Goal: Task Accomplishment & Management: Manage account settings

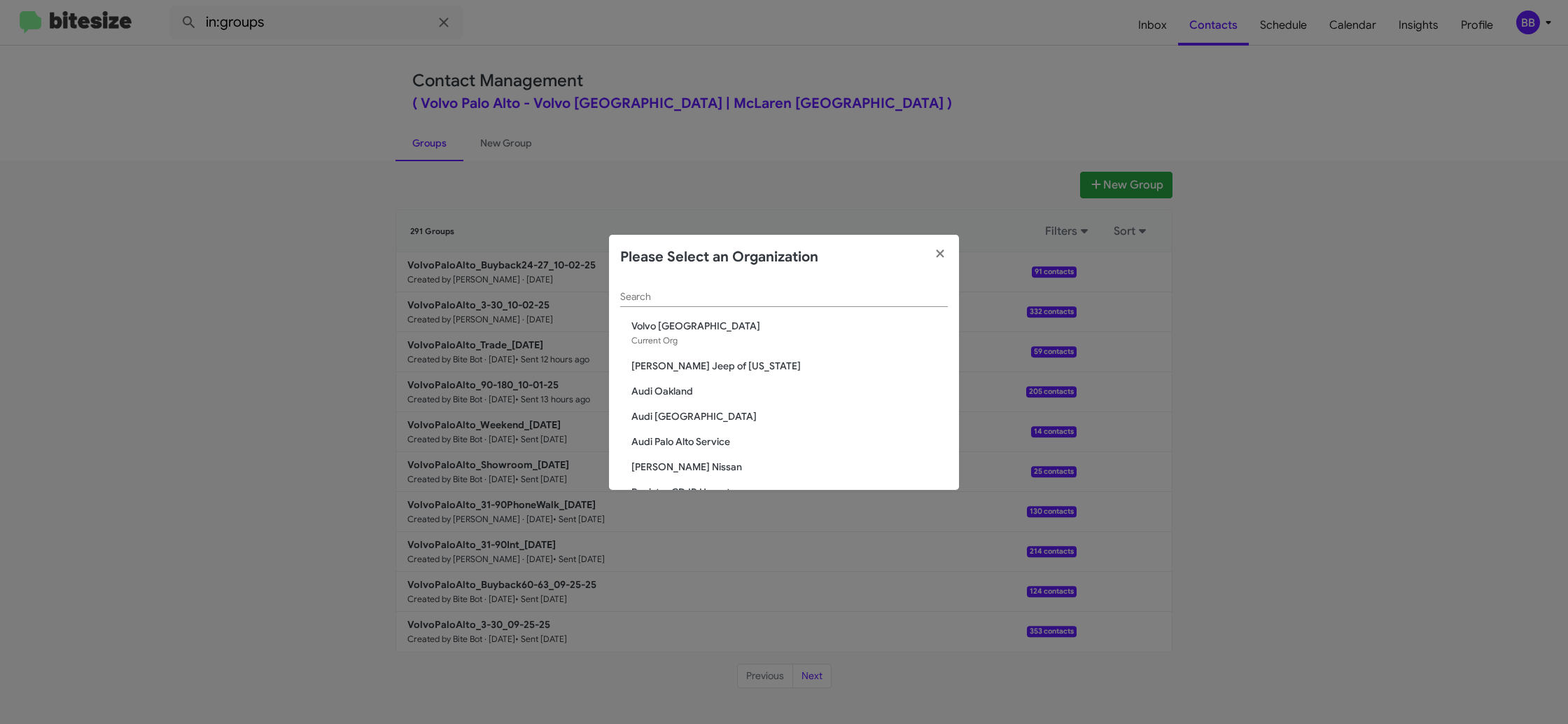
scroll to position [12, 0]
drag, startPoint x: 726, startPoint y: 292, endPoint x: 716, endPoint y: 286, distance: 11.7
click at [726, 292] on div "Search" at bounding box center [784, 282] width 328 height 28
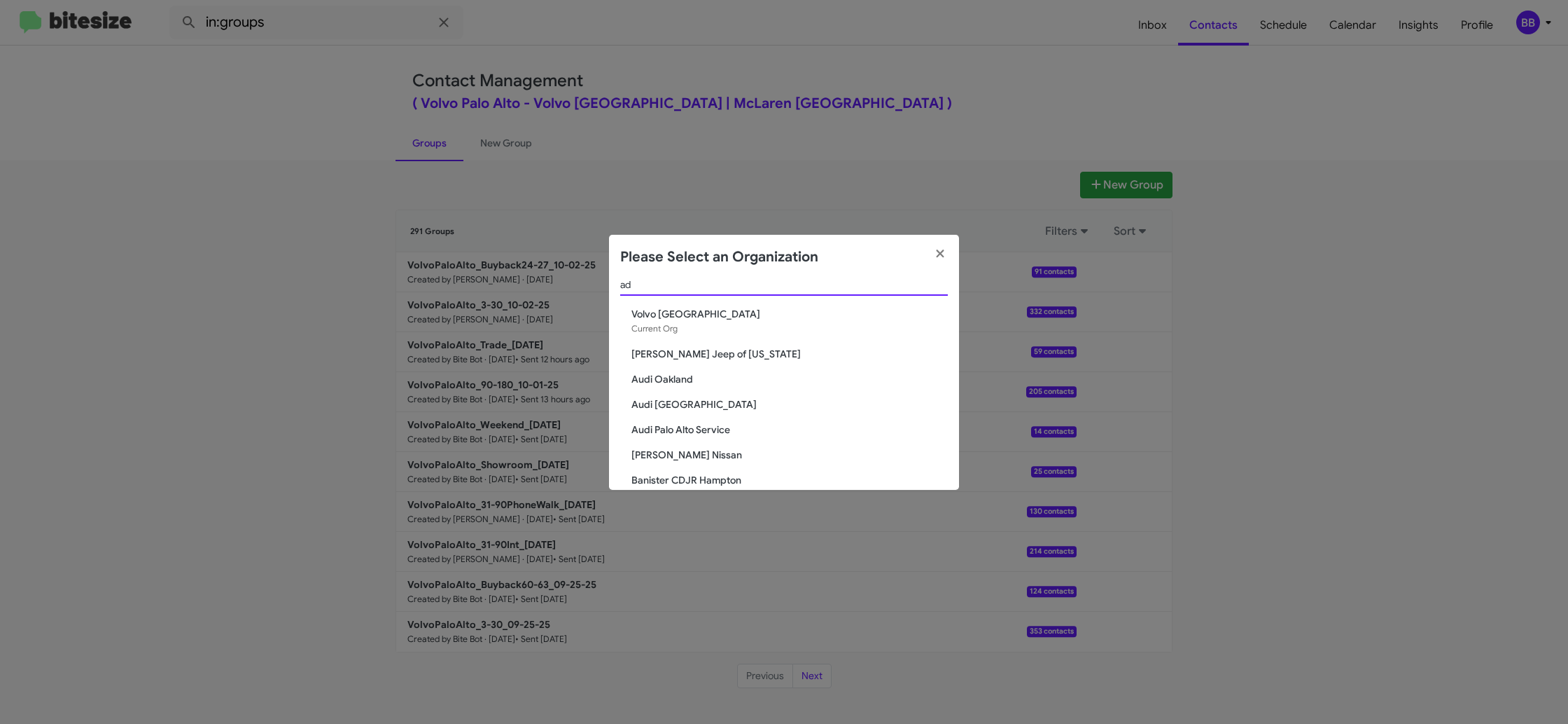
scroll to position [0, 0]
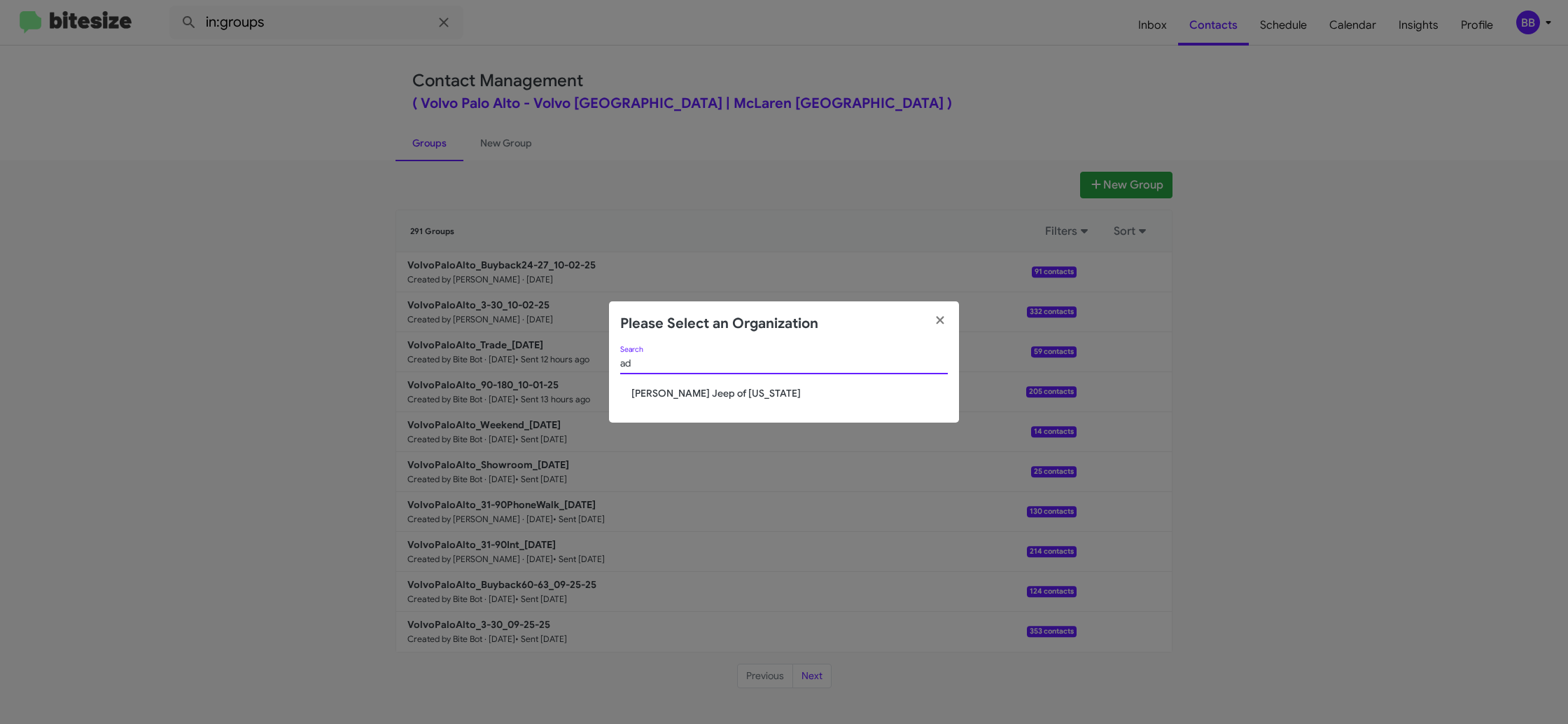
type input "a"
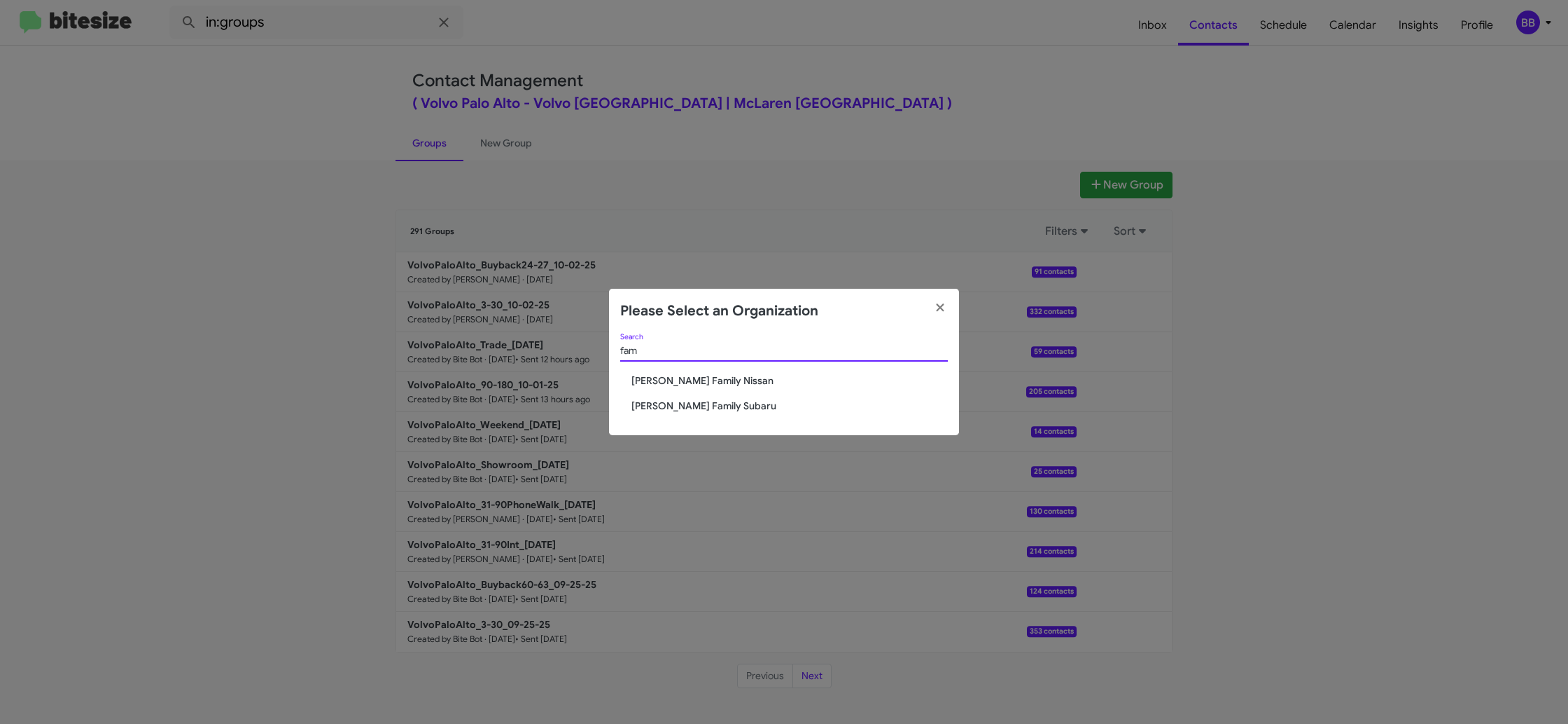
type input "fam"
click at [682, 379] on span "Hicks Family Nissan" at bounding box center [789, 380] width 316 height 14
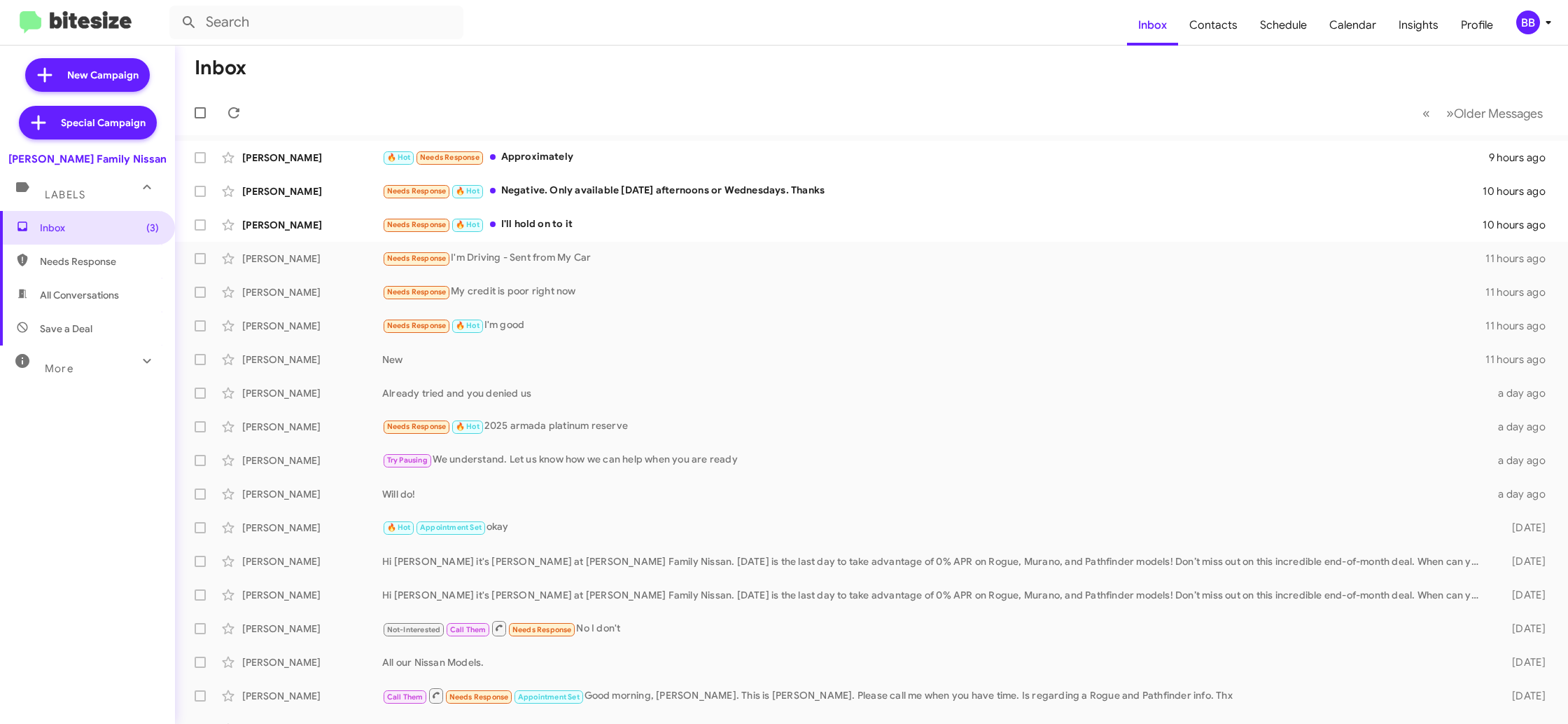
click at [1531, 19] on div "BB" at bounding box center [1528, 22] width 24 height 24
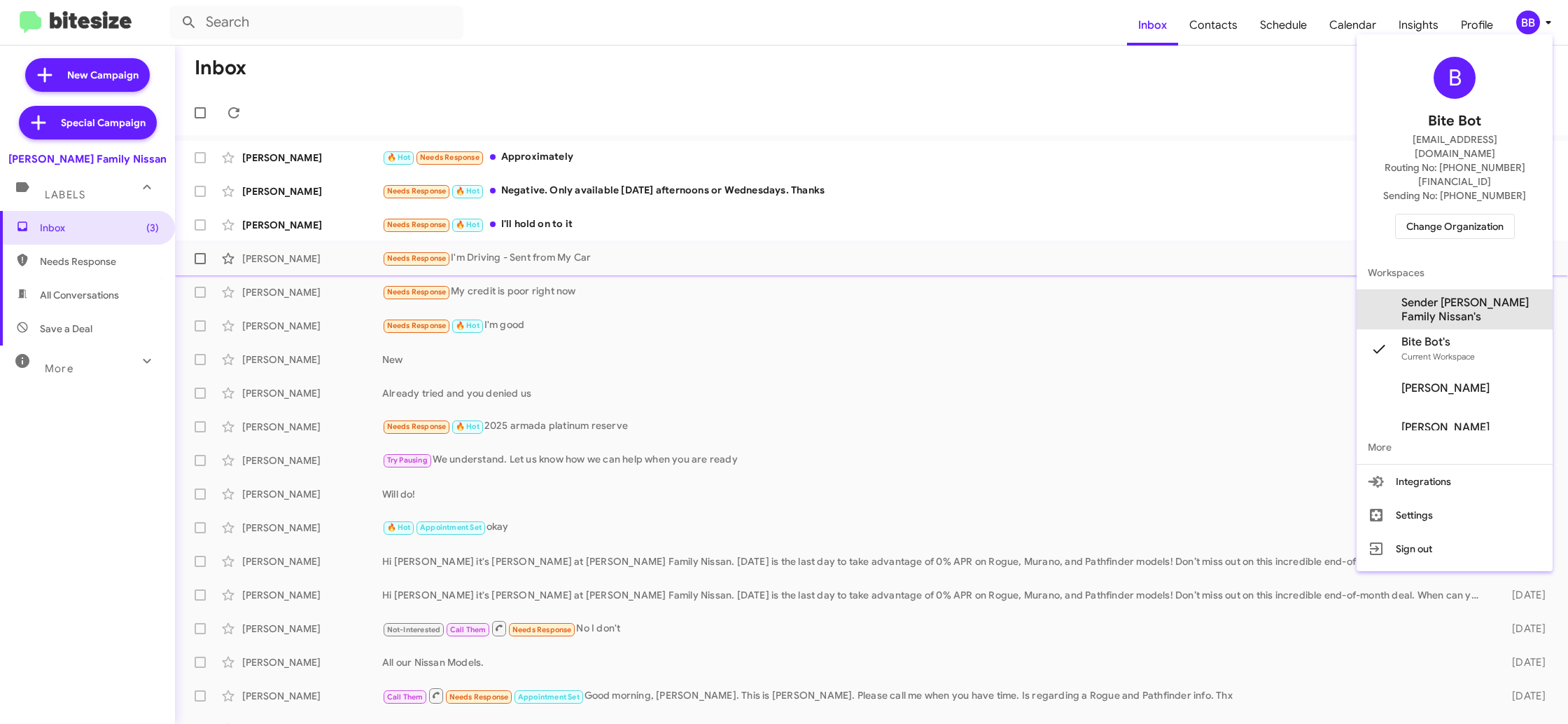
drag, startPoint x: 1459, startPoint y: 282, endPoint x: 1432, endPoint y: 270, distance: 29.5
click at [1457, 295] on span "Sender Hicks Family Nissan's" at bounding box center [1472, 309] width 140 height 28
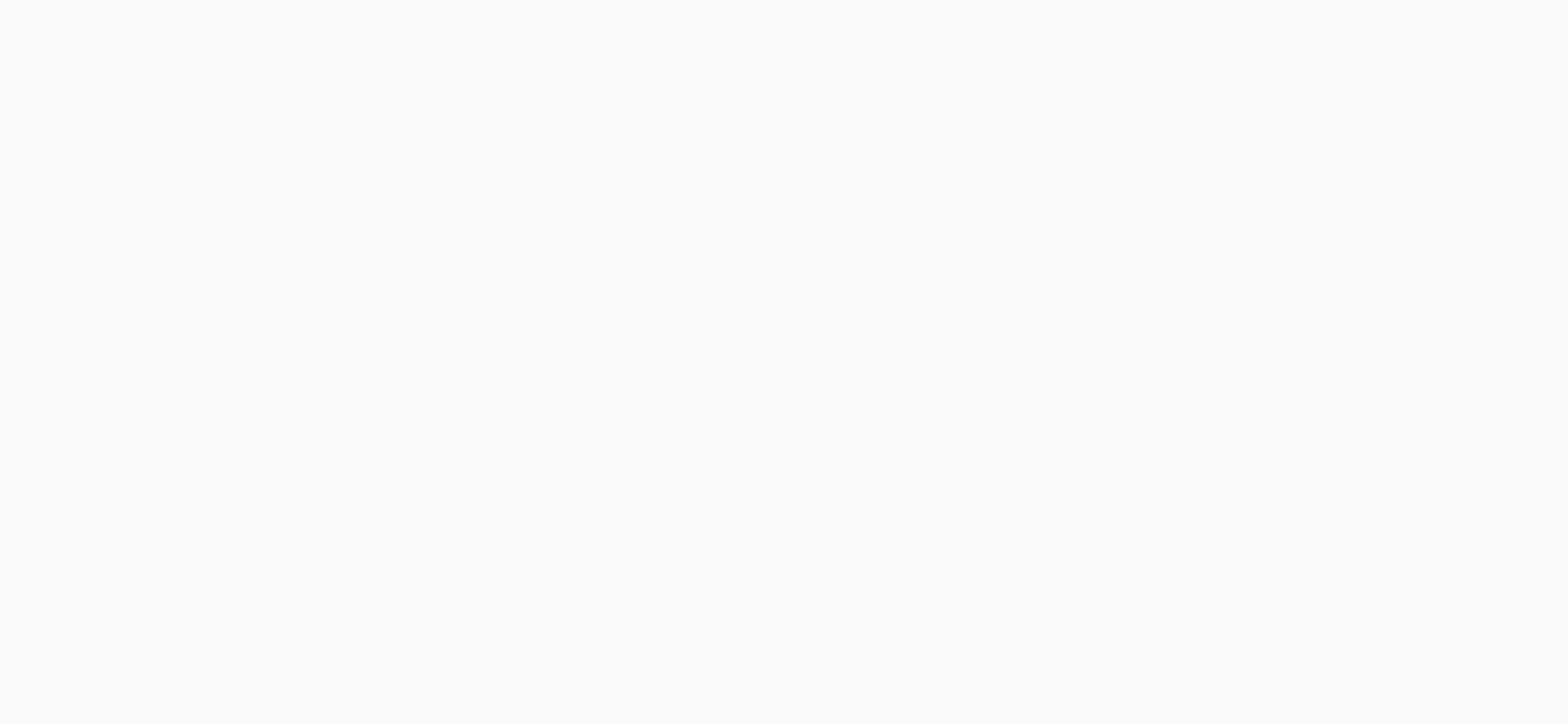
click at [1218, 34] on body at bounding box center [784, 362] width 1568 height 724
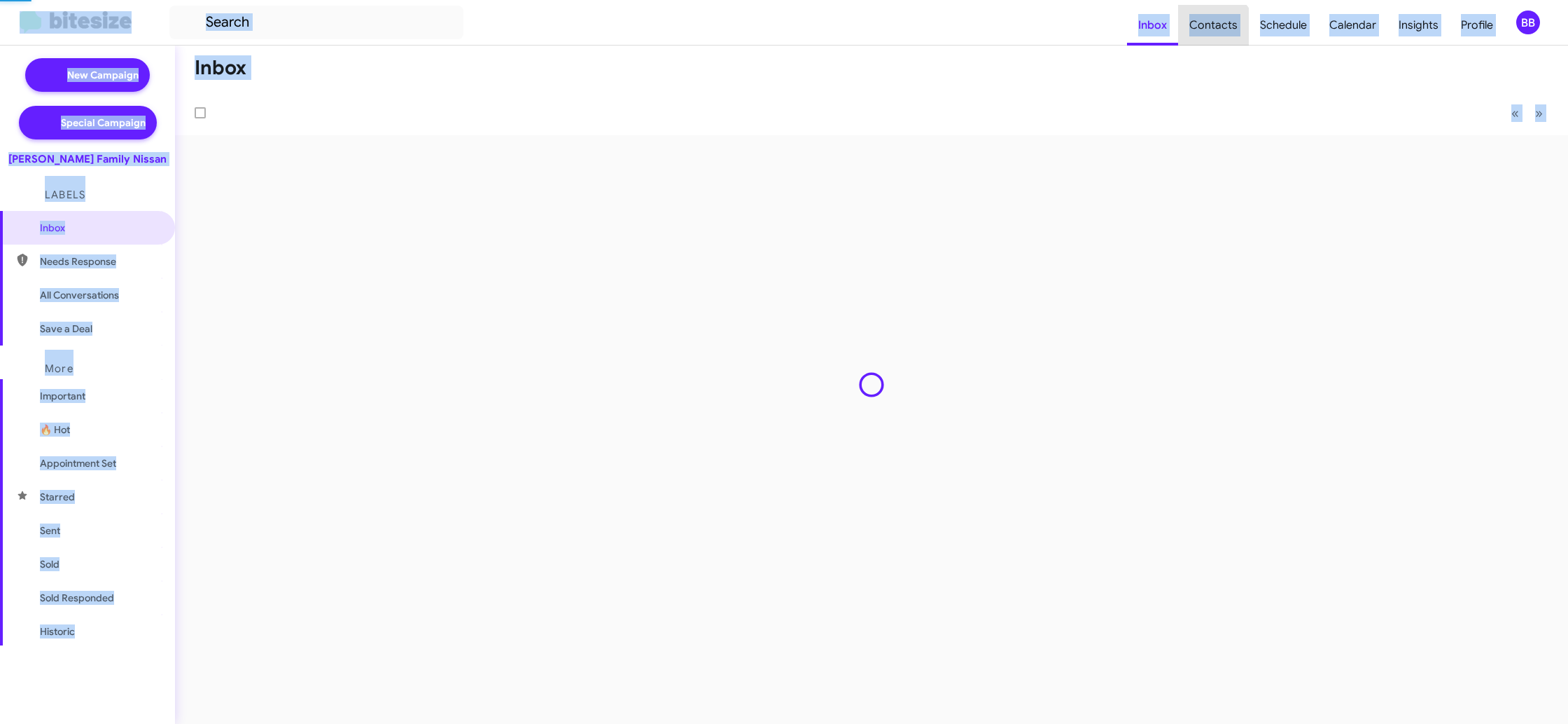
drag, startPoint x: 0, startPoint y: 0, endPoint x: 1218, endPoint y: 35, distance: 1218.5
click at [1218, 34] on span "Contacts" at bounding box center [1214, 25] width 71 height 41
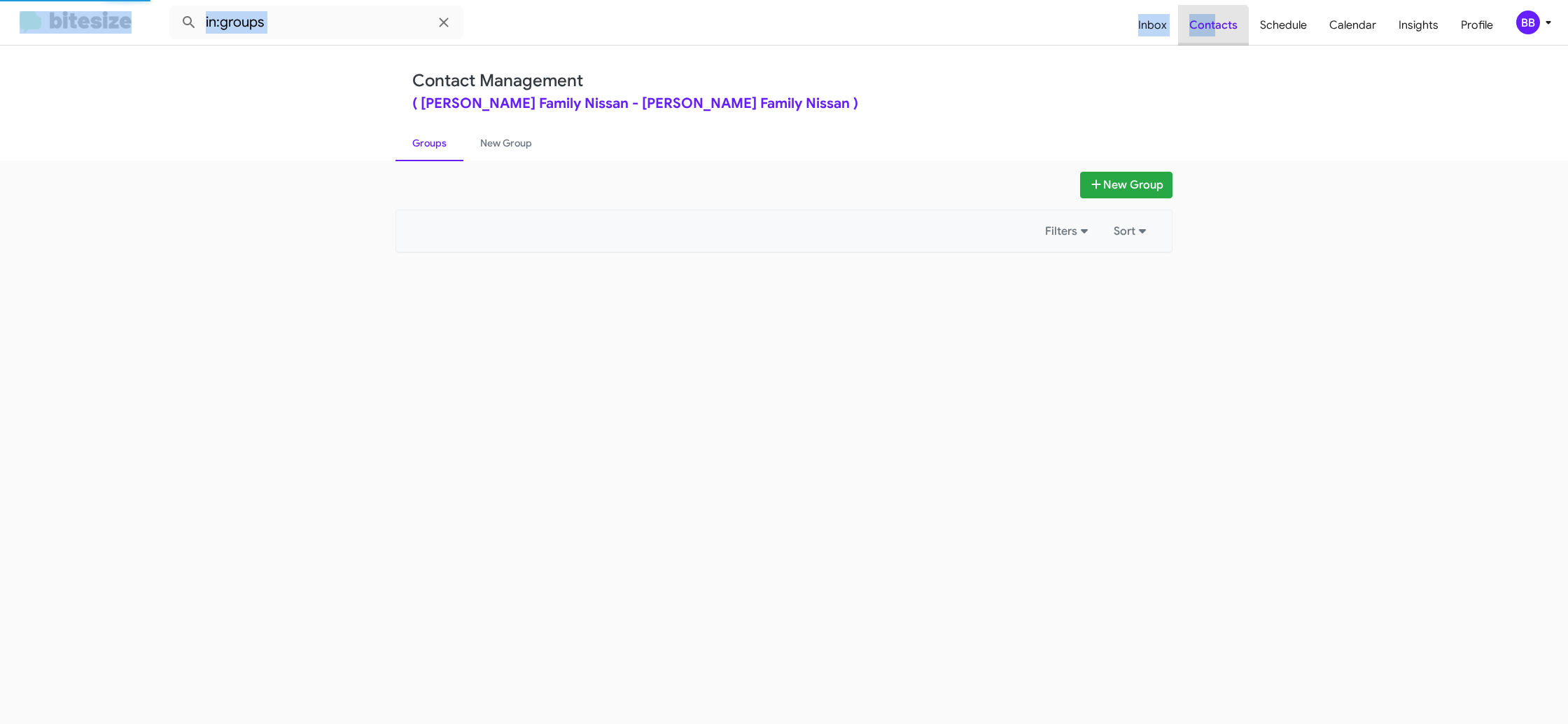
click at [1218, 34] on span "Contacts" at bounding box center [1214, 25] width 71 height 41
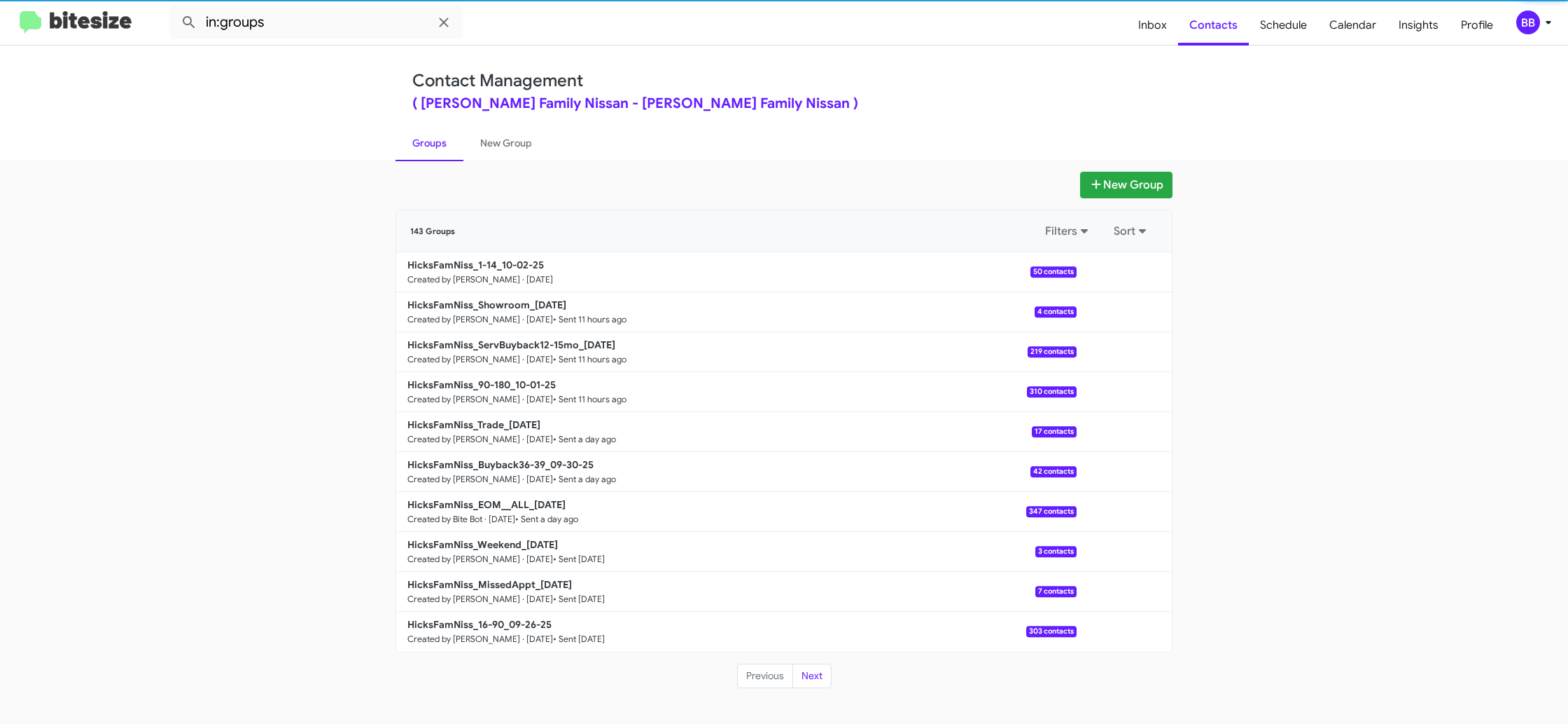
click at [890, 106] on div "( Hicks Family Nissan - Hicks Family Nissan )" at bounding box center [784, 104] width 744 height 14
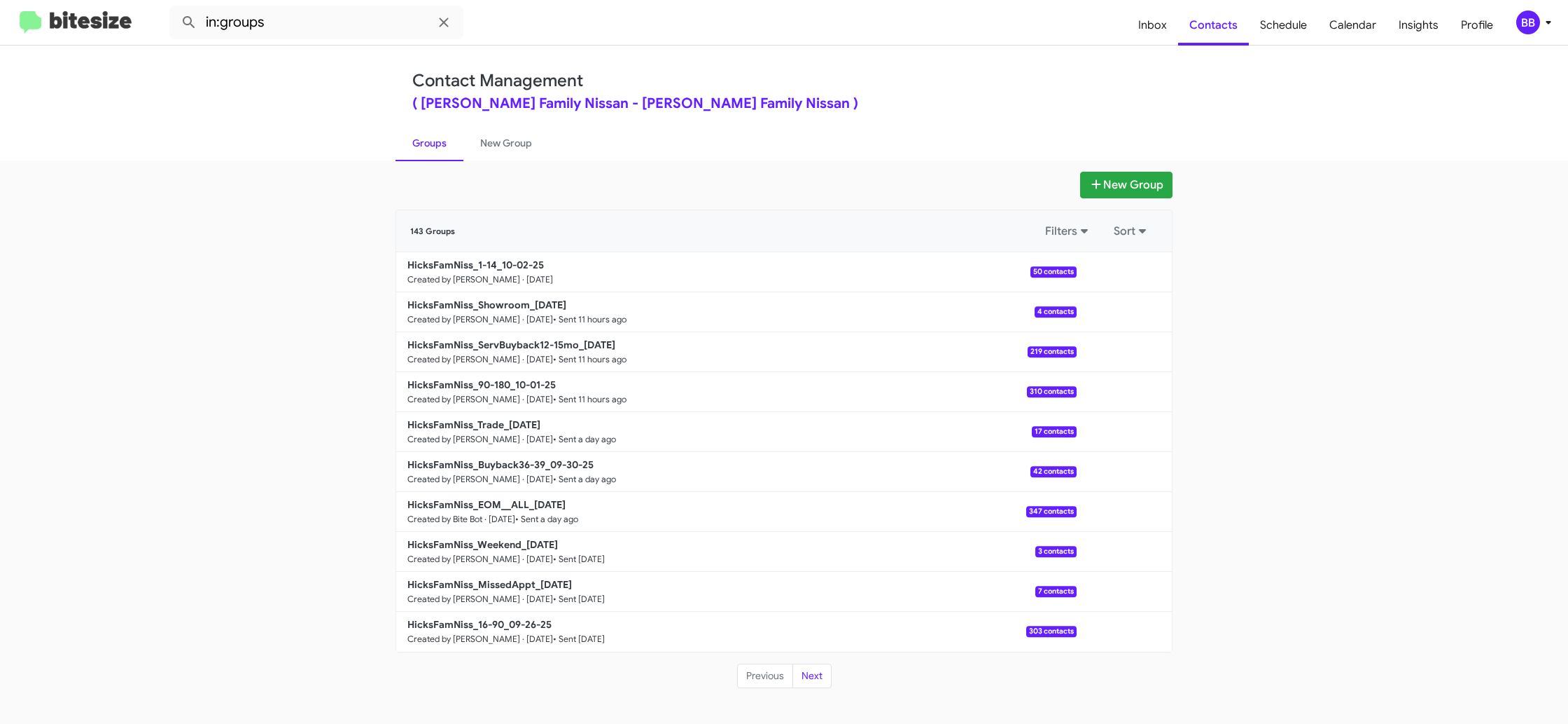
click at [1546, 17] on icon at bounding box center [1548, 22] width 17 height 17
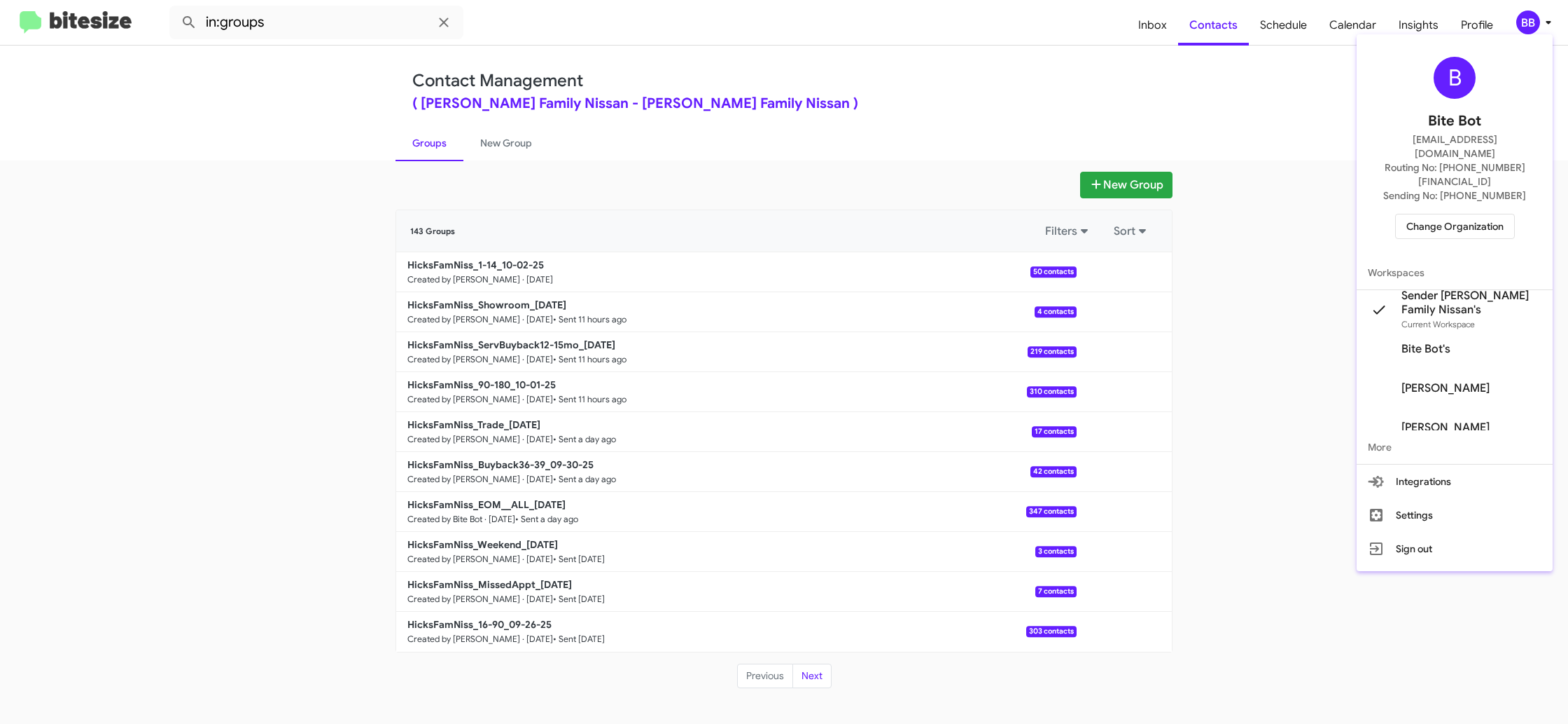
click at [300, 18] on div at bounding box center [784, 362] width 1568 height 724
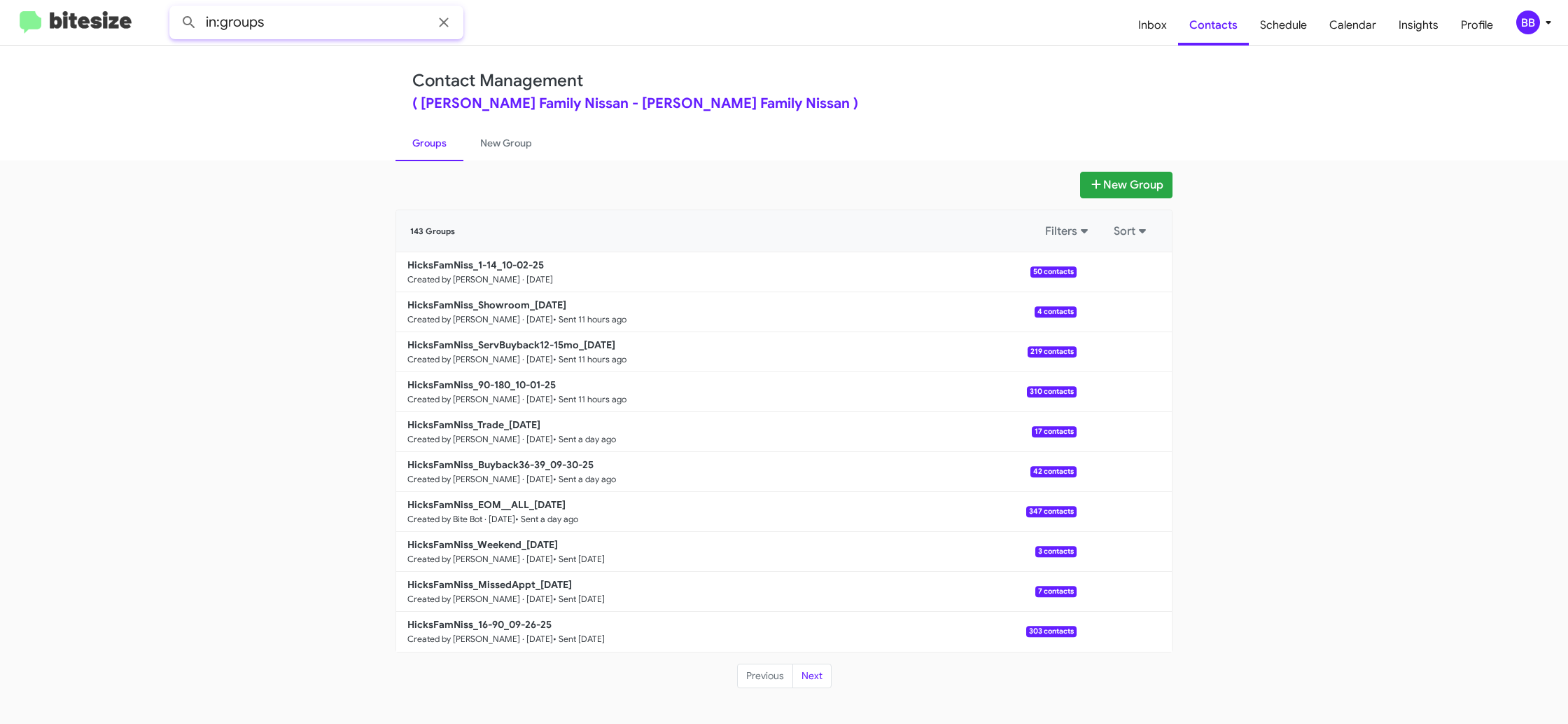
click at [319, 20] on input "in:groups" at bounding box center [316, 22] width 294 height 33
click at [175, 9] on button at bounding box center [189, 22] width 28 height 28
click at [440, 142] on link "Groups" at bounding box center [430, 143] width 68 height 36
type input "in:groups"
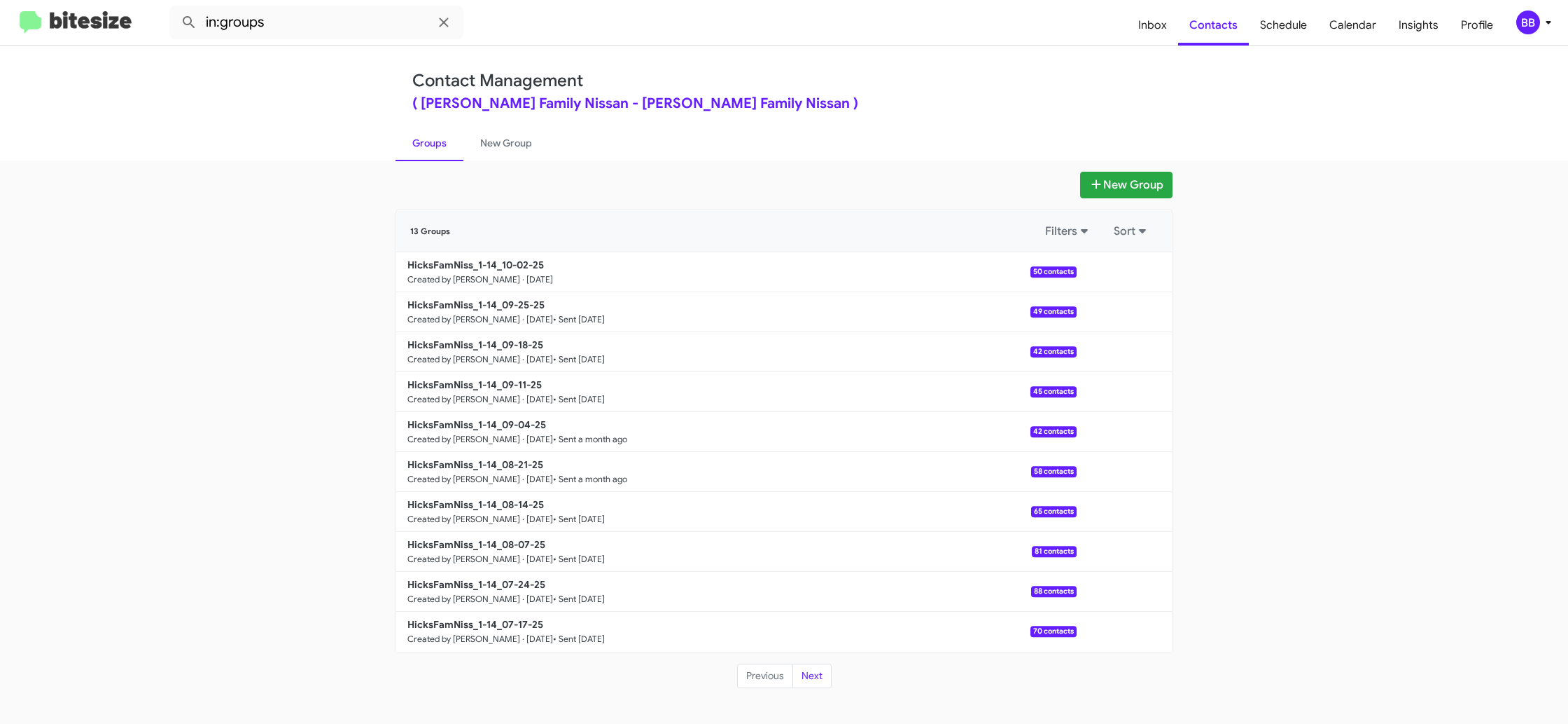
click at [440, 142] on link "Groups" at bounding box center [430, 143] width 68 height 36
click at [475, 141] on link "New Group" at bounding box center [507, 143] width 85 height 36
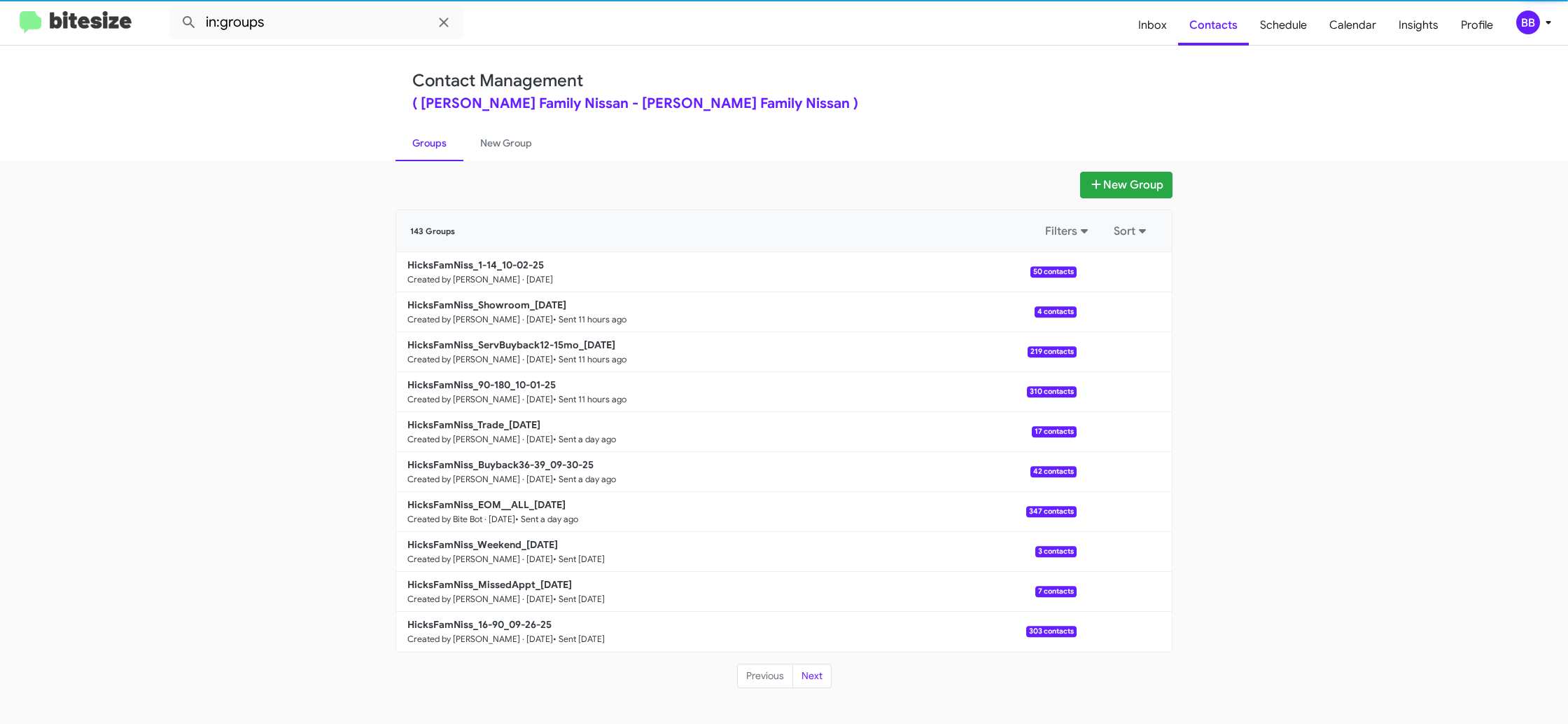
click at [441, 142] on link "Groups" at bounding box center [430, 143] width 68 height 36
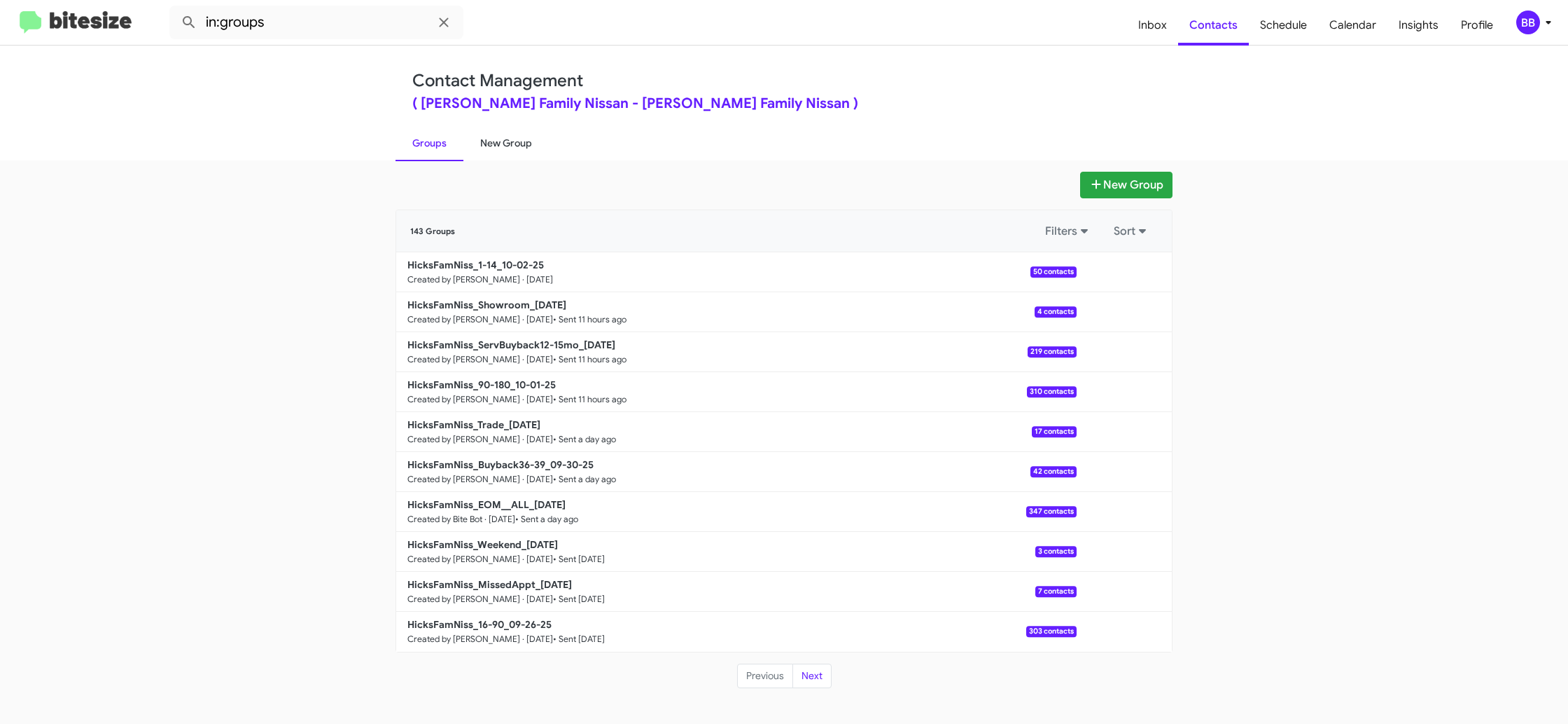
drag, startPoint x: 422, startPoint y: 143, endPoint x: 507, endPoint y: 152, distance: 85.5
click at [423, 143] on link "Groups" at bounding box center [430, 143] width 68 height 36
click at [515, 153] on link "New Group" at bounding box center [507, 143] width 85 height 36
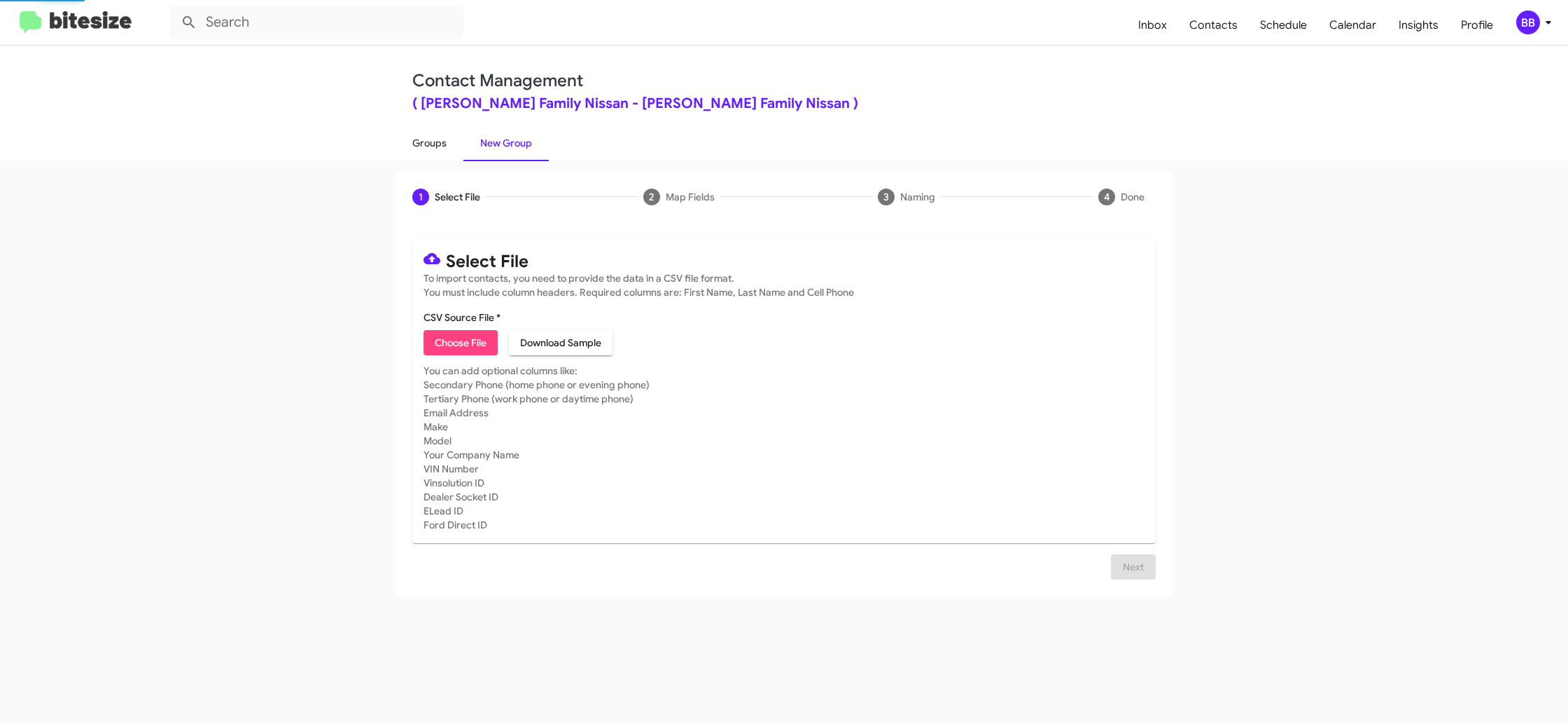
click at [423, 153] on link "Groups" at bounding box center [430, 143] width 68 height 36
type input "in:groups"
click at [423, 153] on link "Groups" at bounding box center [430, 143] width 68 height 36
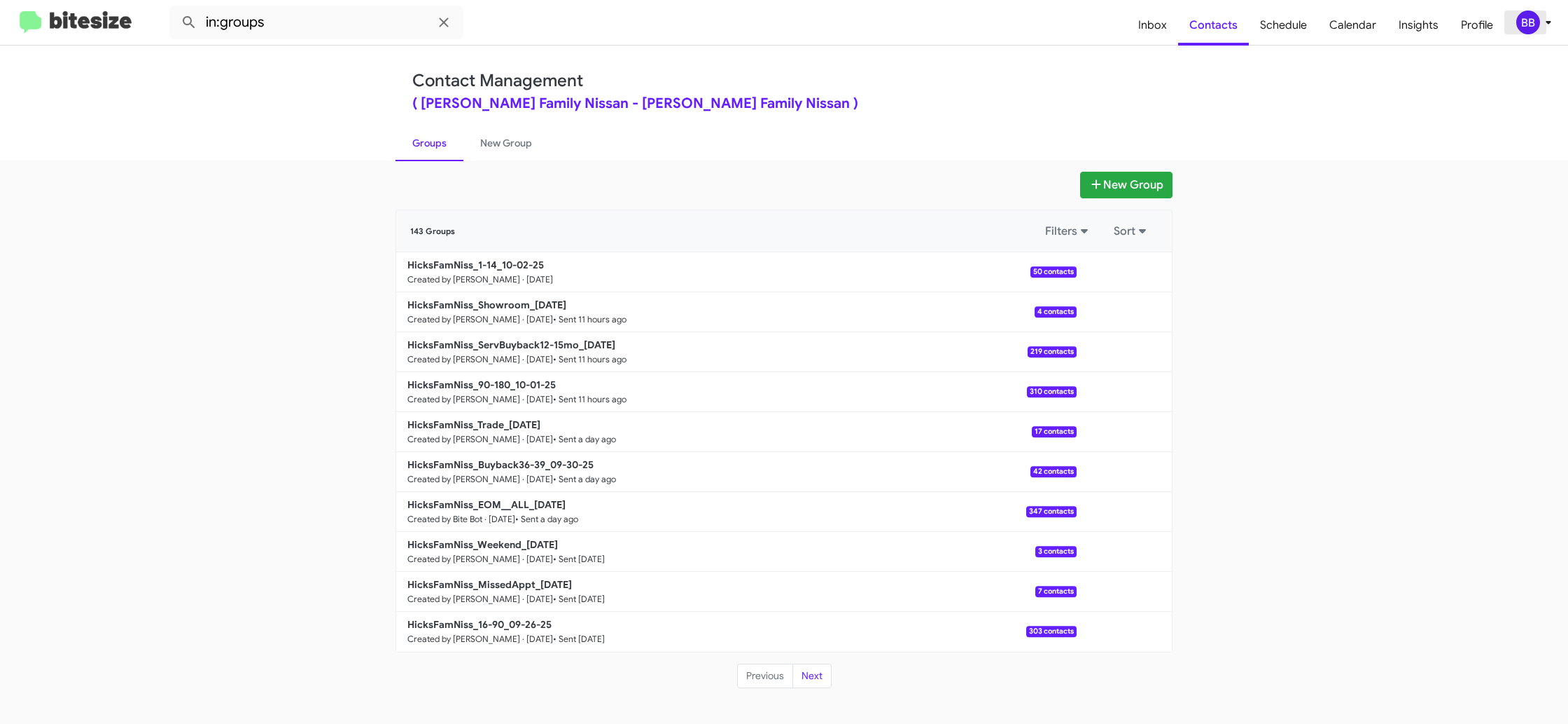
click at [1535, 21] on div "BB" at bounding box center [1528, 22] width 24 height 24
click at [1411, 31] on span "Insights" at bounding box center [1419, 25] width 62 height 41
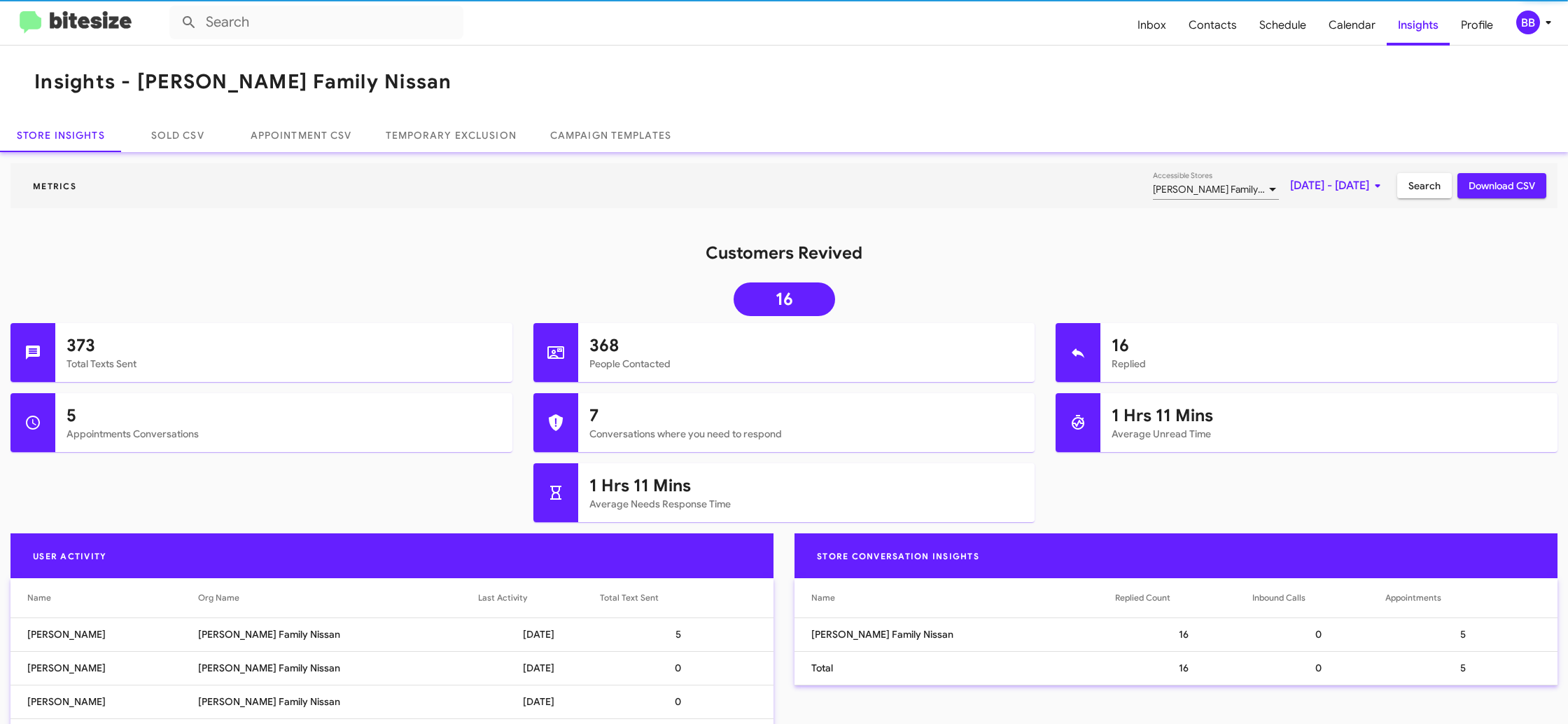
click at [1538, 30] on span "BB" at bounding box center [1537, 22] width 42 height 24
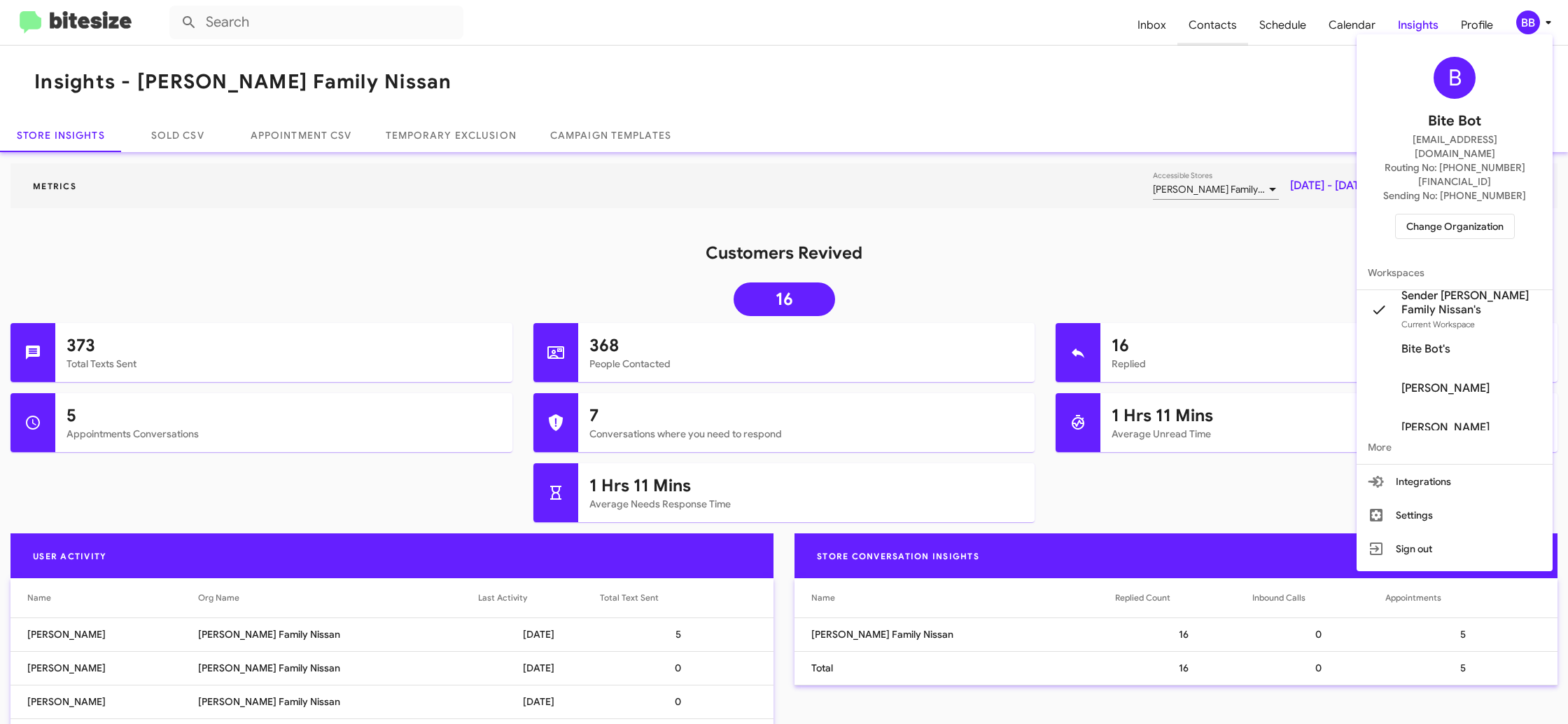
drag, startPoint x: 1237, startPoint y: 67, endPoint x: 1233, endPoint y: 33, distance: 34.2
click at [1234, 56] on div at bounding box center [784, 362] width 1568 height 724
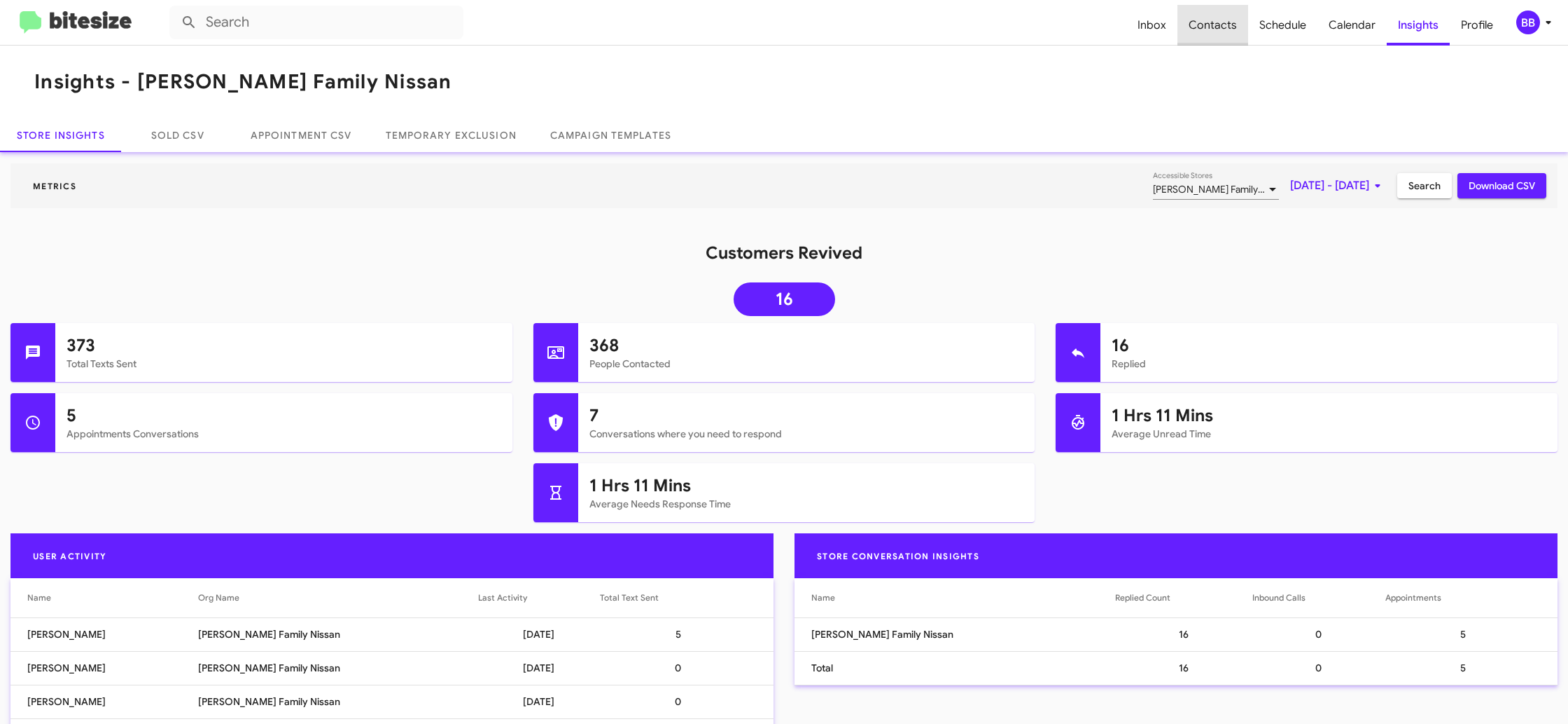
click at [1233, 33] on span "Contacts" at bounding box center [1213, 25] width 71 height 41
type input "in:groups"
click at [1233, 33] on span "Contacts" at bounding box center [1213, 25] width 71 height 41
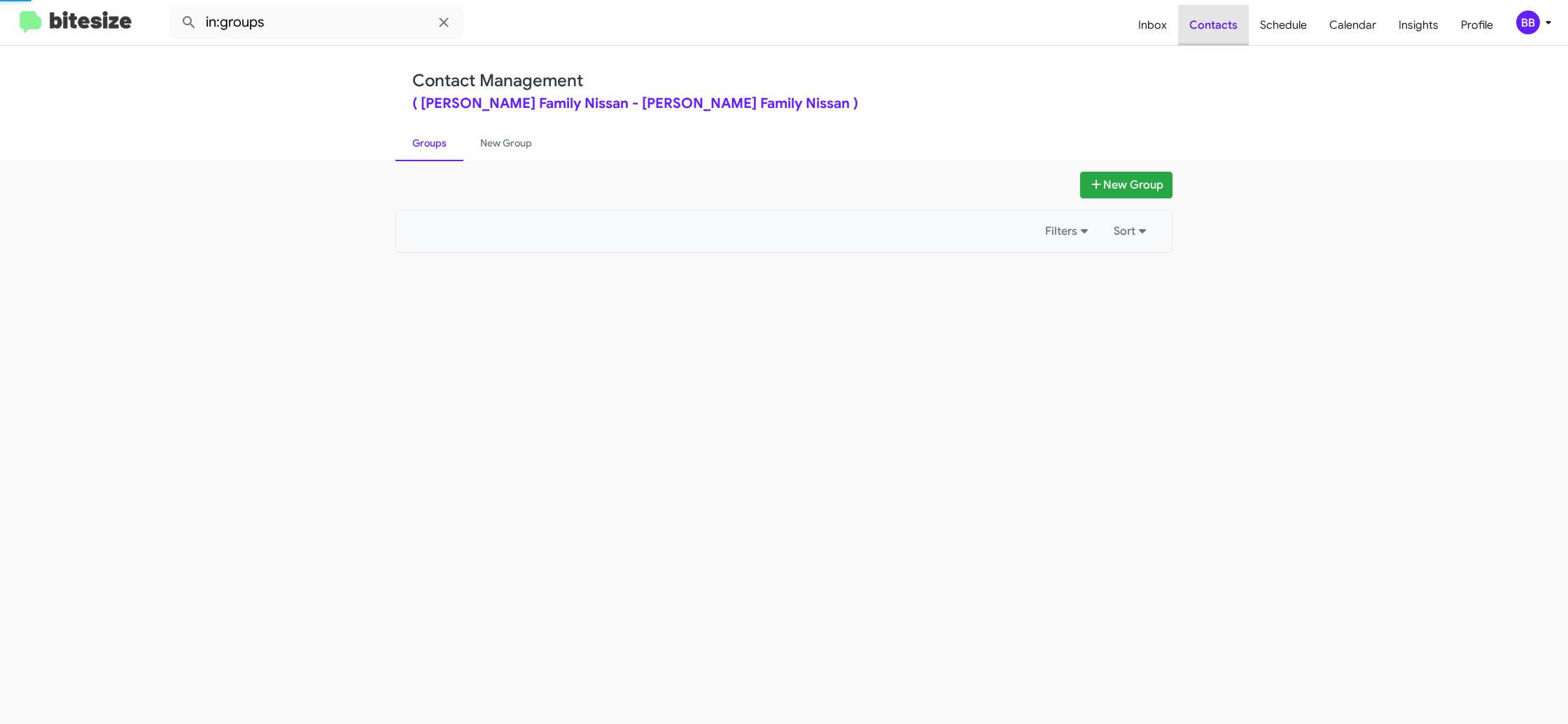
click at [1233, 33] on span "Contacts" at bounding box center [1214, 25] width 71 height 41
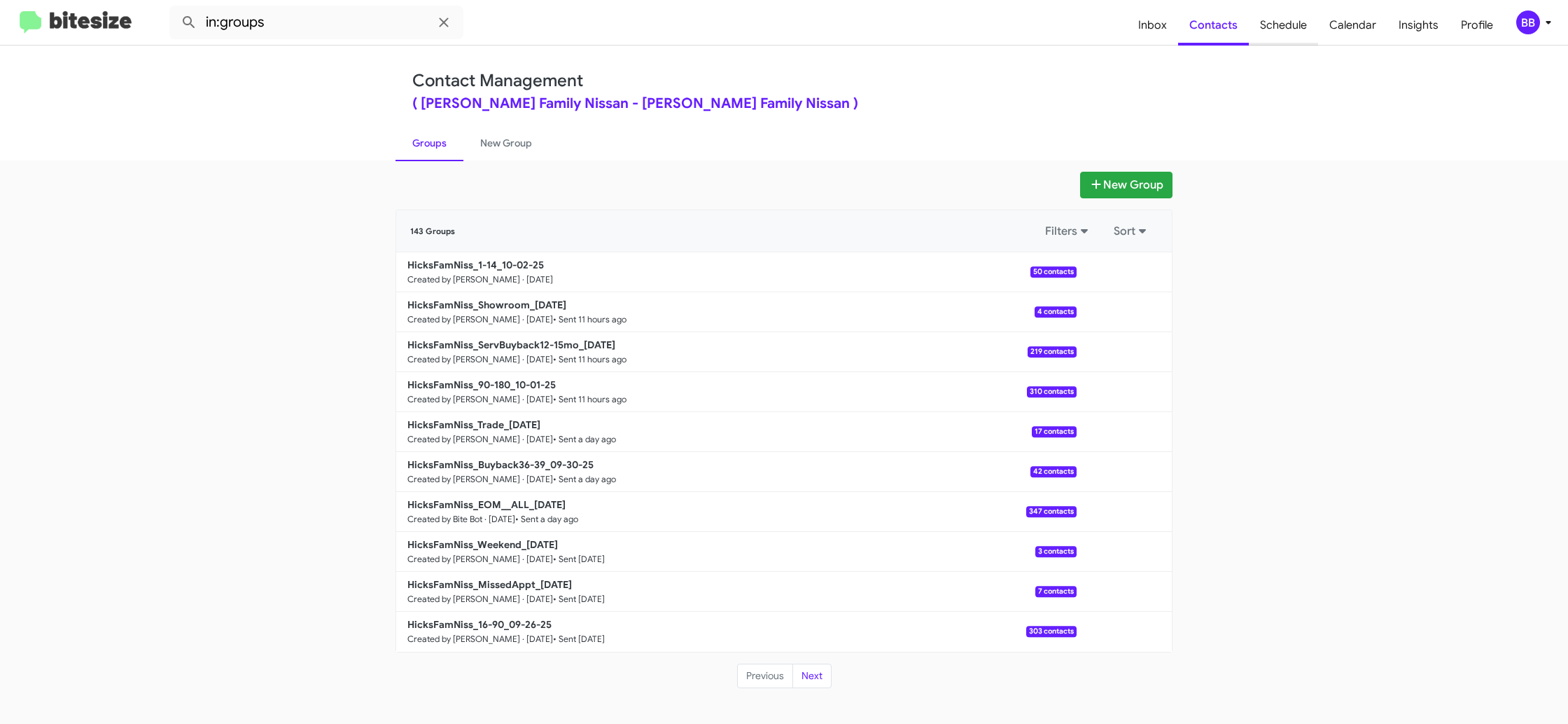
click at [1290, 30] on span "Schedule" at bounding box center [1284, 25] width 69 height 41
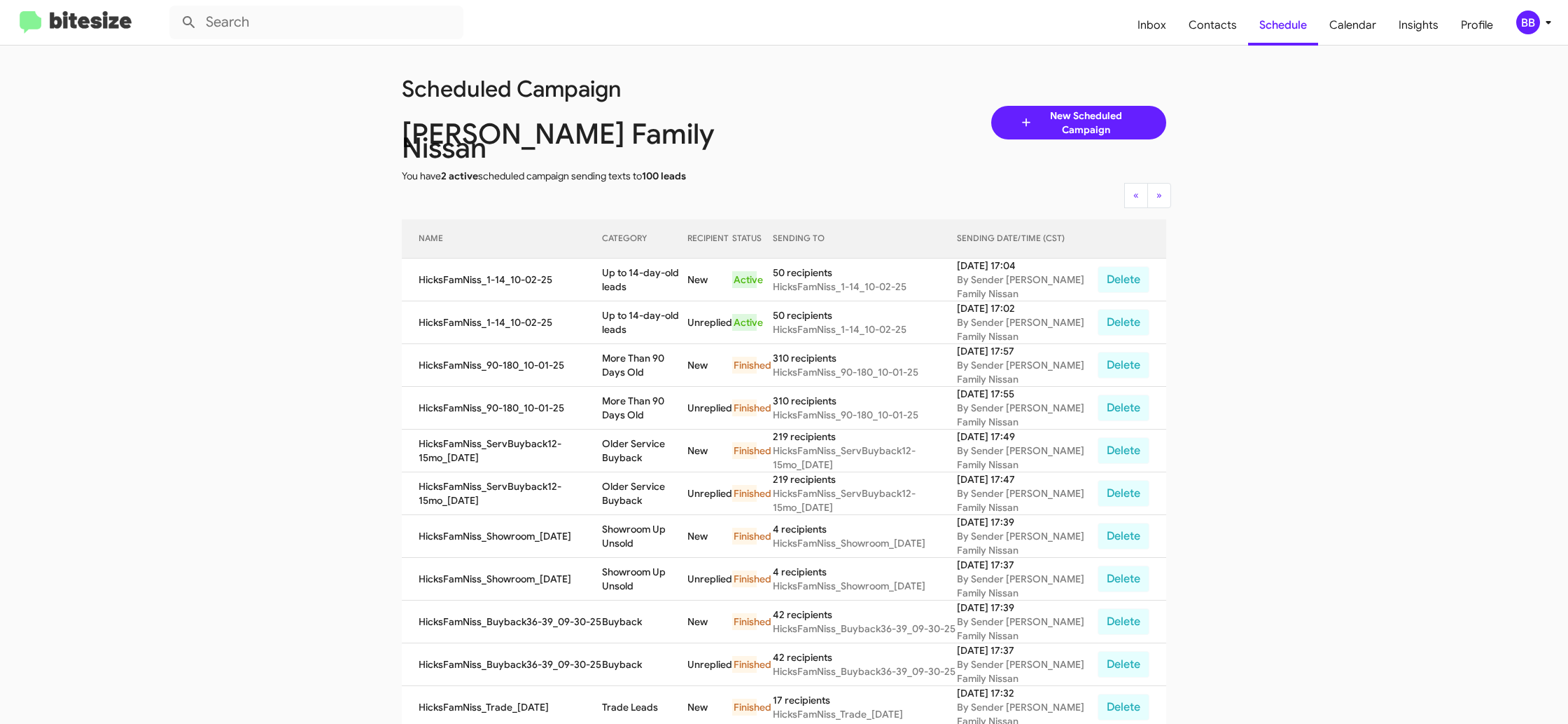
click at [1539, 15] on span "BB" at bounding box center [1537, 22] width 42 height 24
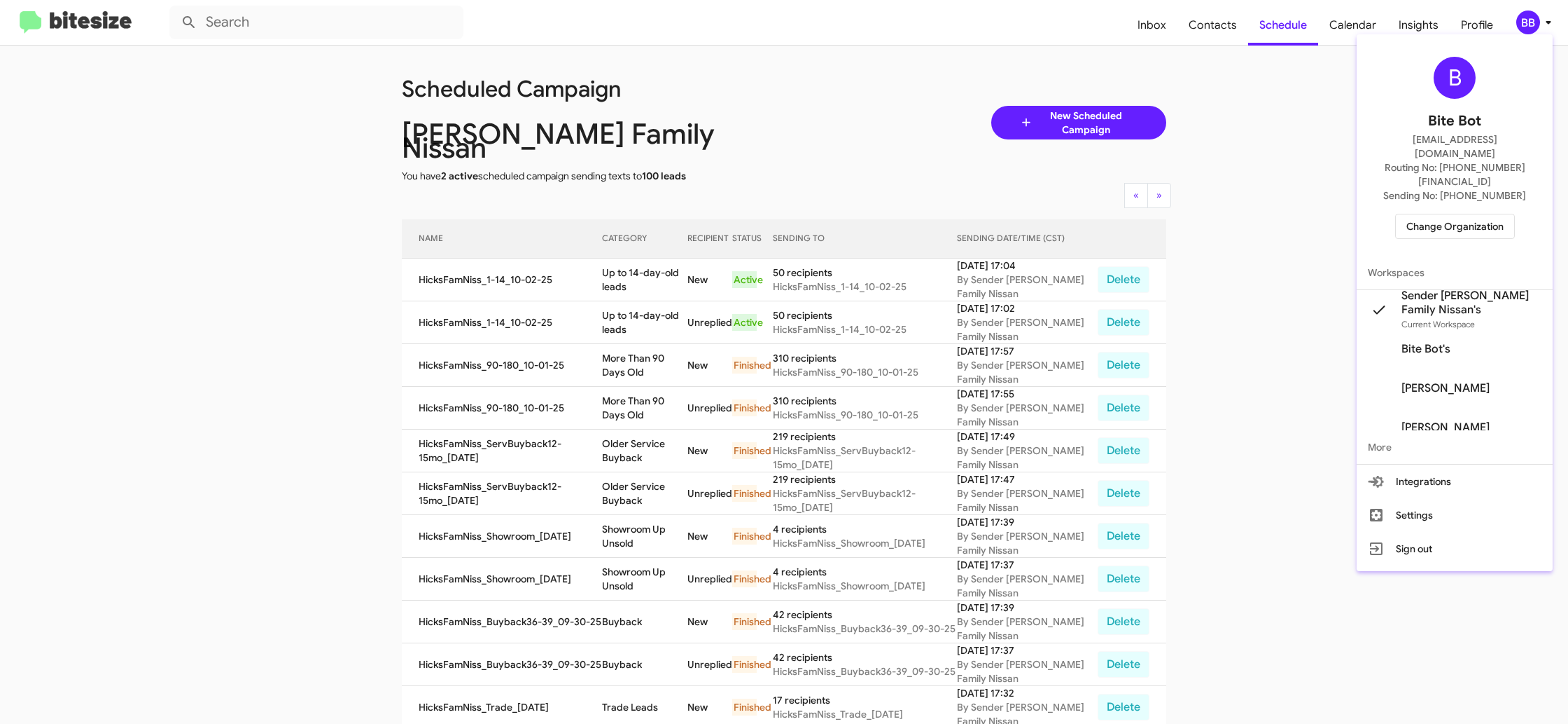
click at [1445, 214] on span "Change Organization" at bounding box center [1455, 226] width 98 height 24
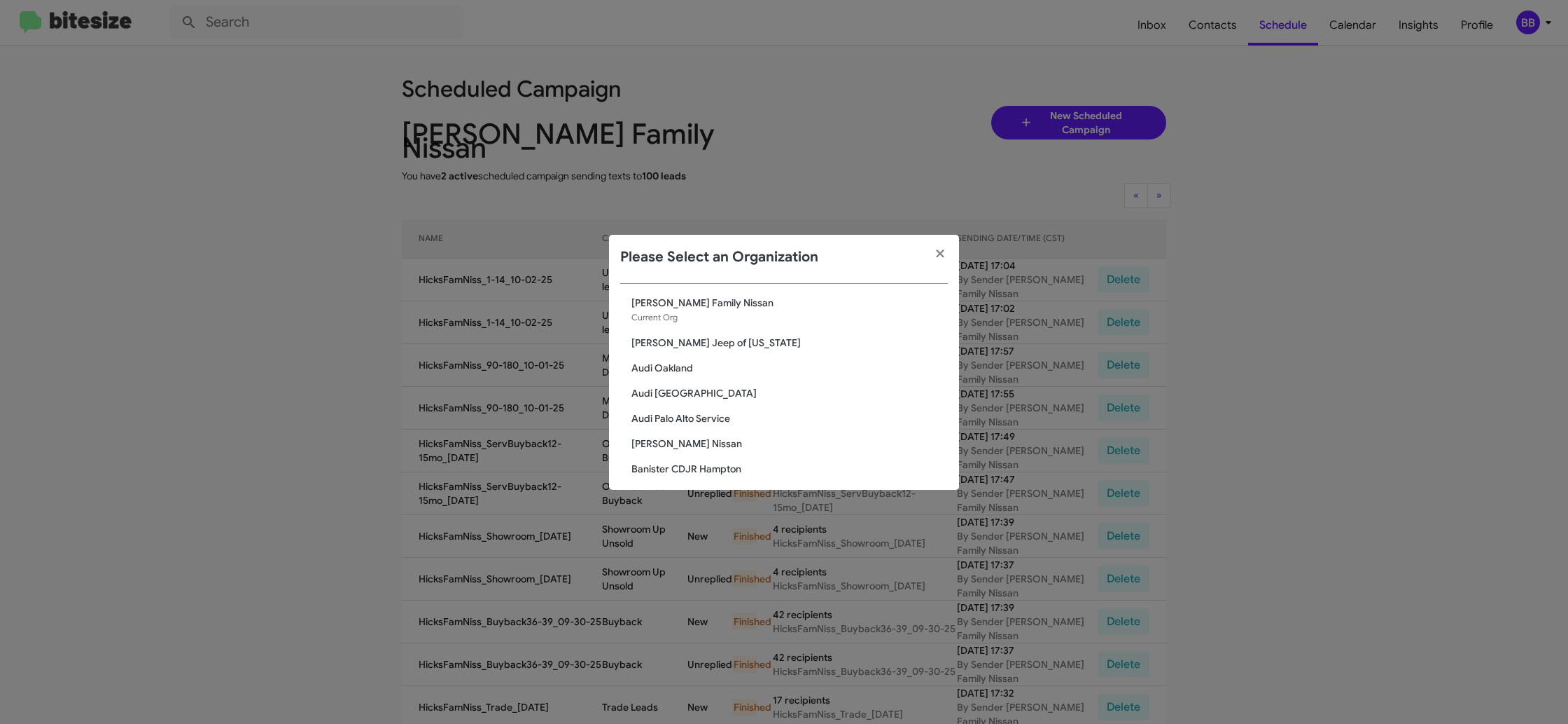
click at [648, 280] on div "Search" at bounding box center [784, 270] width 328 height 28
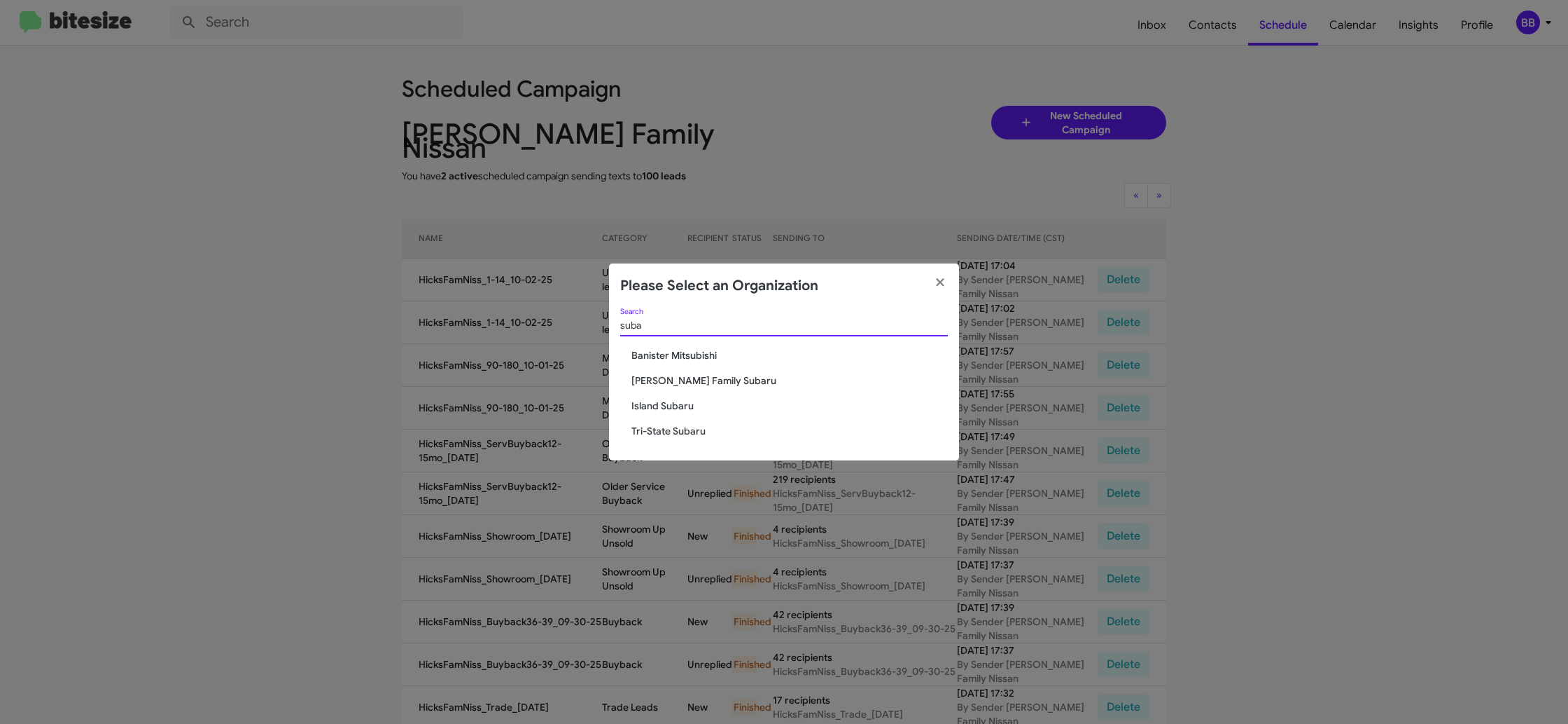
type input "suba"
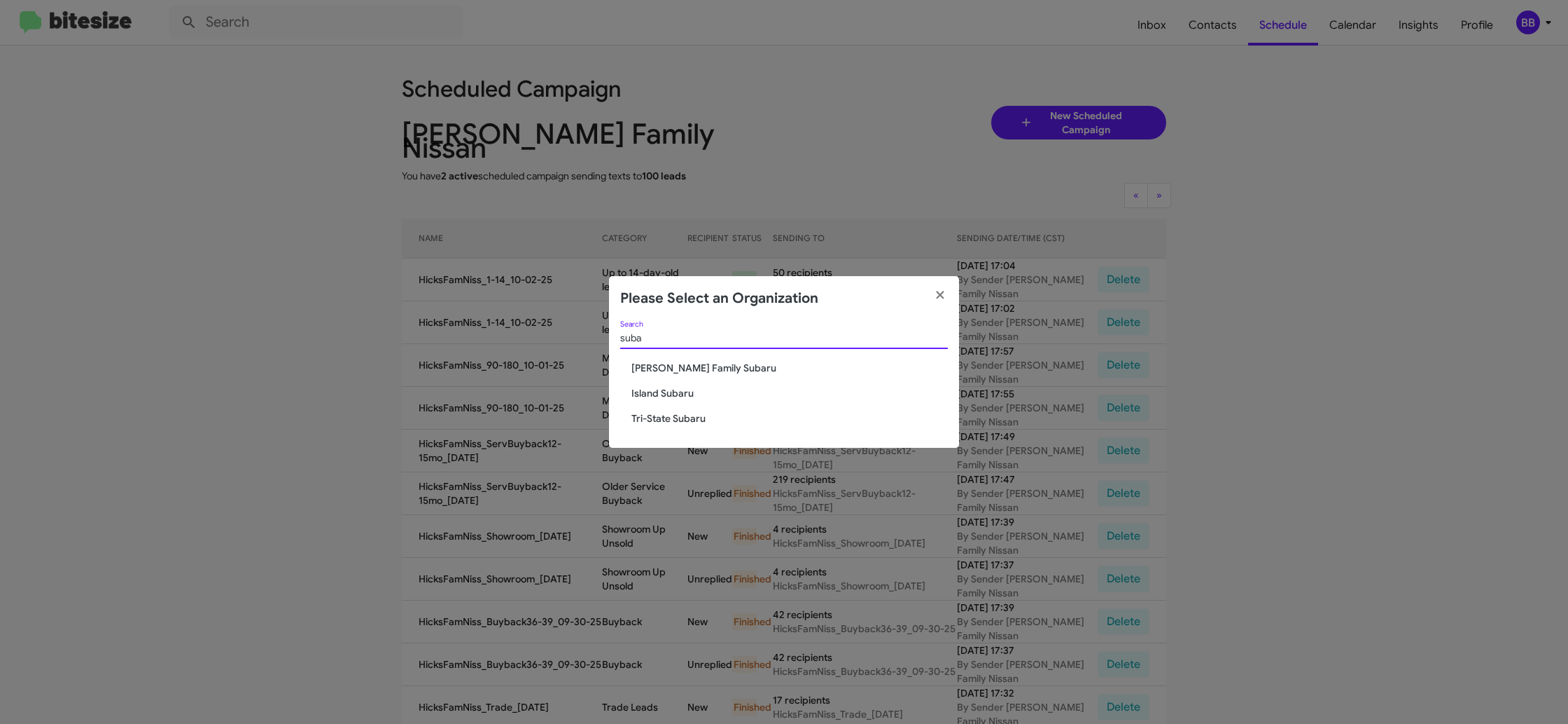
click at [645, 368] on span "Hicks Family Subaru" at bounding box center [789, 367] width 316 height 14
drag, startPoint x: 645, startPoint y: 368, endPoint x: 590, endPoint y: 46, distance: 326.7
click at [645, 360] on div "suba Search Hicks Family Subaru Island Subaru Tri-State Subaru" at bounding box center [784, 384] width 350 height 127
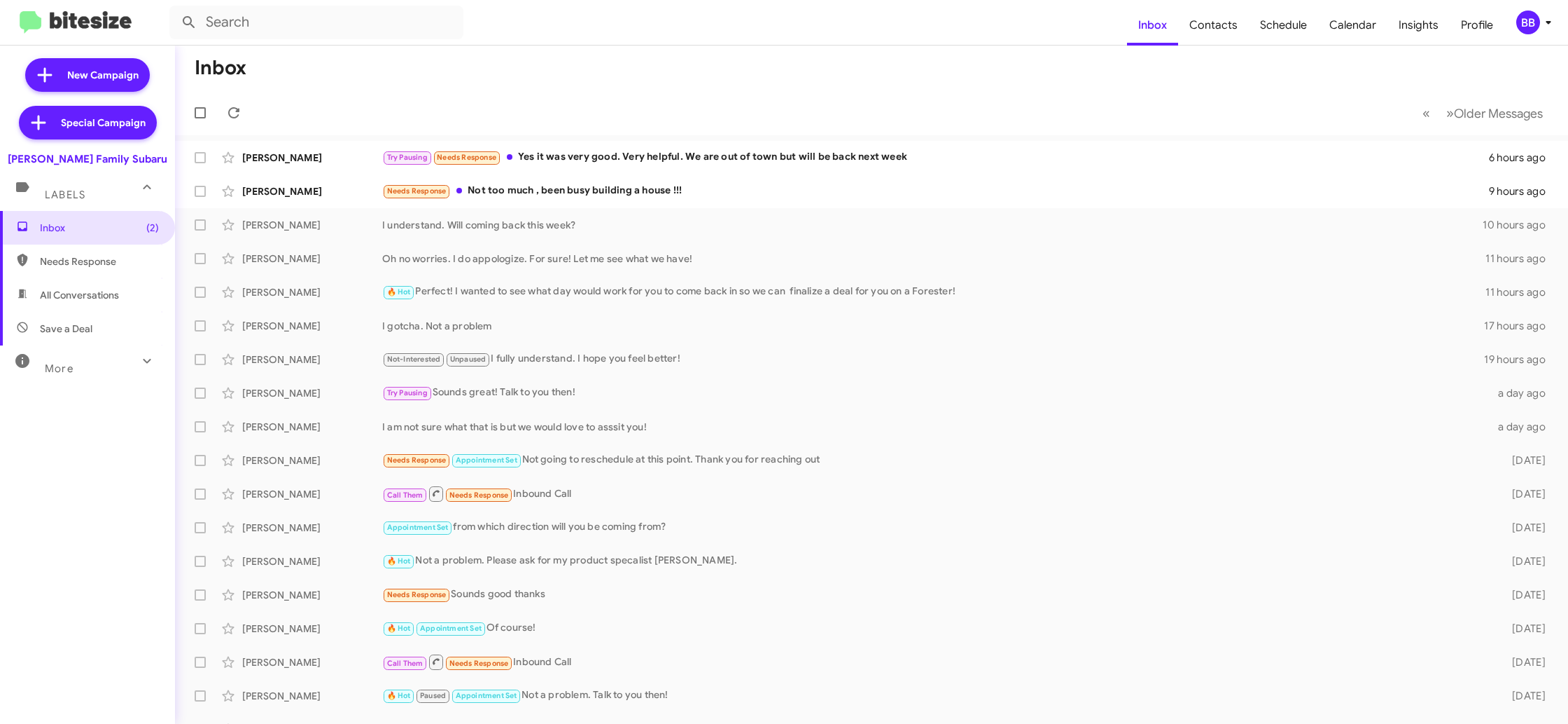
click at [1540, 27] on span "BB" at bounding box center [1537, 22] width 42 height 24
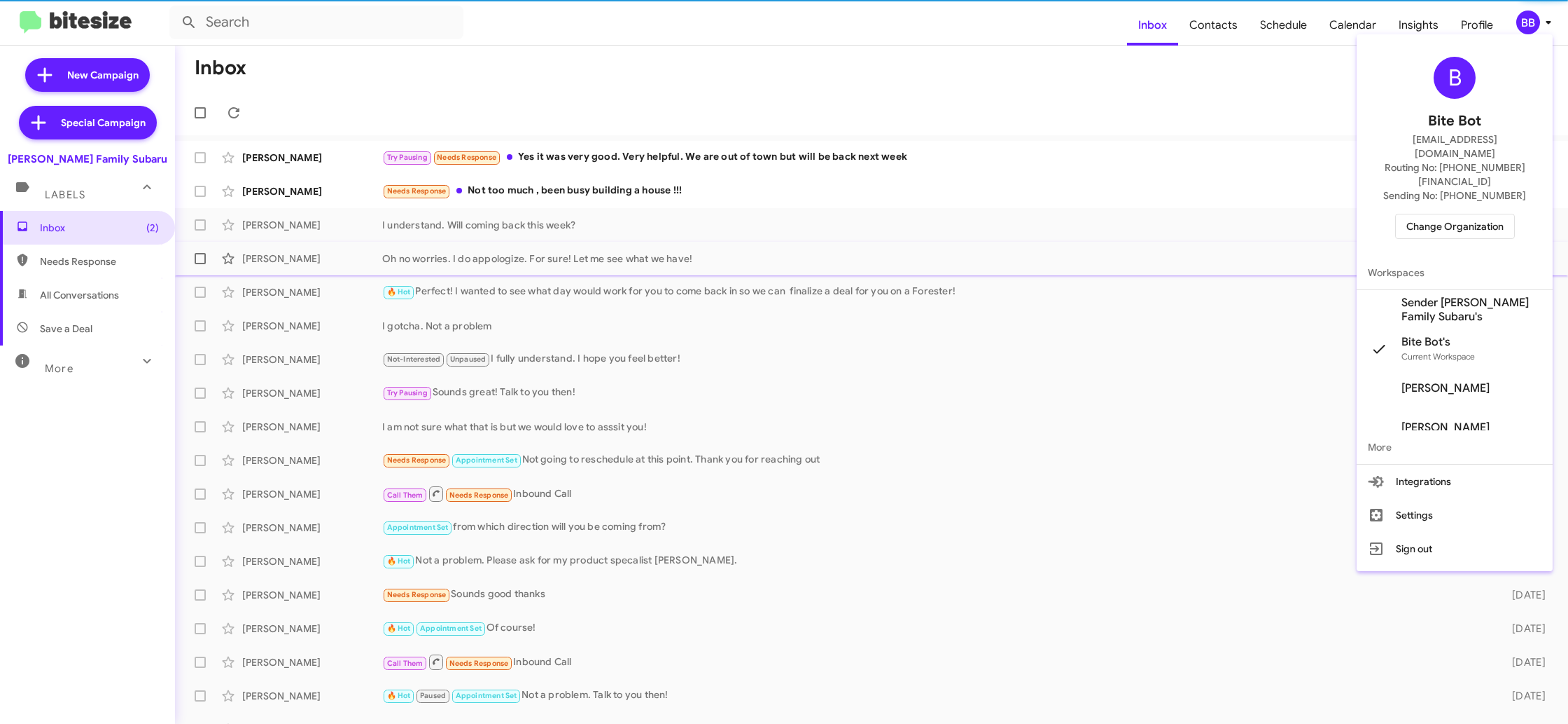
click at [1431, 295] on span "Sender Hicks Family Subaru's" at bounding box center [1472, 309] width 140 height 28
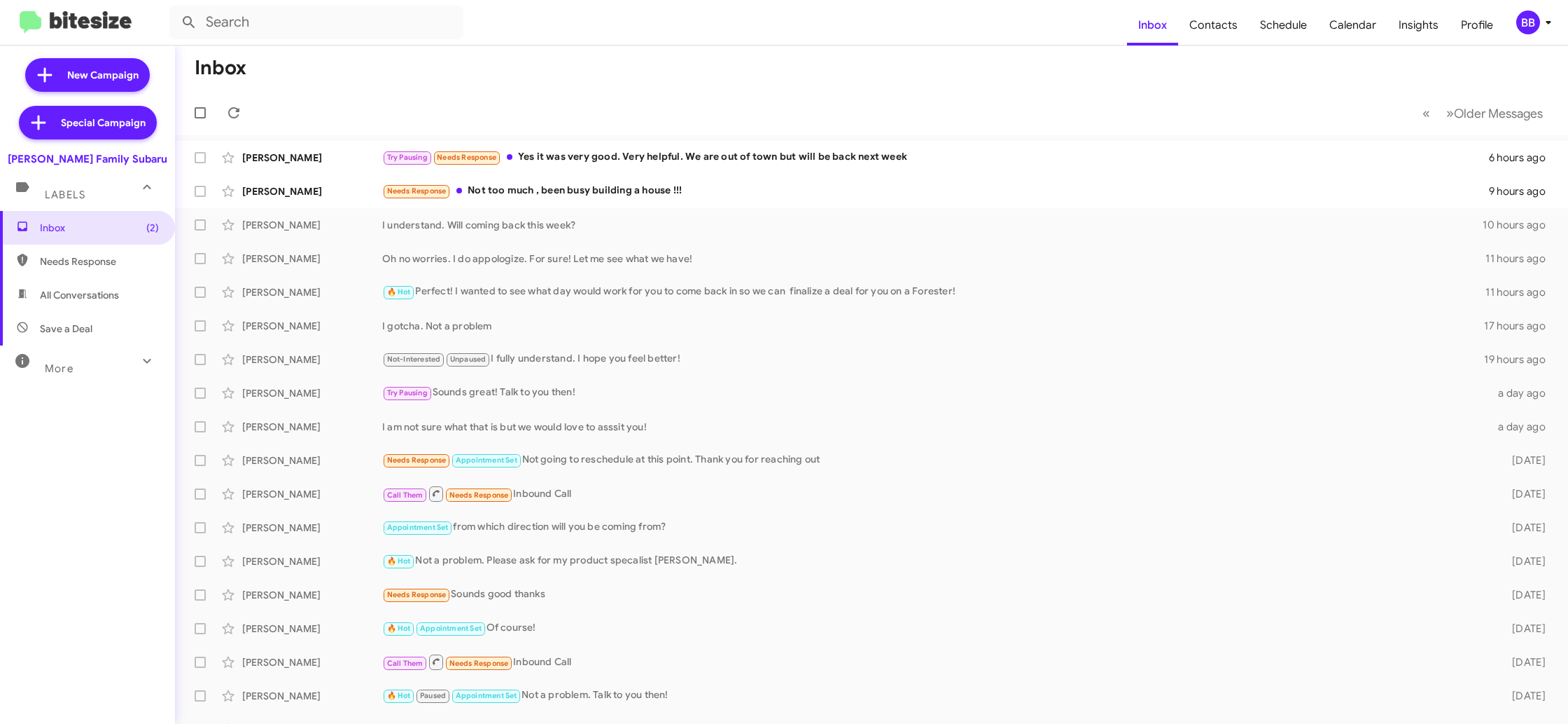
click at [1543, 20] on icon at bounding box center [1548, 22] width 17 height 17
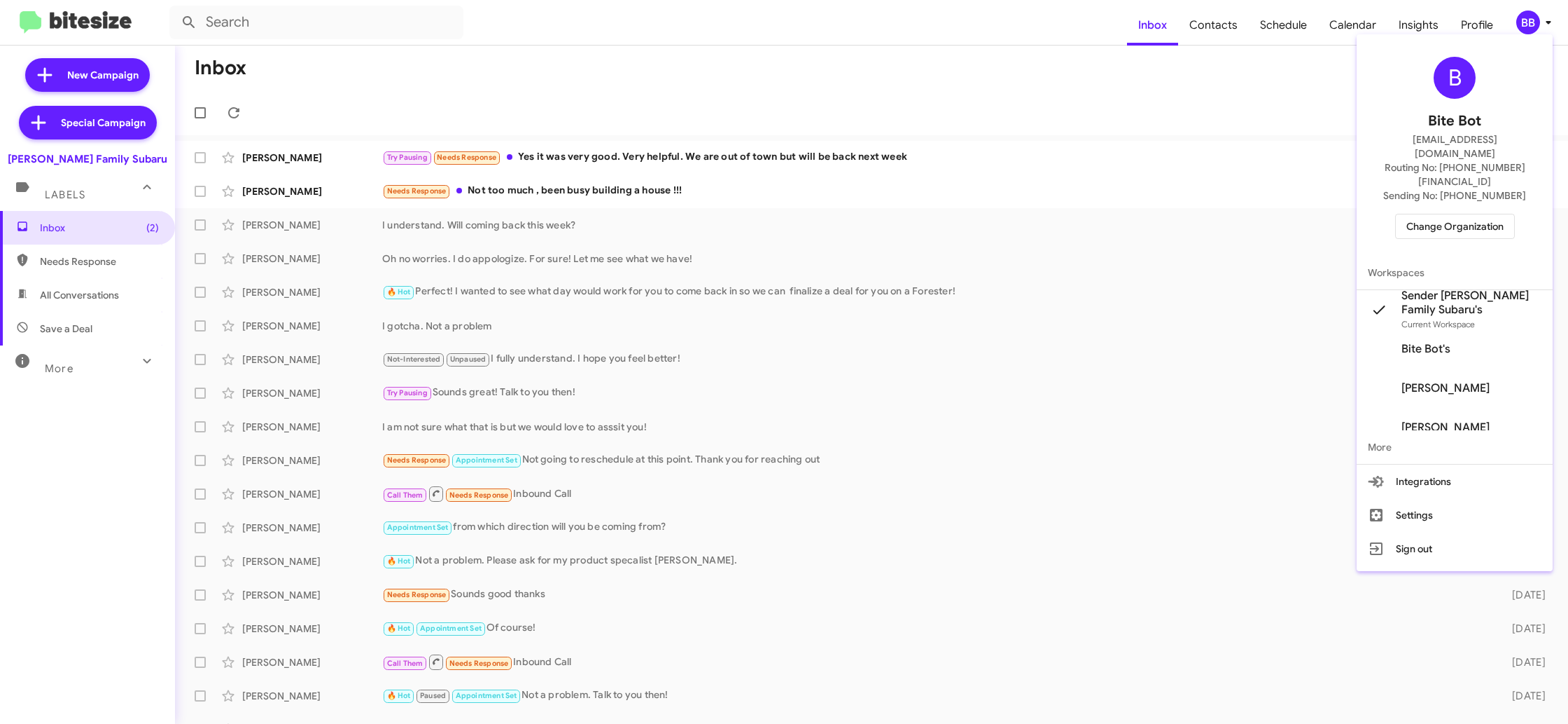
click at [1252, 51] on div at bounding box center [784, 362] width 1568 height 724
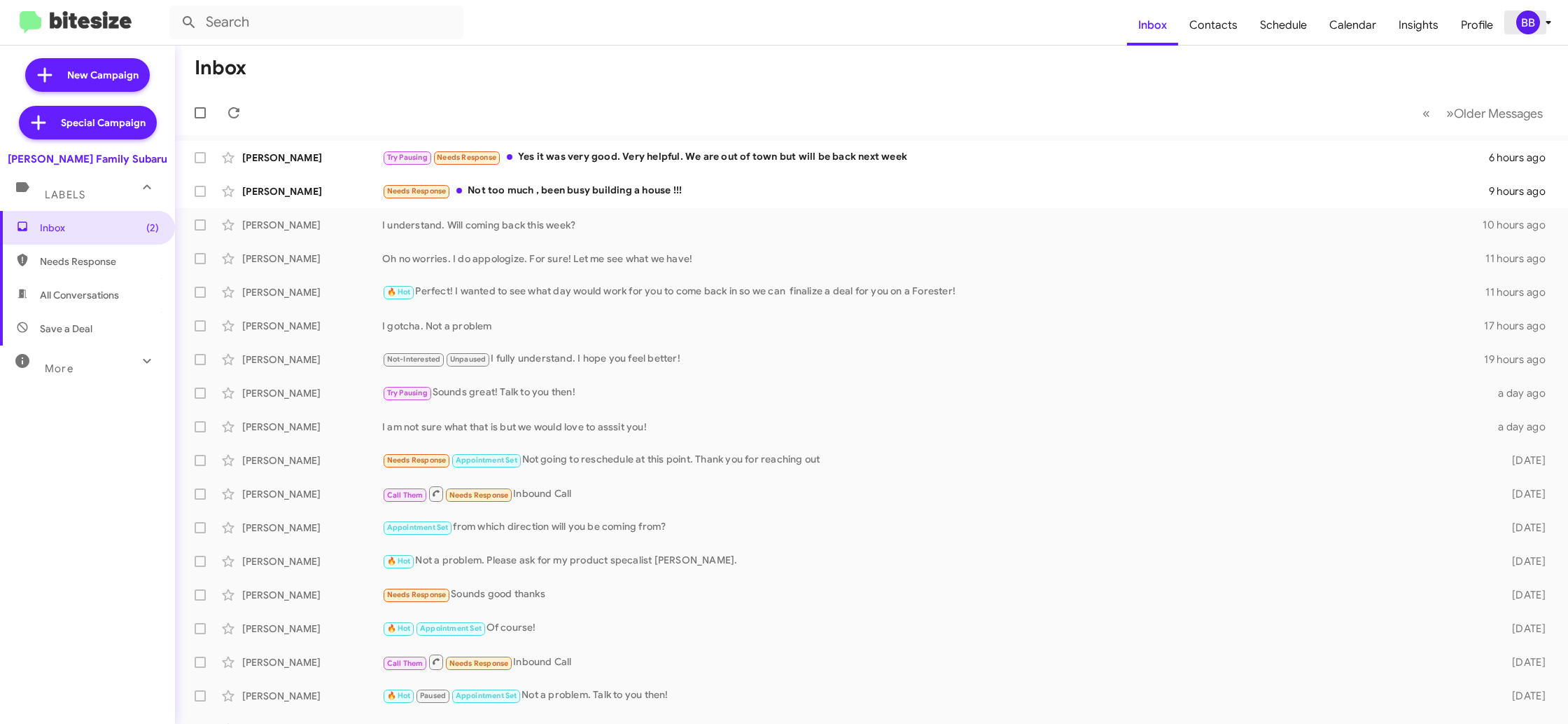
click at [1537, 21] on div "BB" at bounding box center [1528, 22] width 24 height 24
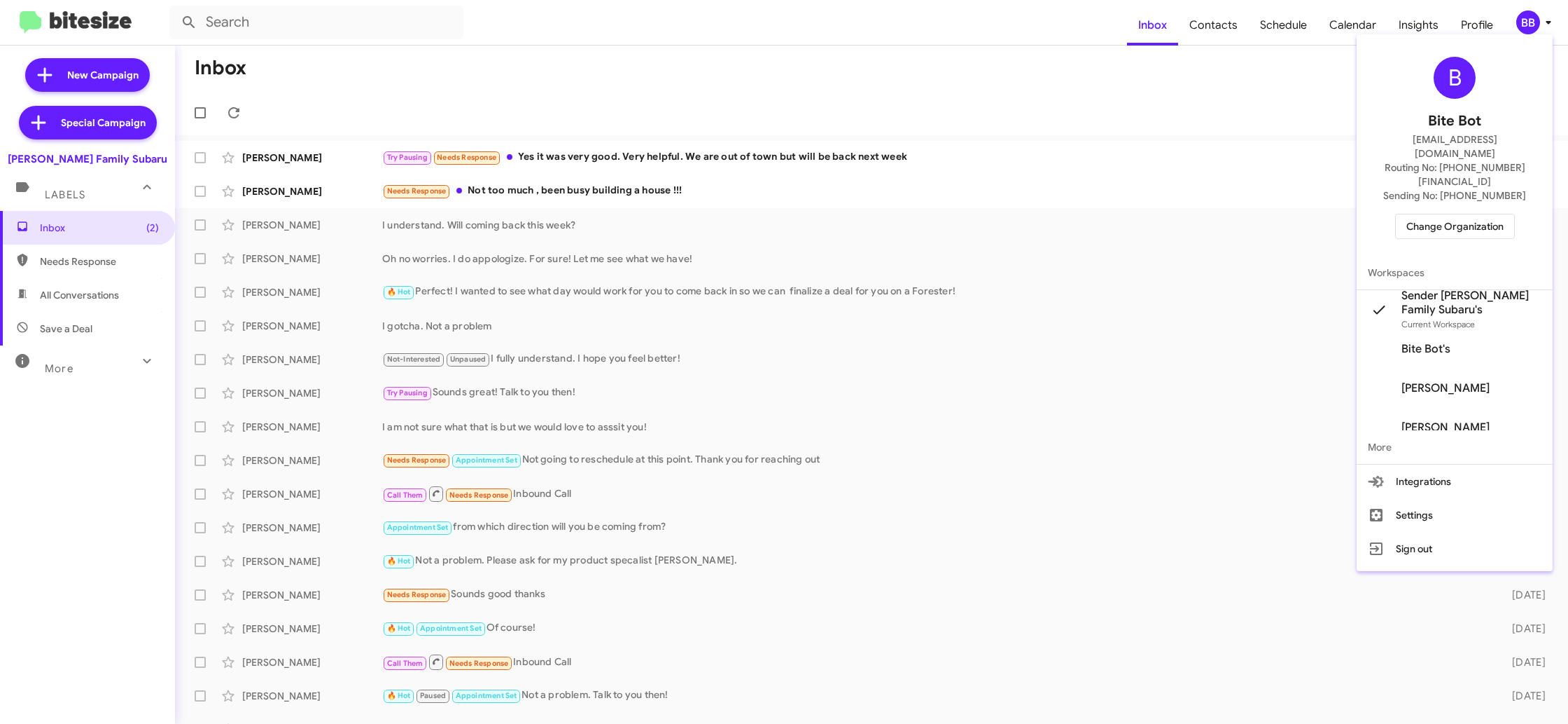
click at [1179, 59] on div at bounding box center [784, 362] width 1568 height 724
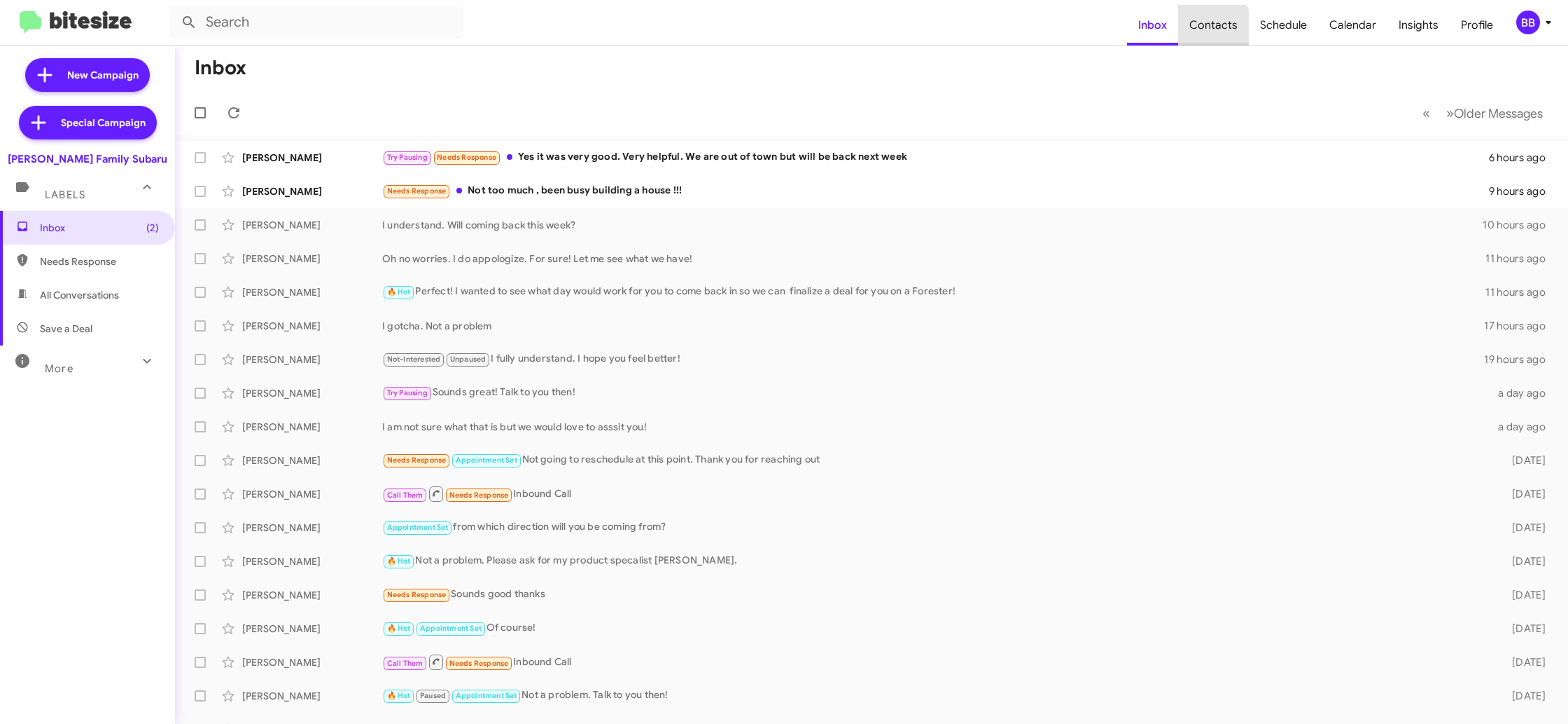
click at [1200, 35] on span "Contacts" at bounding box center [1214, 25] width 71 height 41
type input "in:groups"
click at [1200, 35] on span "Contacts" at bounding box center [1214, 25] width 71 height 41
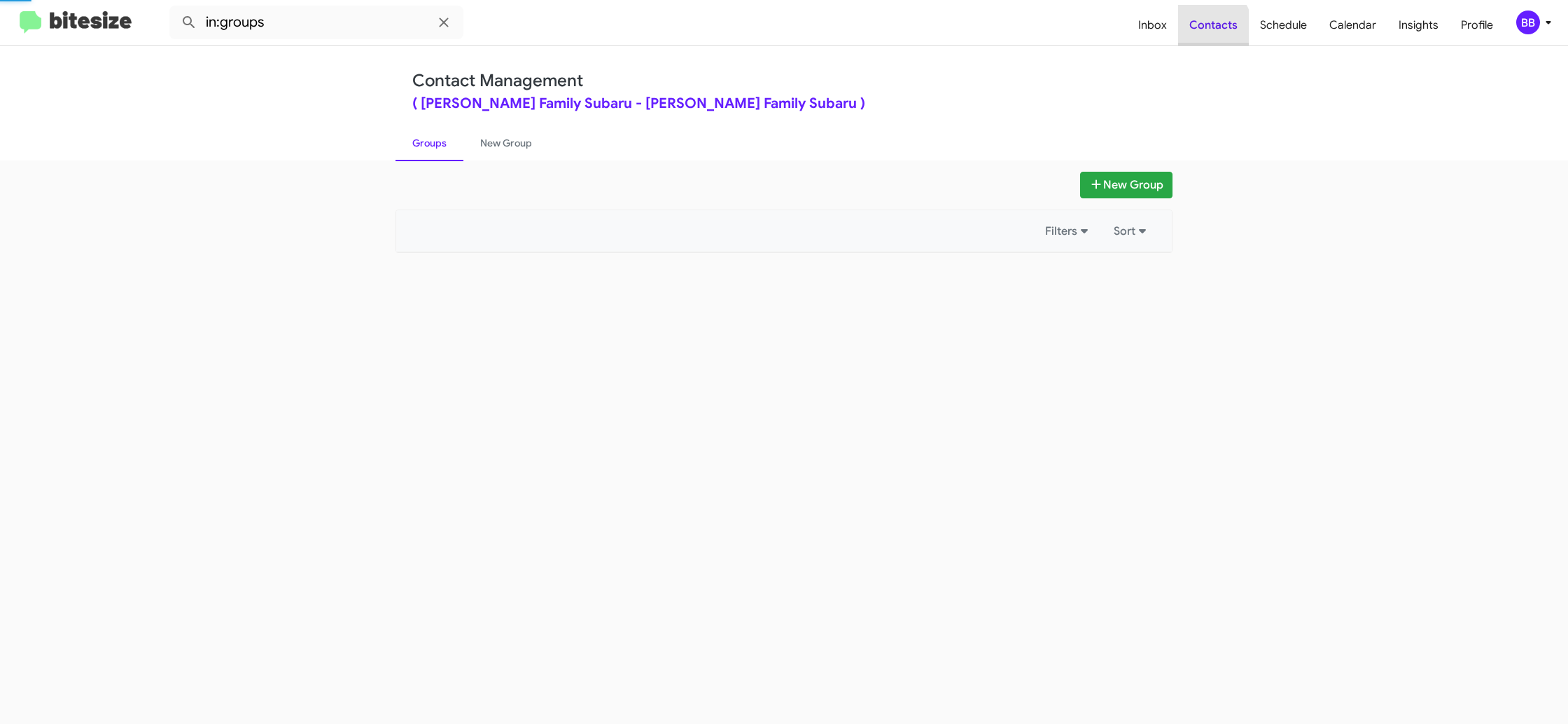
click at [1200, 35] on span "Contacts" at bounding box center [1214, 25] width 71 height 41
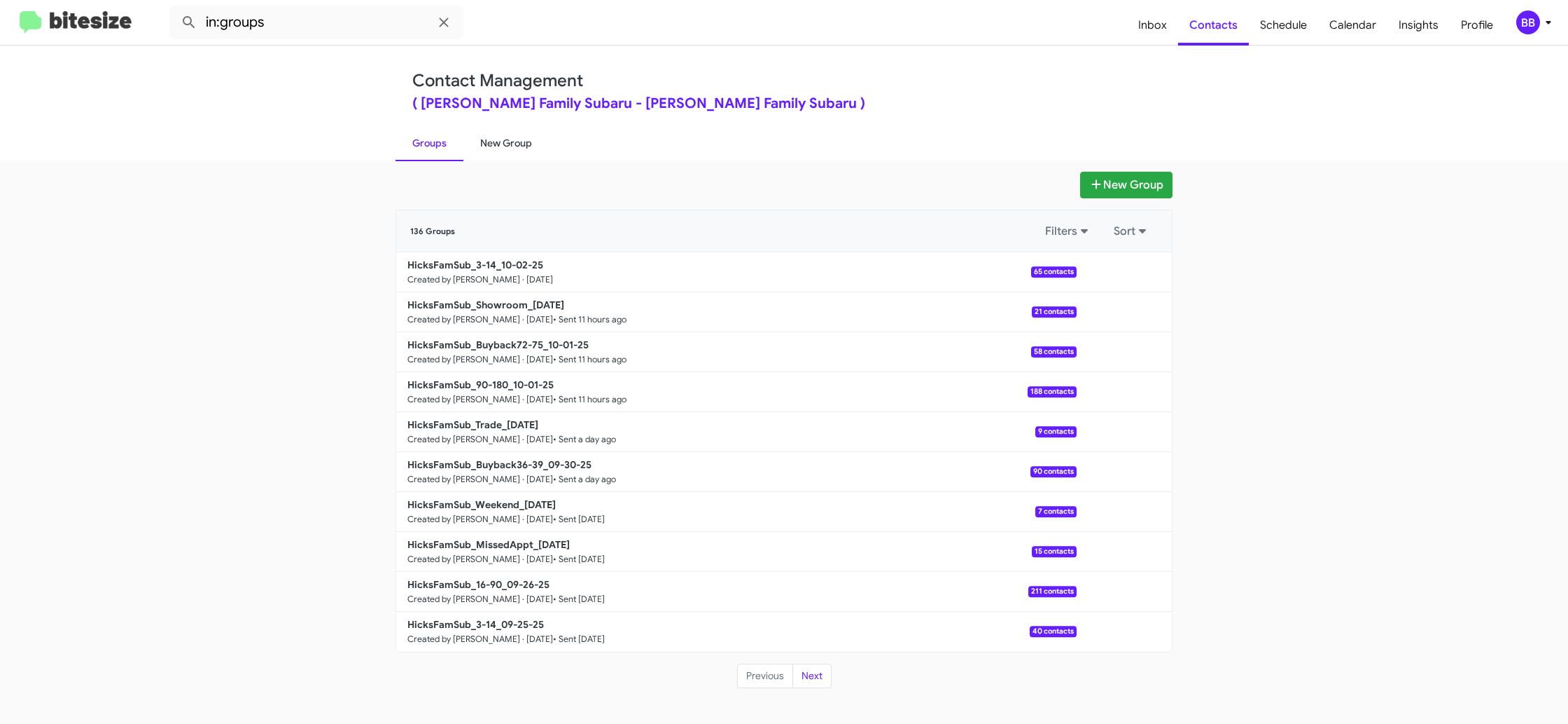
click at [507, 149] on link "New Group" at bounding box center [507, 143] width 85 height 36
drag, startPoint x: 507, startPoint y: 149, endPoint x: 585, endPoint y: 30, distance: 142.3
click at [507, 142] on link "New Group" at bounding box center [507, 143] width 85 height 36
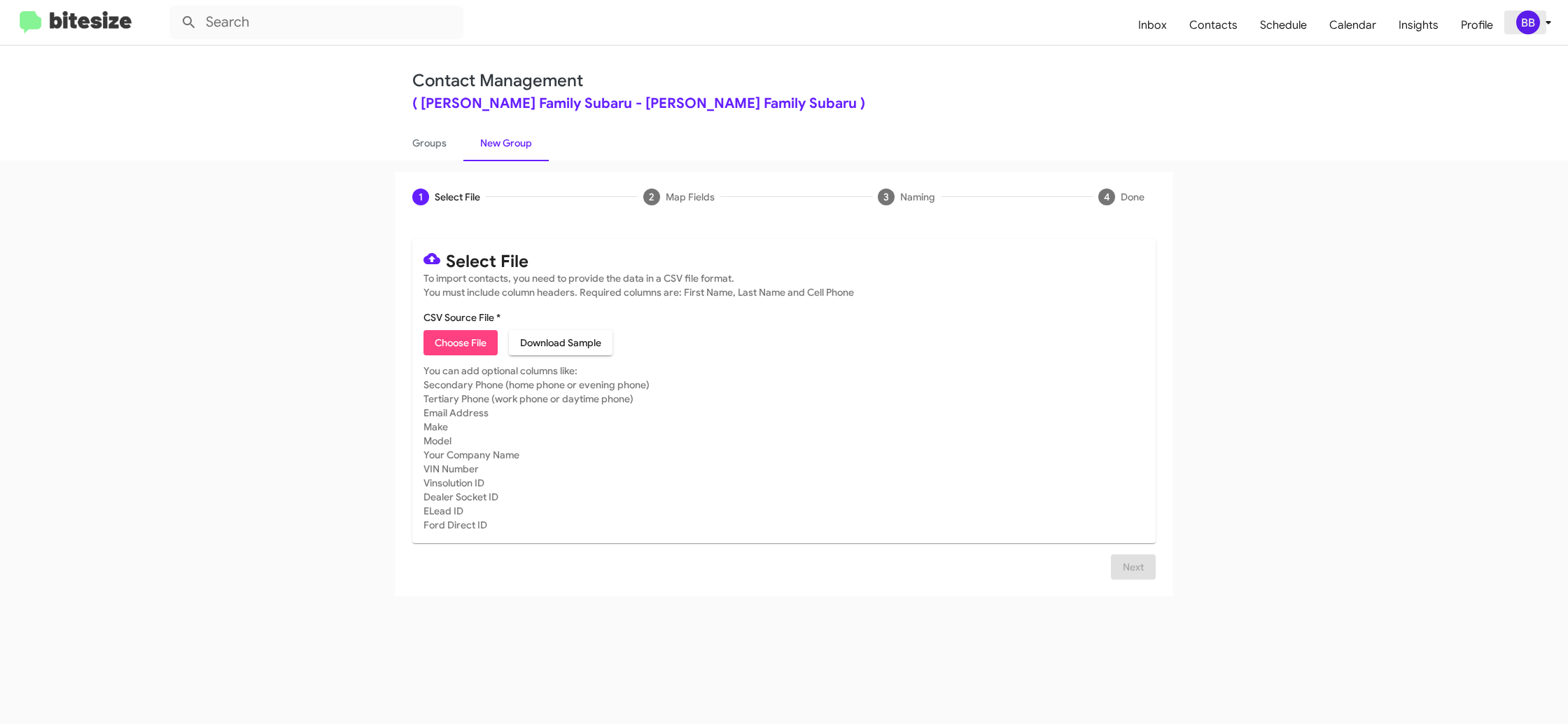
click at [1534, 25] on div "BB" at bounding box center [1528, 22] width 24 height 24
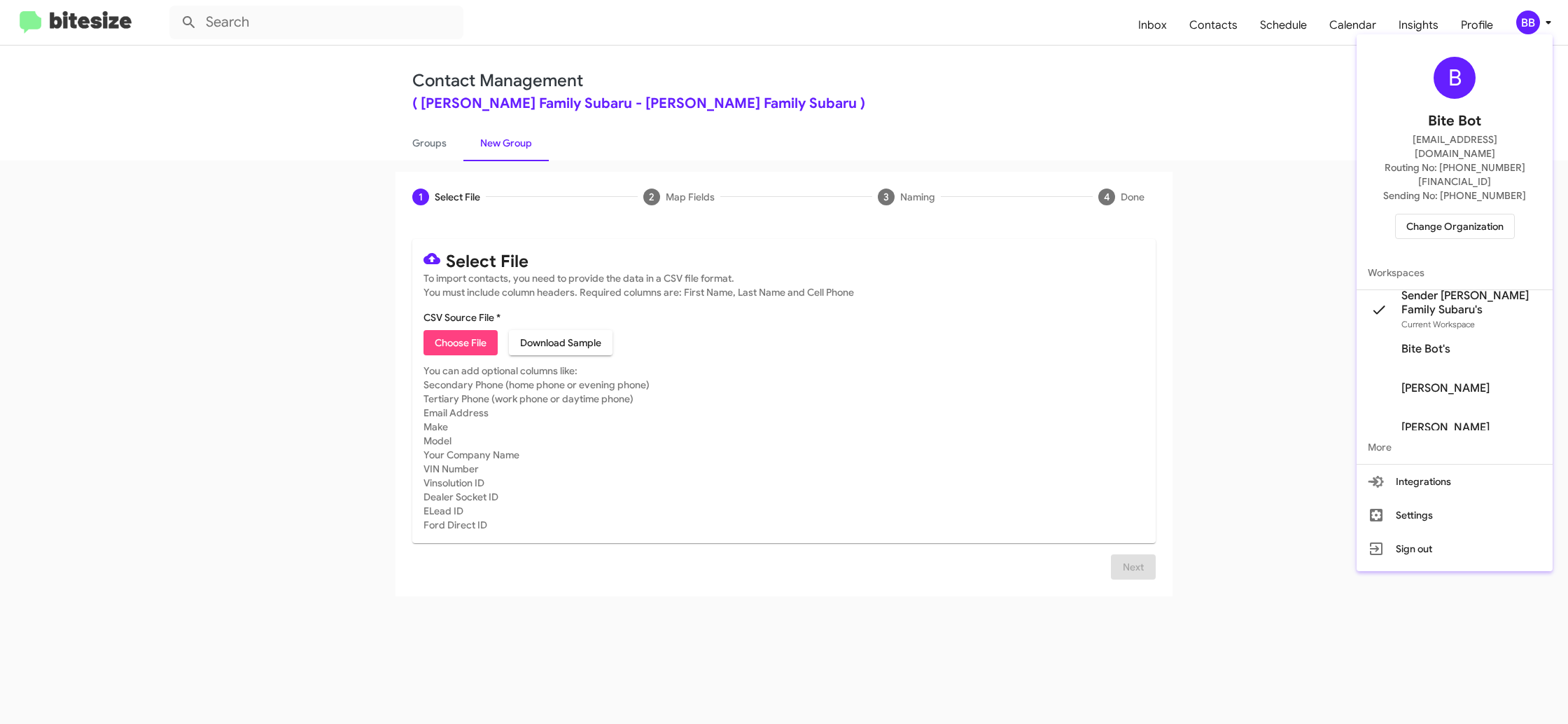
drag, startPoint x: 1534, startPoint y: 25, endPoint x: 1503, endPoint y: 7, distance: 35.8
click at [1531, 22] on div at bounding box center [784, 362] width 1568 height 724
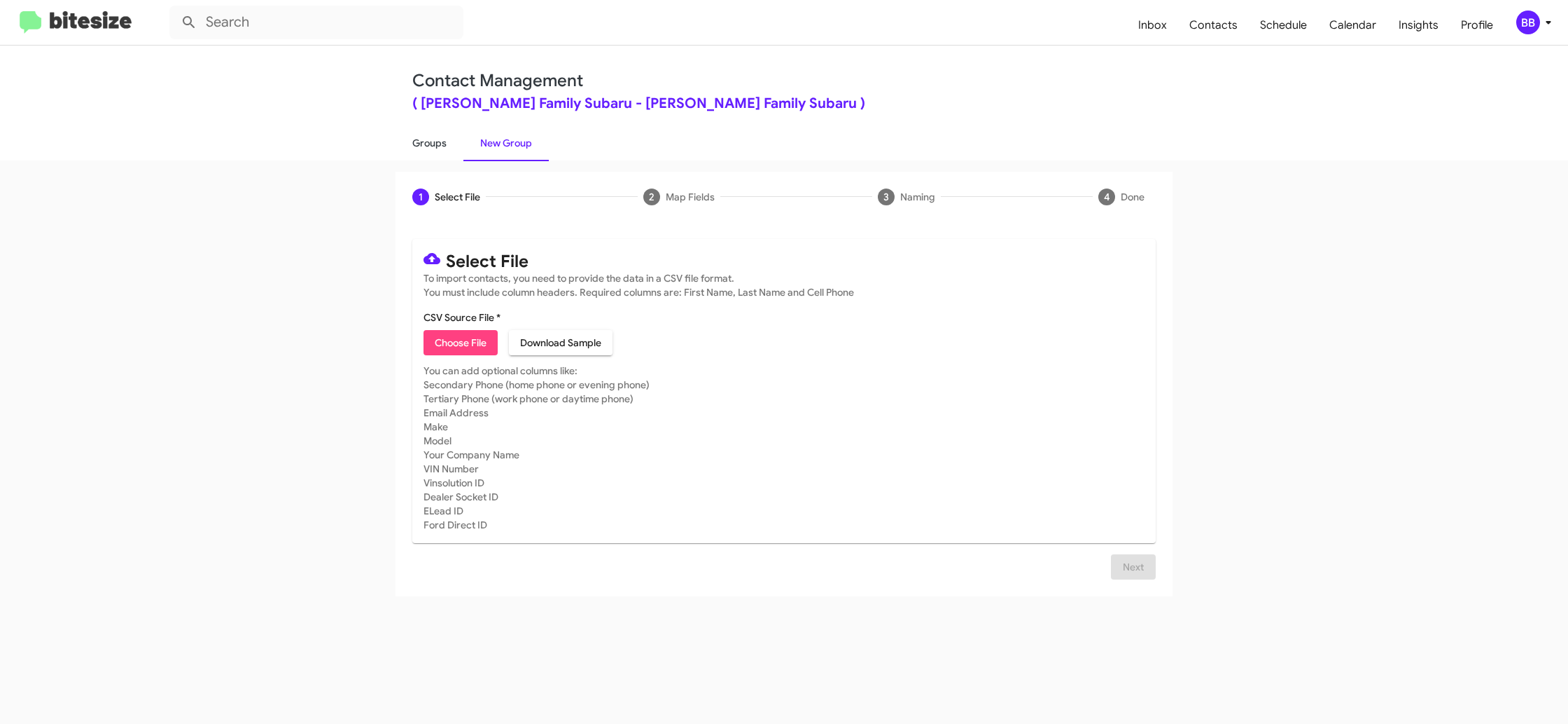
click at [427, 140] on link "Groups" at bounding box center [430, 143] width 68 height 36
type input "in:groups"
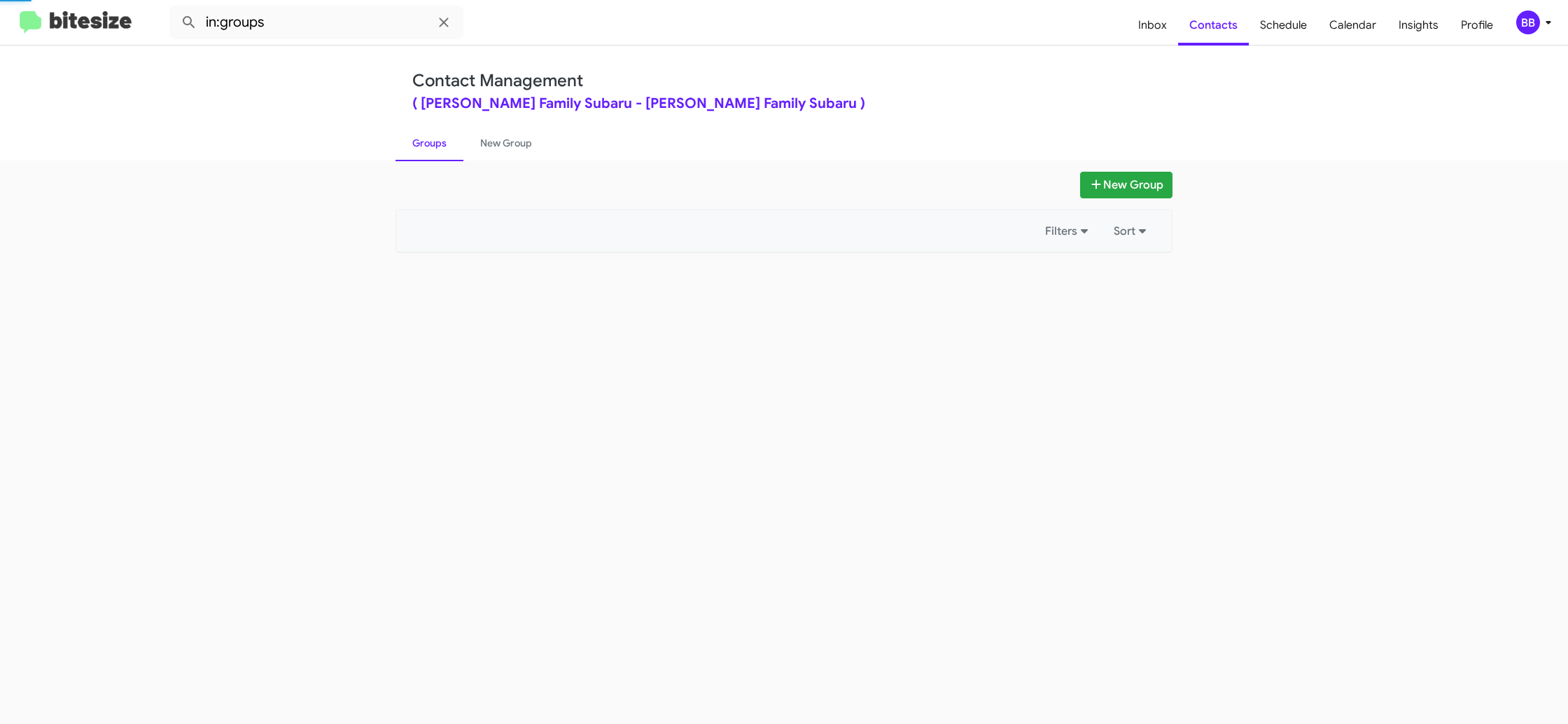
click at [427, 140] on link "Groups" at bounding box center [430, 143] width 68 height 36
drag, startPoint x: 427, startPoint y: 140, endPoint x: 504, endPoint y: 130, distance: 77.6
click at [426, 140] on link "Groups" at bounding box center [430, 143] width 68 height 36
click at [504, 130] on link "New Group" at bounding box center [507, 143] width 85 height 36
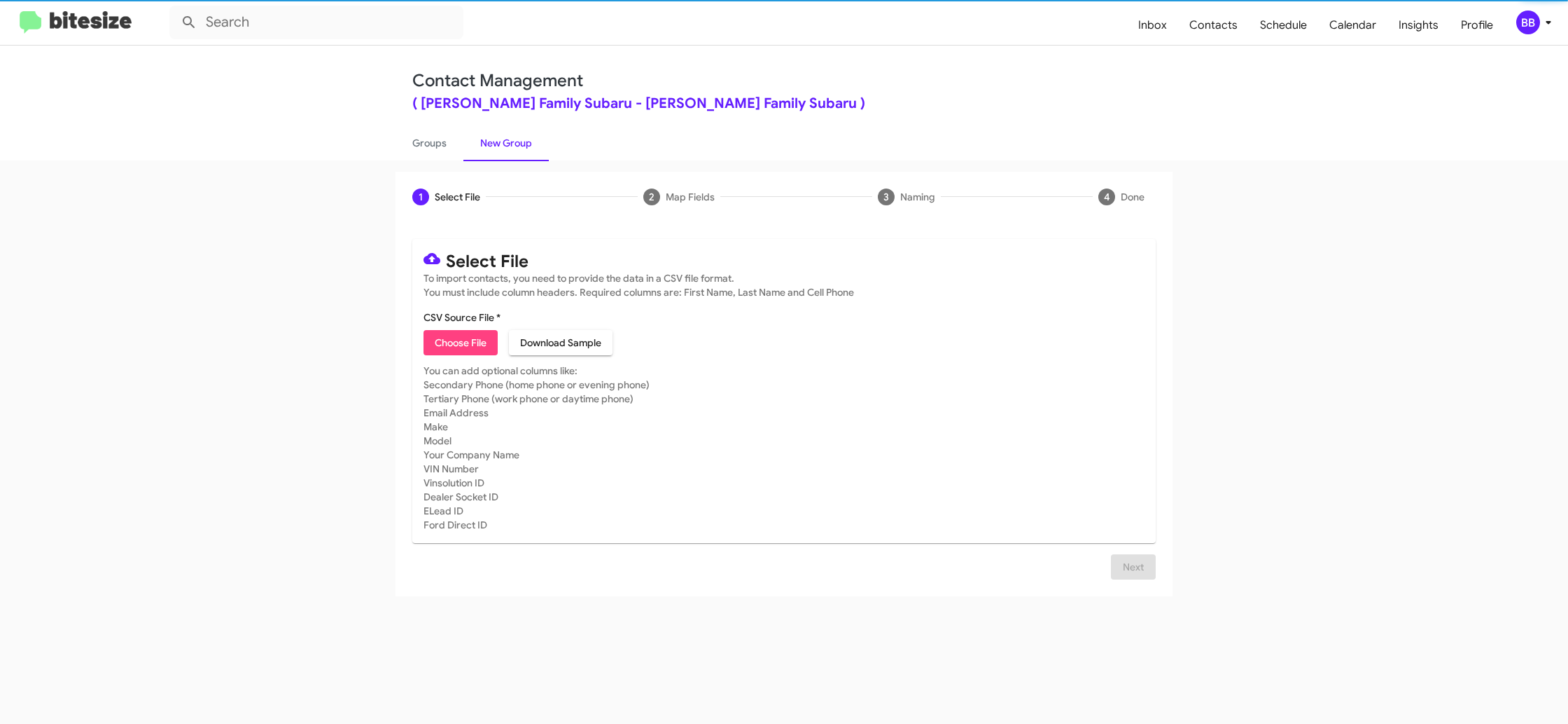
click at [504, 130] on link "New Group" at bounding box center [507, 143] width 85 height 36
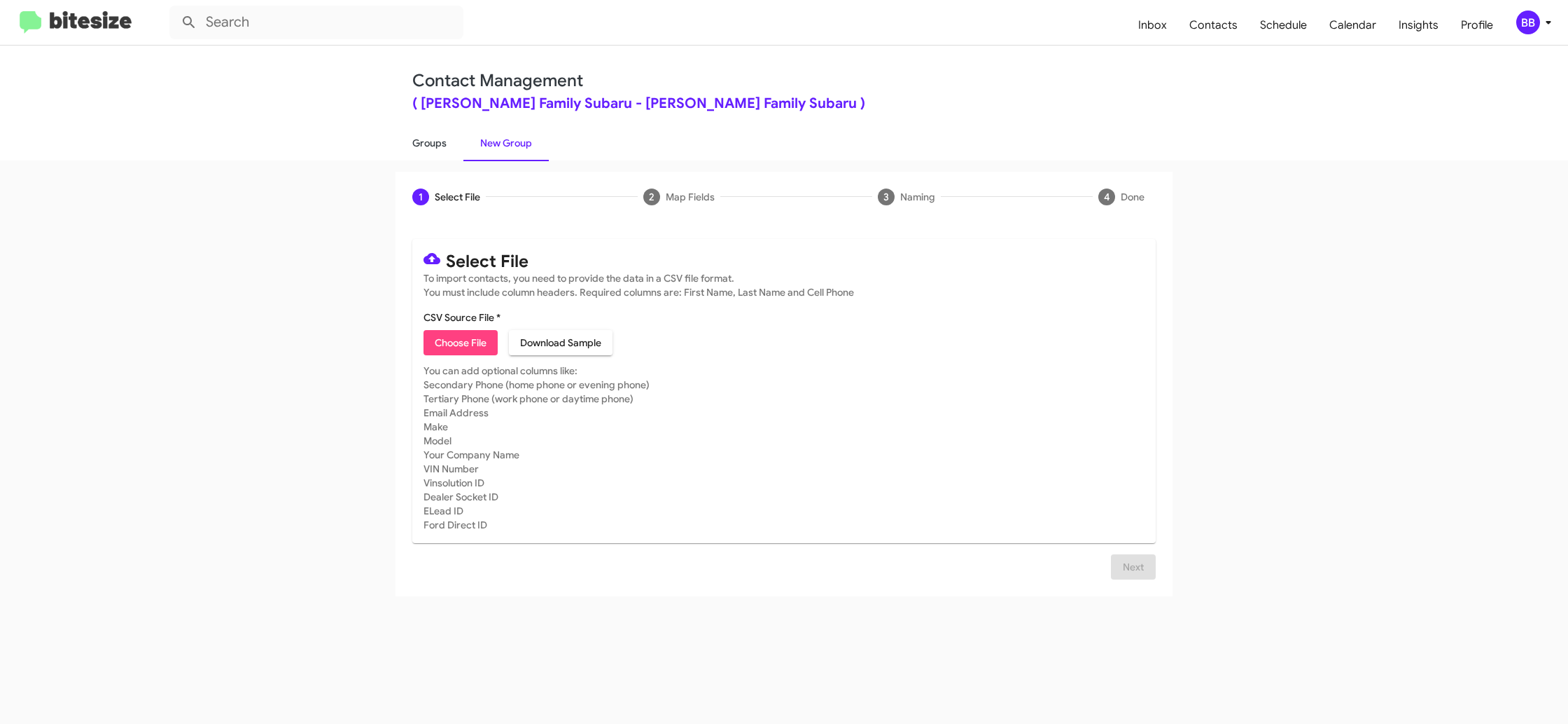
click at [435, 144] on link "Groups" at bounding box center [430, 143] width 68 height 36
type input "in:groups"
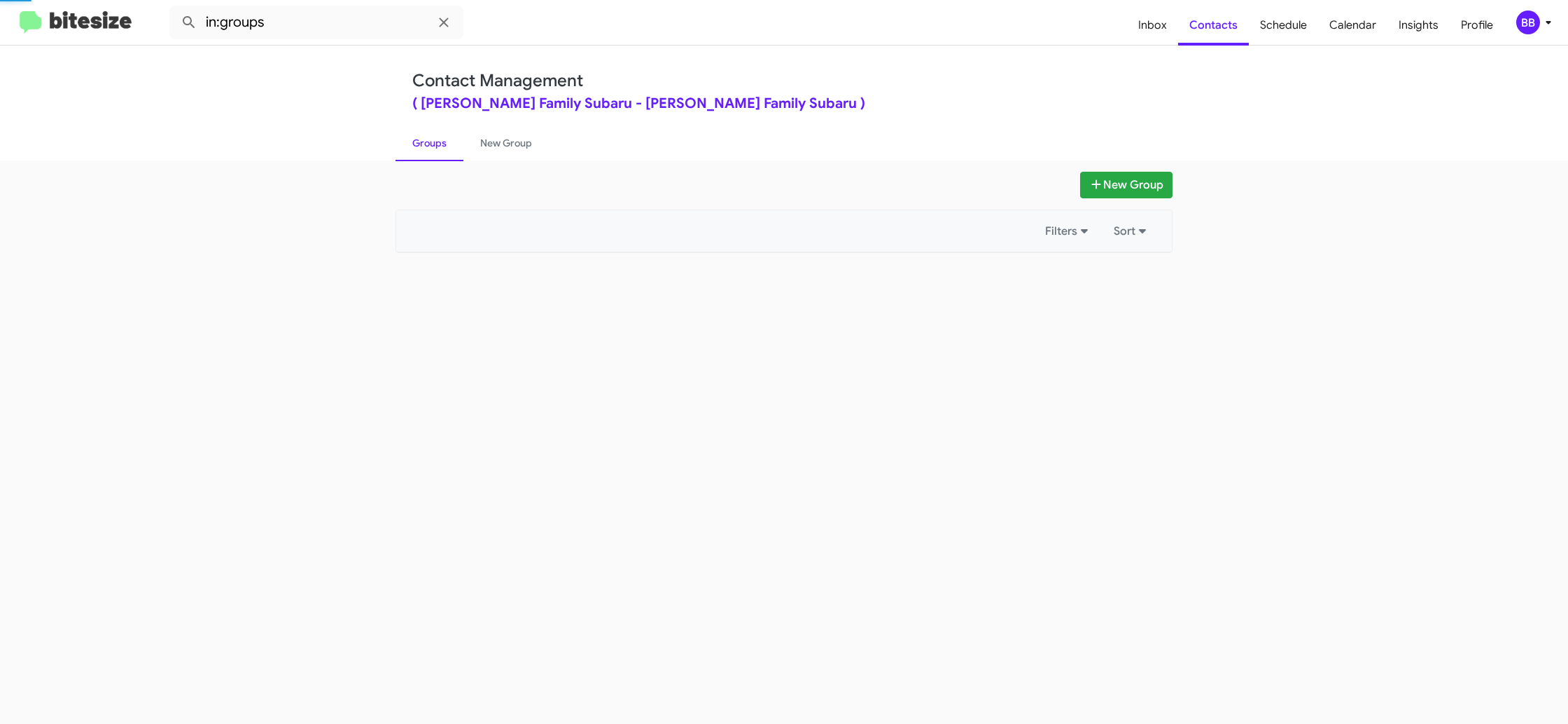
click at [435, 144] on link "Groups" at bounding box center [430, 143] width 68 height 36
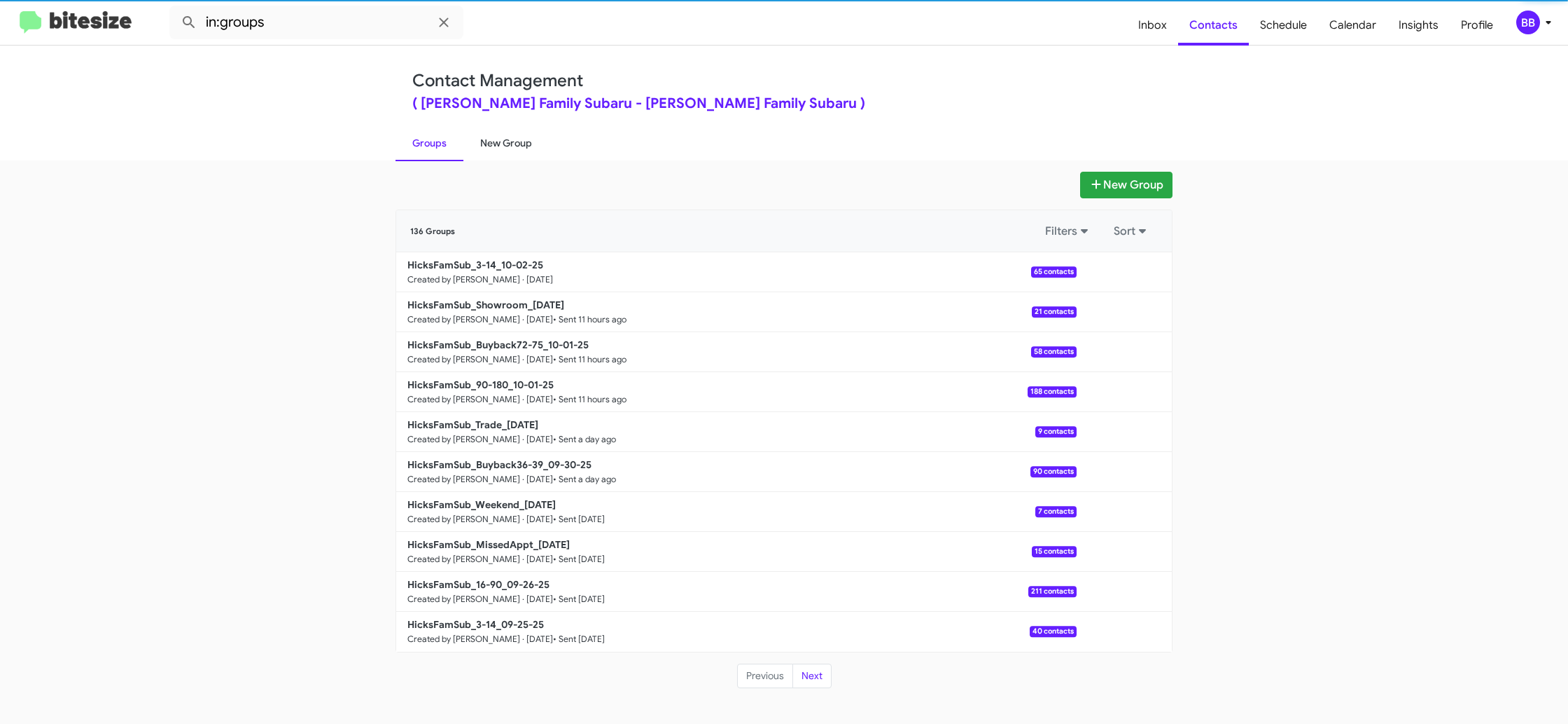
click at [499, 141] on link "New Group" at bounding box center [507, 143] width 85 height 36
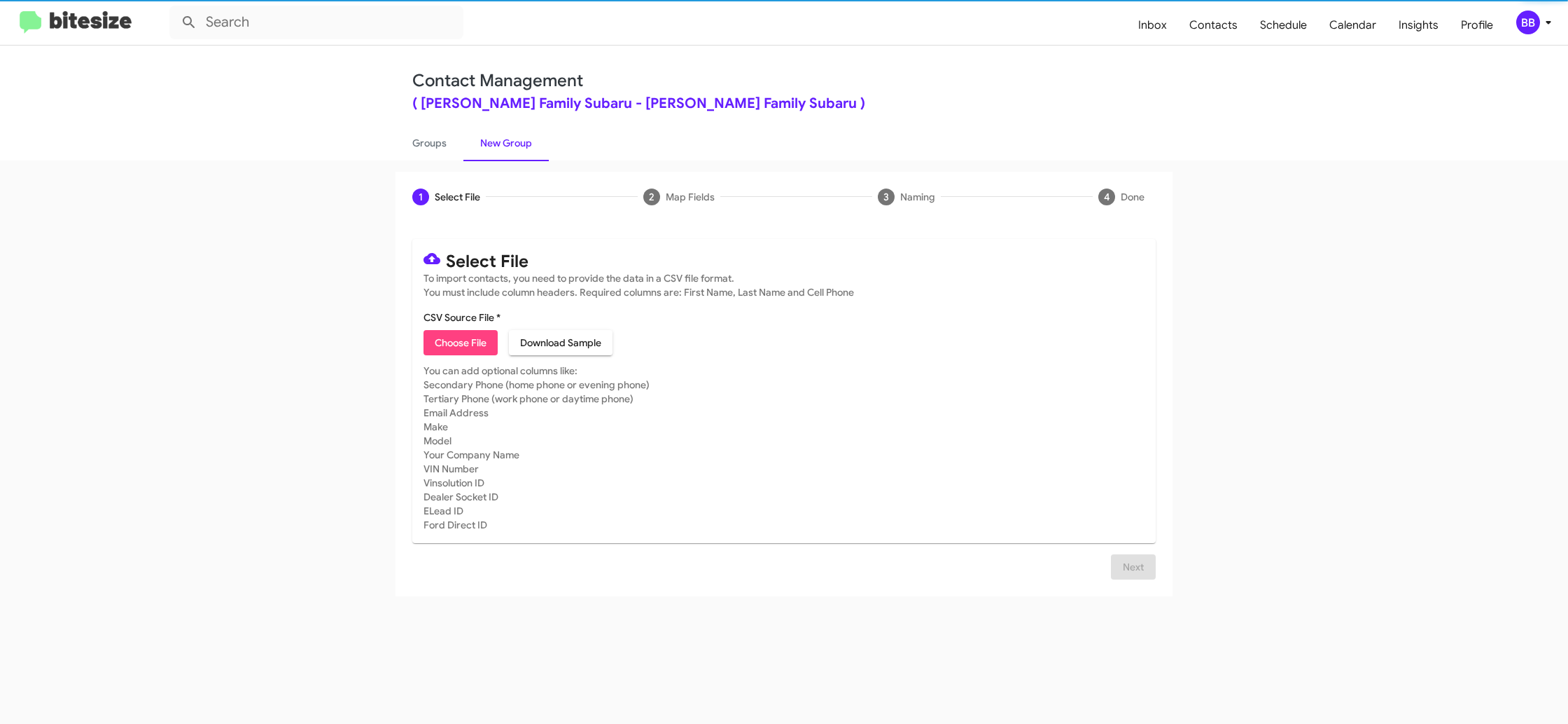
drag, startPoint x: 499, startPoint y: 141, endPoint x: 473, endPoint y: 318, distance: 178.9
click at [500, 140] on link "New Group" at bounding box center [507, 143] width 85 height 36
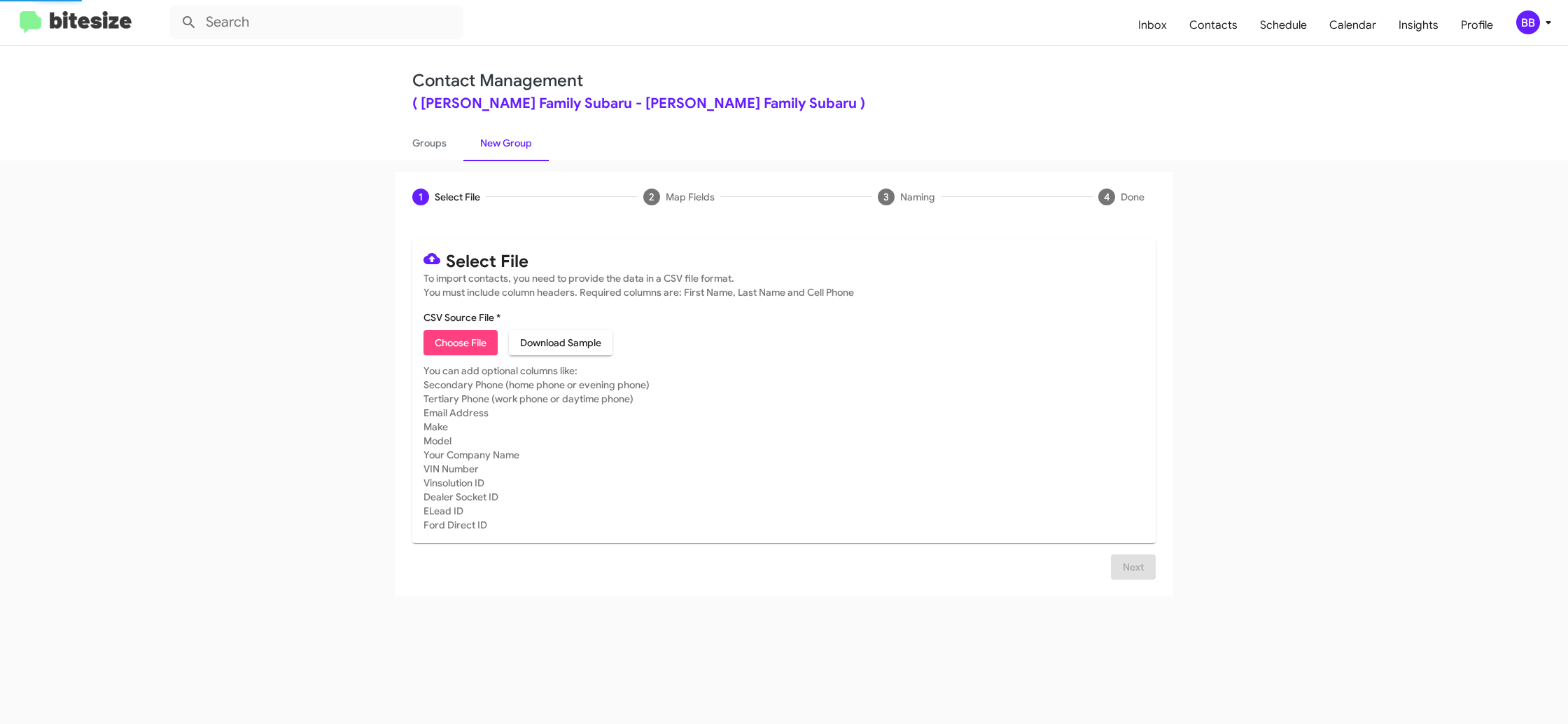
click at [463, 334] on span "Choose File" at bounding box center [461, 342] width 52 height 25
click at [416, 145] on link "Groups" at bounding box center [430, 143] width 68 height 36
type input "in:groups"
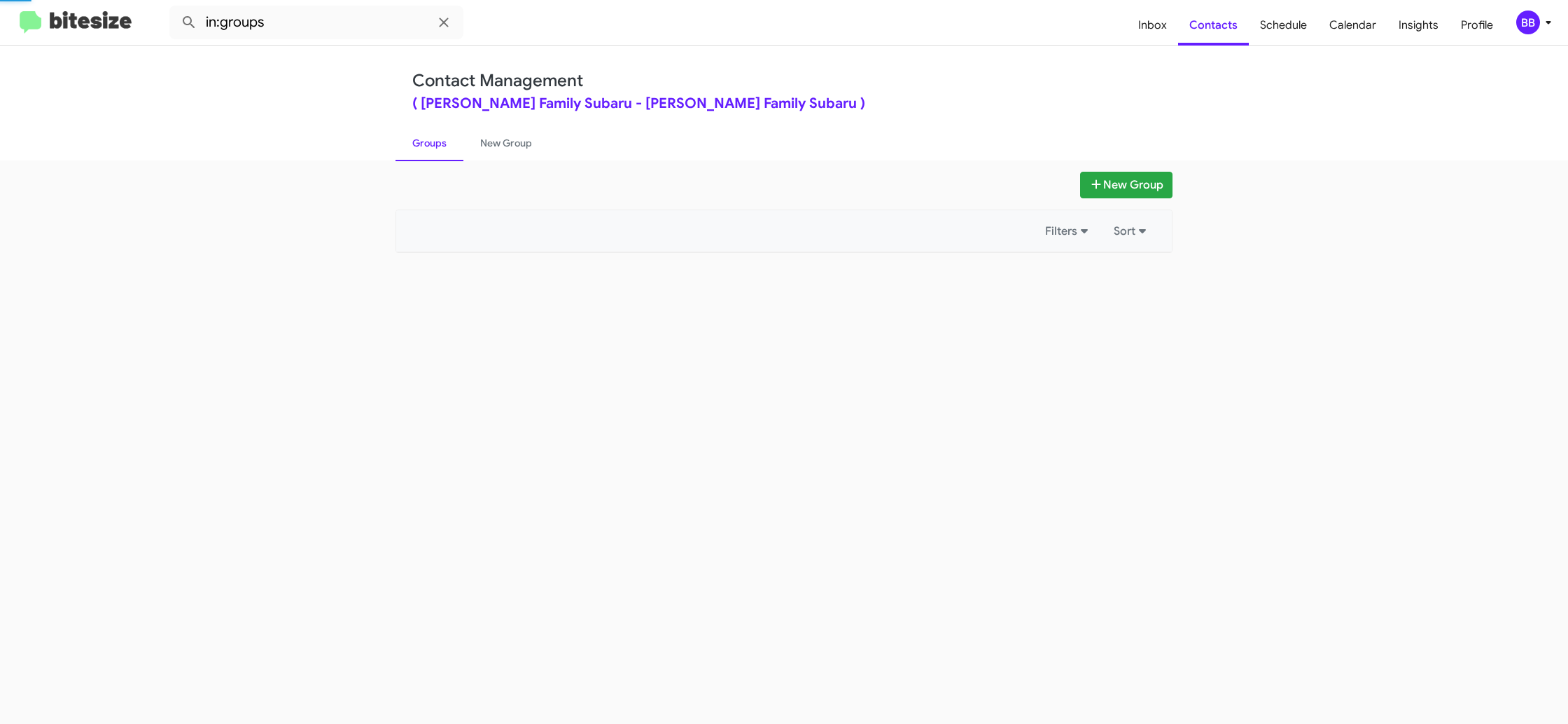
click at [416, 145] on link "Groups" at bounding box center [430, 143] width 68 height 36
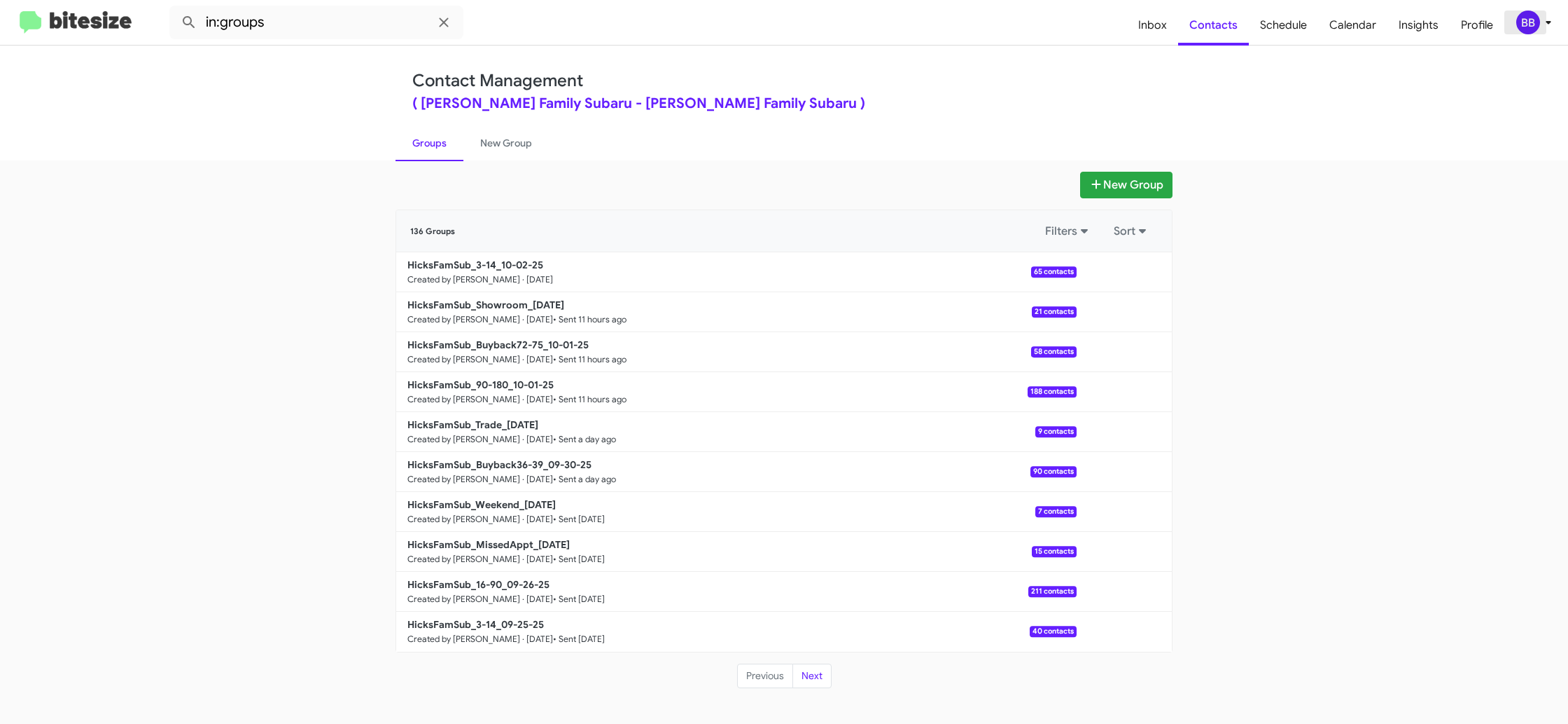
click at [1533, 17] on div "BB" at bounding box center [1528, 22] width 24 height 24
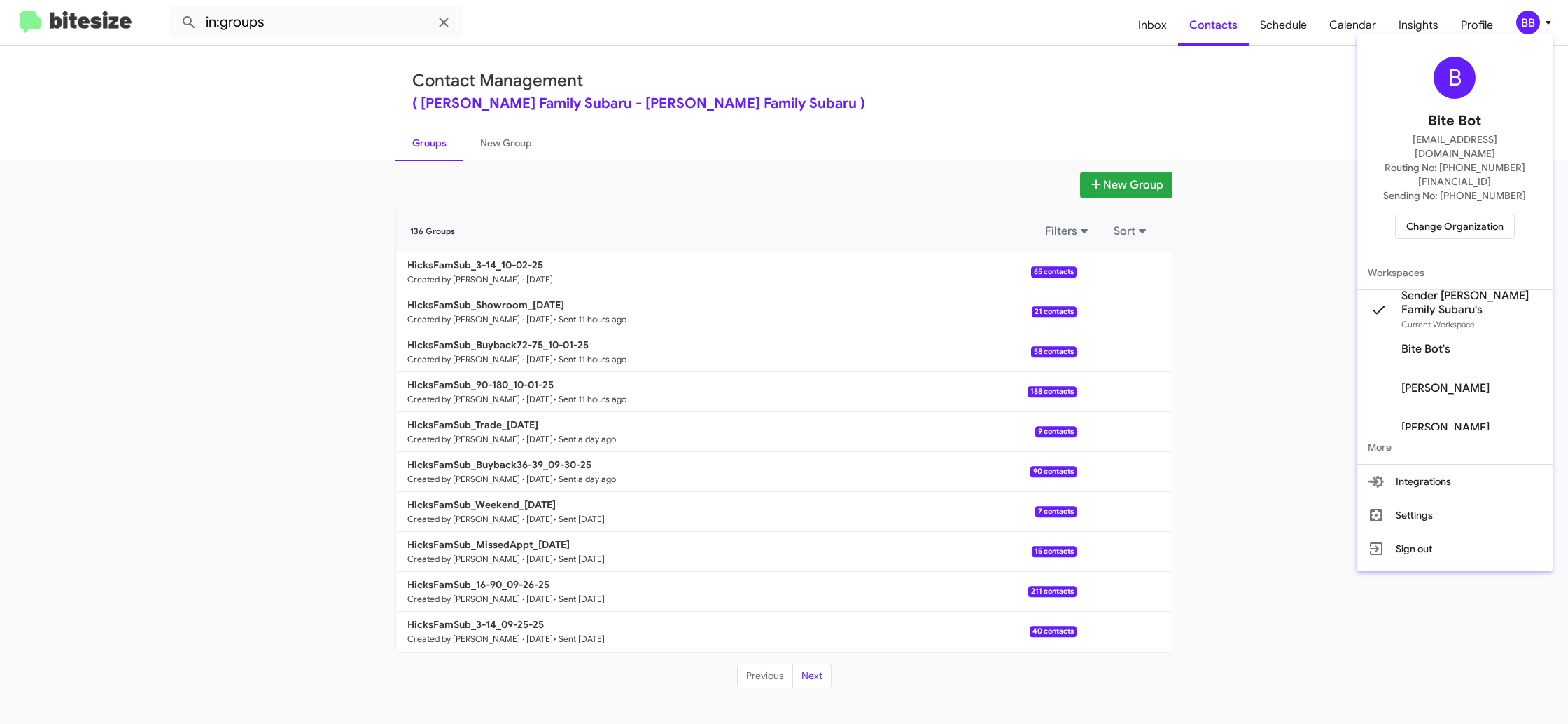
click at [1533, 17] on div at bounding box center [784, 362] width 1568 height 724
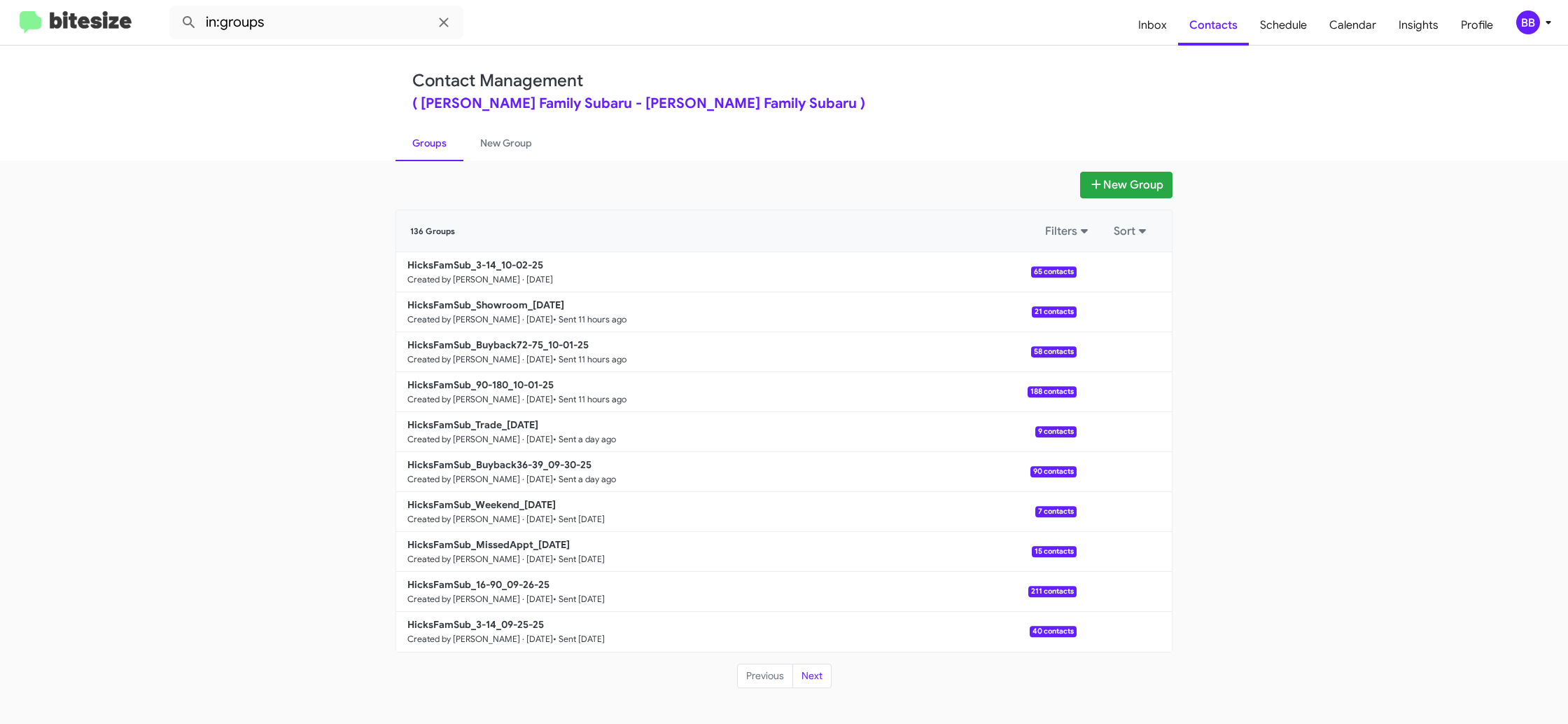
drag, startPoint x: 523, startPoint y: 151, endPoint x: 460, endPoint y: 153, distance: 63.0
click at [523, 150] on link "New Group" at bounding box center [507, 143] width 85 height 36
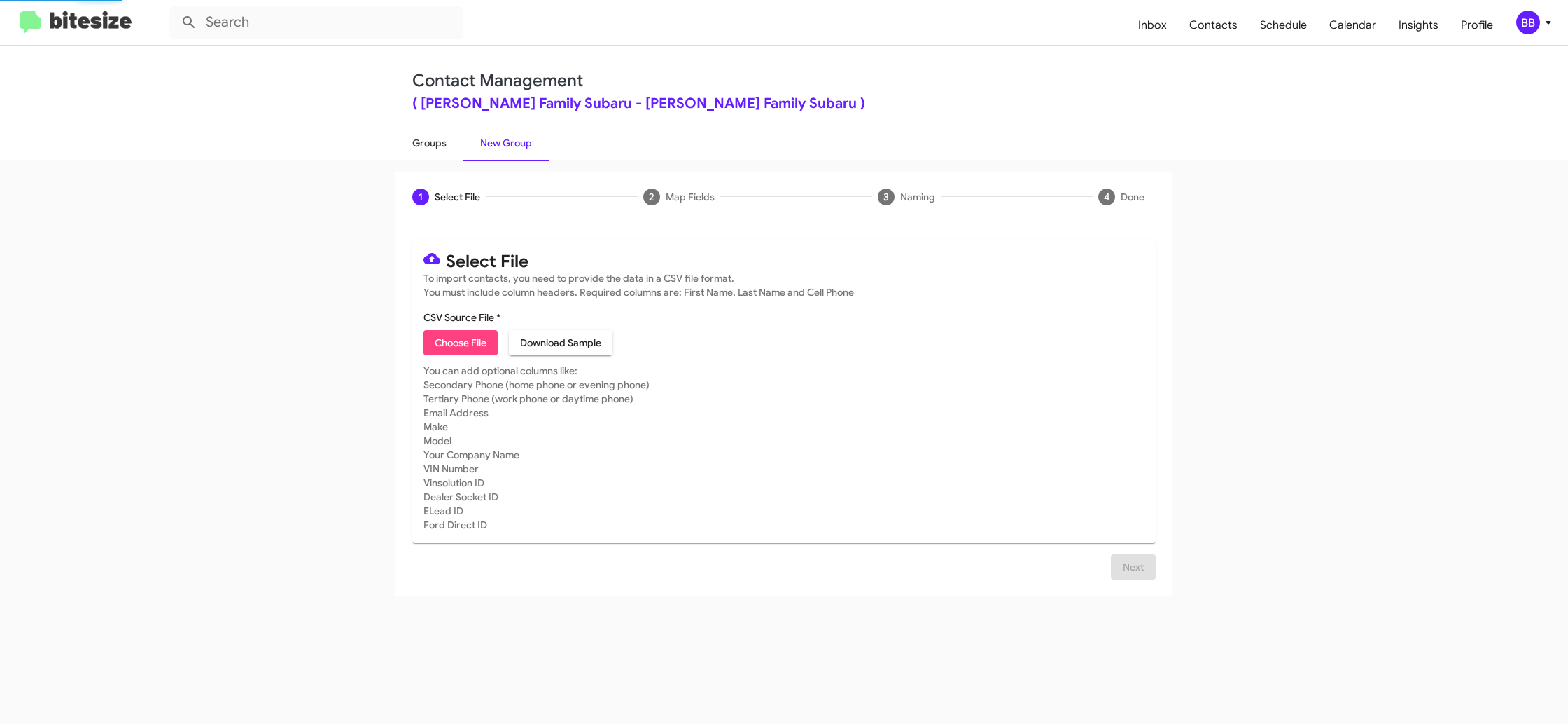
click at [427, 152] on link "Groups" at bounding box center [430, 143] width 68 height 36
type input "in:groups"
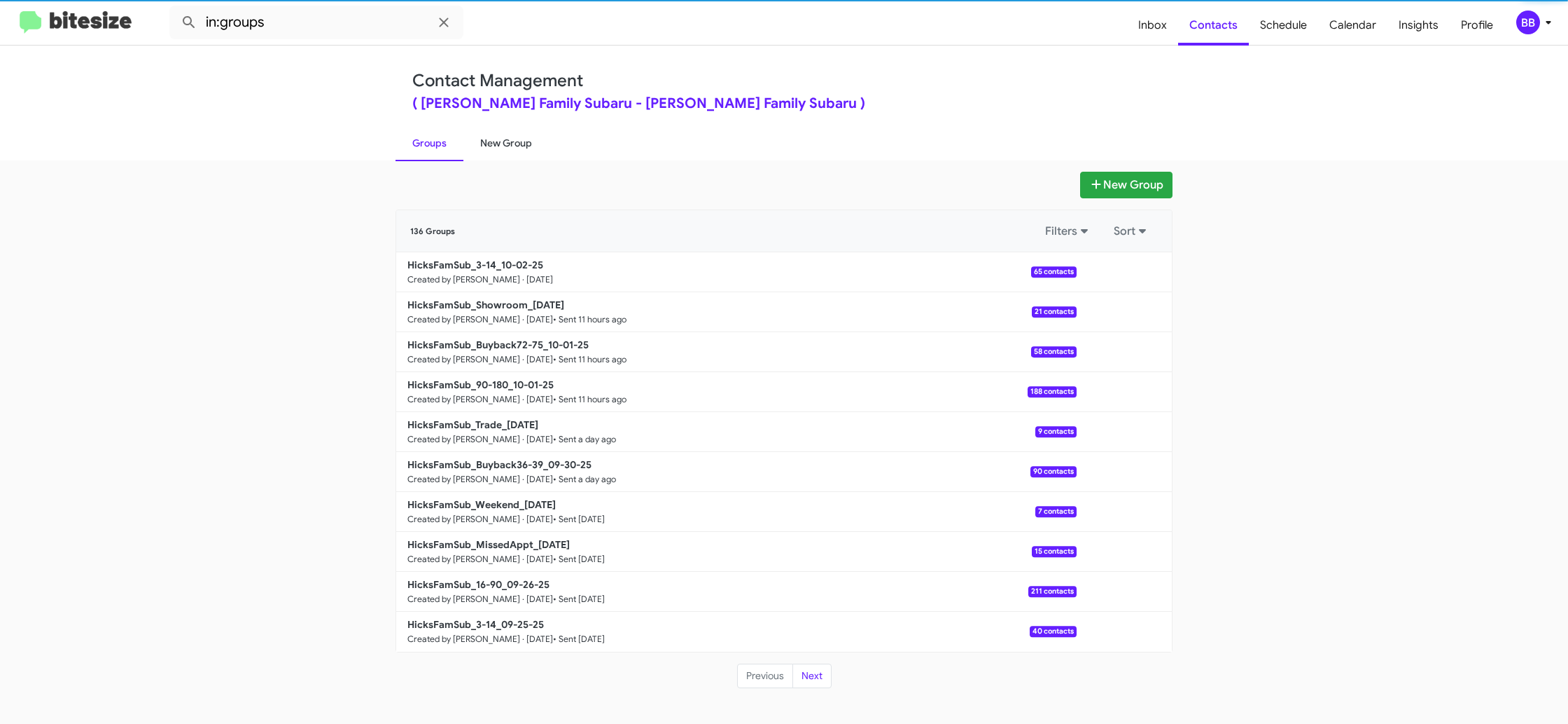
click at [497, 140] on link "New Group" at bounding box center [507, 143] width 85 height 36
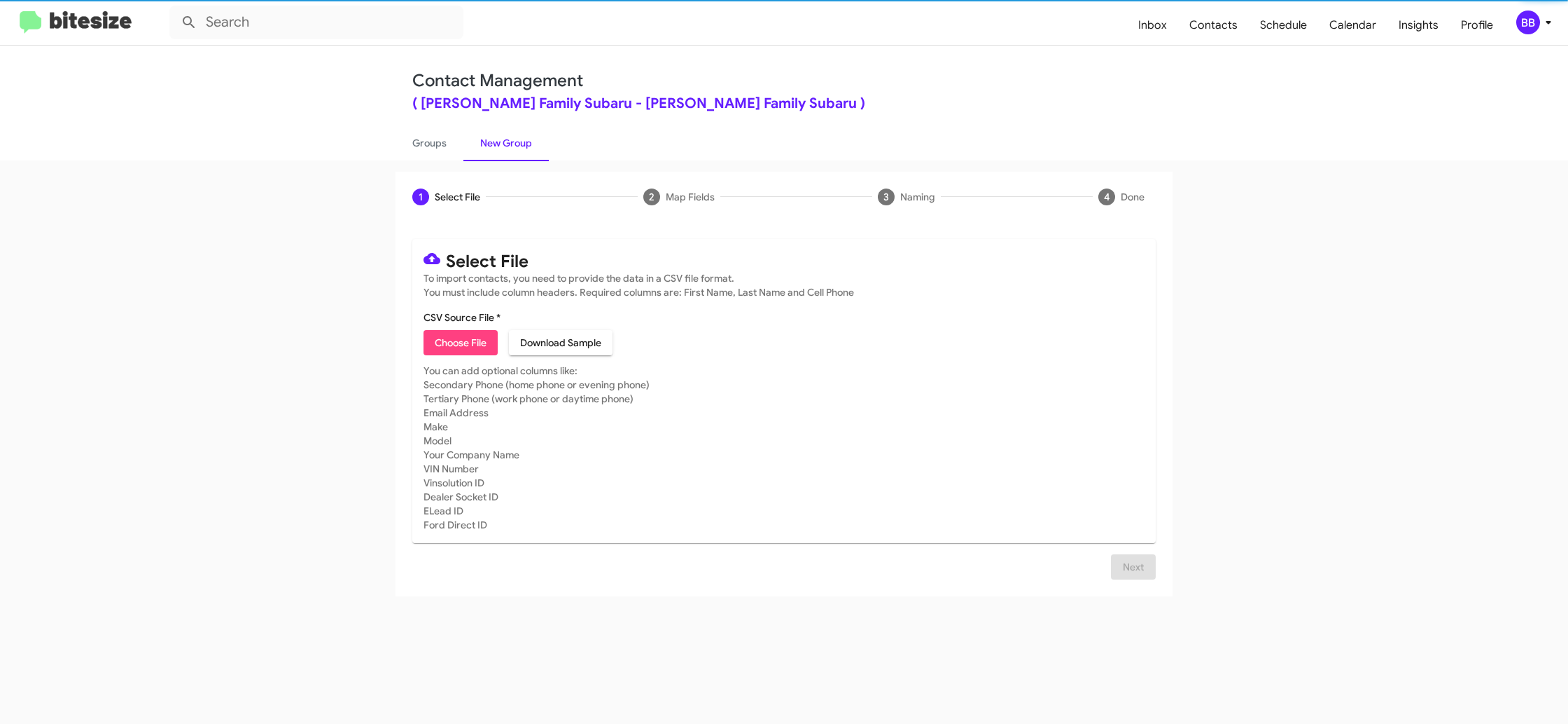
drag, startPoint x: 497, startPoint y: 140, endPoint x: 439, endPoint y: 146, distance: 58.3
click at [497, 140] on link "New Group" at bounding box center [507, 143] width 85 height 36
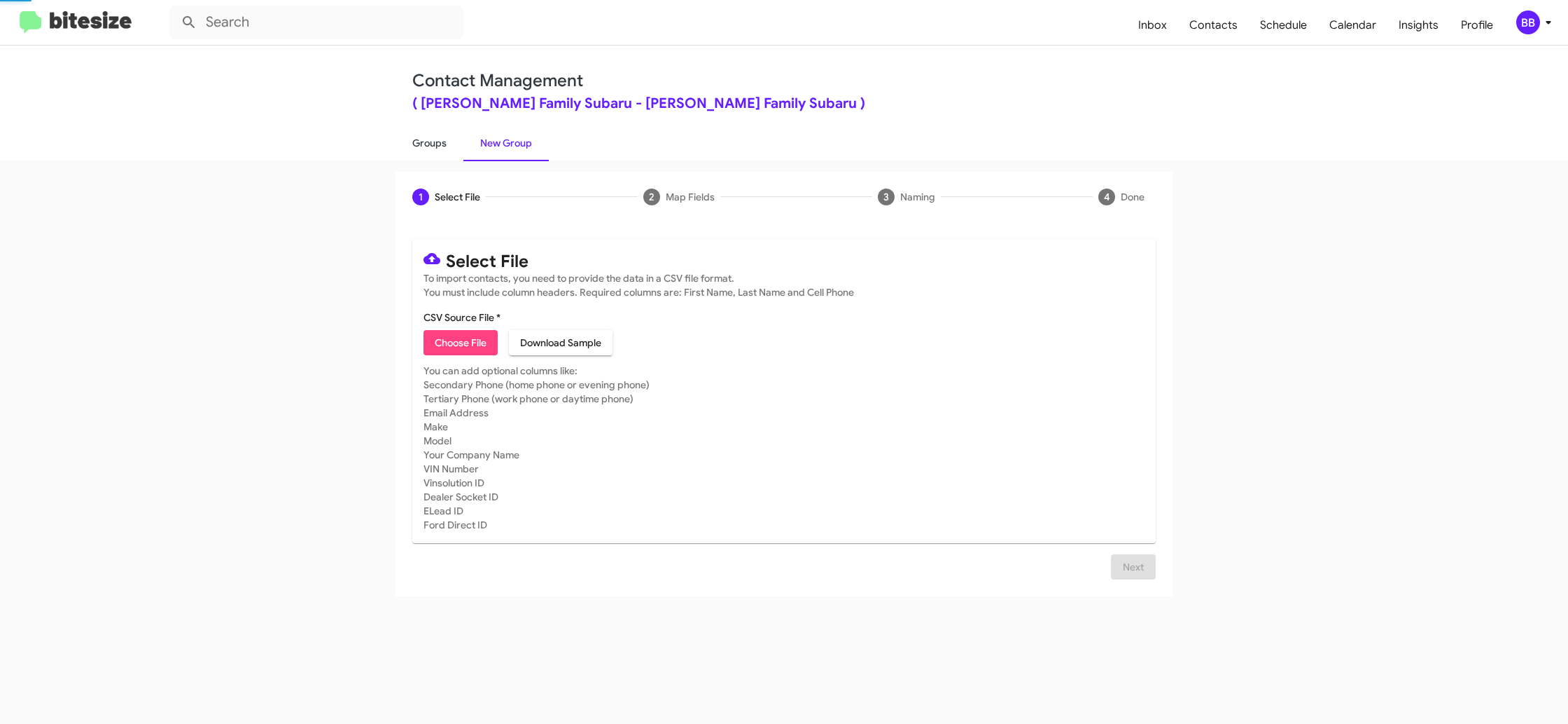
click at [439, 146] on link "Groups" at bounding box center [430, 143] width 68 height 36
type input "in:groups"
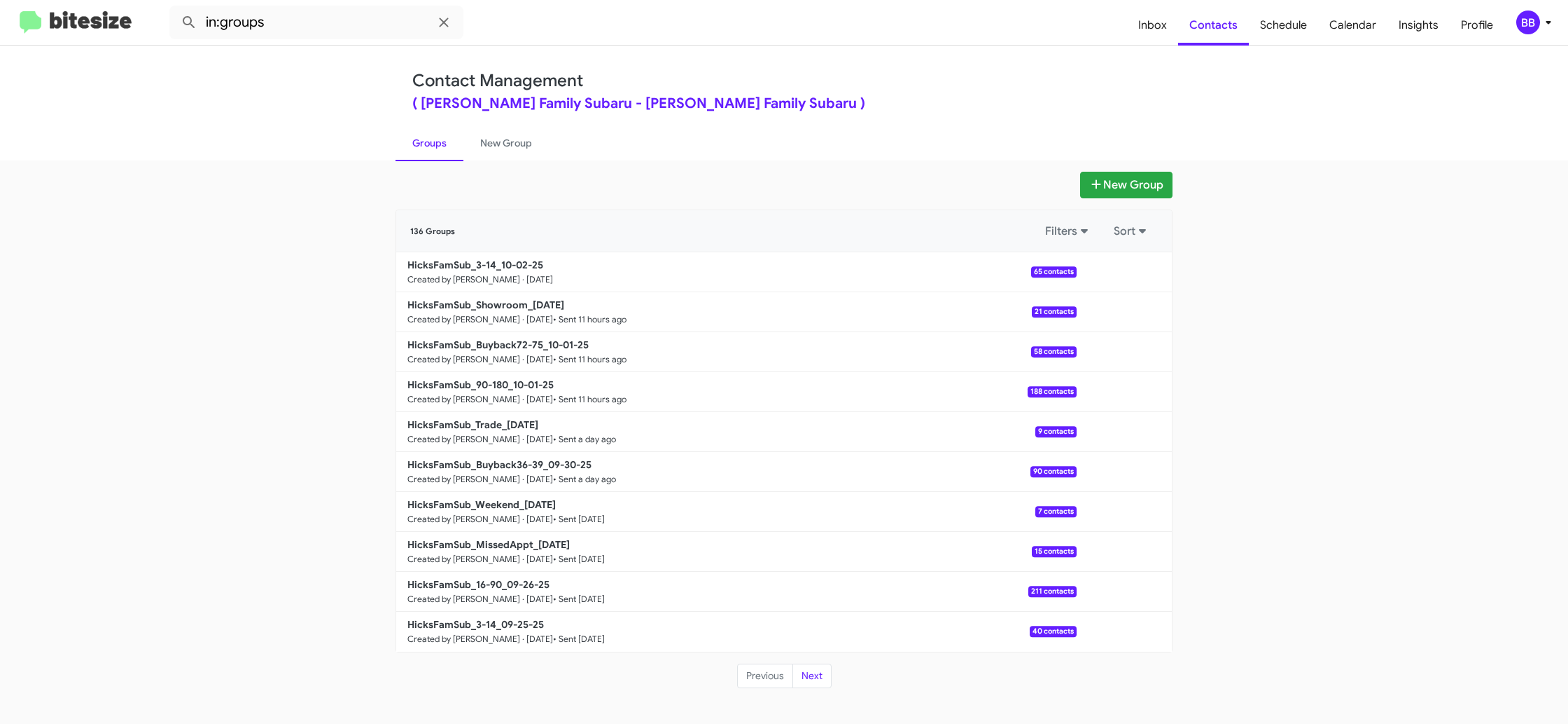
click at [1534, 14] on div "BB" at bounding box center [1528, 22] width 24 height 24
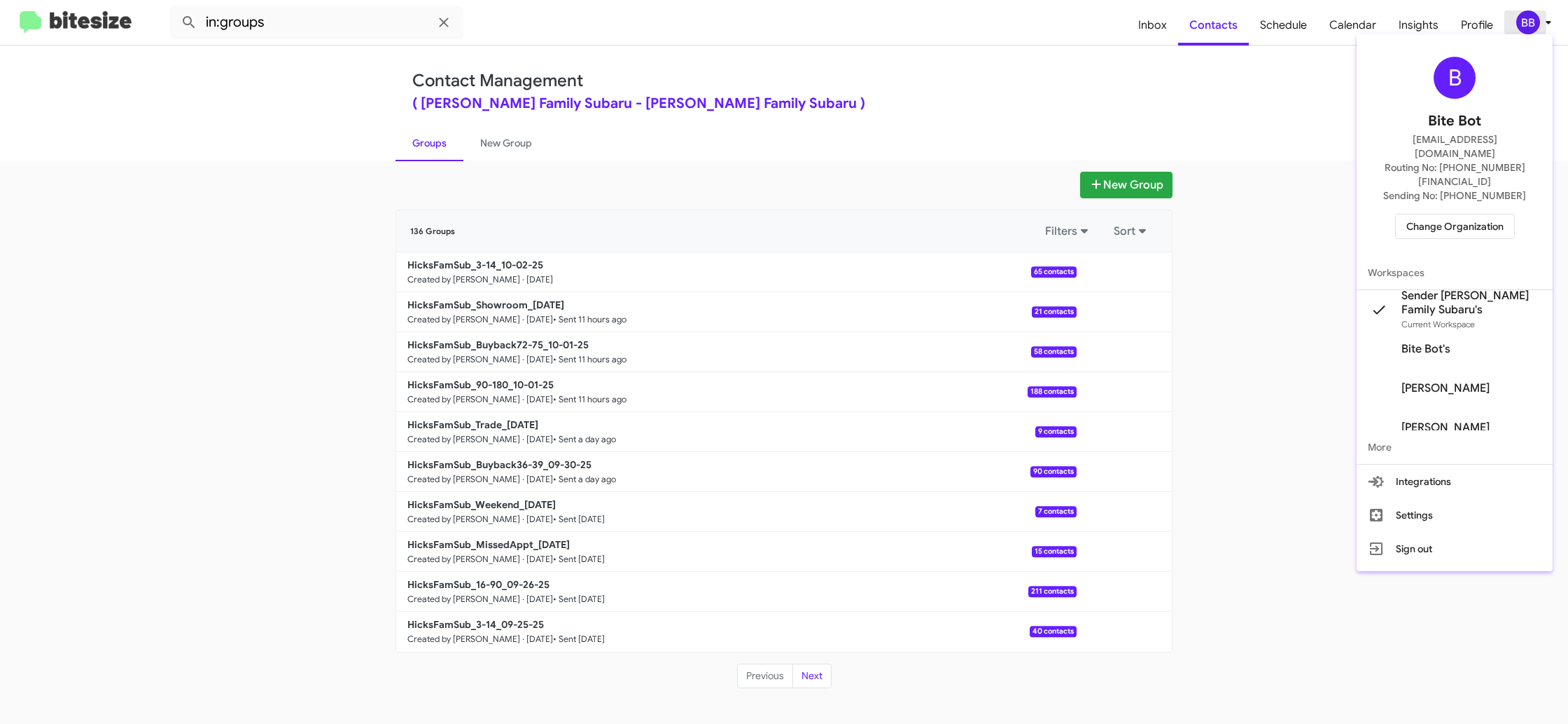
click at [1534, 14] on div at bounding box center [784, 362] width 1568 height 724
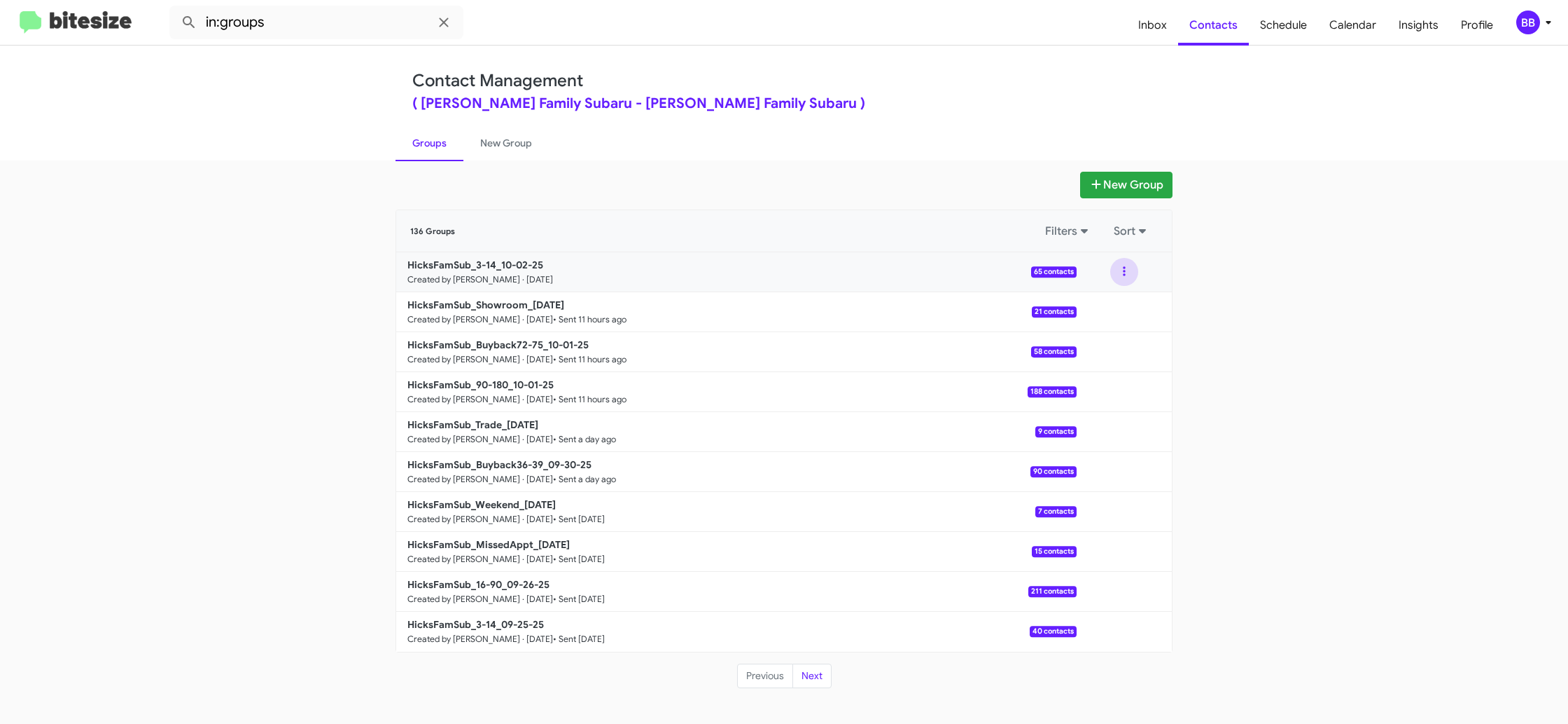
click at [1116, 275] on button at bounding box center [1124, 272] width 28 height 28
click at [1105, 343] on button "Archive" at bounding box center [1082, 343] width 112 height 33
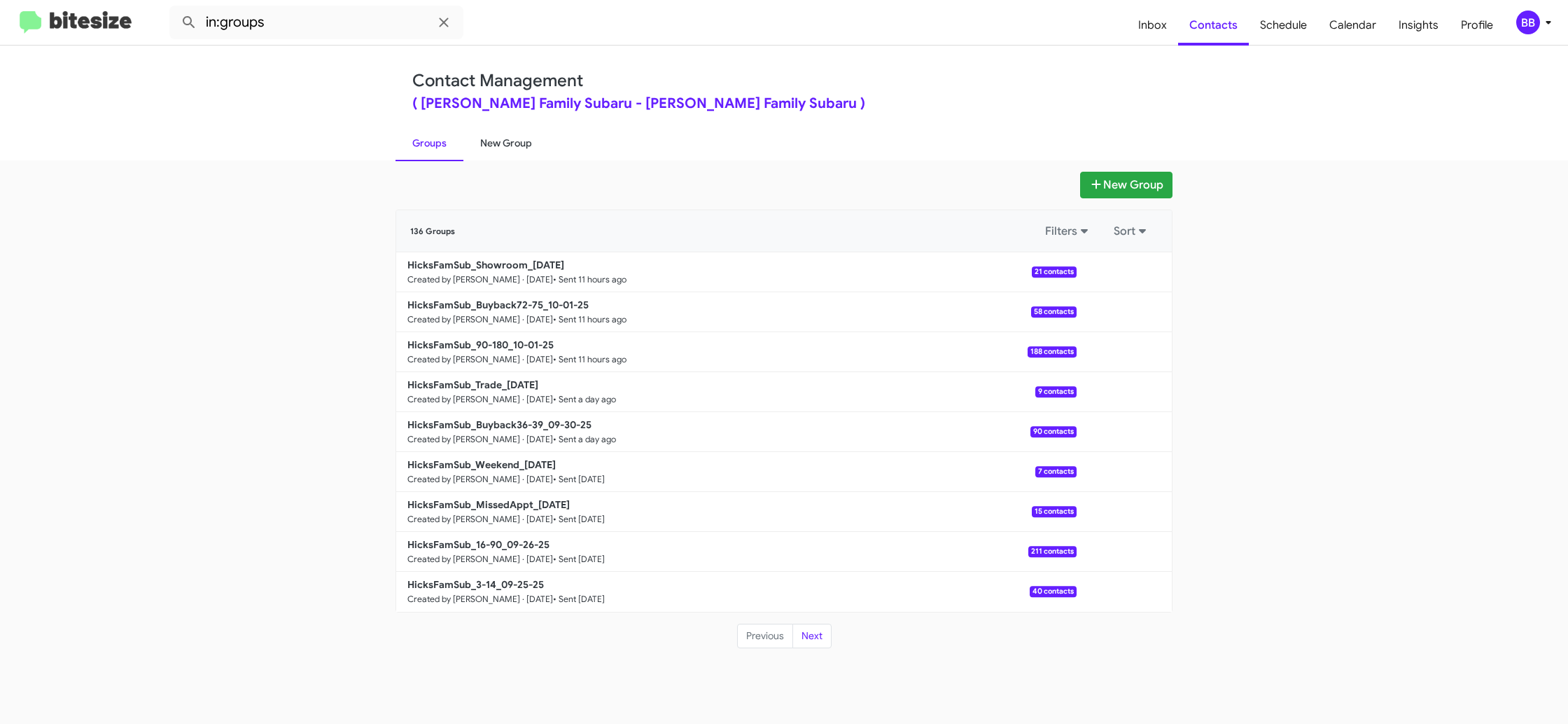
click at [483, 139] on link "New Group" at bounding box center [507, 143] width 85 height 36
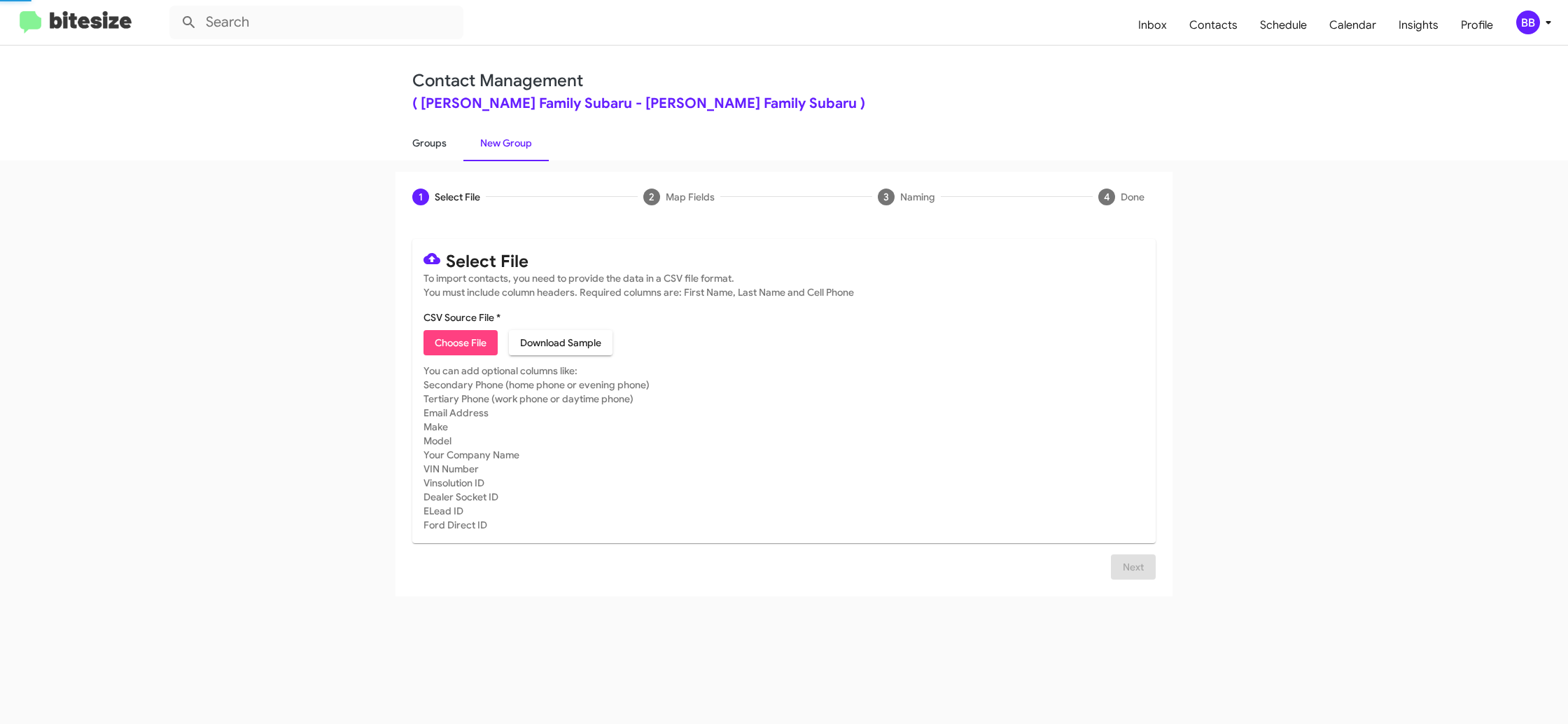
click at [432, 143] on link "Groups" at bounding box center [430, 143] width 68 height 36
type input "in:groups"
click at [432, 143] on link "Groups" at bounding box center [430, 143] width 68 height 36
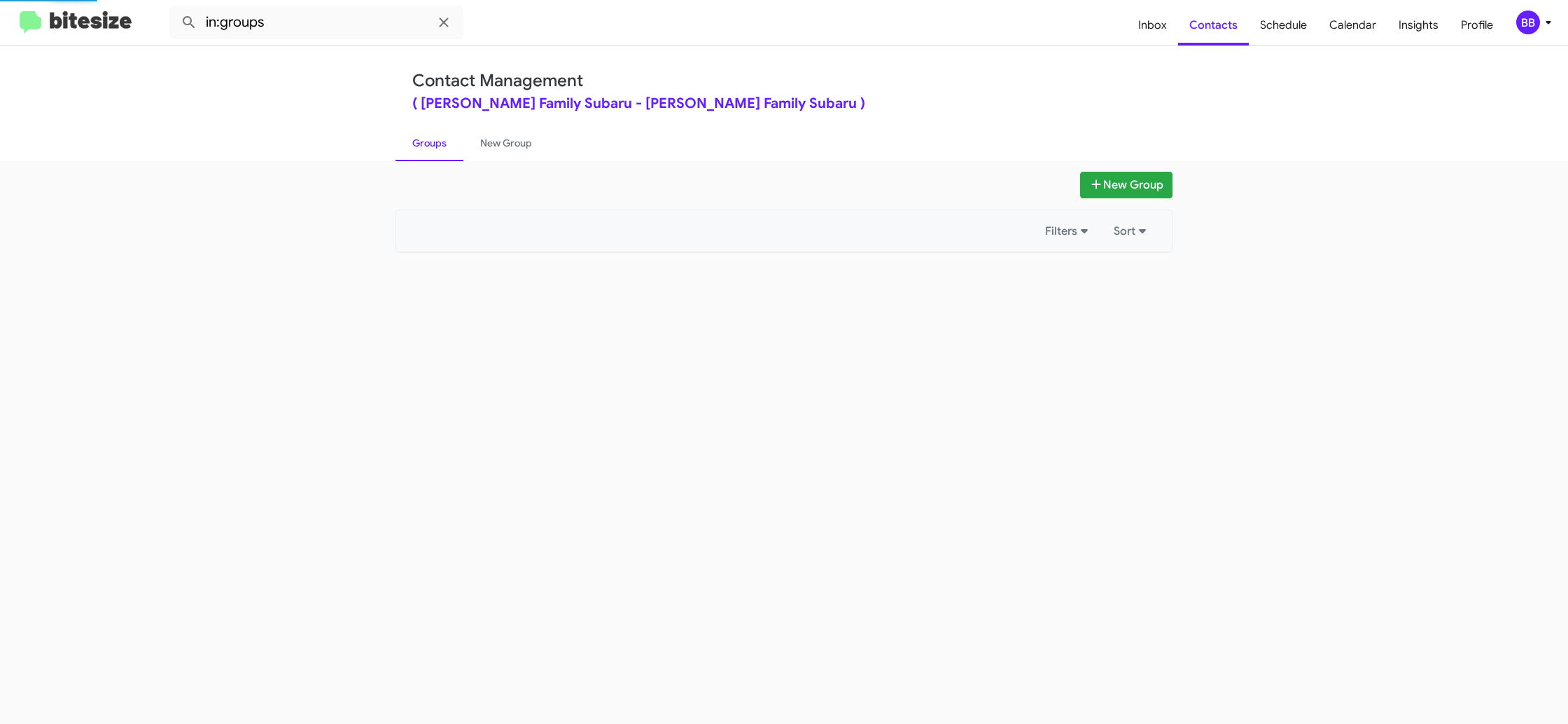
click at [432, 143] on link "Groups" at bounding box center [430, 143] width 68 height 36
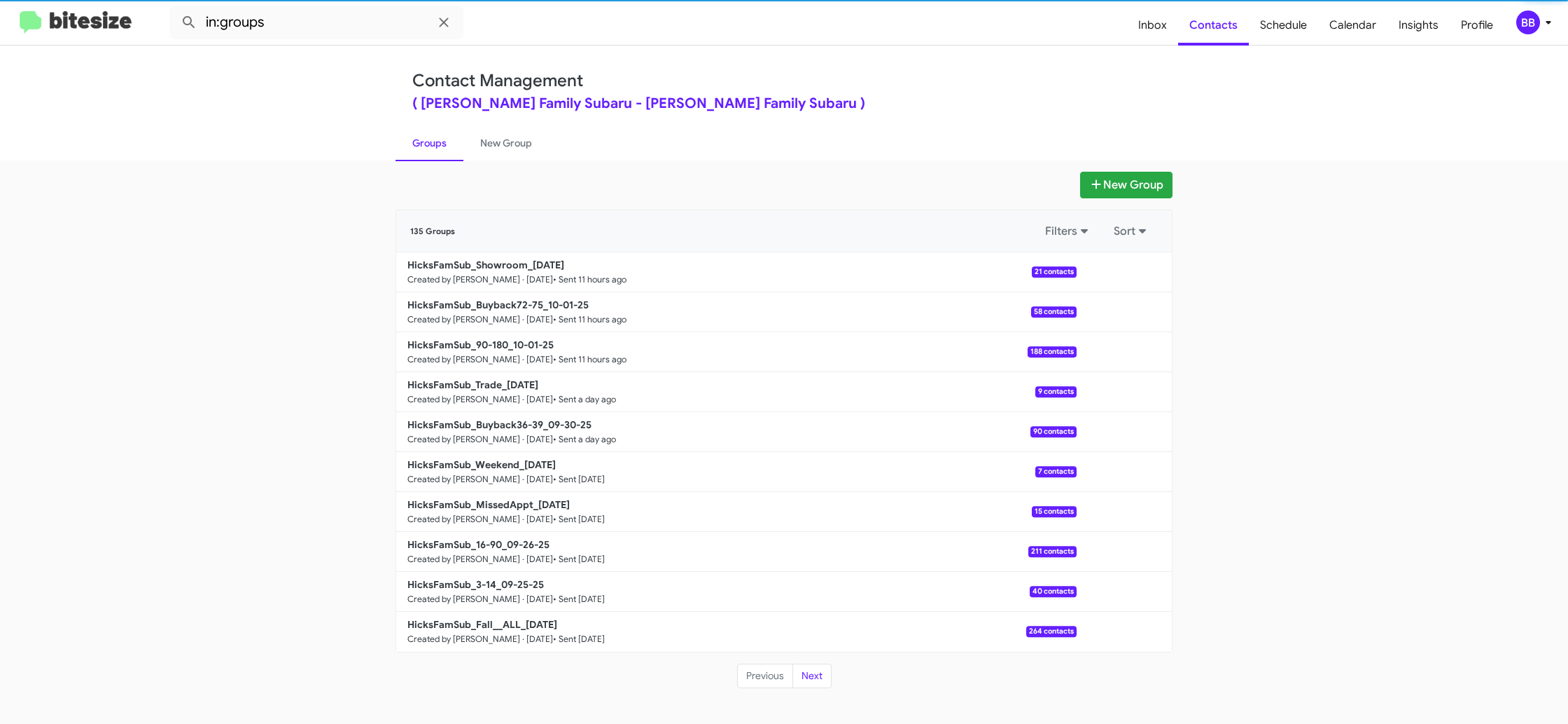
click at [432, 143] on link "Groups" at bounding box center [430, 143] width 68 height 36
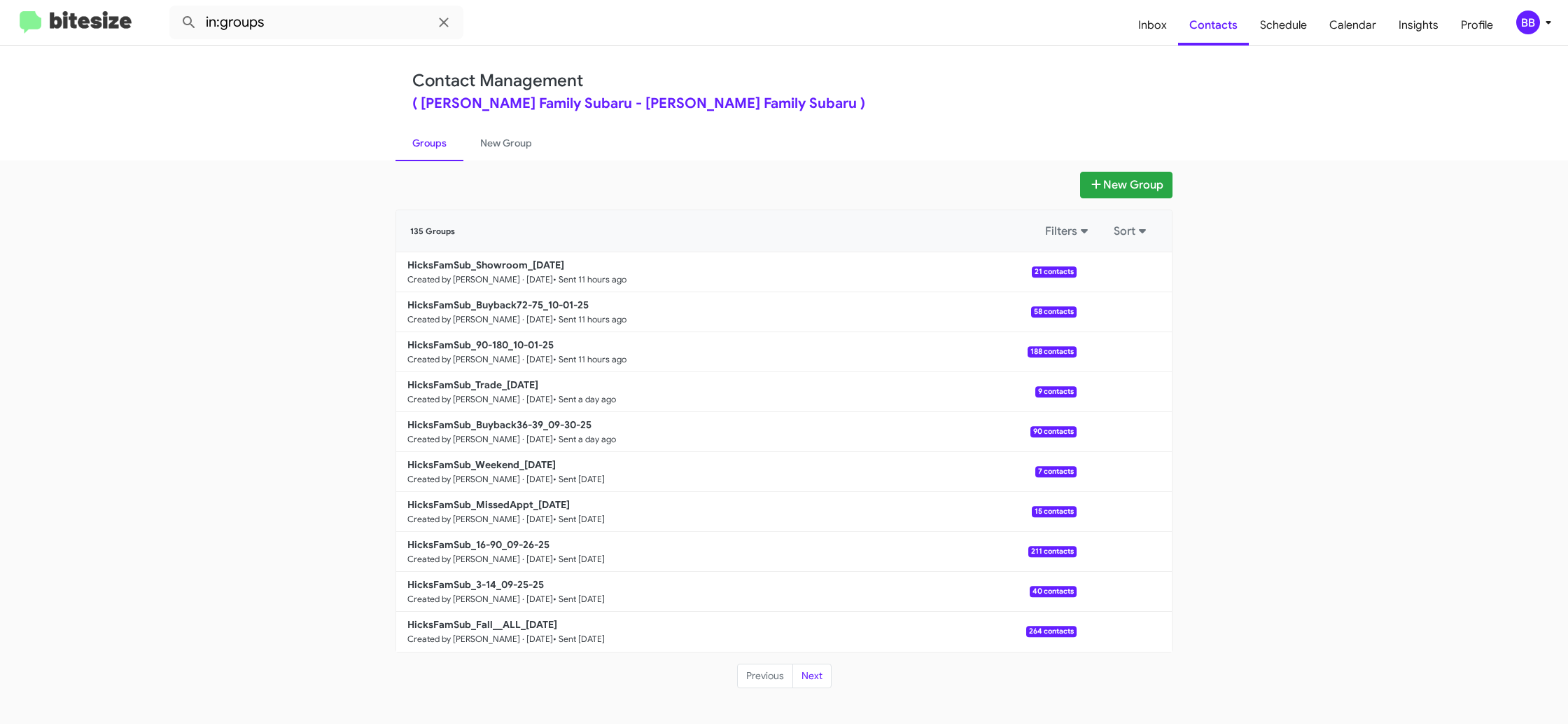
click at [527, 119] on div "Contact Management ( Hicks Family Subaru - Hicks Family Subaru ) Groups New Gro…" at bounding box center [784, 103] width 798 height 115
click at [528, 133] on link "New Group" at bounding box center [507, 143] width 85 height 36
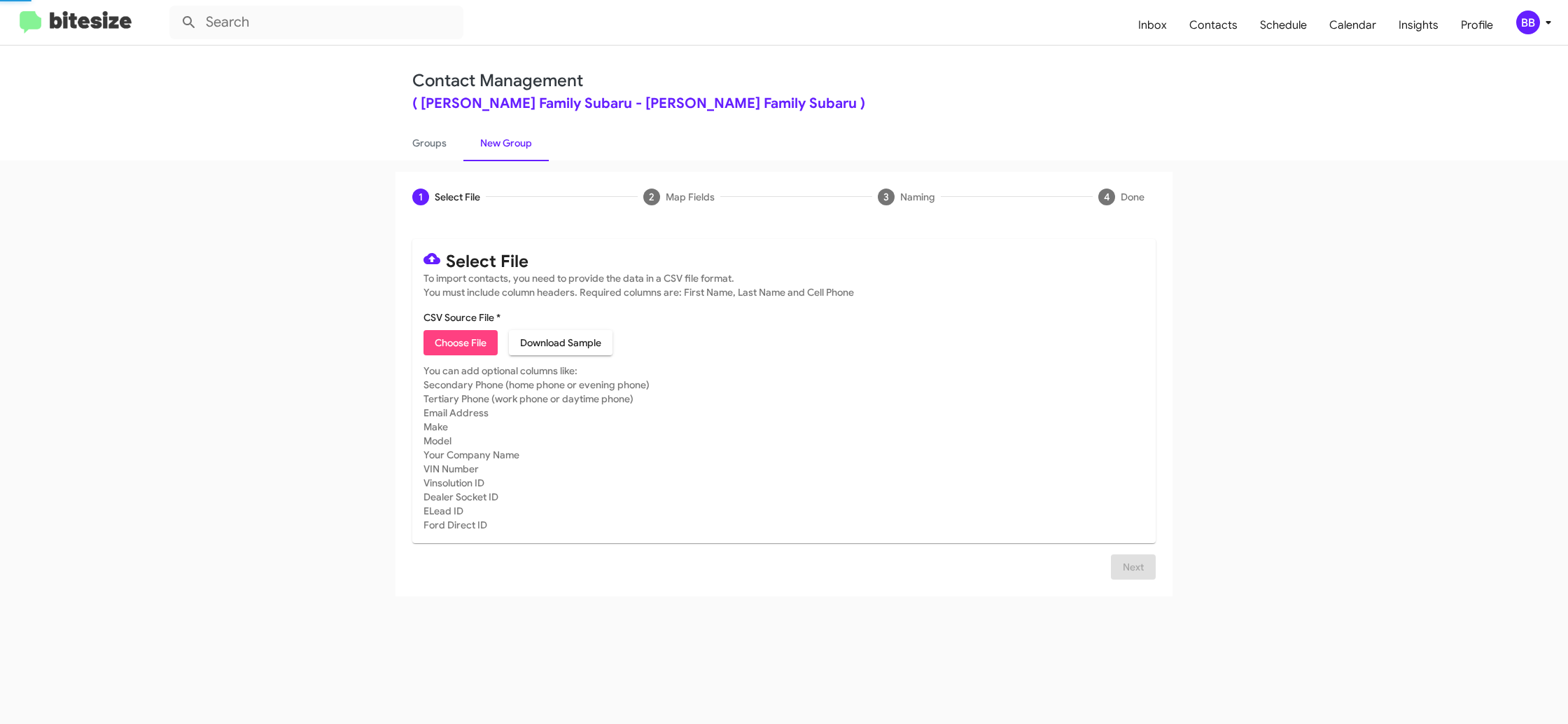
click at [527, 132] on link "New Group" at bounding box center [507, 143] width 85 height 36
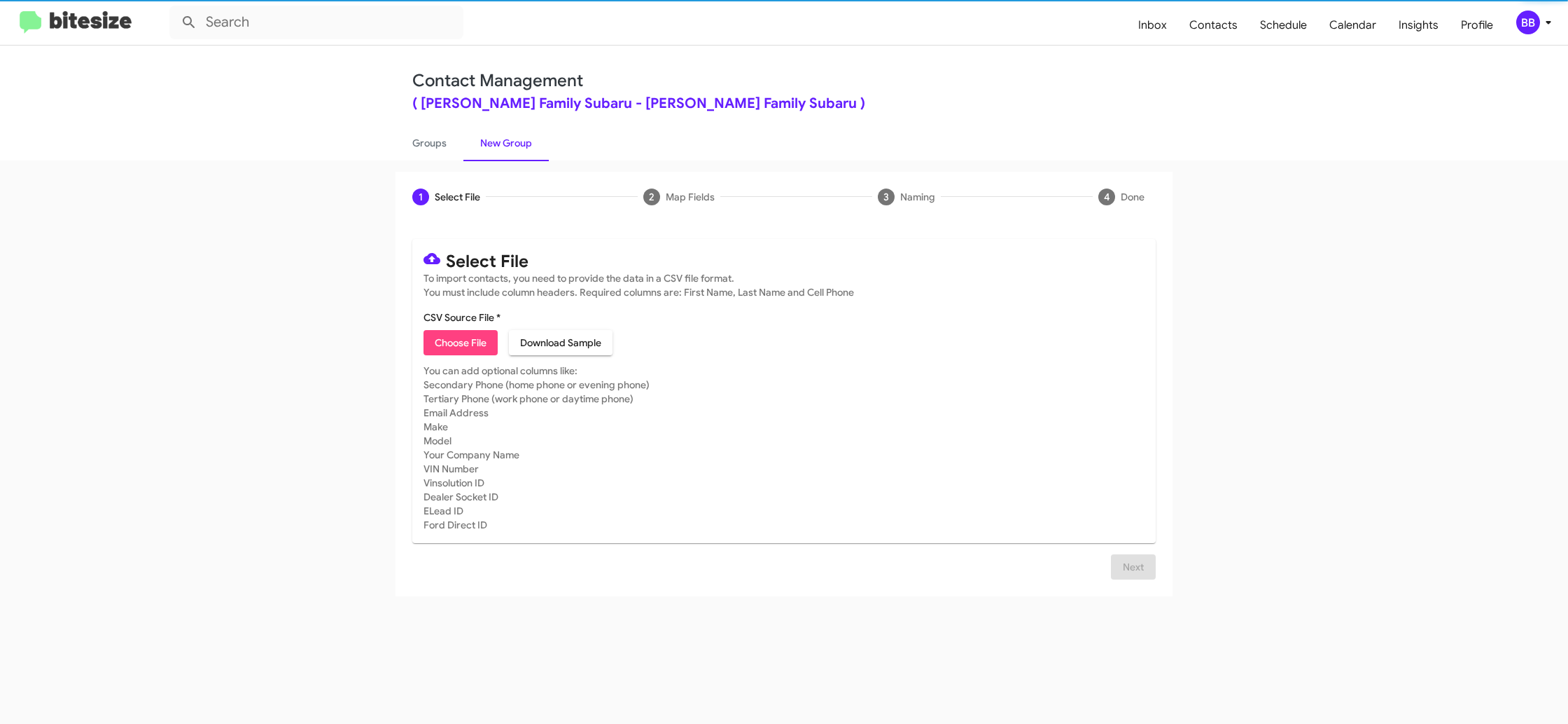
click at [1530, 21] on div "BB" at bounding box center [1528, 22] width 24 height 24
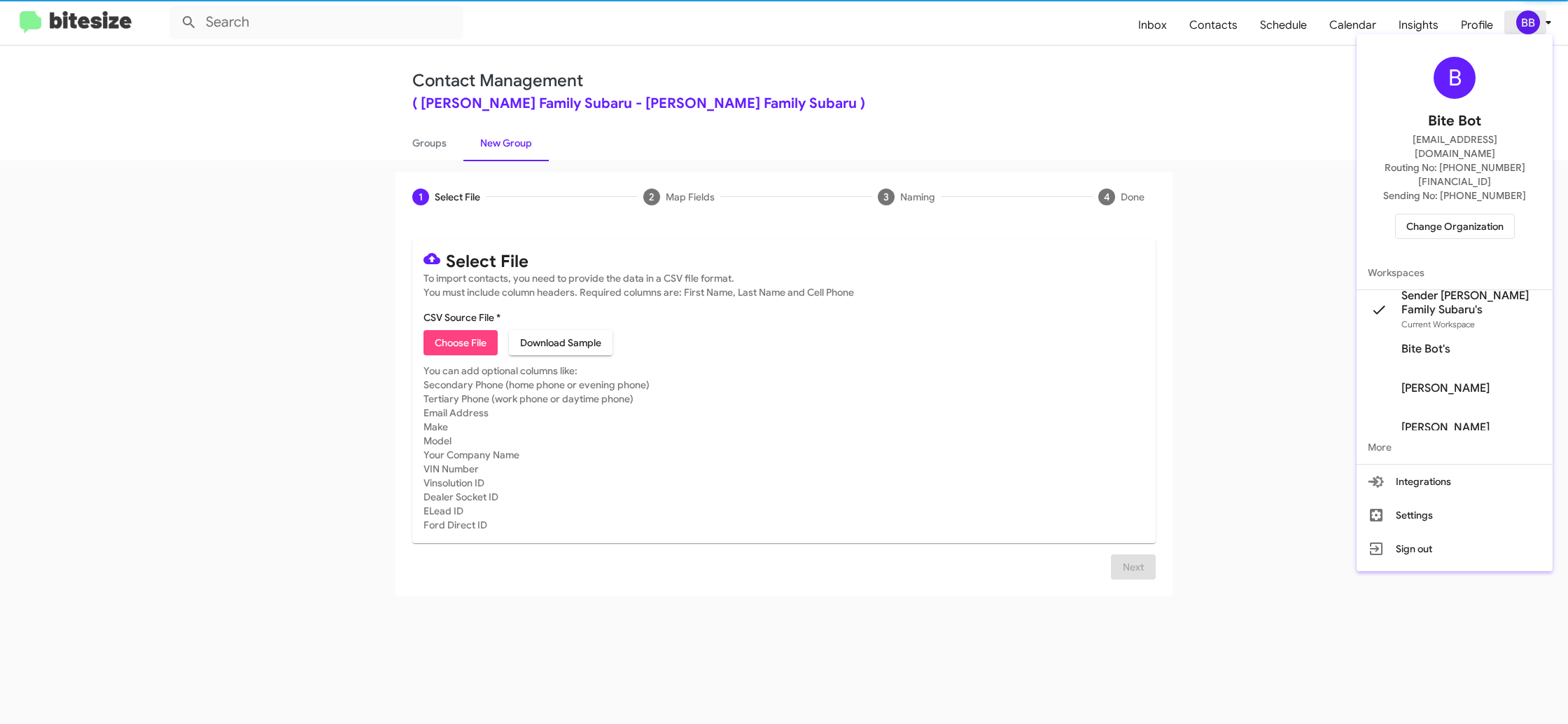
click at [1530, 21] on div at bounding box center [784, 362] width 1568 height 724
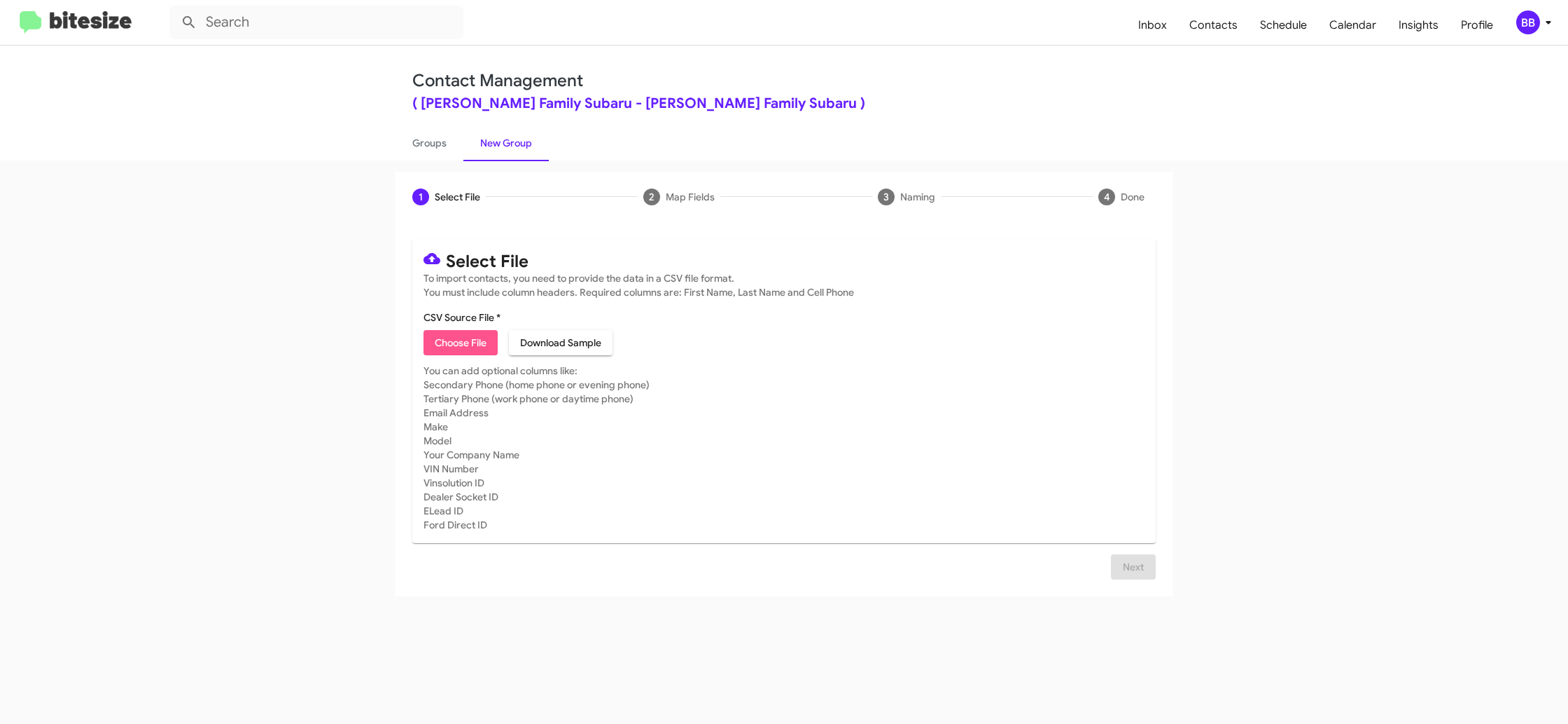
click at [461, 351] on span "Choose File" at bounding box center [461, 342] width 52 height 25
type input "HicksFamSub_3-14_10-02-25"
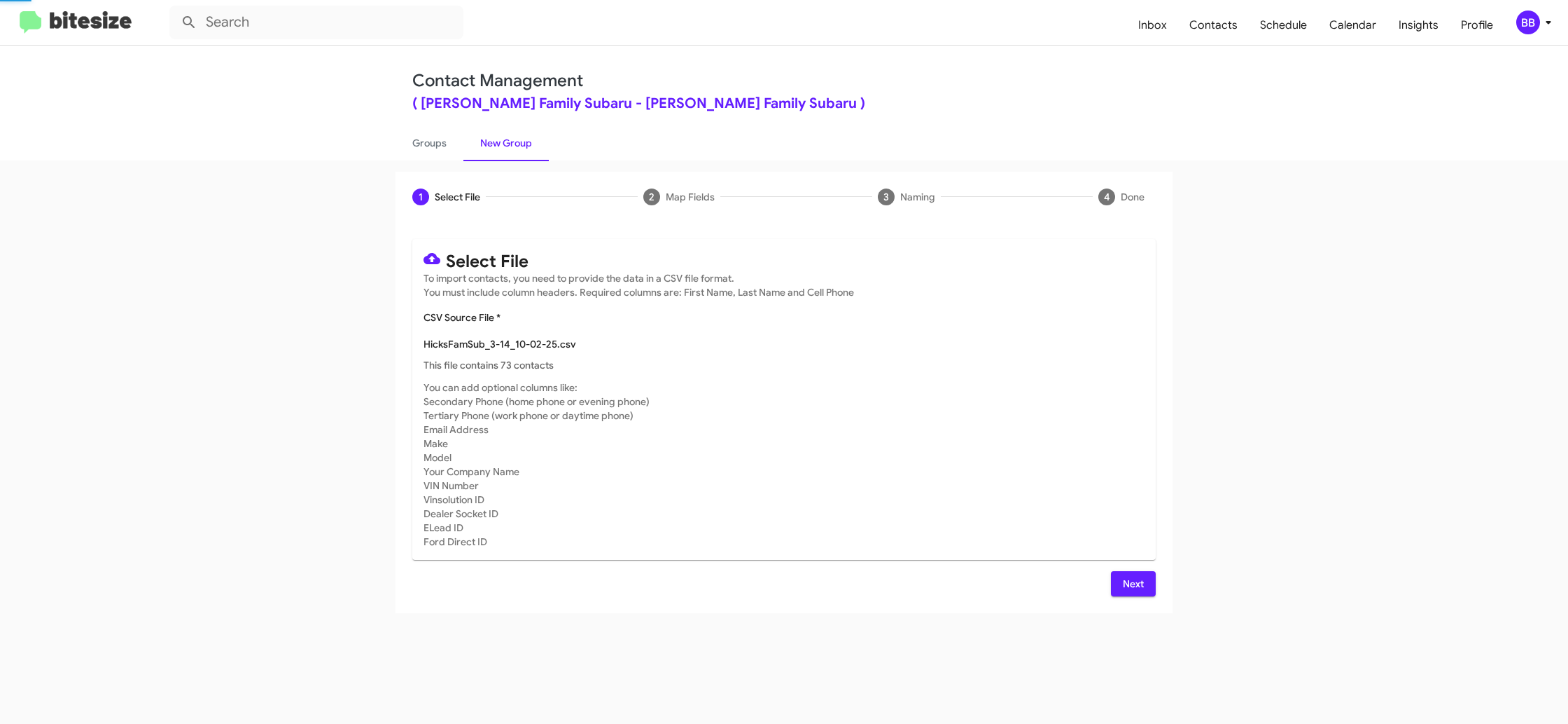
click at [817, 403] on mat-card-subtitle "You can add optional columns like: Secondary Phone (home phone or evening phone…" at bounding box center [784, 464] width 721 height 168
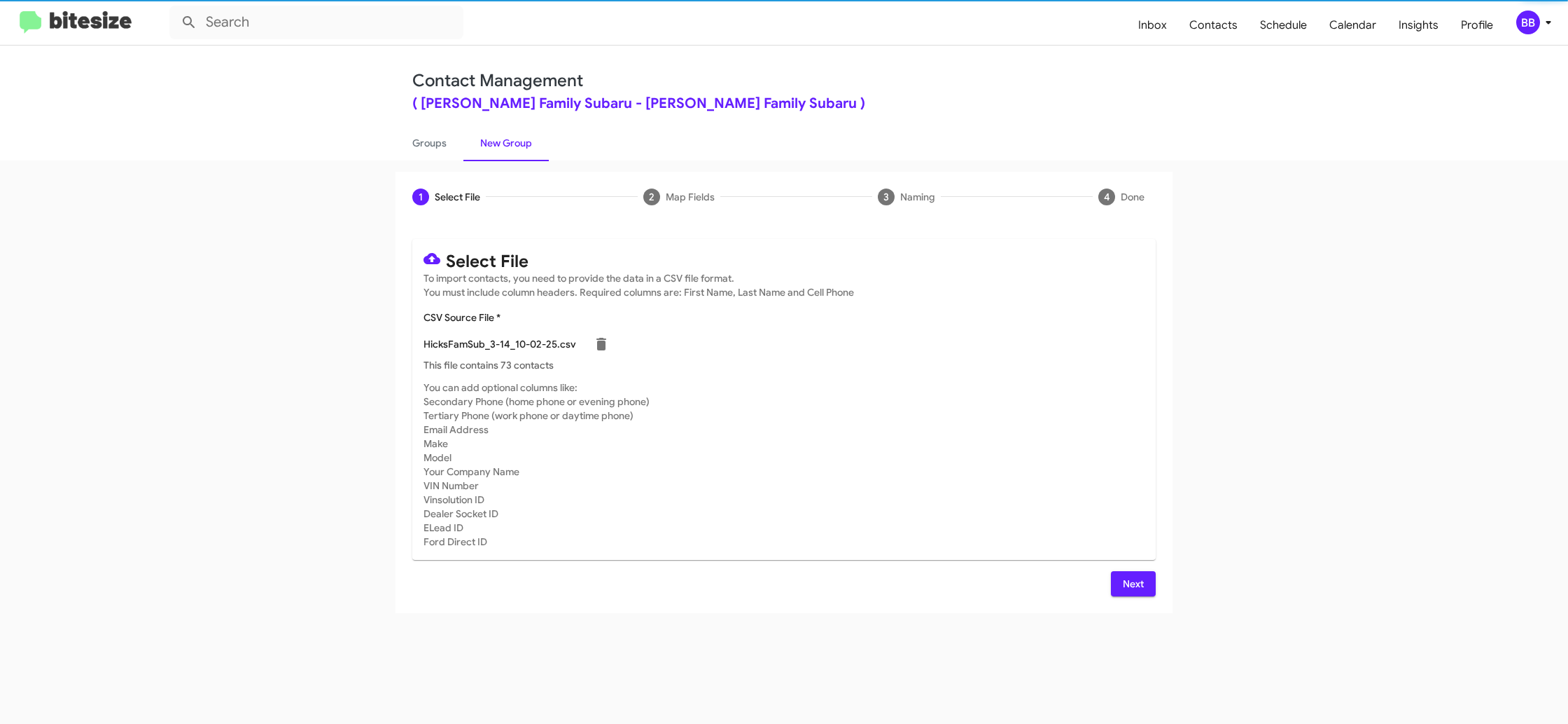
click at [1532, 21] on div "BB" at bounding box center [1528, 22] width 24 height 24
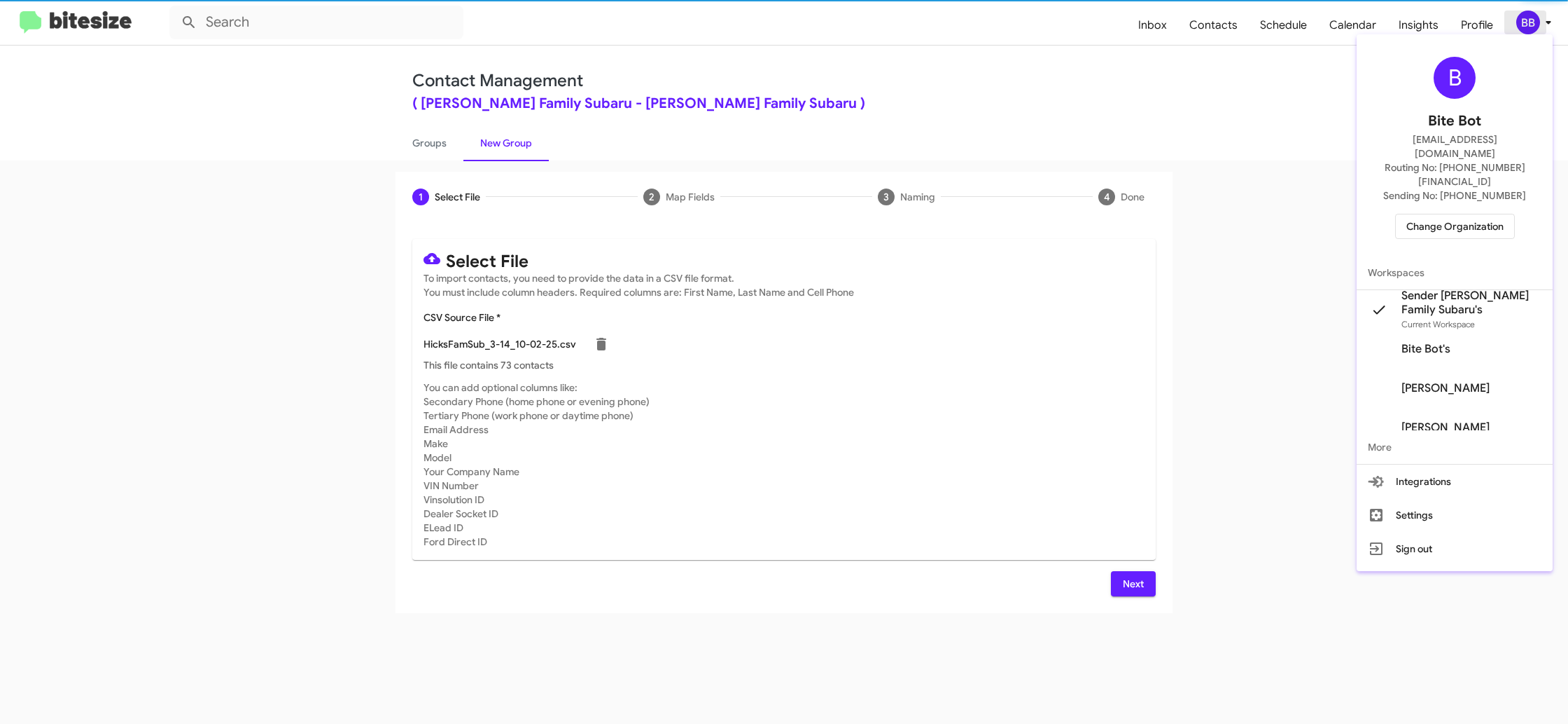
click at [1532, 21] on div at bounding box center [784, 362] width 1568 height 724
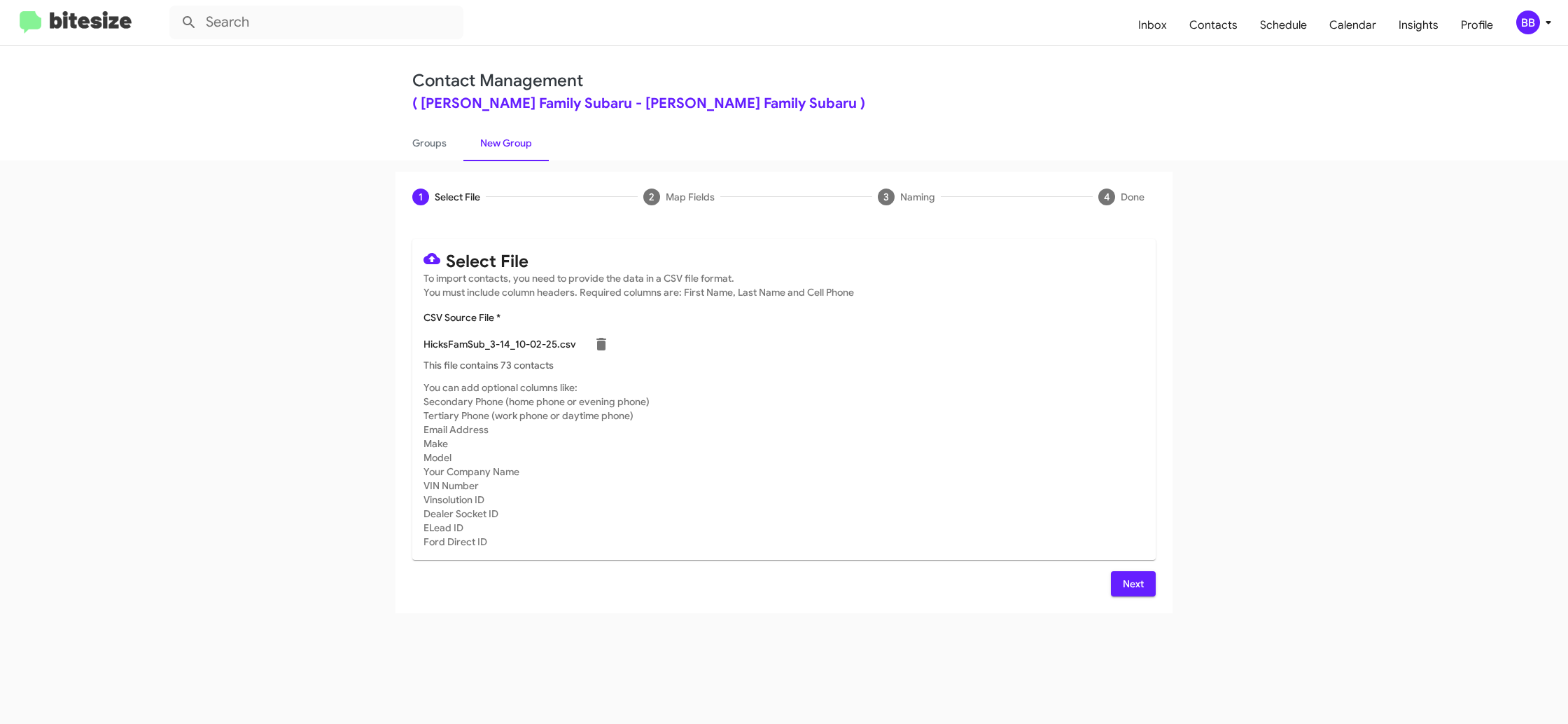
click at [1138, 587] on span "Next" at bounding box center [1133, 584] width 22 height 25
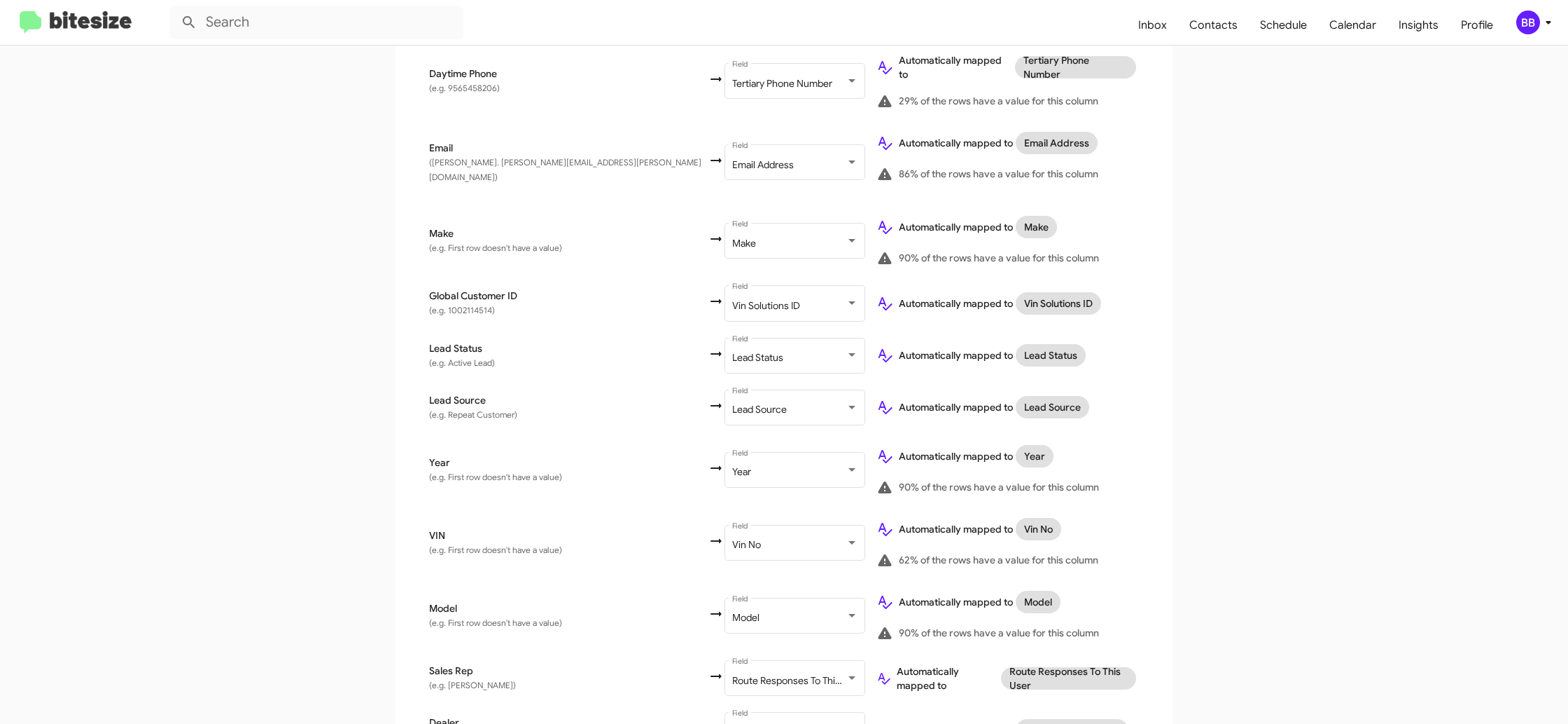
scroll to position [624, 0]
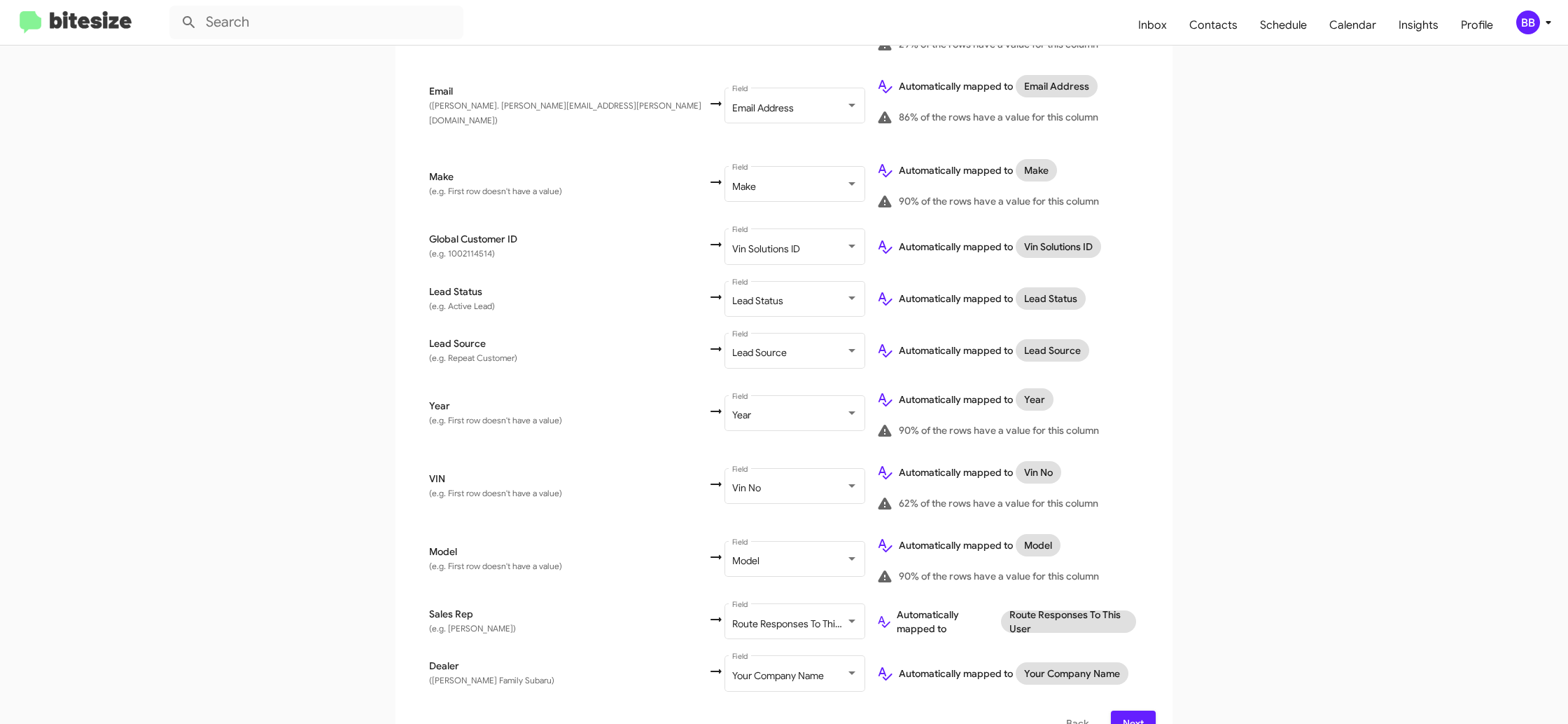
click at [1530, 24] on div "BB" at bounding box center [1528, 22] width 24 height 24
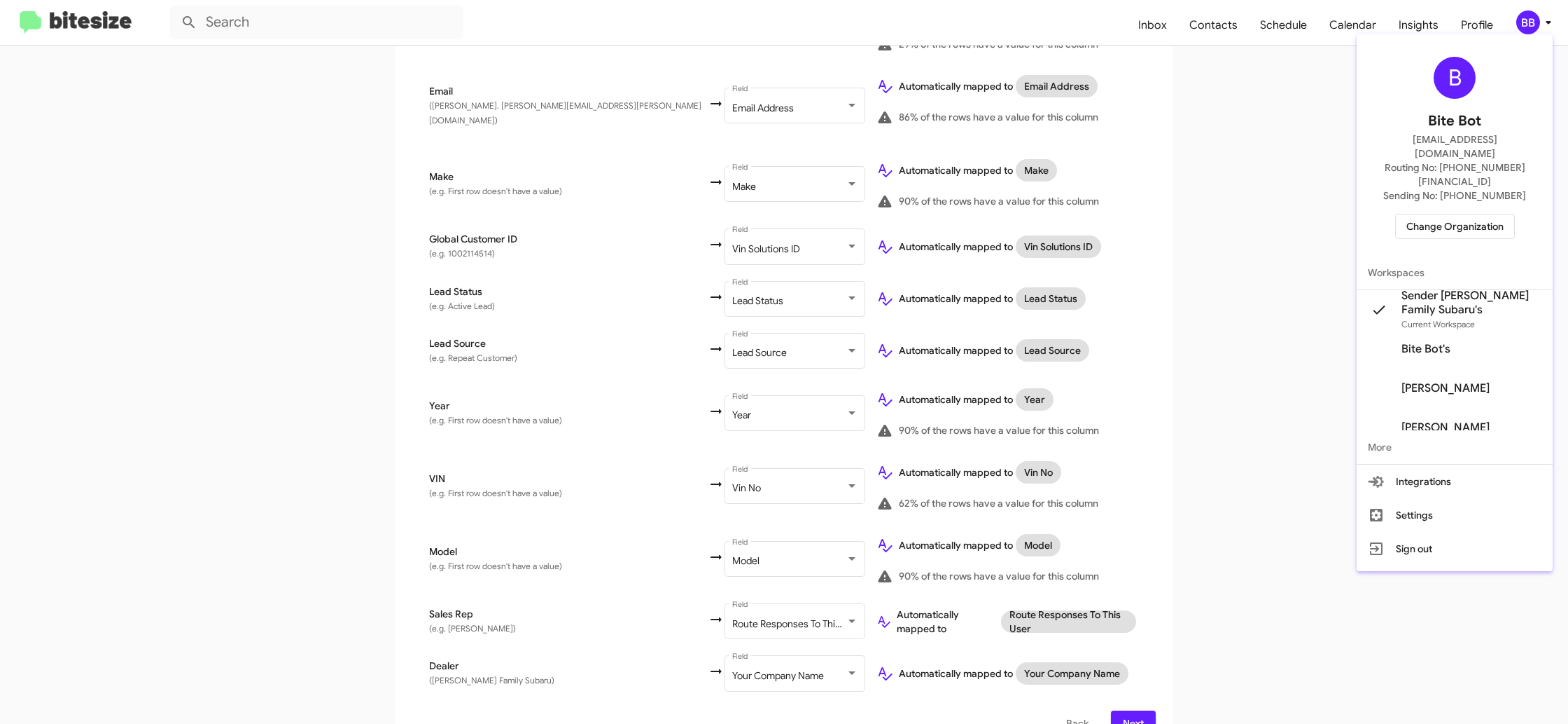
click at [1530, 24] on div at bounding box center [784, 362] width 1568 height 724
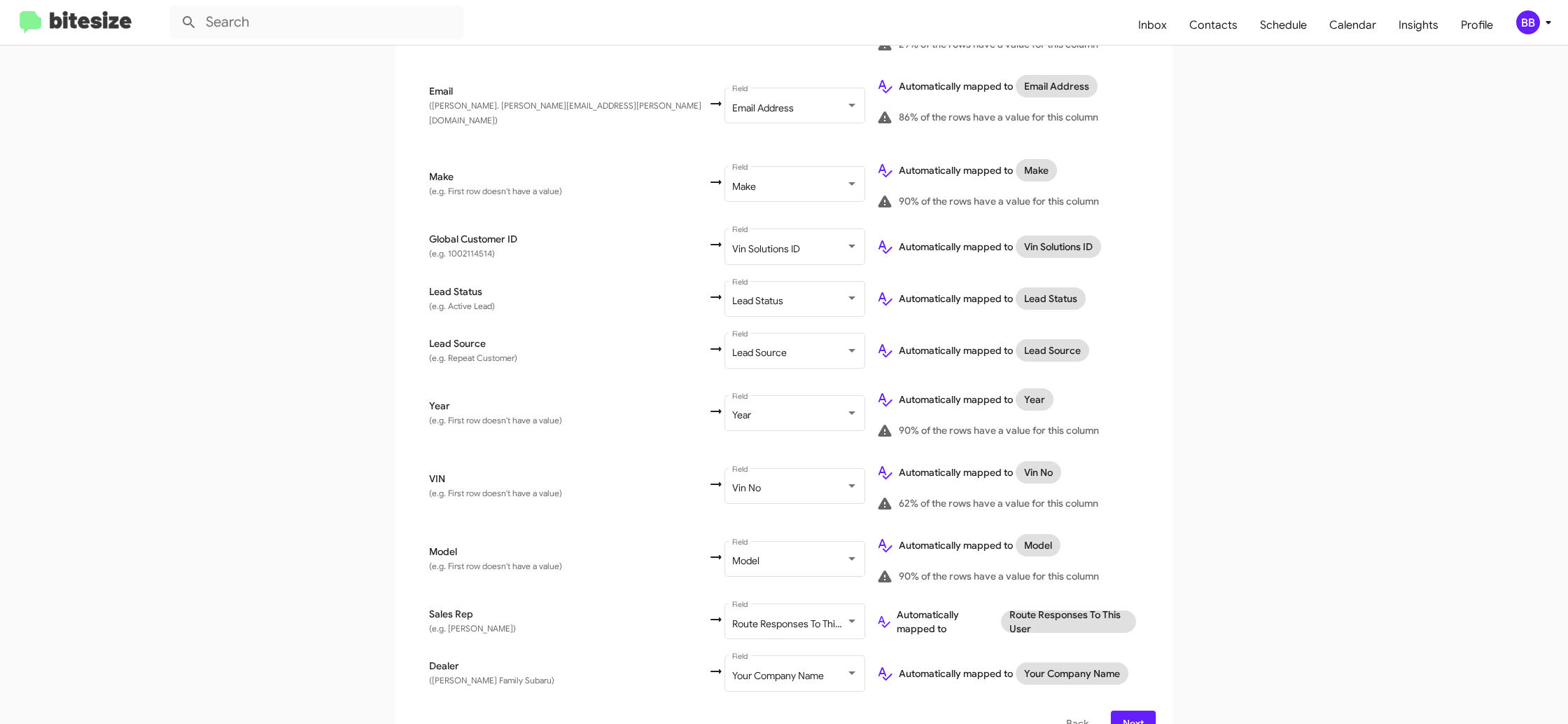
click at [1129, 710] on span "Next" at bounding box center [1133, 723] width 22 height 25
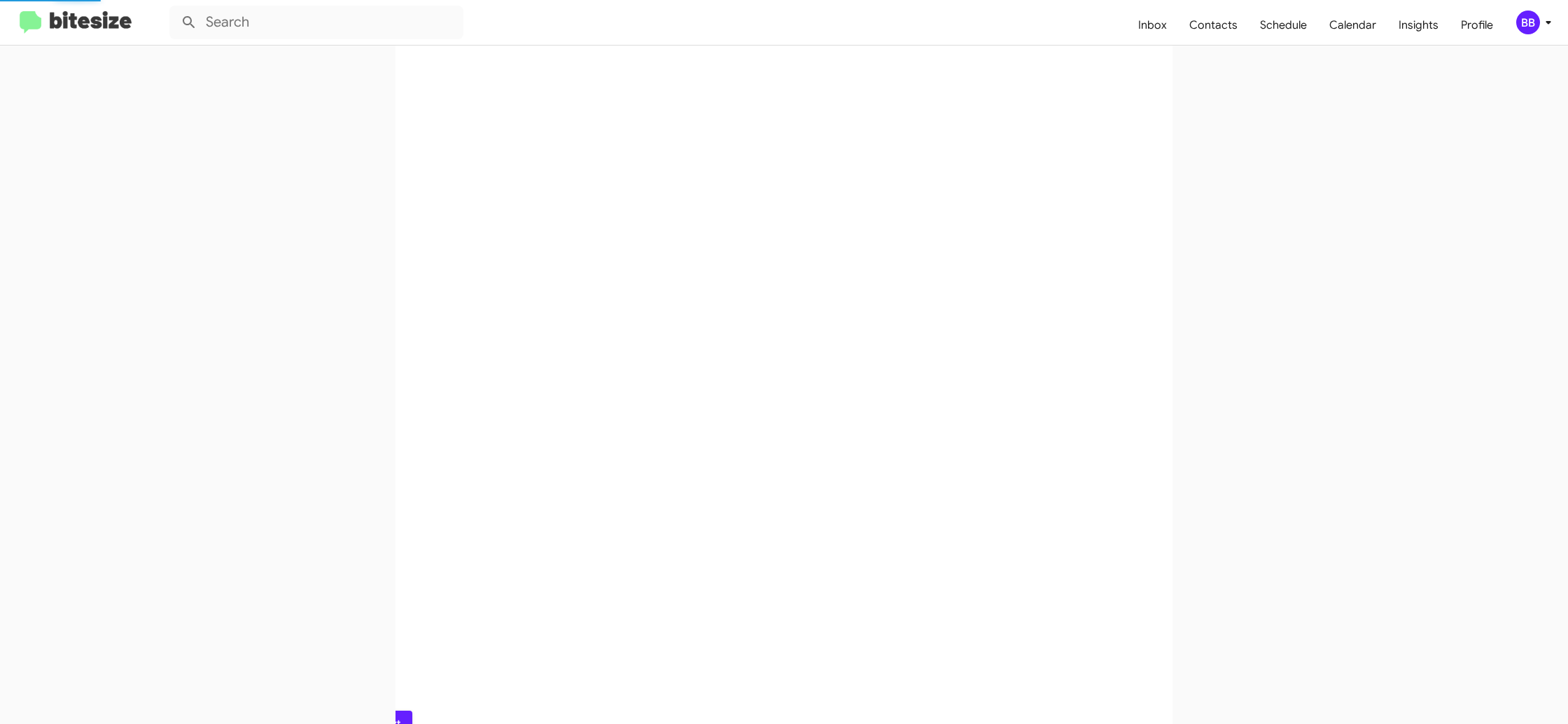
scroll to position [0, 0]
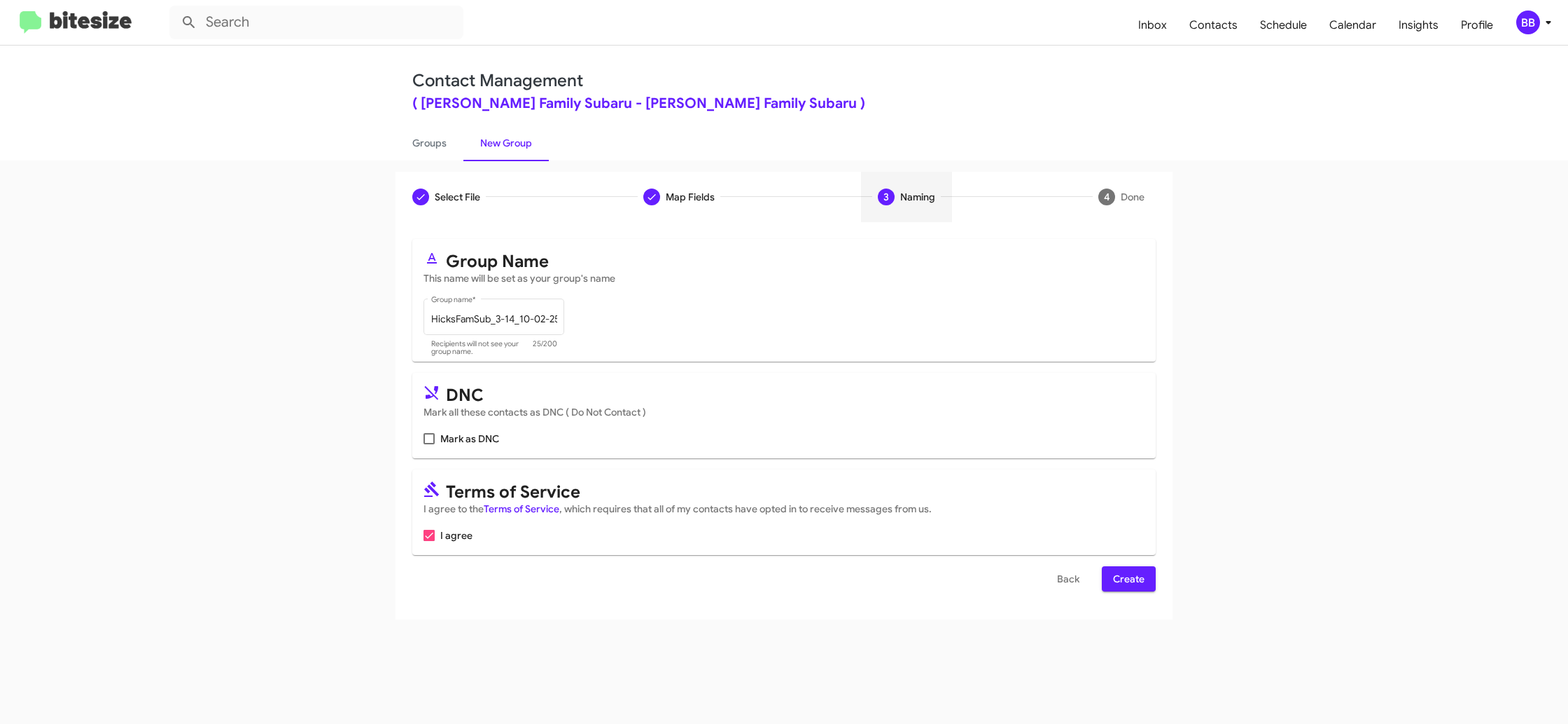
click at [1114, 575] on span "Create" at bounding box center [1130, 578] width 32 height 25
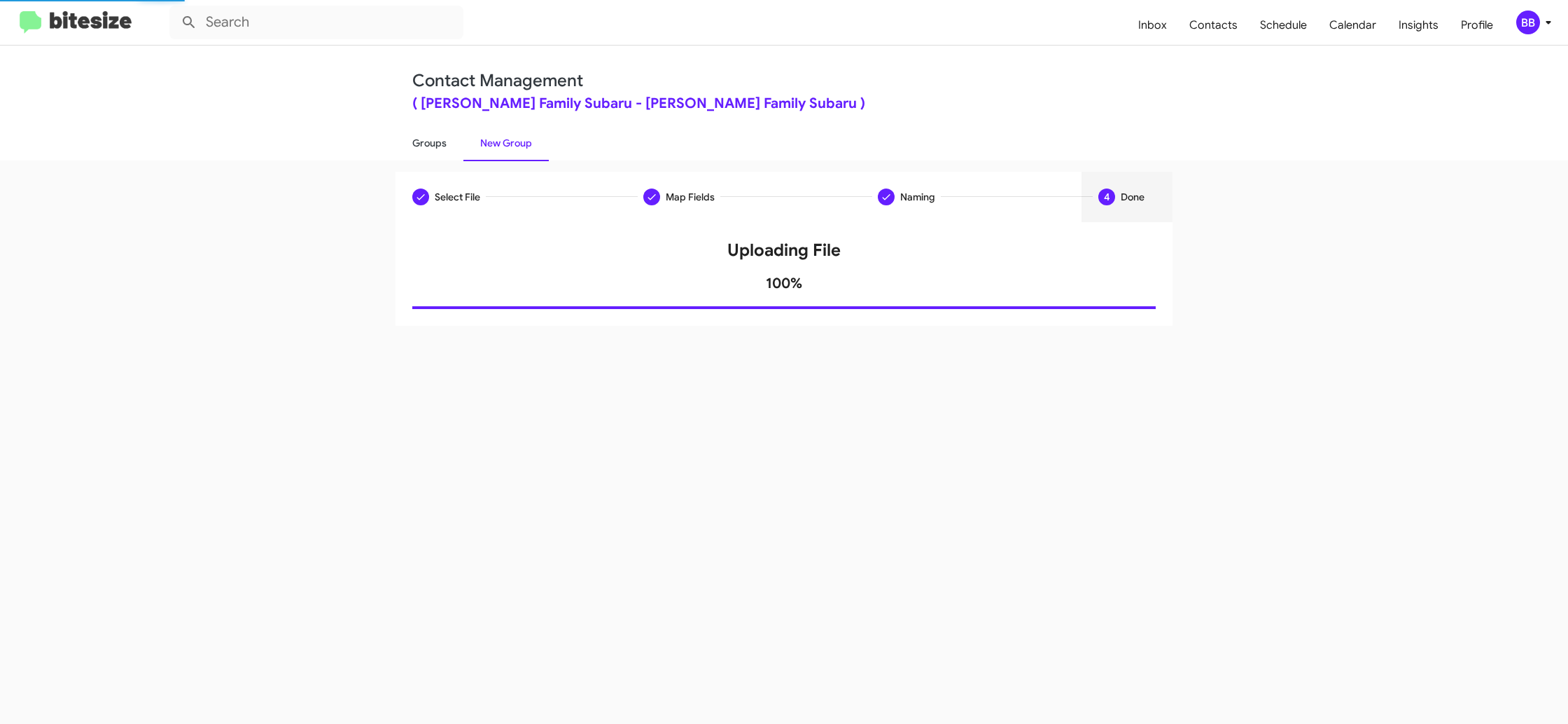
click at [441, 147] on link "Groups" at bounding box center [430, 143] width 68 height 36
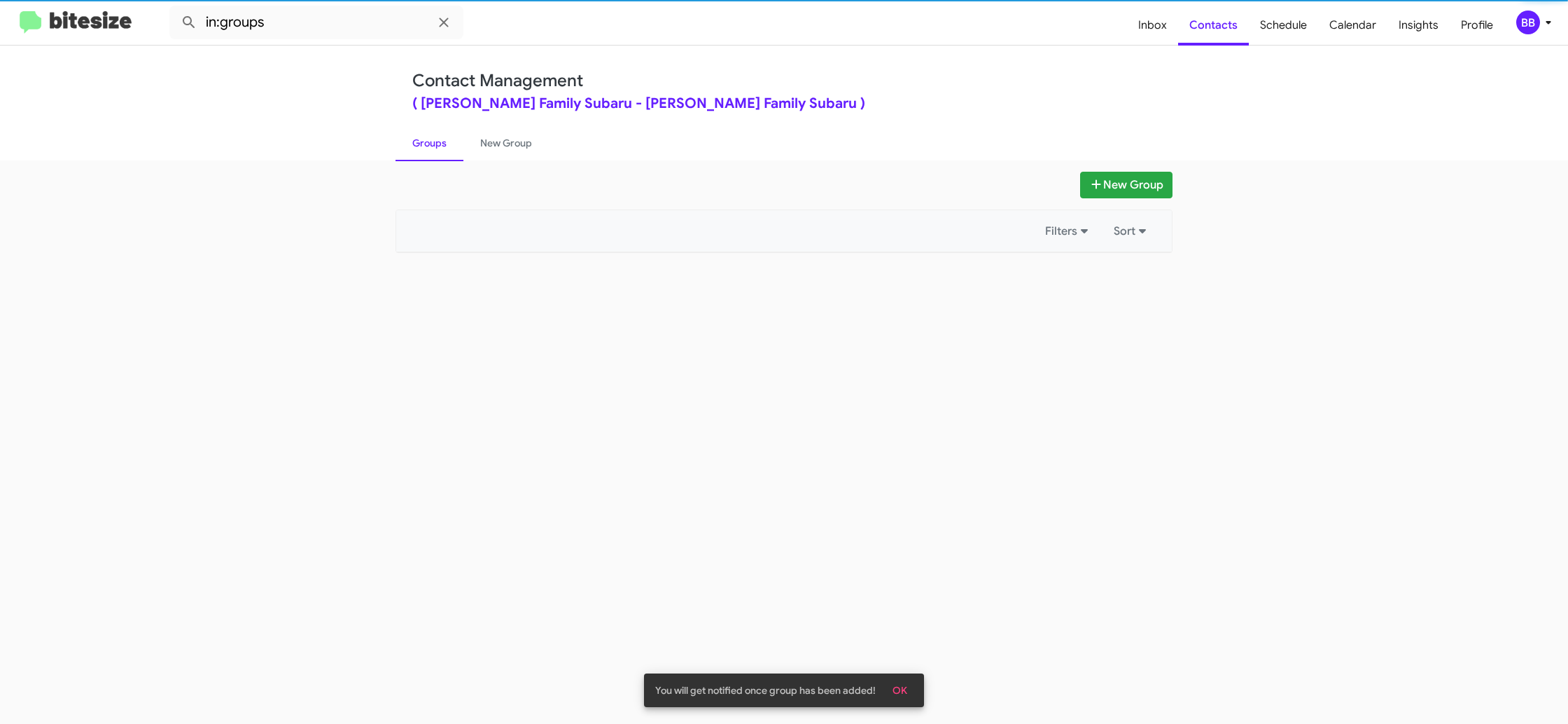
click at [441, 147] on link "Groups" at bounding box center [430, 143] width 68 height 36
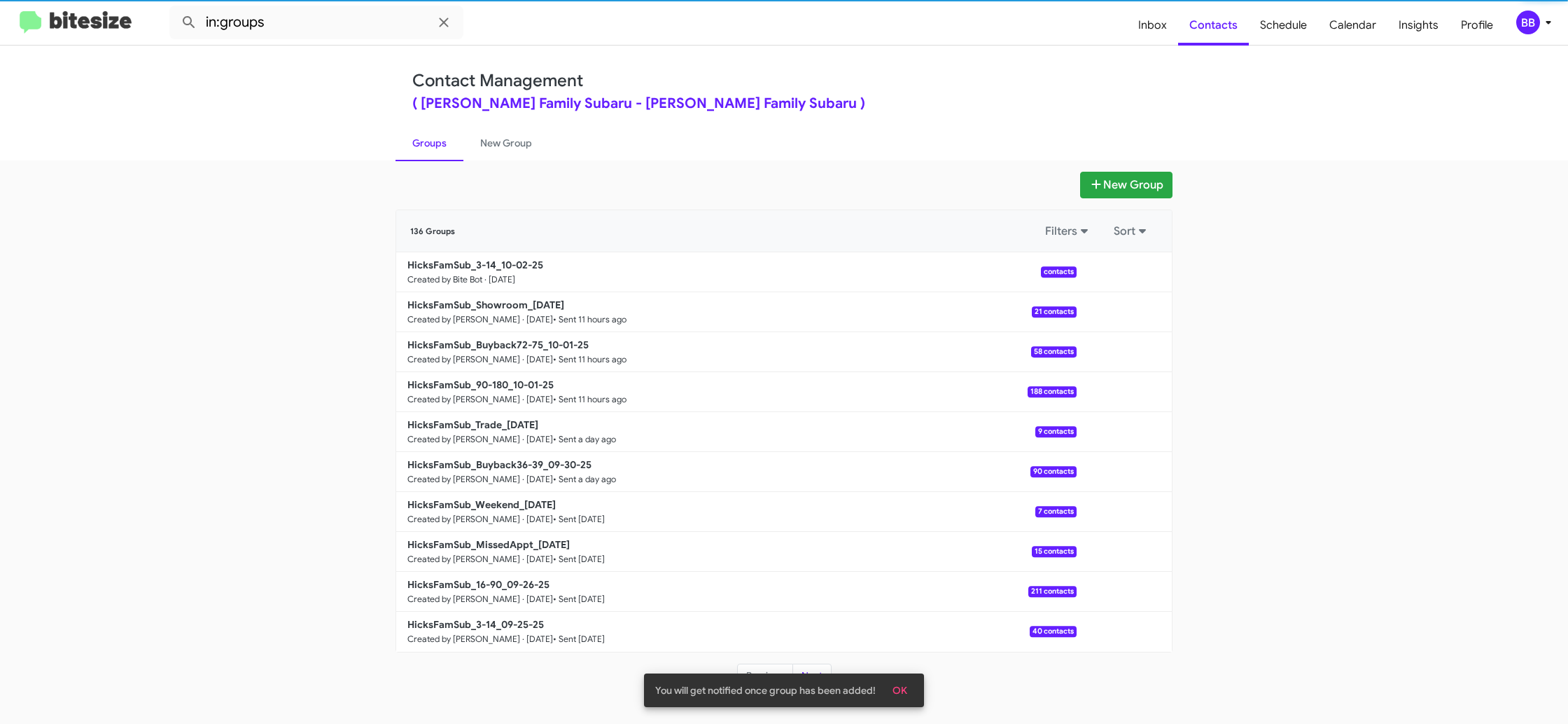
click at [441, 147] on link "Groups" at bounding box center [430, 143] width 68 height 36
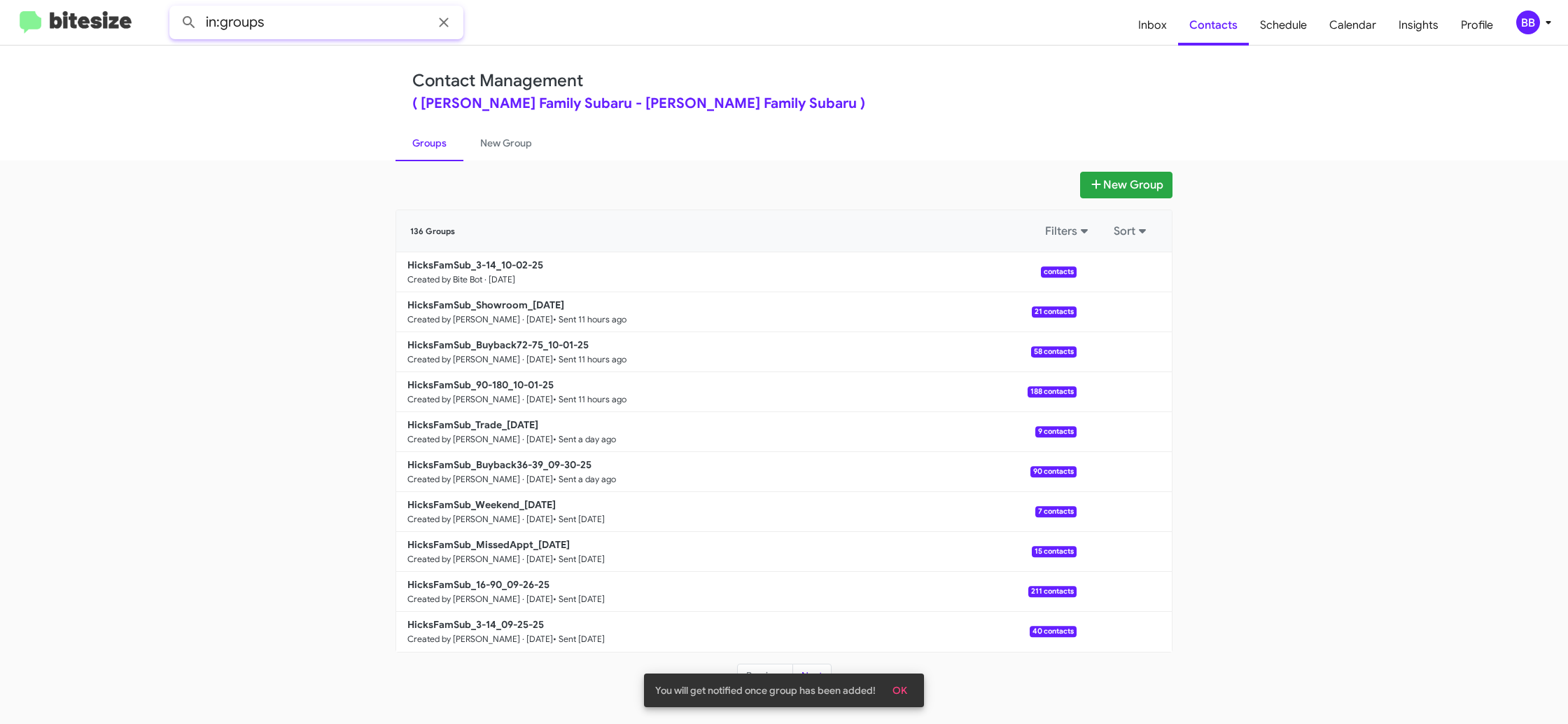
click at [279, 28] on input "in:groups" at bounding box center [316, 22] width 294 height 33
type input "in:groups 3-14"
click at [175, 9] on button at bounding box center [189, 22] width 28 height 28
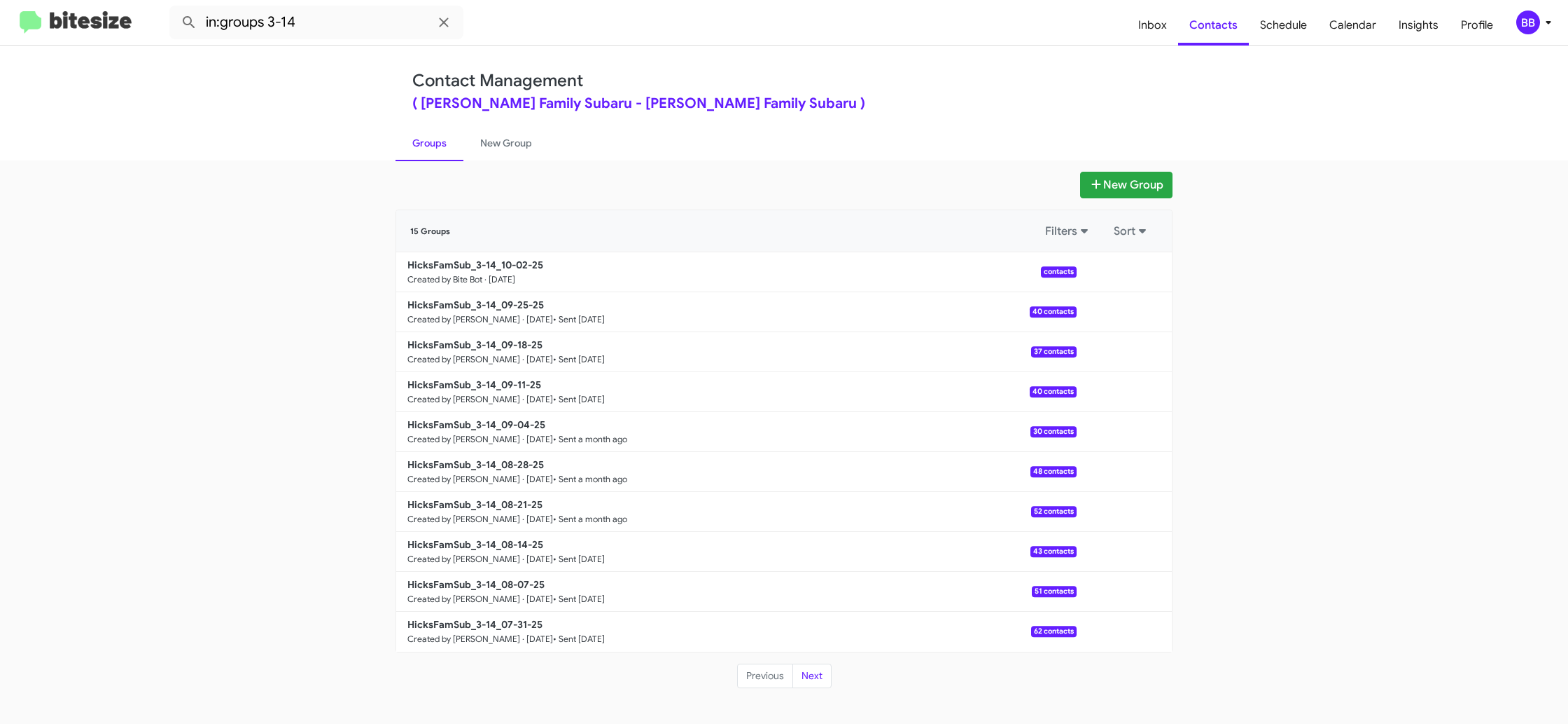
drag, startPoint x: 489, startPoint y: 138, endPoint x: 430, endPoint y: 142, distance: 59.1
click at [488, 138] on link "New Group" at bounding box center [507, 143] width 85 height 36
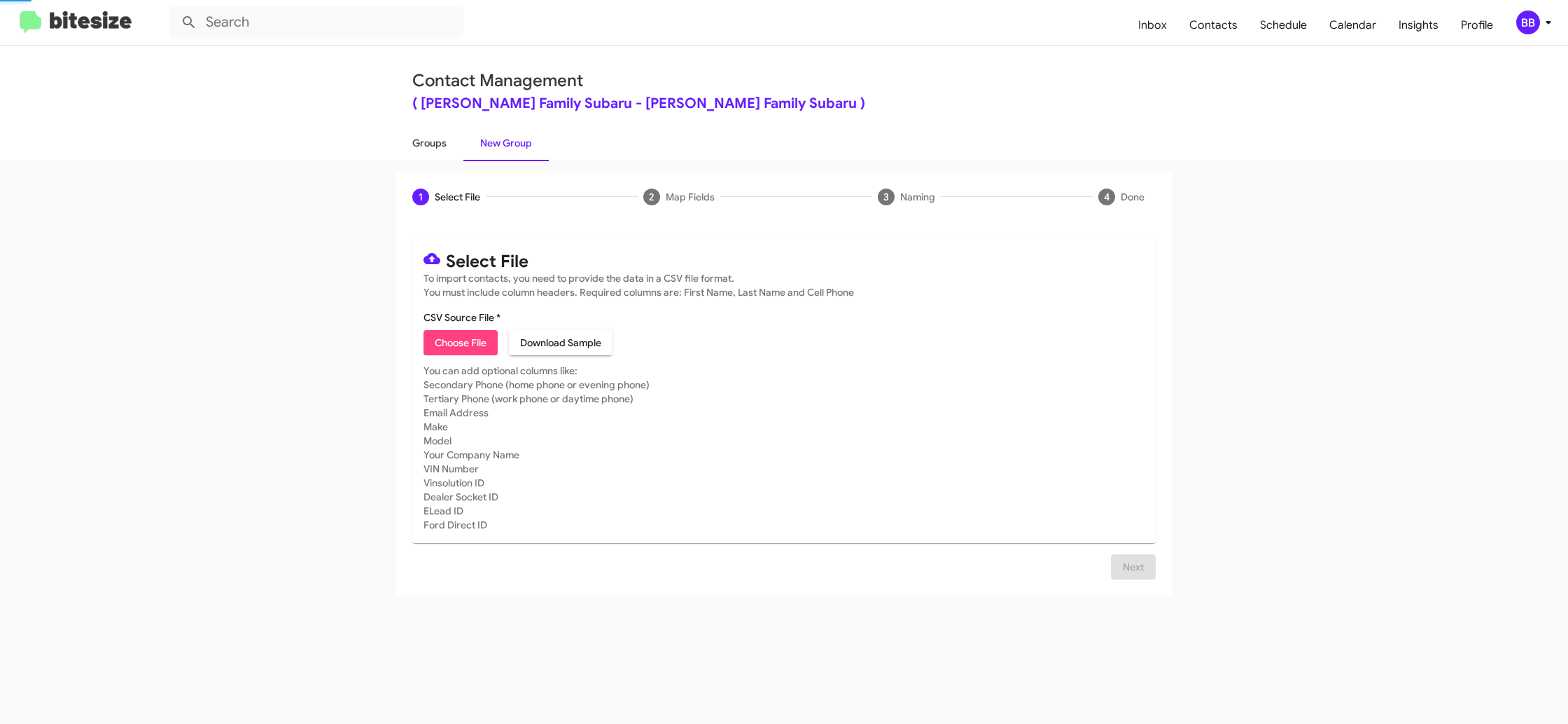
click at [430, 142] on link "Groups" at bounding box center [430, 143] width 68 height 36
type input "in:groups"
click at [430, 142] on link "Groups" at bounding box center [430, 143] width 68 height 36
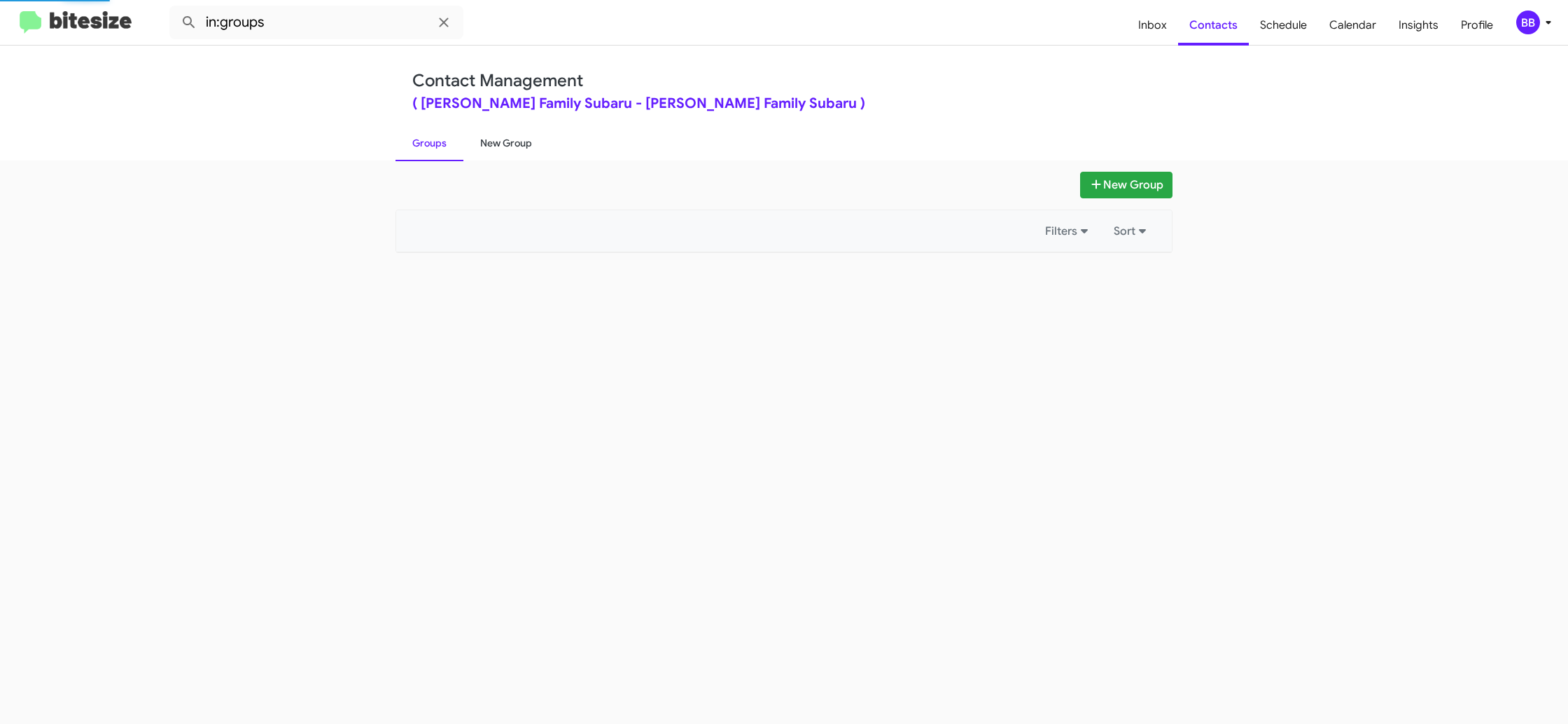
drag, startPoint x: 430, startPoint y: 142, endPoint x: 482, endPoint y: 140, distance: 52.0
click at [431, 141] on link "Groups" at bounding box center [430, 143] width 68 height 36
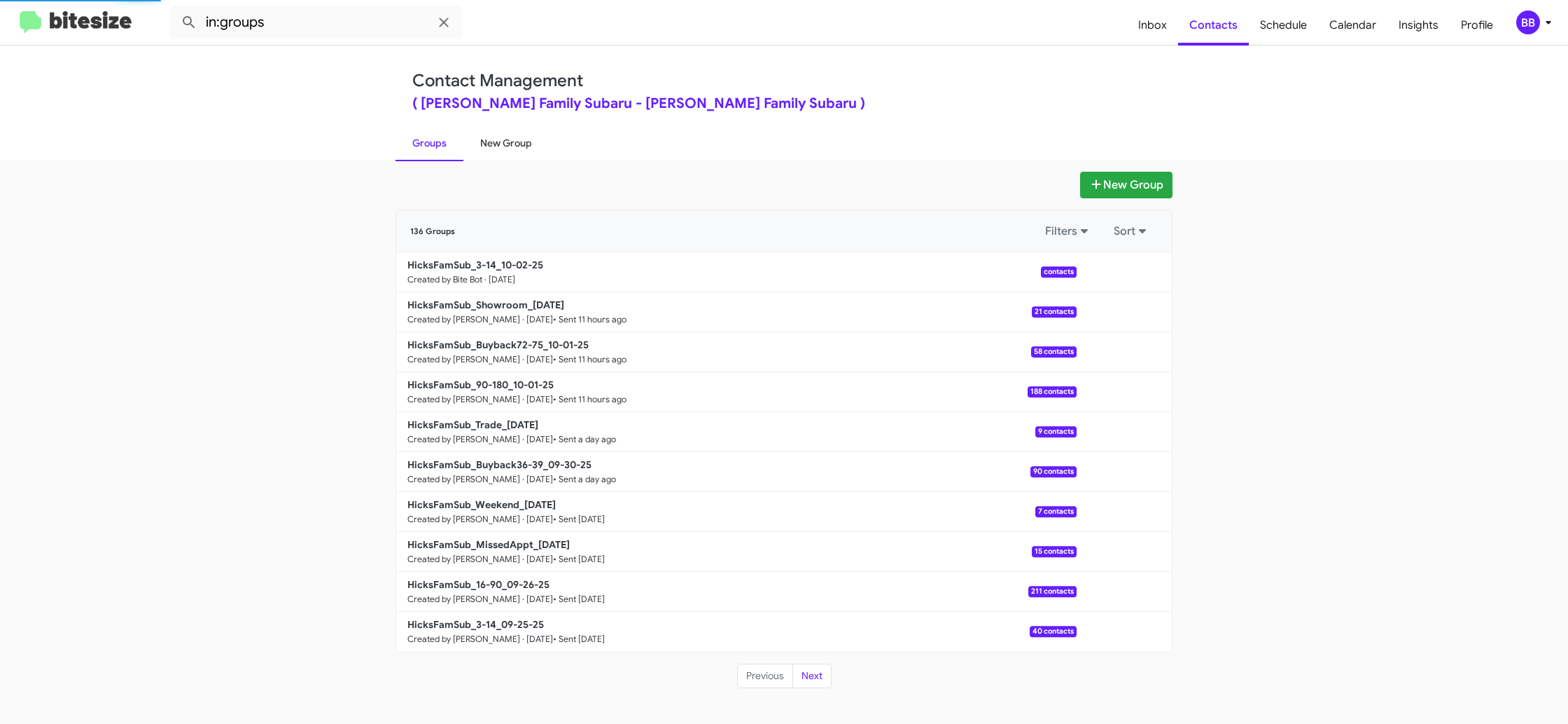
drag, startPoint x: 483, startPoint y: 140, endPoint x: 475, endPoint y: 140, distance: 8.0
click at [482, 140] on link "New Group" at bounding box center [507, 143] width 85 height 36
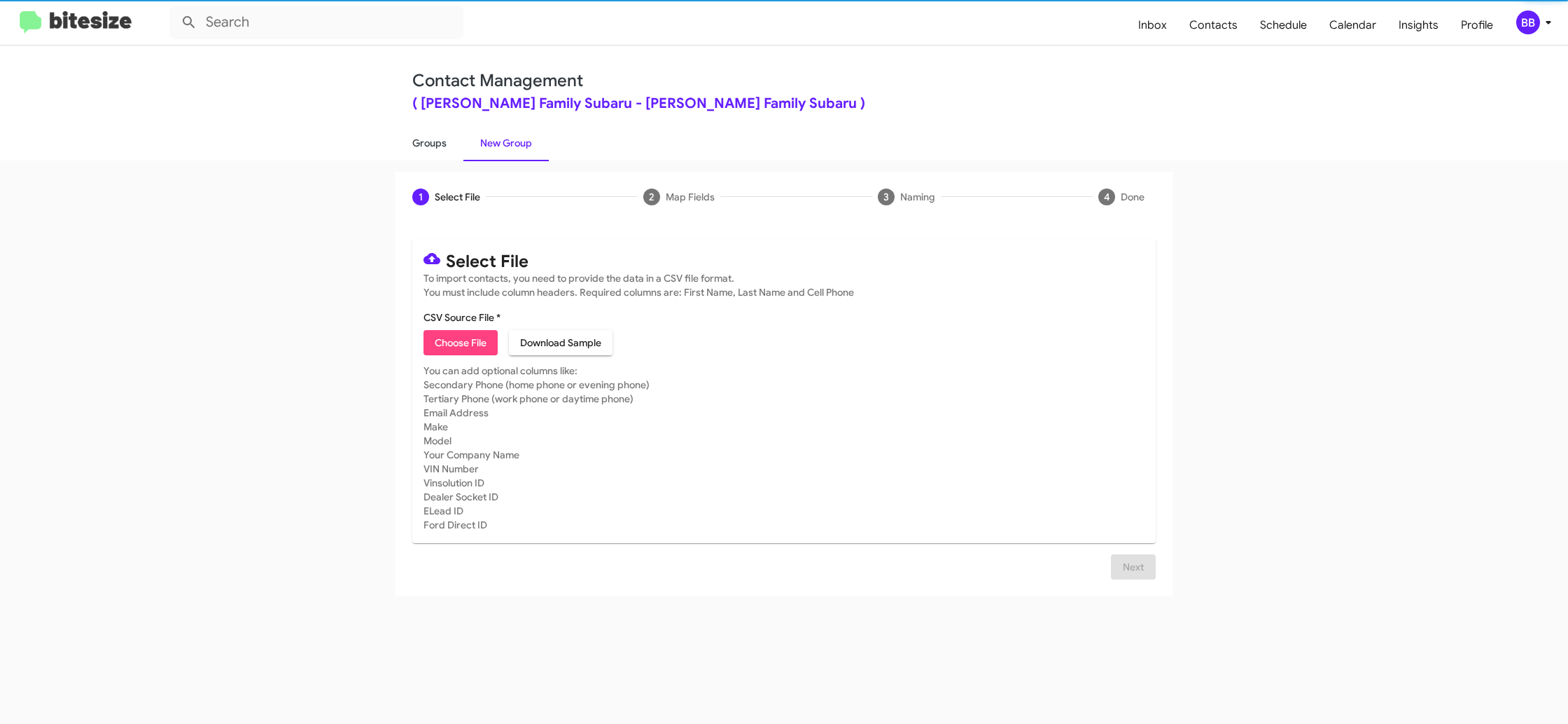
click at [436, 143] on link "Groups" at bounding box center [430, 143] width 68 height 36
type input "in:groups"
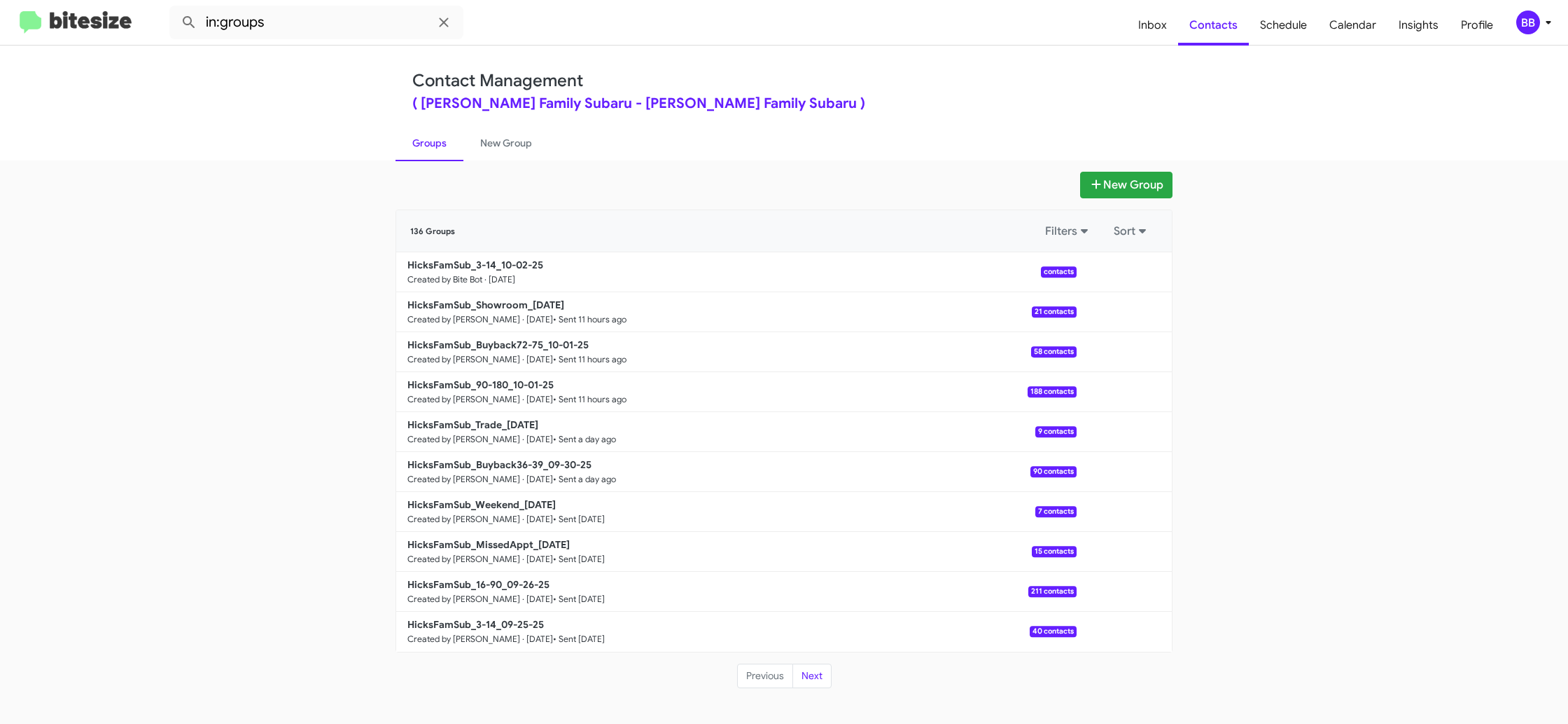
click at [518, 162] on div "New Group 136 Groups Filters Sort HicksFamSub_3-14_10-02-25 Created by Bite Bot…" at bounding box center [784, 442] width 1568 height 563
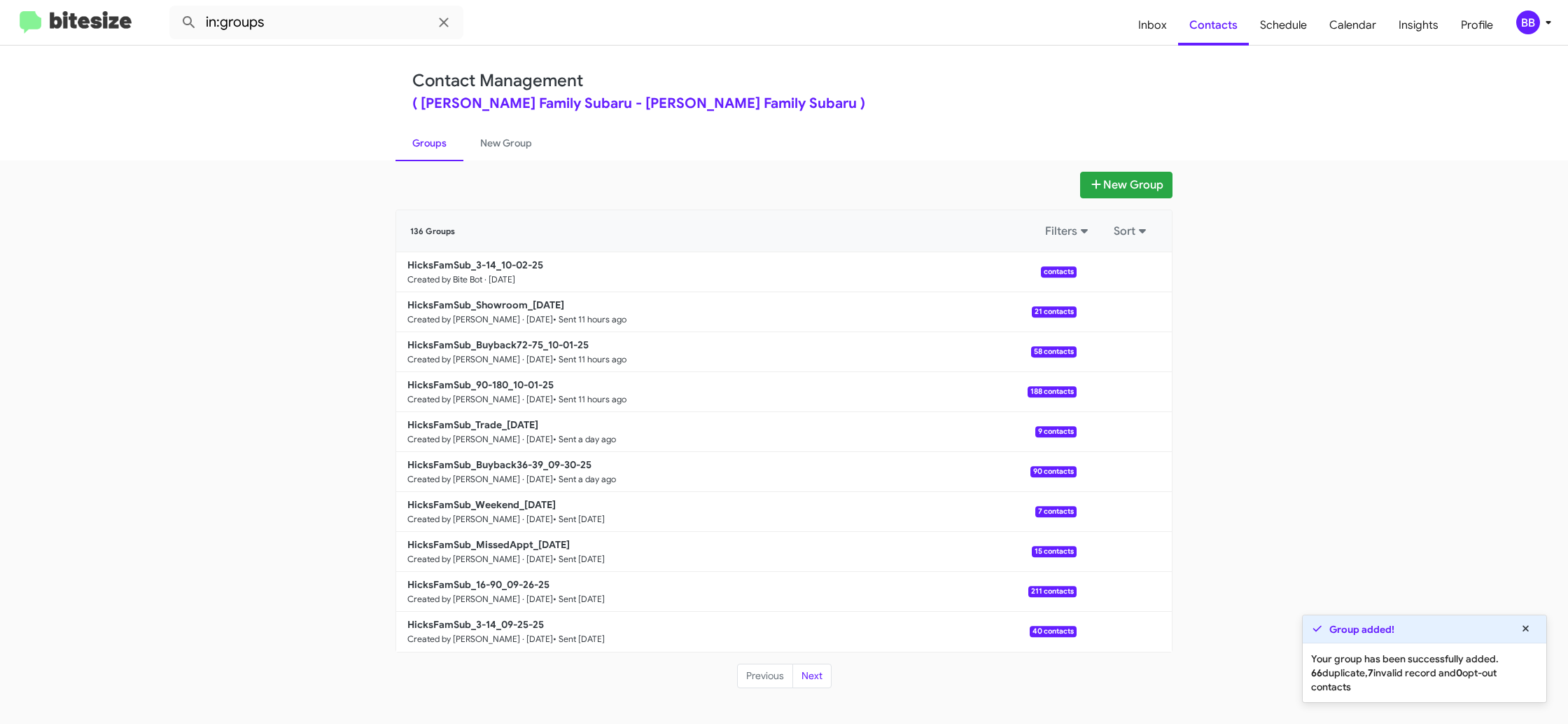
click at [402, 150] on link "Groups" at bounding box center [430, 143] width 68 height 36
click at [480, 144] on link "New Group" at bounding box center [507, 143] width 85 height 36
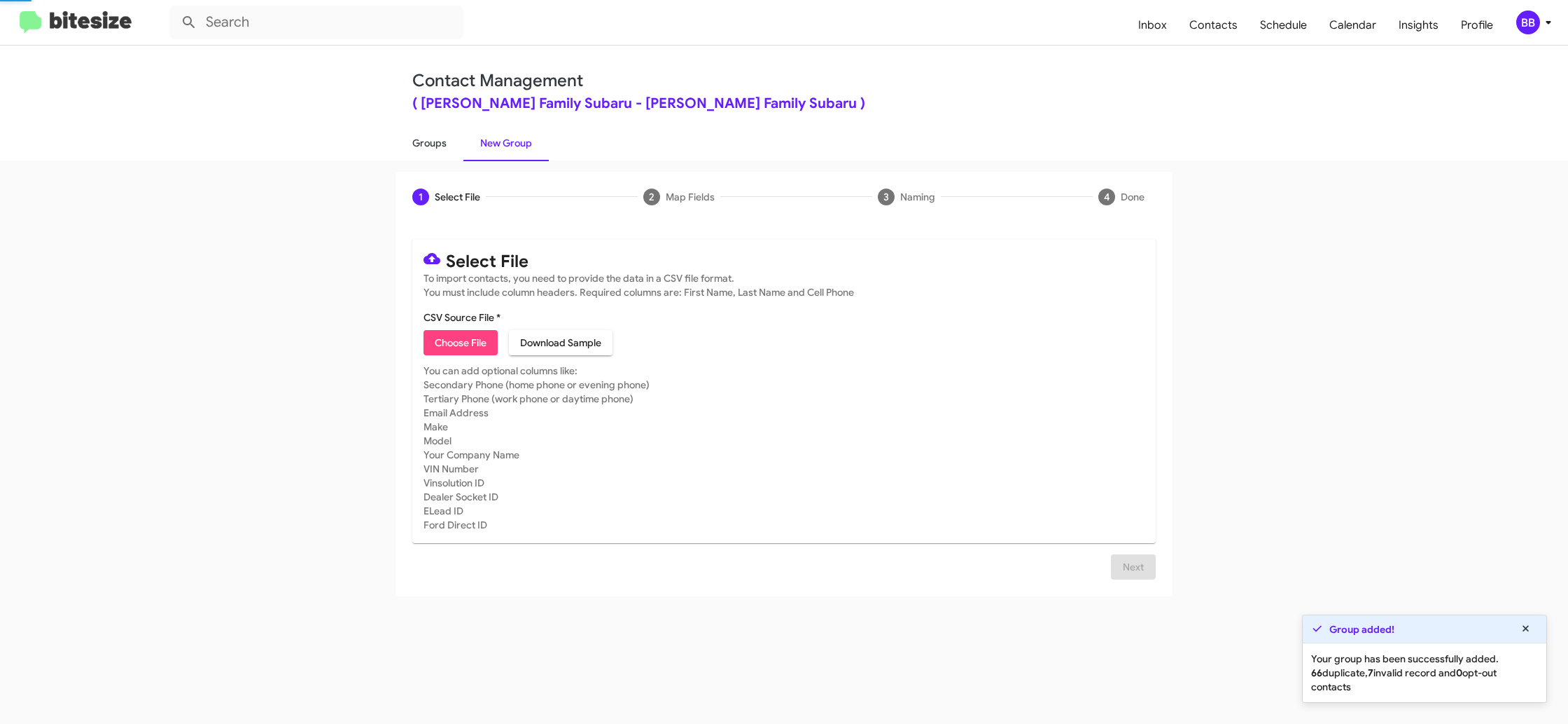
click at [440, 145] on link "Groups" at bounding box center [430, 143] width 68 height 36
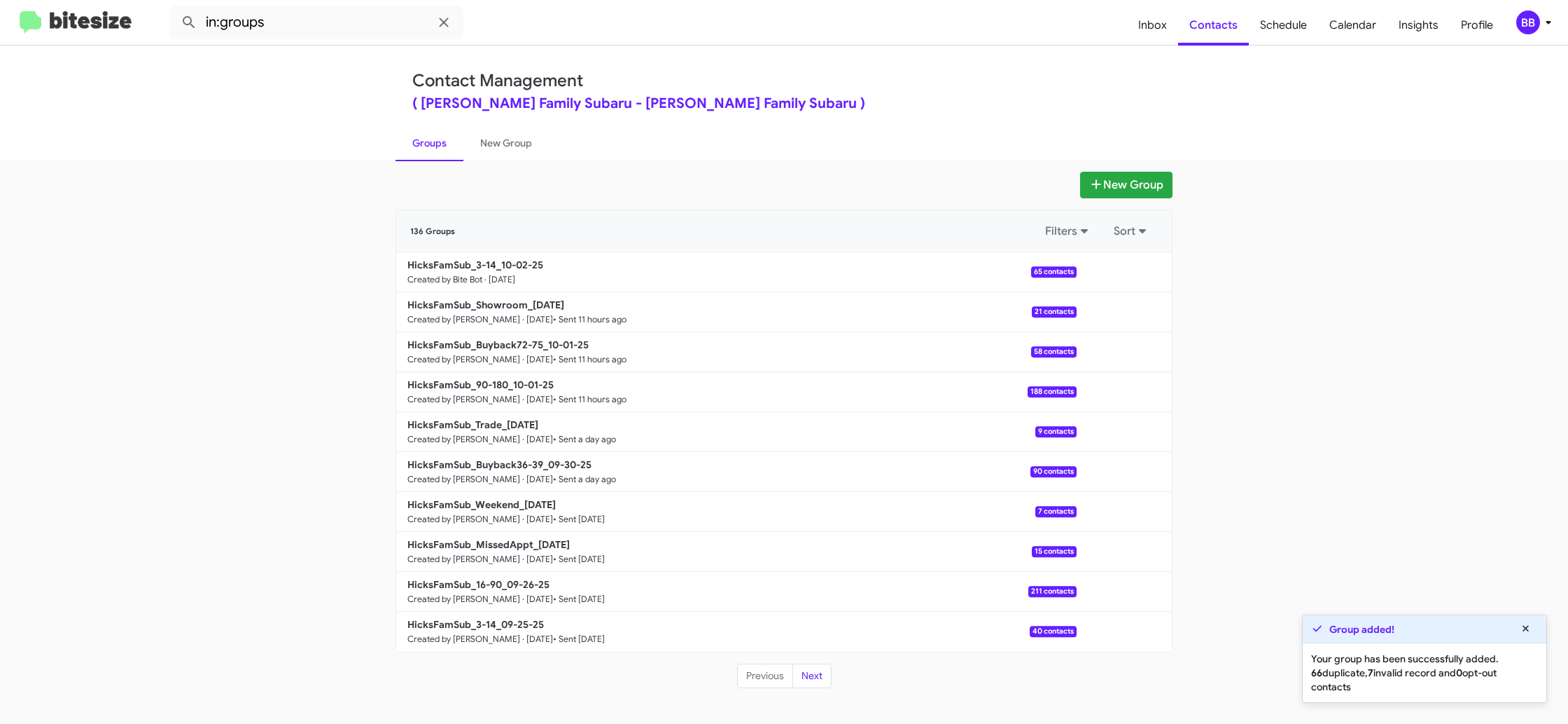
drag, startPoint x: 318, startPoint y: 54, endPoint x: 323, endPoint y: 44, distance: 11.2
click at [318, 54] on div "Contact Management ( Hicks Family Subaru - Hicks Family Subaru ) Groups New Gro…" at bounding box center [784, 103] width 1568 height 115
click at [329, 35] on input "in:groups" at bounding box center [316, 22] width 294 height 33
type input "in:groups 3-14"
click at [175, 9] on button at bounding box center [189, 22] width 28 height 28
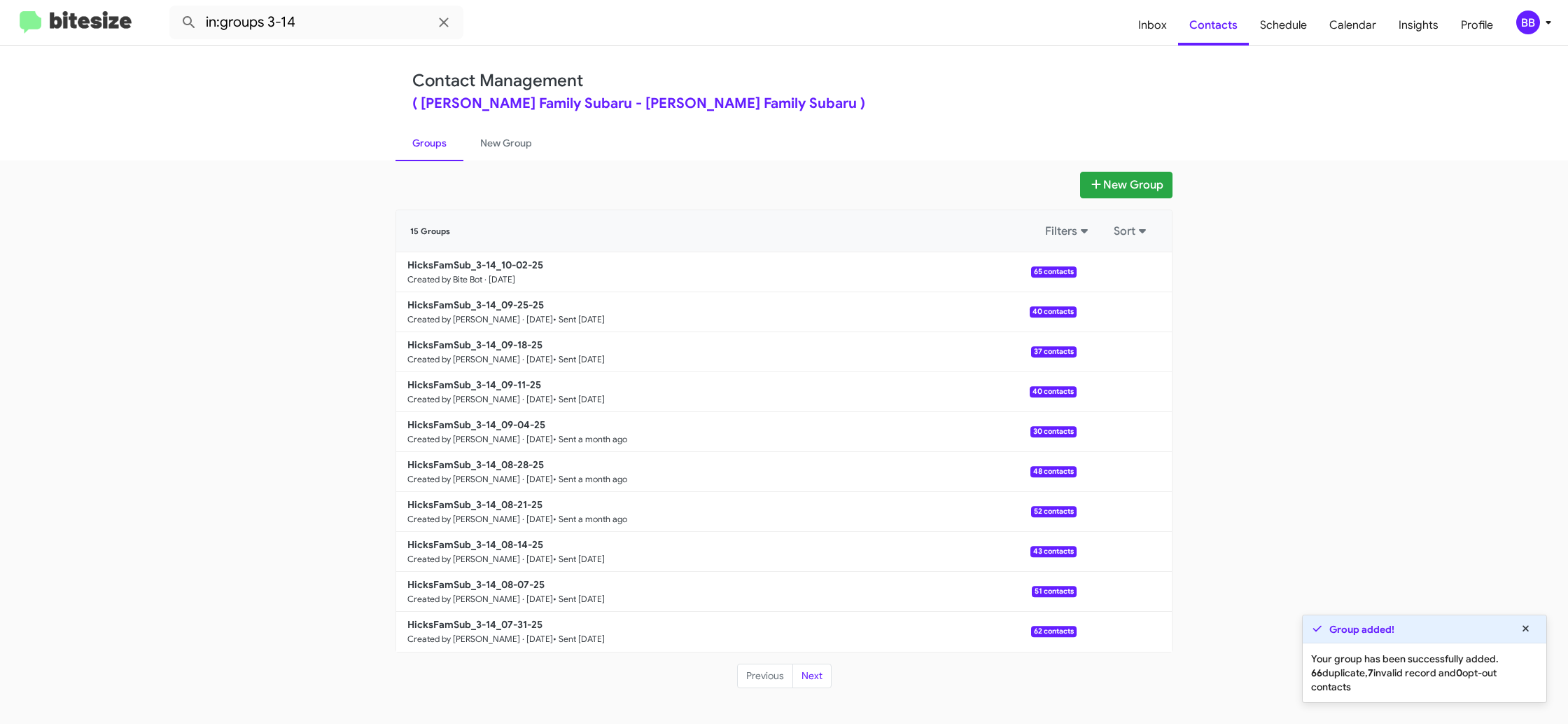
drag, startPoint x: 488, startPoint y: 155, endPoint x: 458, endPoint y: 155, distance: 30.0
click at [488, 154] on link "New Group" at bounding box center [507, 143] width 85 height 36
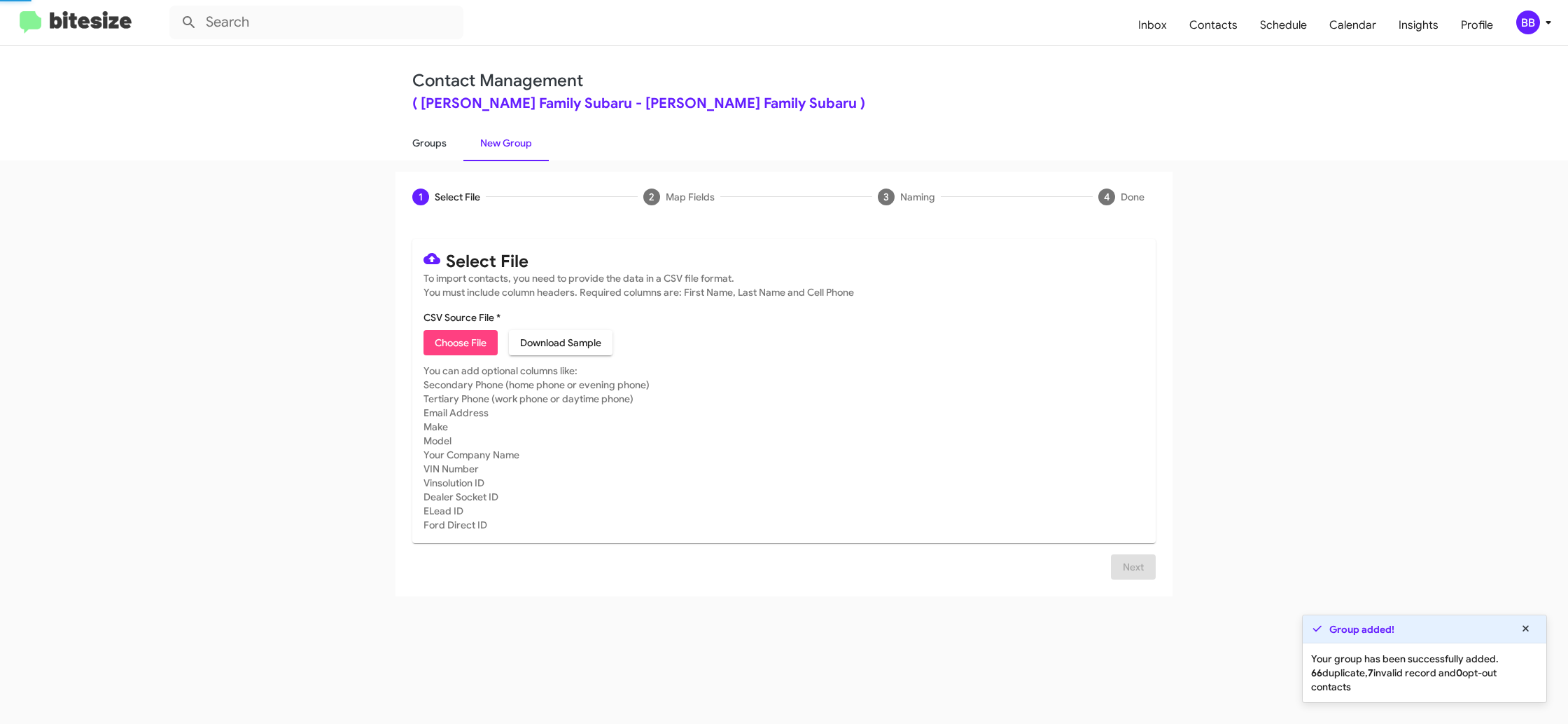
click at [428, 152] on link "Groups" at bounding box center [430, 143] width 68 height 36
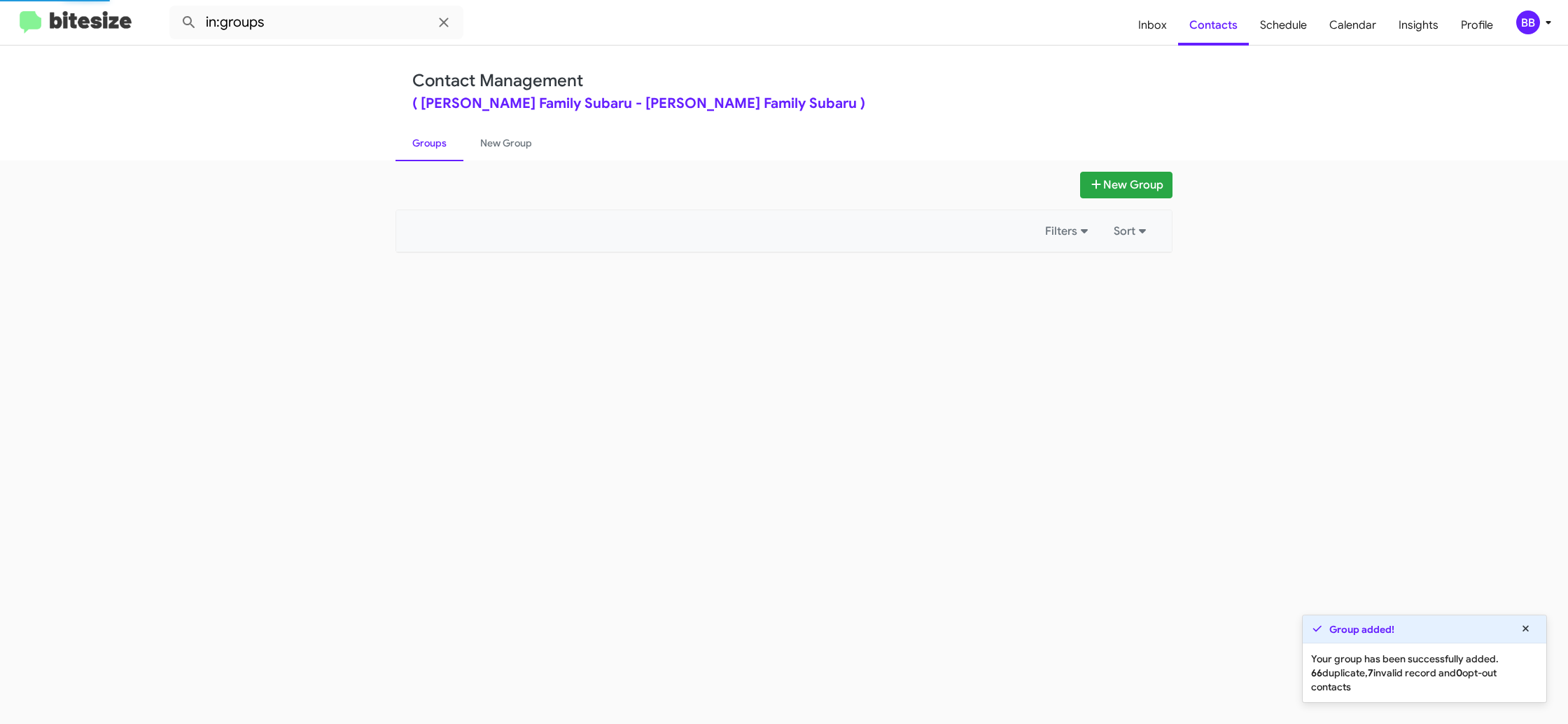
click at [428, 152] on link "Groups" at bounding box center [430, 143] width 68 height 36
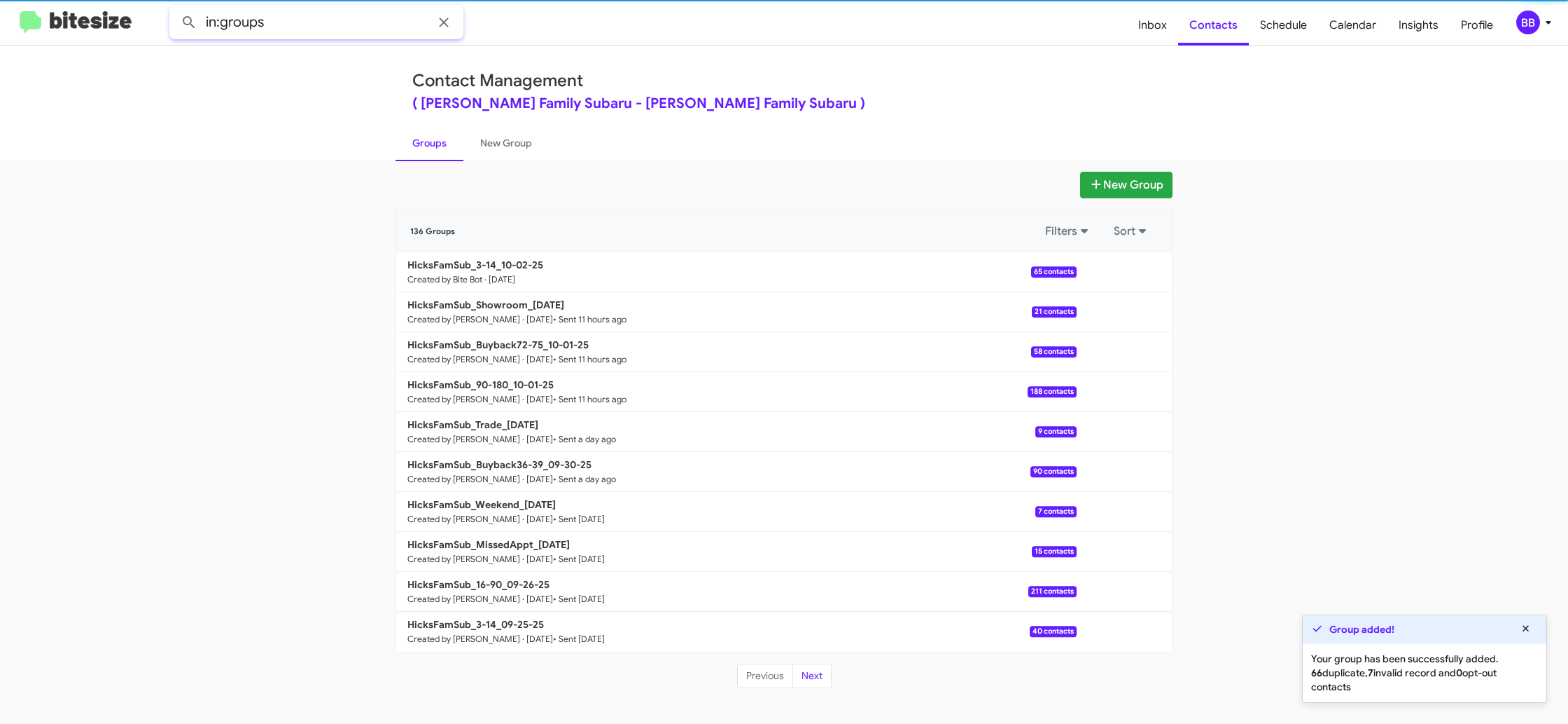
click at [349, 33] on input "in:groups" at bounding box center [316, 22] width 294 height 33
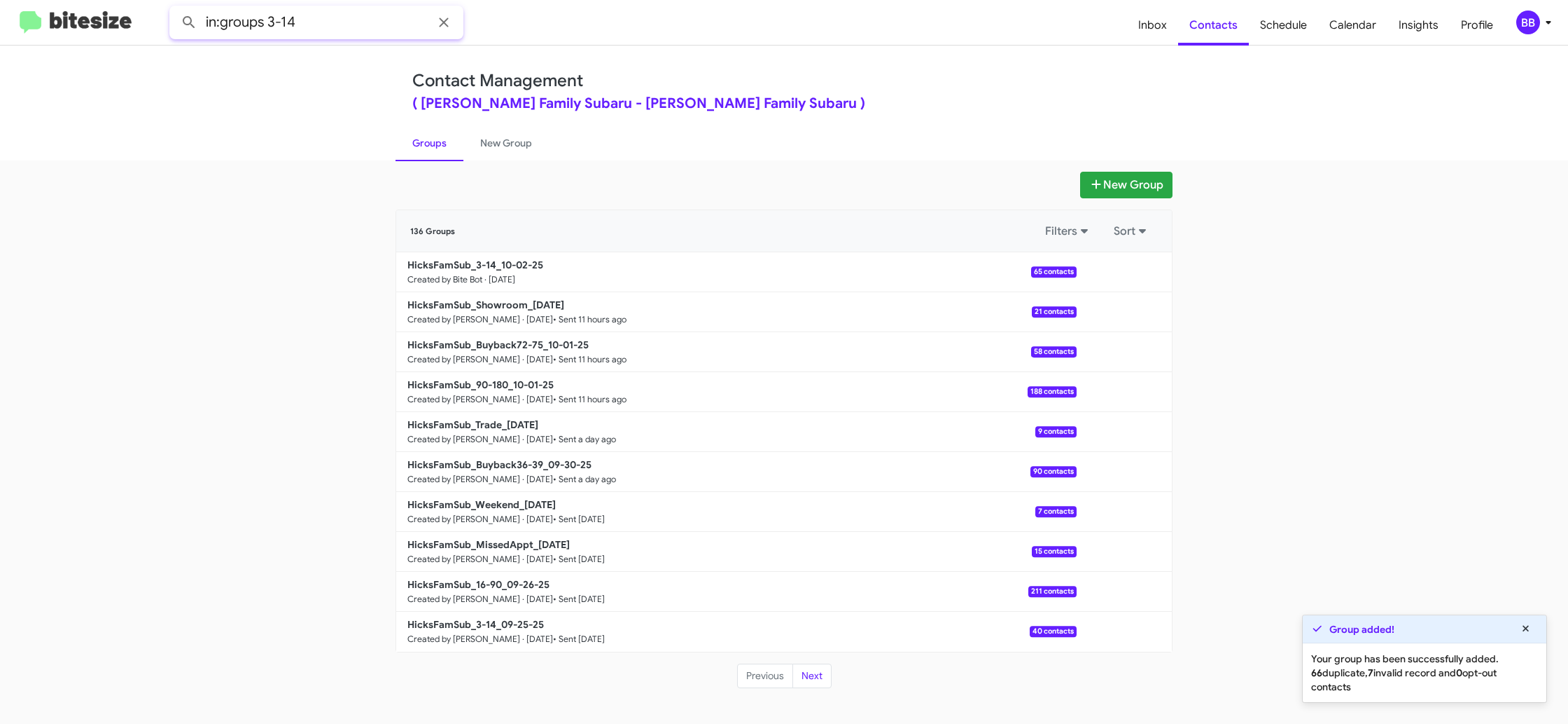
type input "in:groups 3-14"
click at [175, 9] on button at bounding box center [189, 22] width 28 height 28
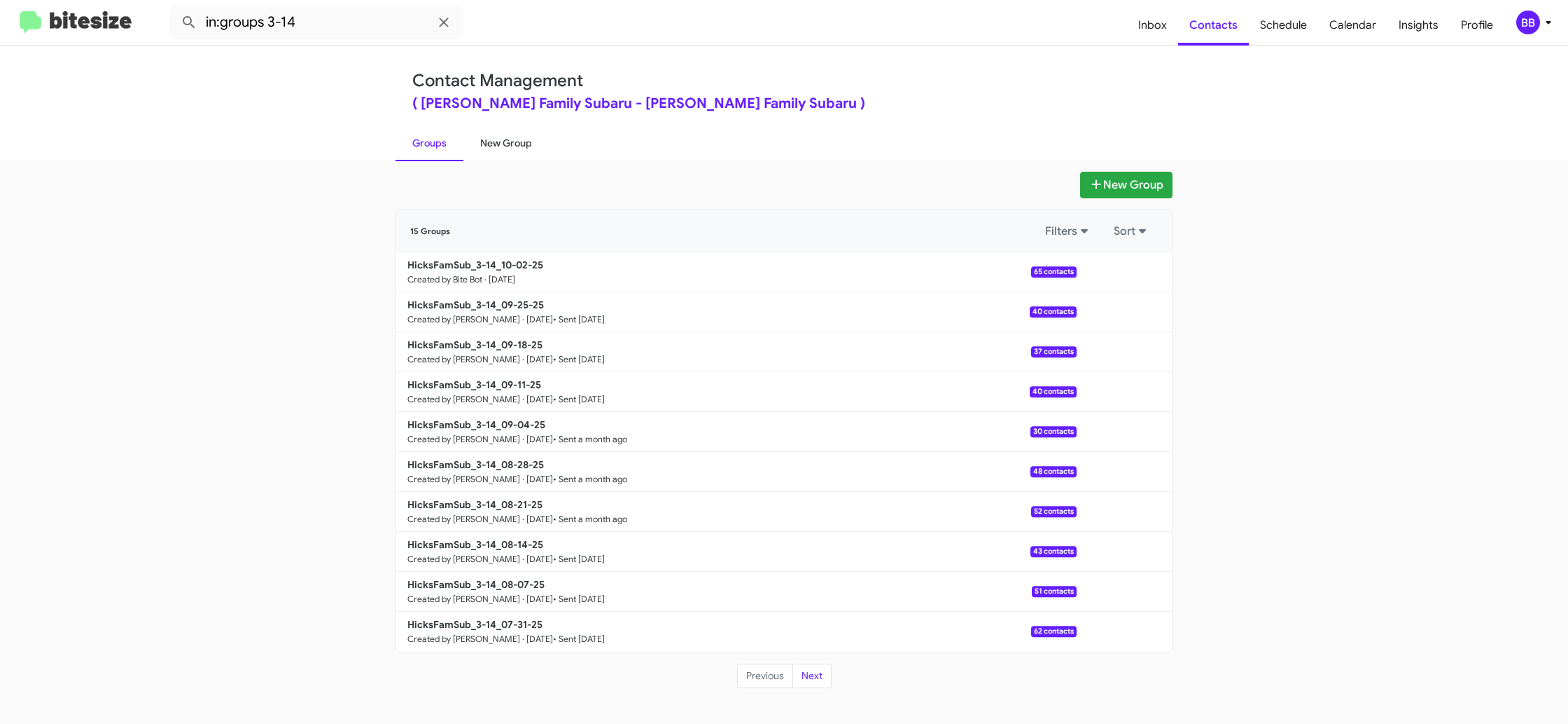
click at [465, 140] on link "New Group" at bounding box center [507, 143] width 85 height 36
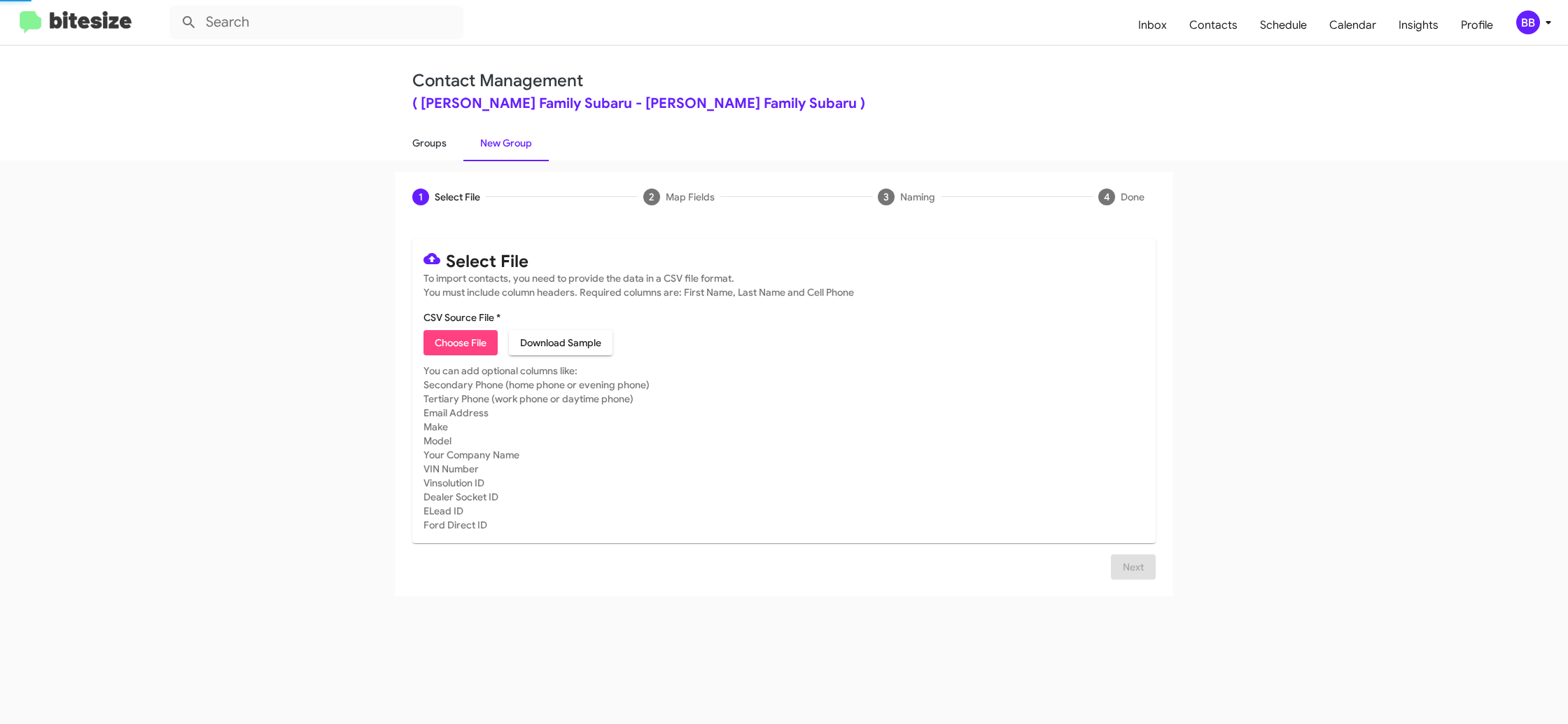
click at [427, 137] on link "Groups" at bounding box center [430, 143] width 68 height 36
type input "in:groups"
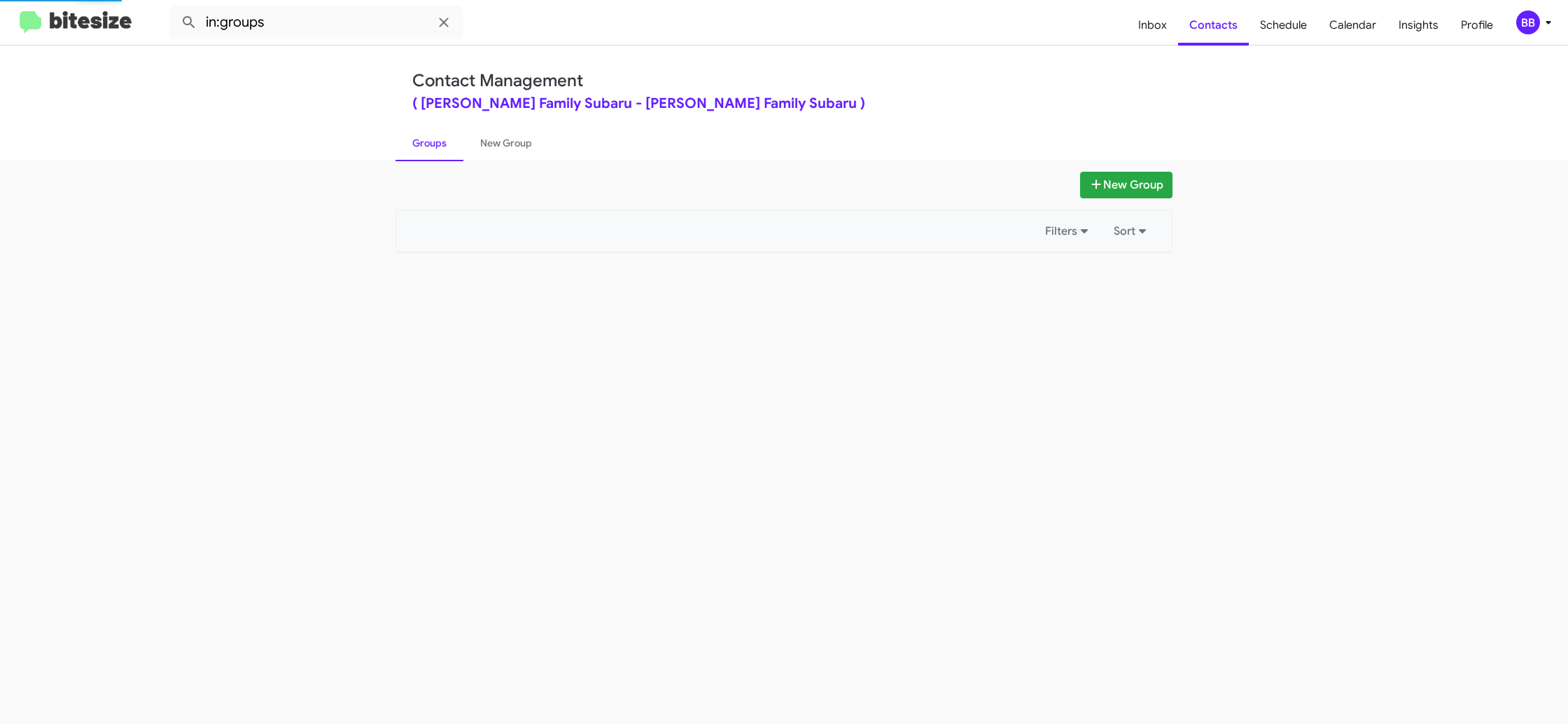
drag, startPoint x: 427, startPoint y: 137, endPoint x: 1013, endPoint y: 255, distance: 597.8
click at [428, 137] on link "Groups" at bounding box center [430, 143] width 68 height 36
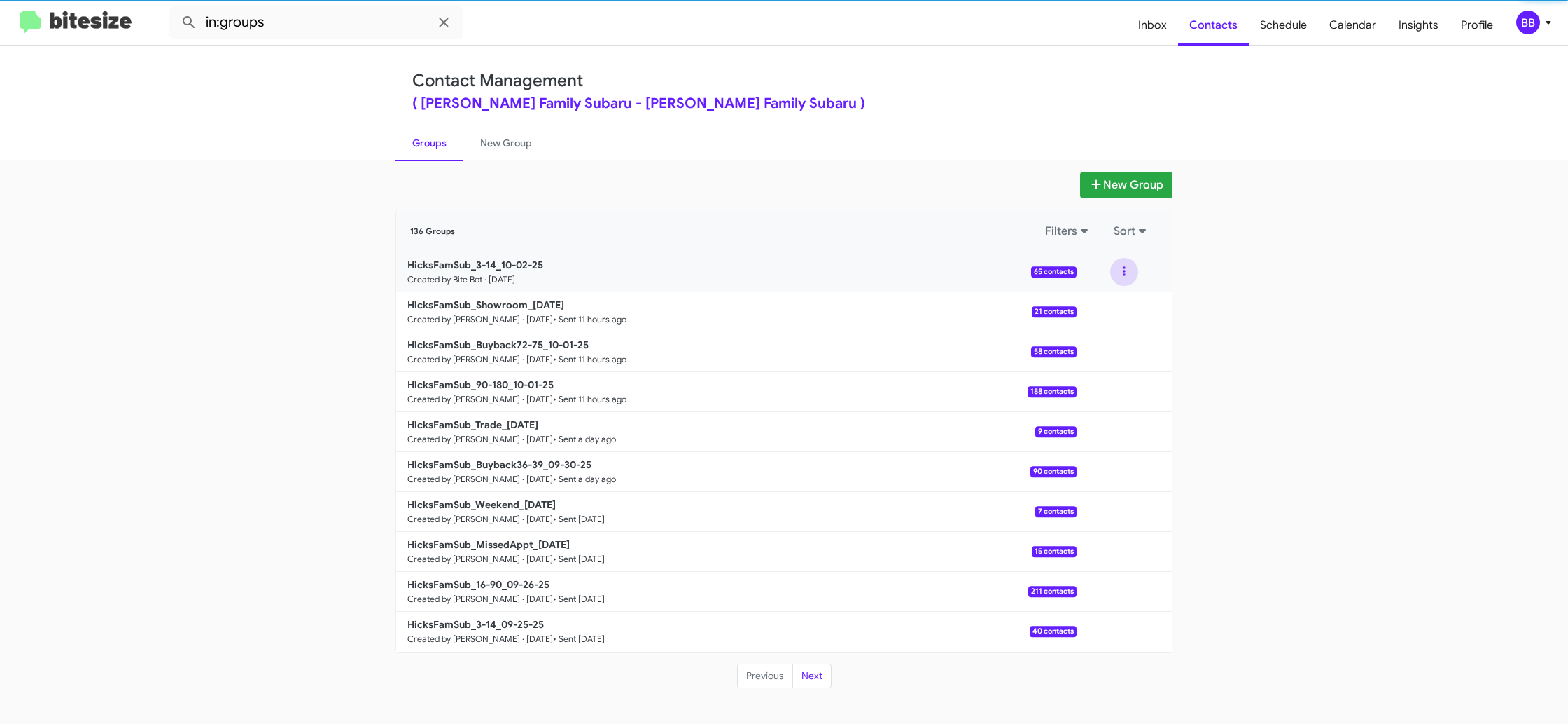
drag, startPoint x: 1122, startPoint y: 270, endPoint x: 1122, endPoint y: 278, distance: 8.0
click at [1122, 271] on button at bounding box center [1124, 272] width 28 height 28
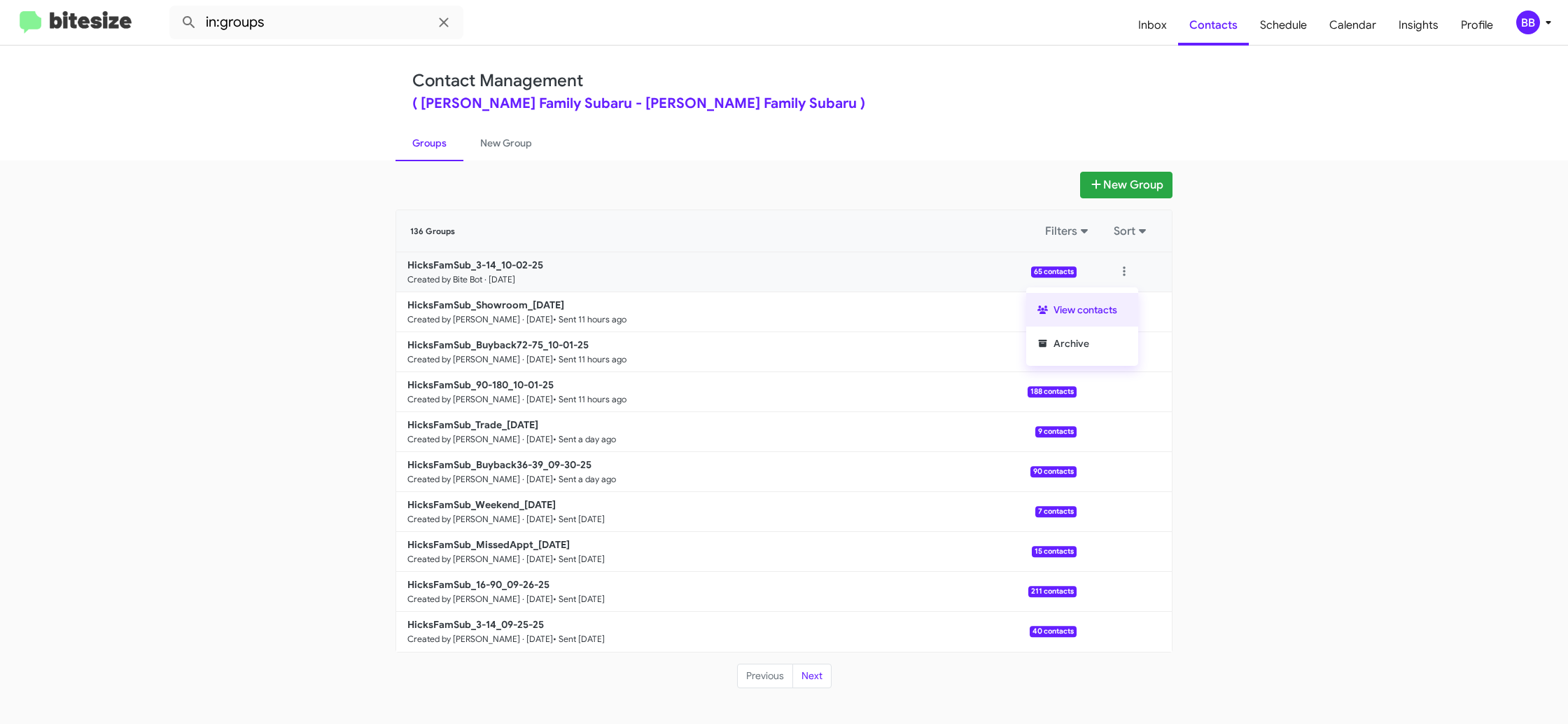
click at [1112, 298] on button "View contacts" at bounding box center [1082, 309] width 112 height 33
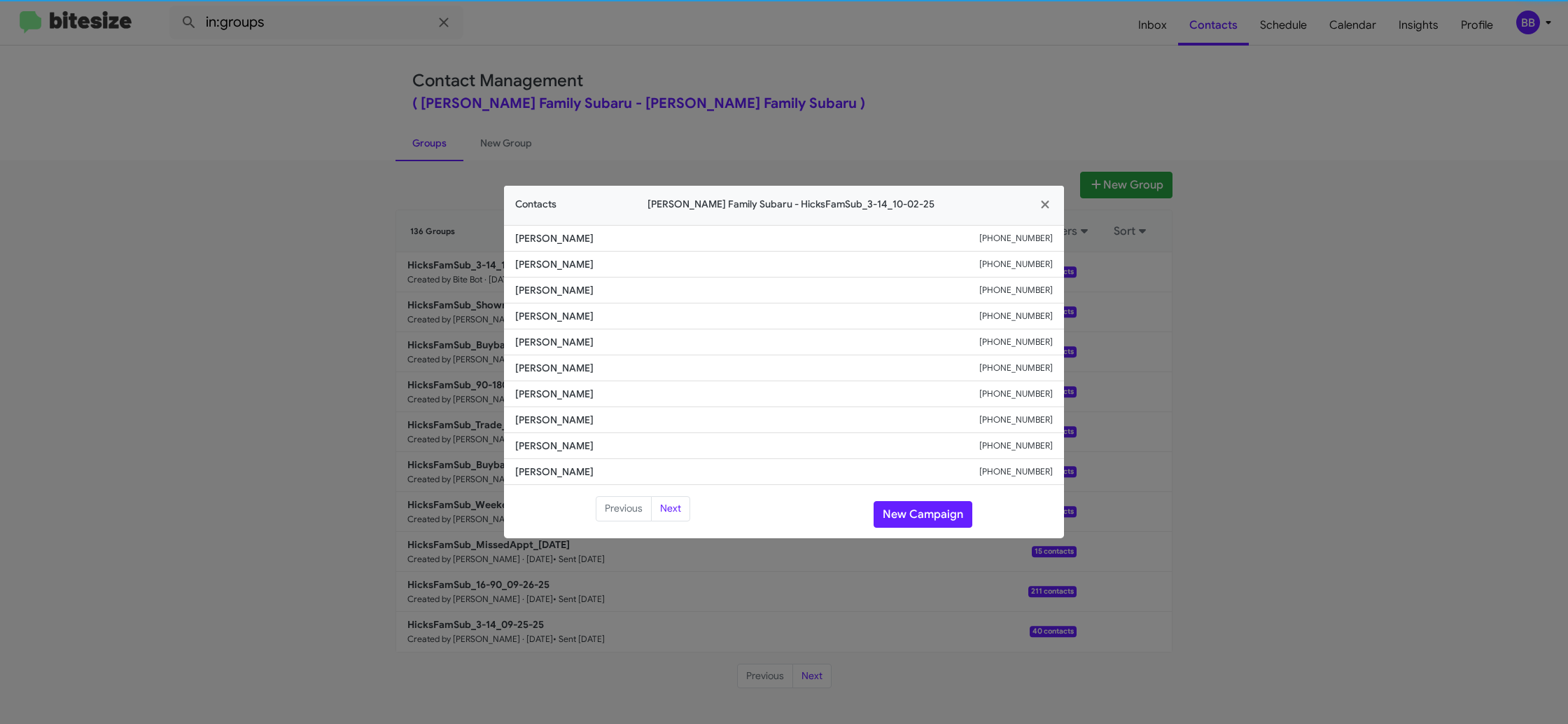
click at [545, 339] on span "Amanda Key" at bounding box center [747, 342] width 465 height 14
drag, startPoint x: 545, startPoint y: 339, endPoint x: 554, endPoint y: 335, distance: 9.8
click at [545, 337] on span "Amanda Key" at bounding box center [747, 342] width 465 height 14
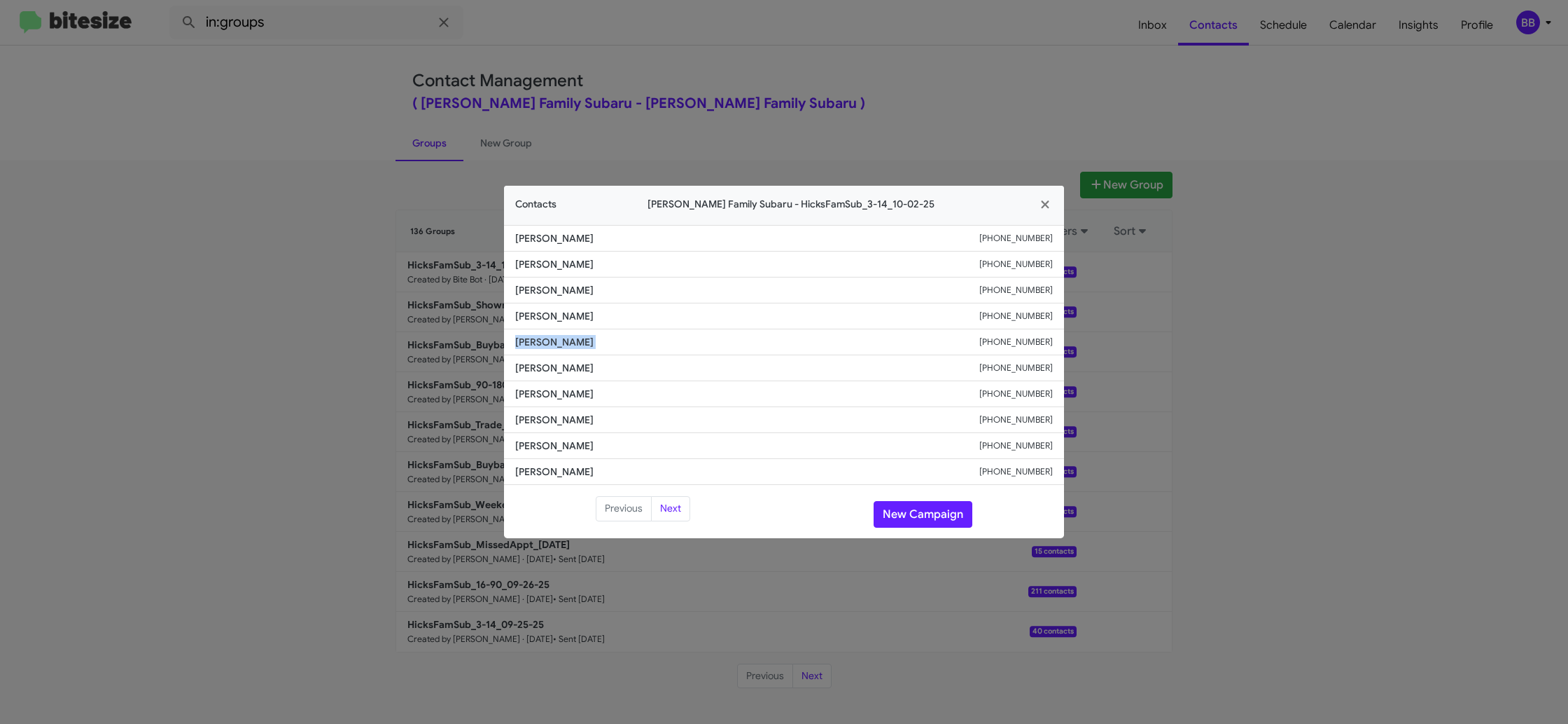
copy span "Amanda Key"
click at [682, 56] on modal-container "Contacts Hicks Family Subaru - HicksFamSub_3-14_10-02-25 Gerald Hall +136194651…" at bounding box center [784, 362] width 1568 height 724
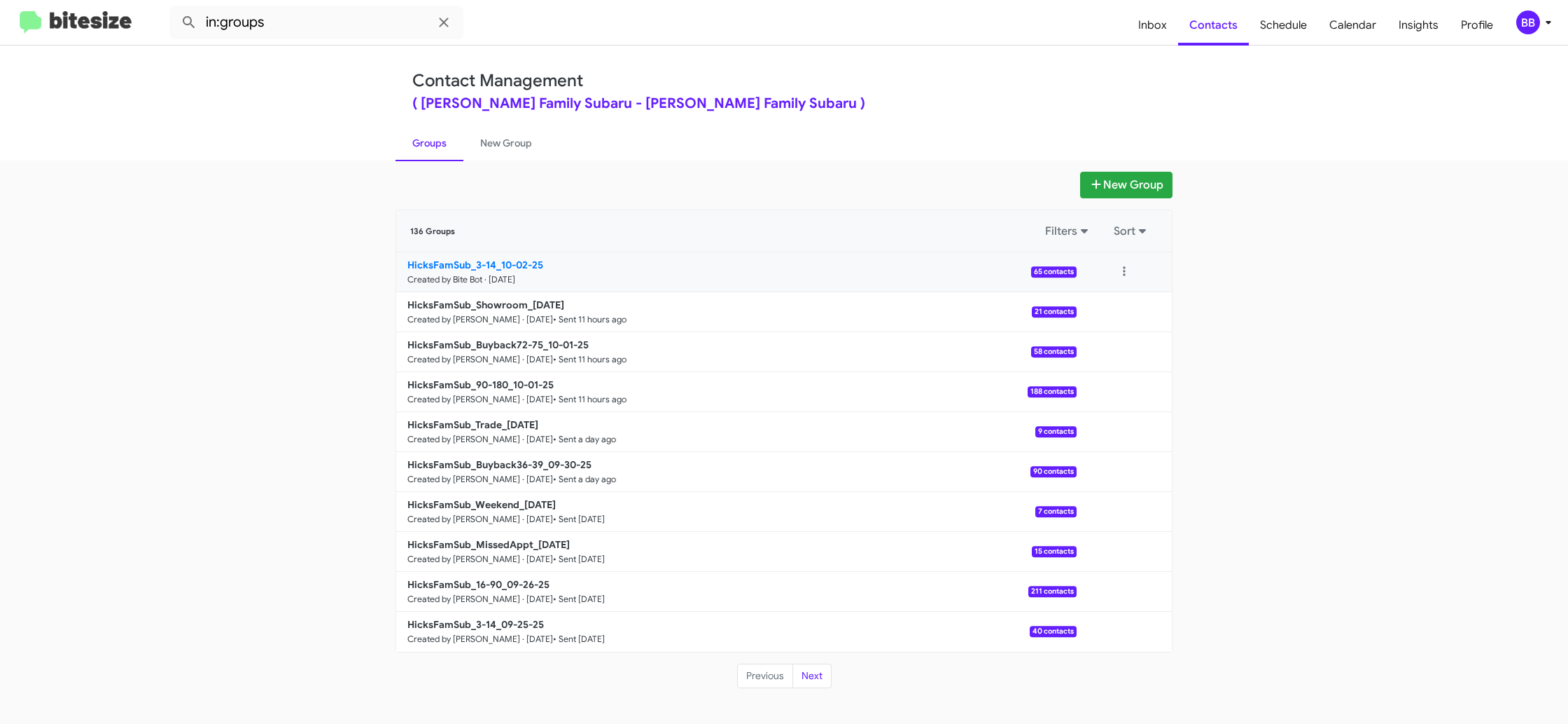
click at [493, 277] on small "Created by Bite Bot · [DATE]" at bounding box center [461, 279] width 108 height 11
click at [493, 276] on small "Created by Bite Bot · [DATE]" at bounding box center [461, 279] width 108 height 11
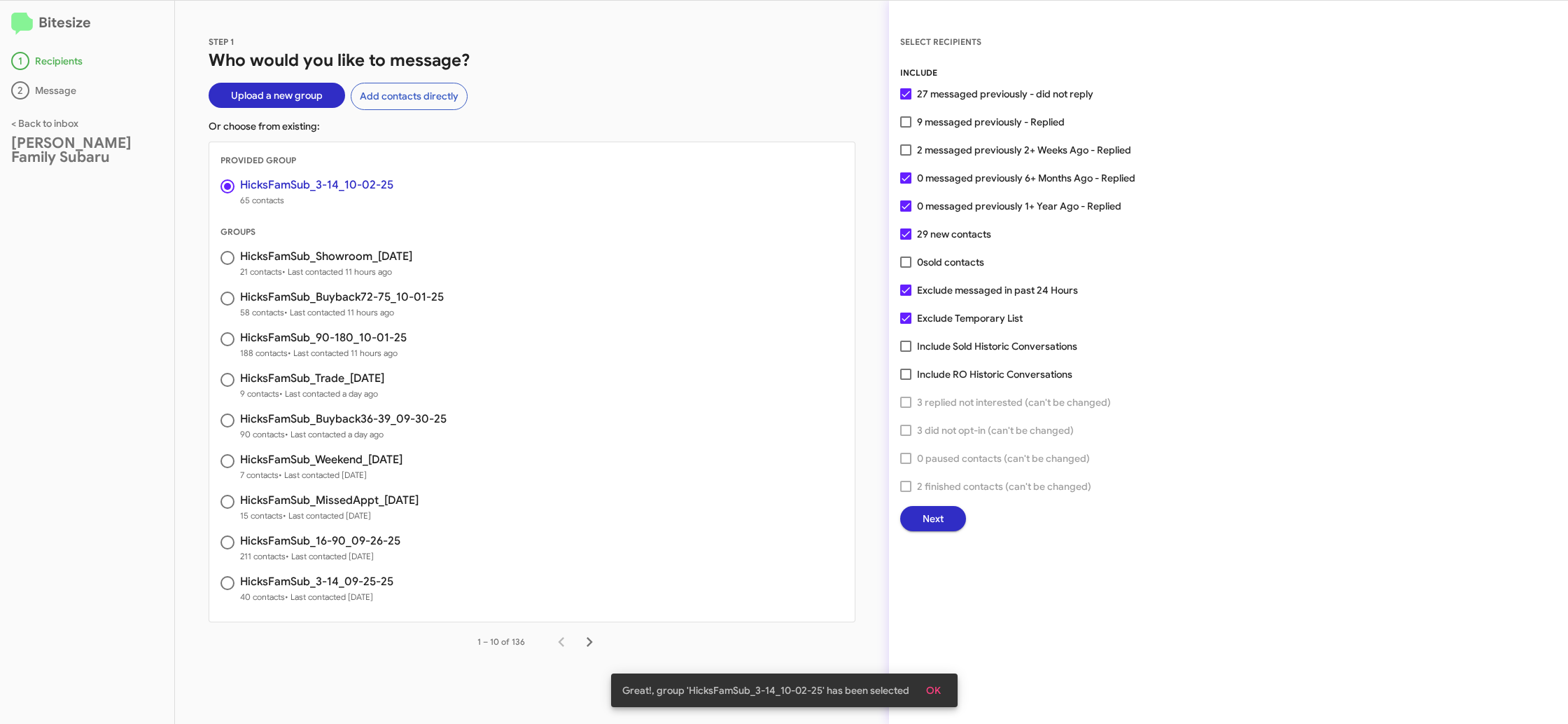
click at [936, 518] on span "Next" at bounding box center [933, 518] width 21 height 25
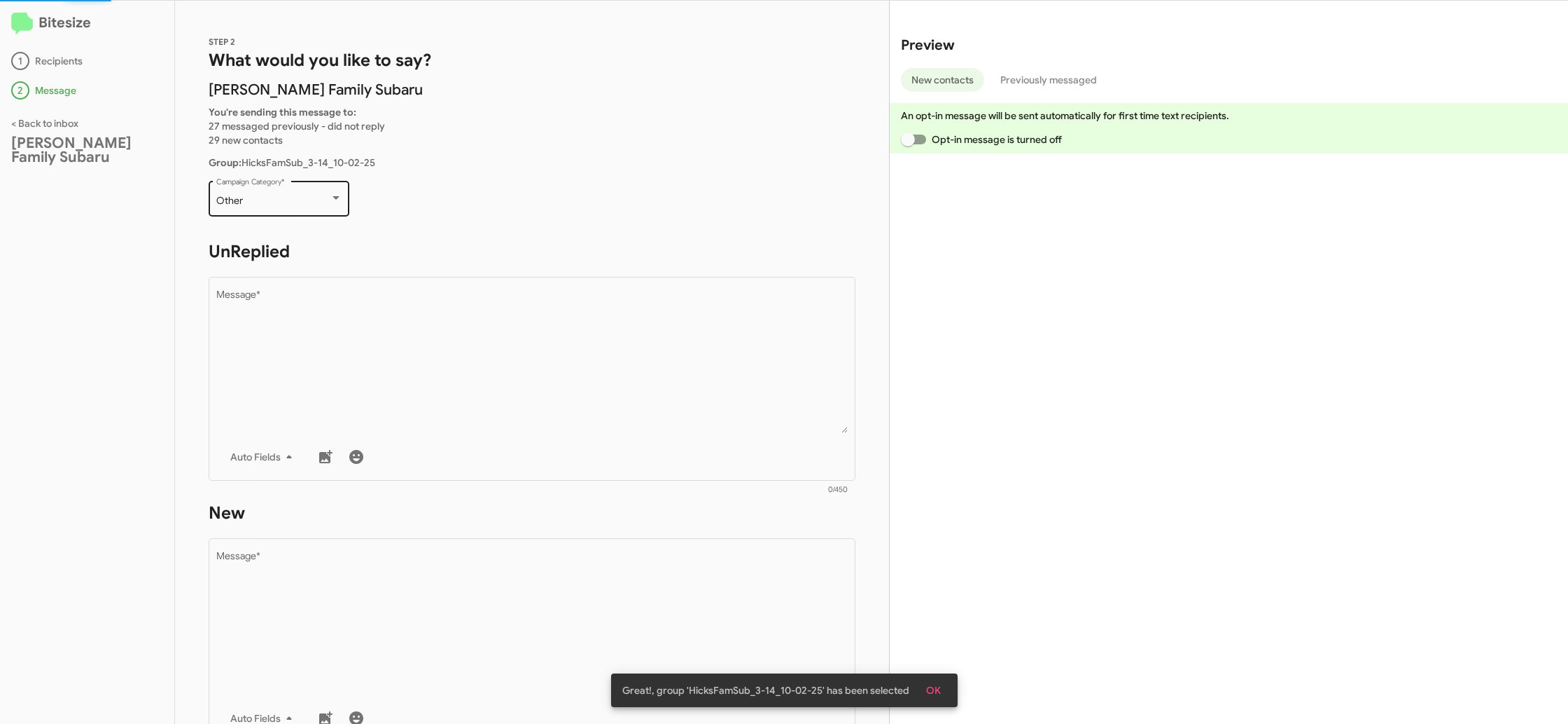
click at [321, 196] on div "Other" at bounding box center [273, 201] width 114 height 11
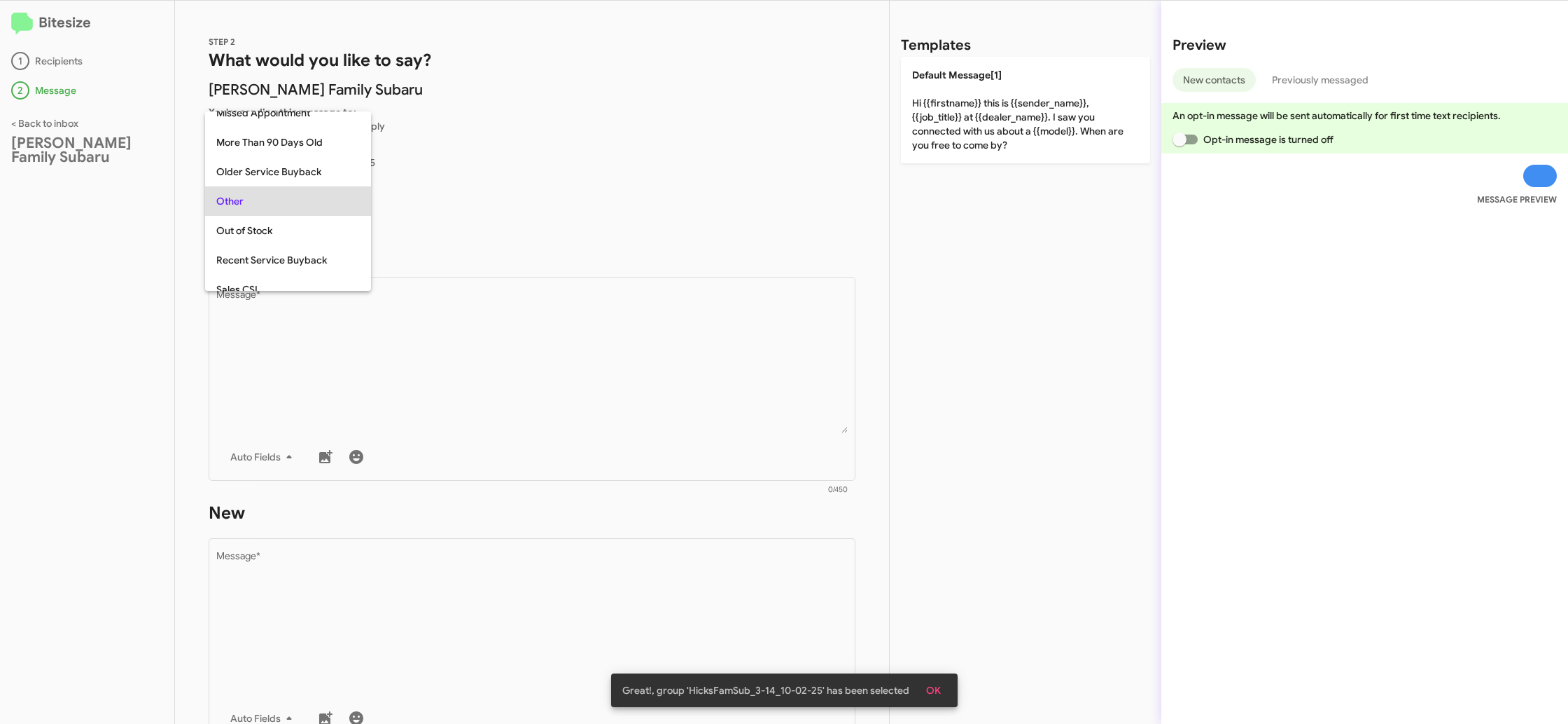
scroll to position [527, 0]
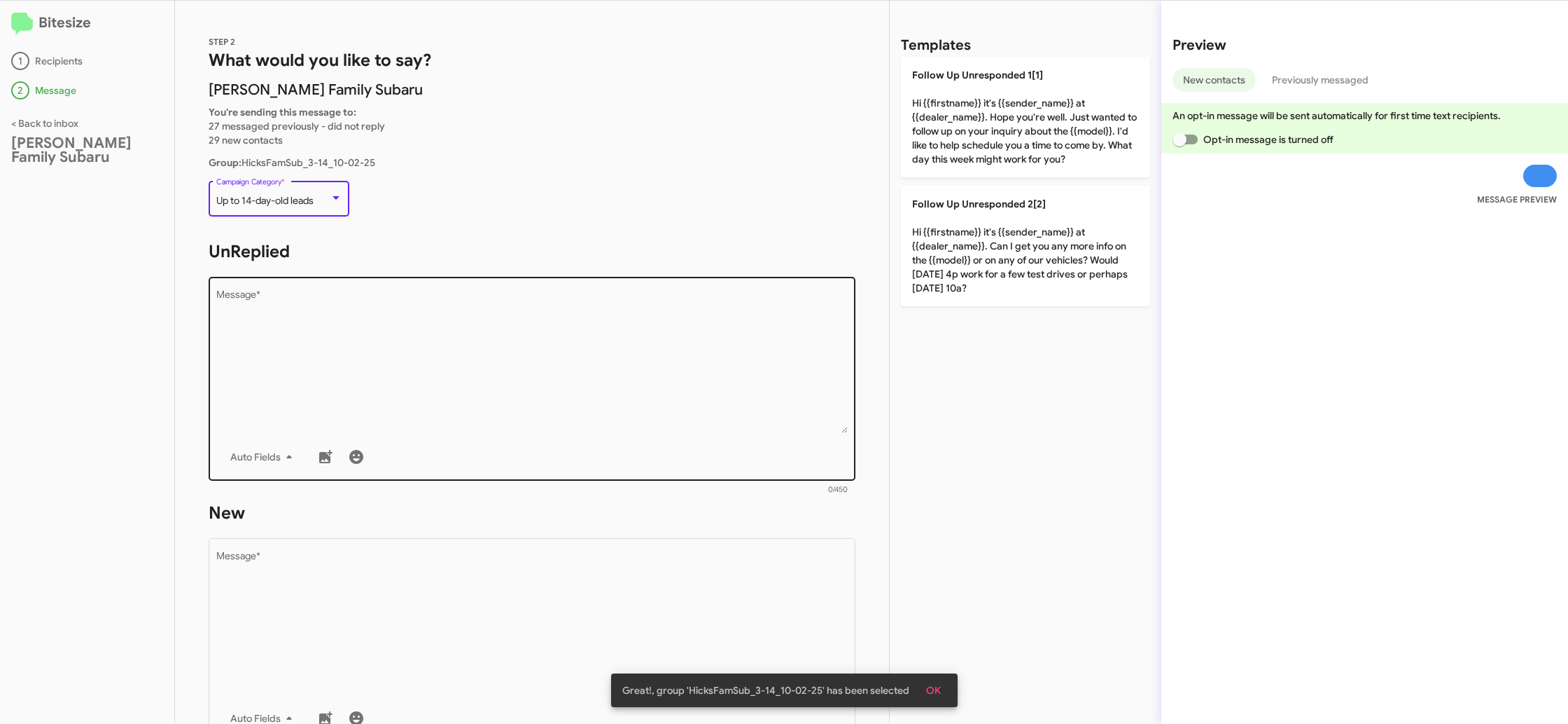
click at [633, 329] on textarea "Message *" at bounding box center [533, 361] width 632 height 143
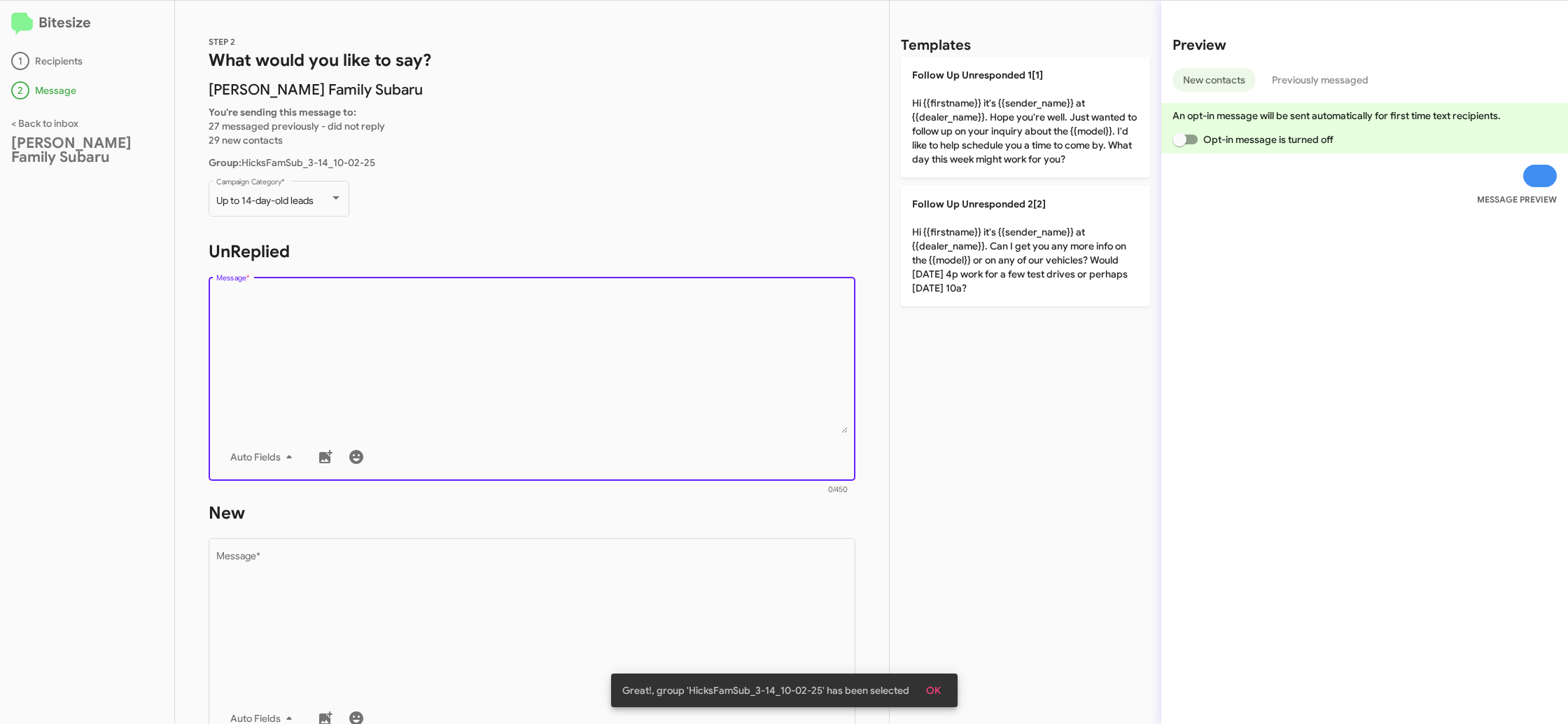
click at [633, 329] on textarea "Message *" at bounding box center [533, 361] width 632 height 143
drag, startPoint x: 632, startPoint y: 331, endPoint x: 687, endPoint y: 292, distance: 67.4
click at [650, 315] on textarea "Message *" at bounding box center [533, 361] width 632 height 143
click at [1021, 236] on p "Follow Up Unresponded 2[2] Hi {{firstname}} it's {{sender_name}} at {{dealer_na…" at bounding box center [1025, 245] width 249 height 120
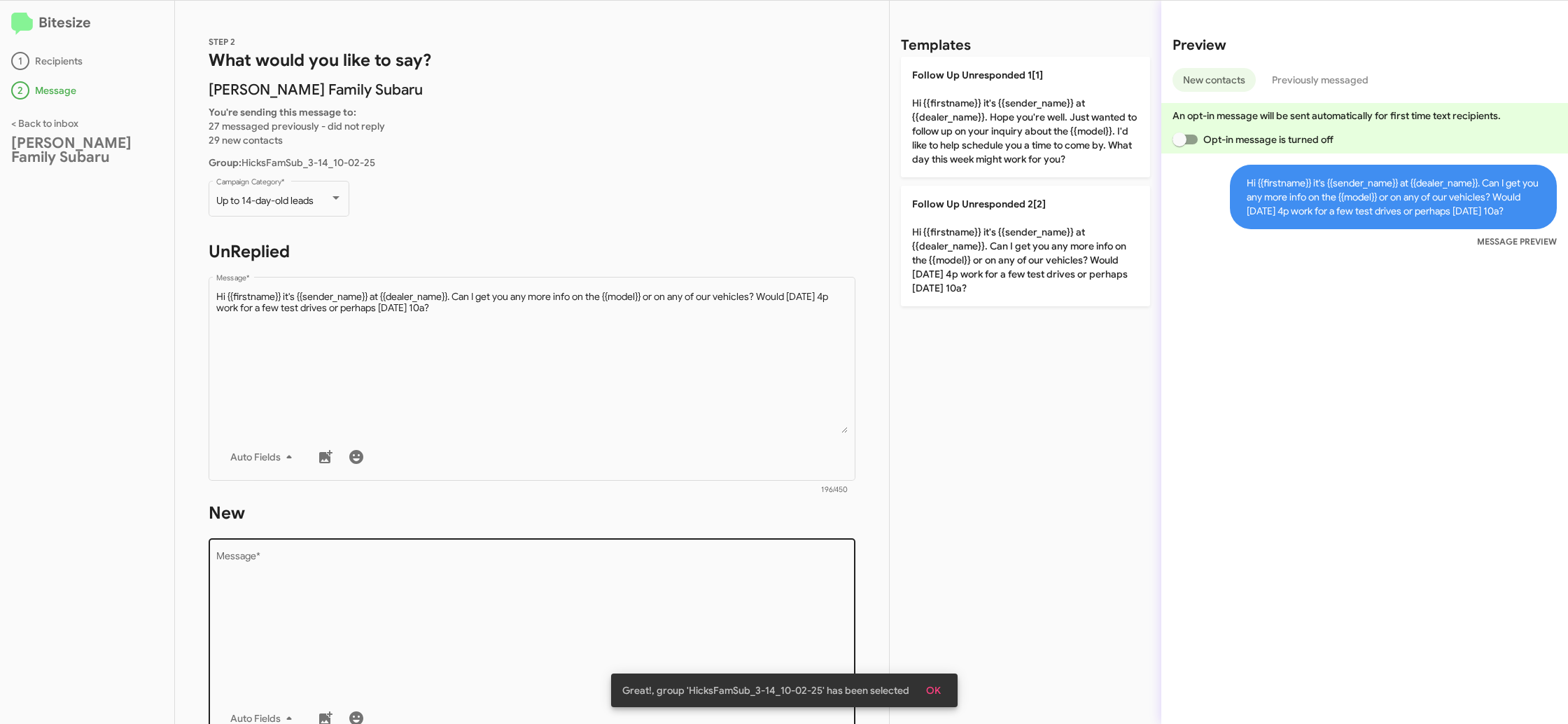
click at [545, 659] on textarea "Message *" at bounding box center [533, 623] width 632 height 143
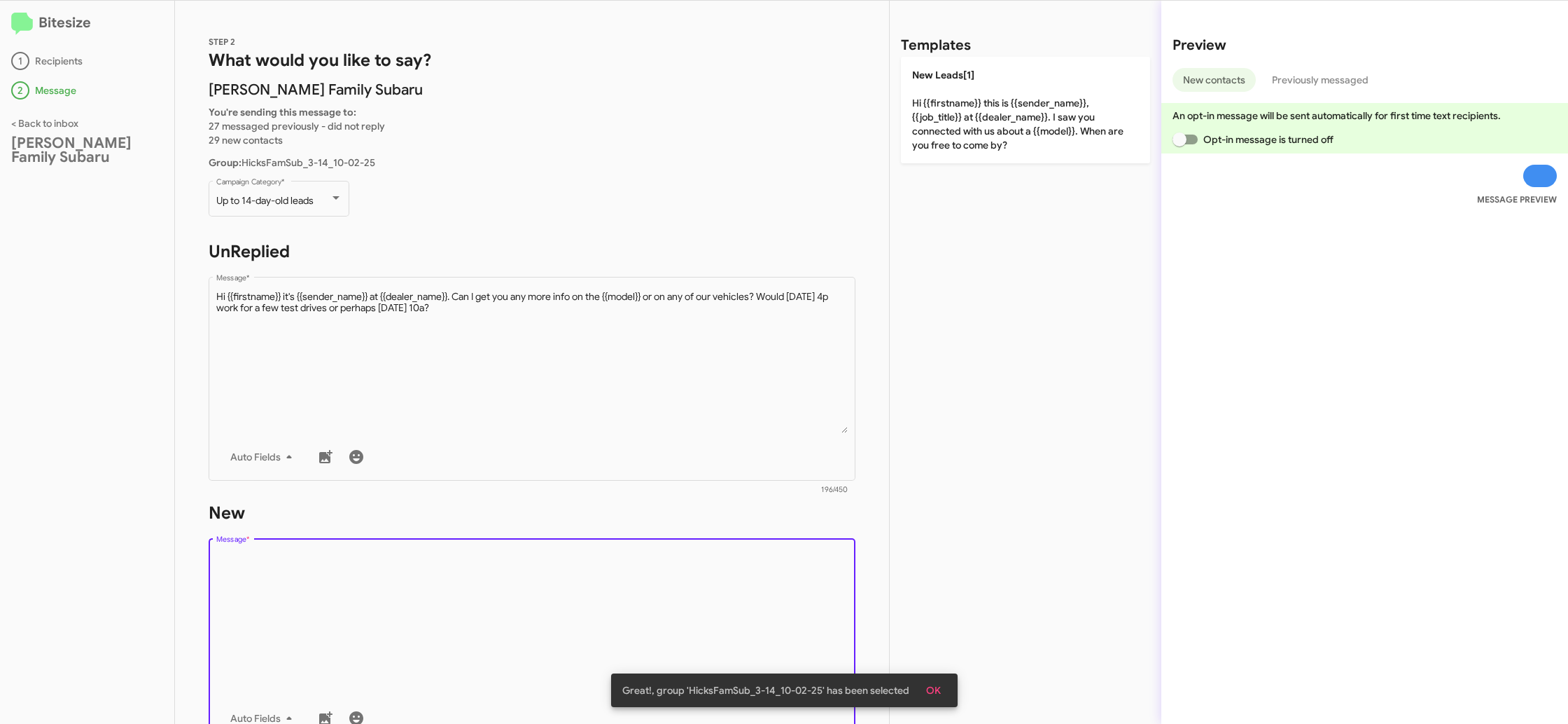
click at [545, 658] on textarea "Message *" at bounding box center [533, 623] width 632 height 143
drag, startPoint x: 545, startPoint y: 658, endPoint x: 586, endPoint y: 560, distance: 106.2
click at [544, 654] on textarea "Message *" at bounding box center [533, 623] width 632 height 143
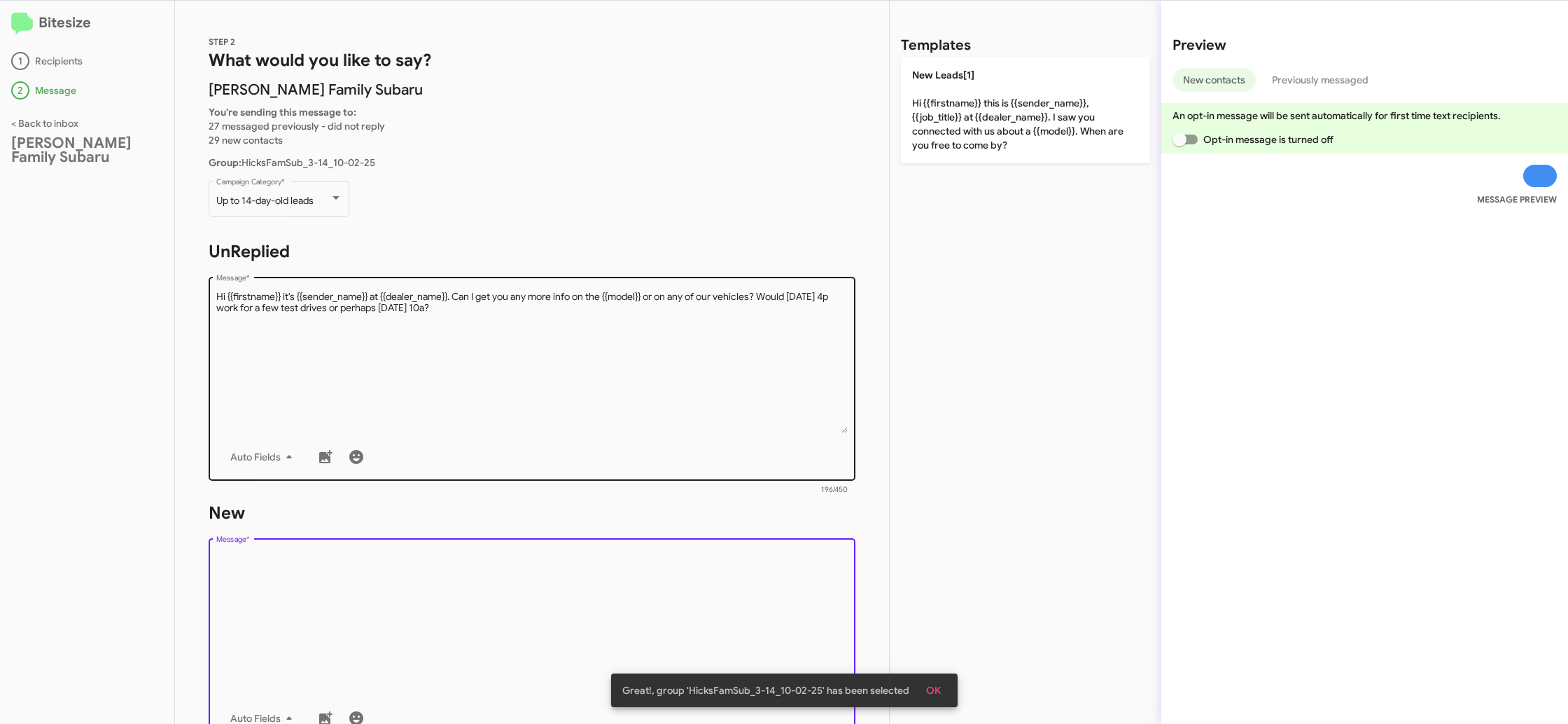
drag, startPoint x: 586, startPoint y: 560, endPoint x: 657, endPoint y: 469, distance: 115.4
click at [609, 531] on form "New Drop image here to insert Auto Fields Message * 0/450" at bounding box center [532, 629] width 647 height 256
click at [717, 387] on textarea "Message *" at bounding box center [533, 361] width 632 height 143
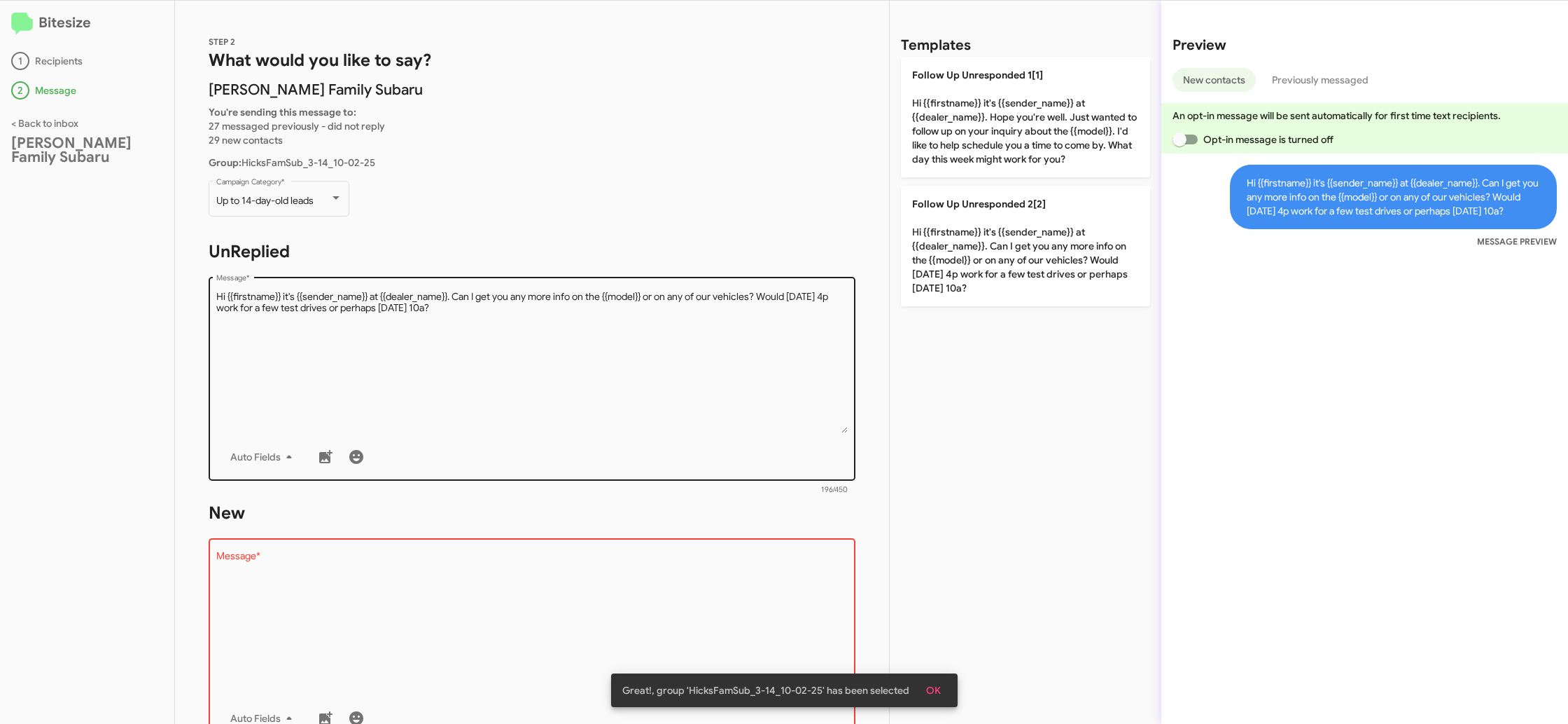
drag, startPoint x: 1063, startPoint y: 164, endPoint x: 674, endPoint y: 466, distance: 492.5
click at [1063, 164] on p "Follow Up Unresponded 1[1] Hi {{firstname}} it's {{sender_name}} at {{dealer_na…" at bounding box center [1025, 117] width 249 height 120
type textarea "Hi {{firstname}} it's {{sender_name}} at {{dealer_name}}. Hope you're well. Jus…"
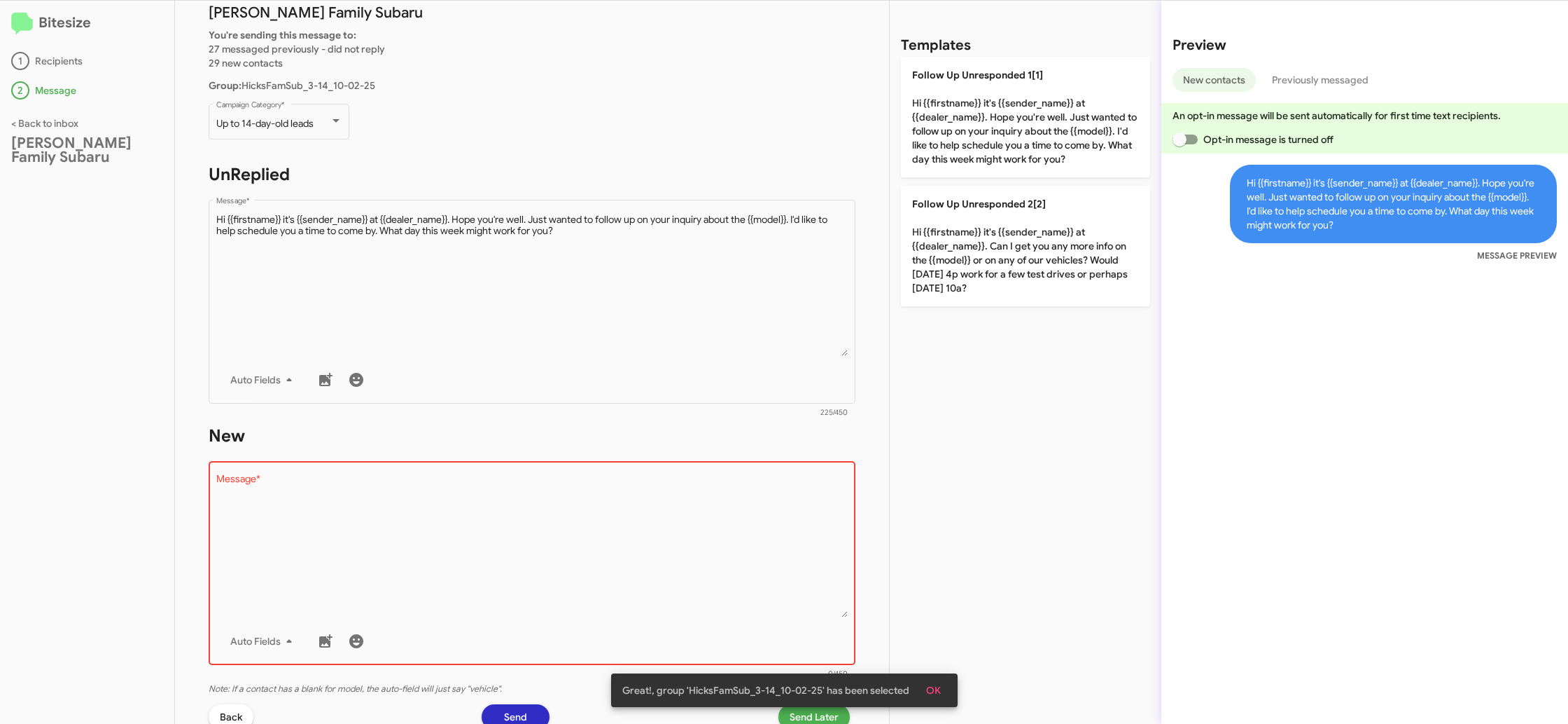
drag, startPoint x: 625, startPoint y: 560, endPoint x: 771, endPoint y: 274, distance: 321.1
click at [626, 556] on textarea "Message *" at bounding box center [533, 545] width 632 height 143
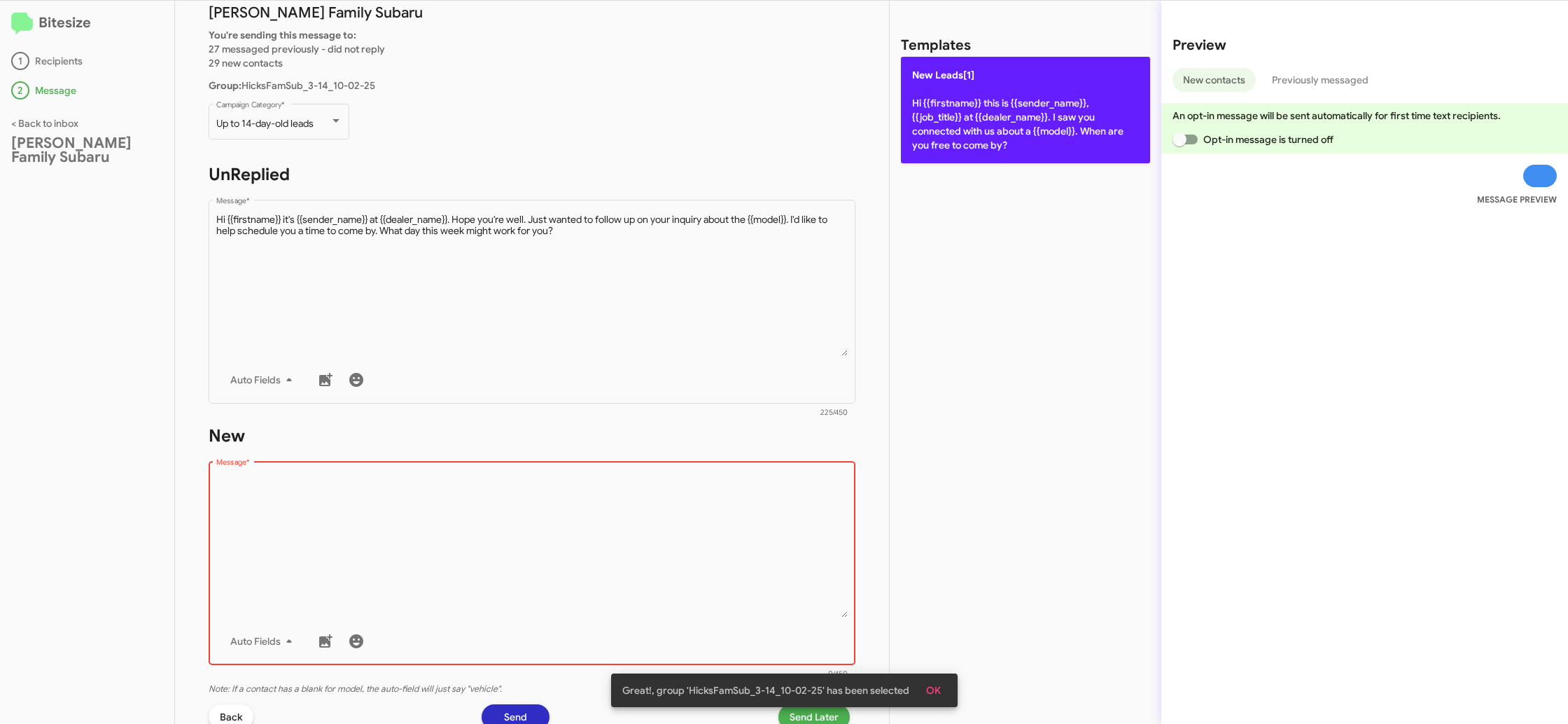
click at [950, 131] on p "New Leads[1] Hi {{firstname}} this is {{sender_name}}, {{job_title}} at {{deale…" at bounding box center [1025, 109] width 249 height 106
type textarea "Hi {{firstname}} this is {{sender_name}}, {{job_title}} at {{dealer_name}}. I s…"
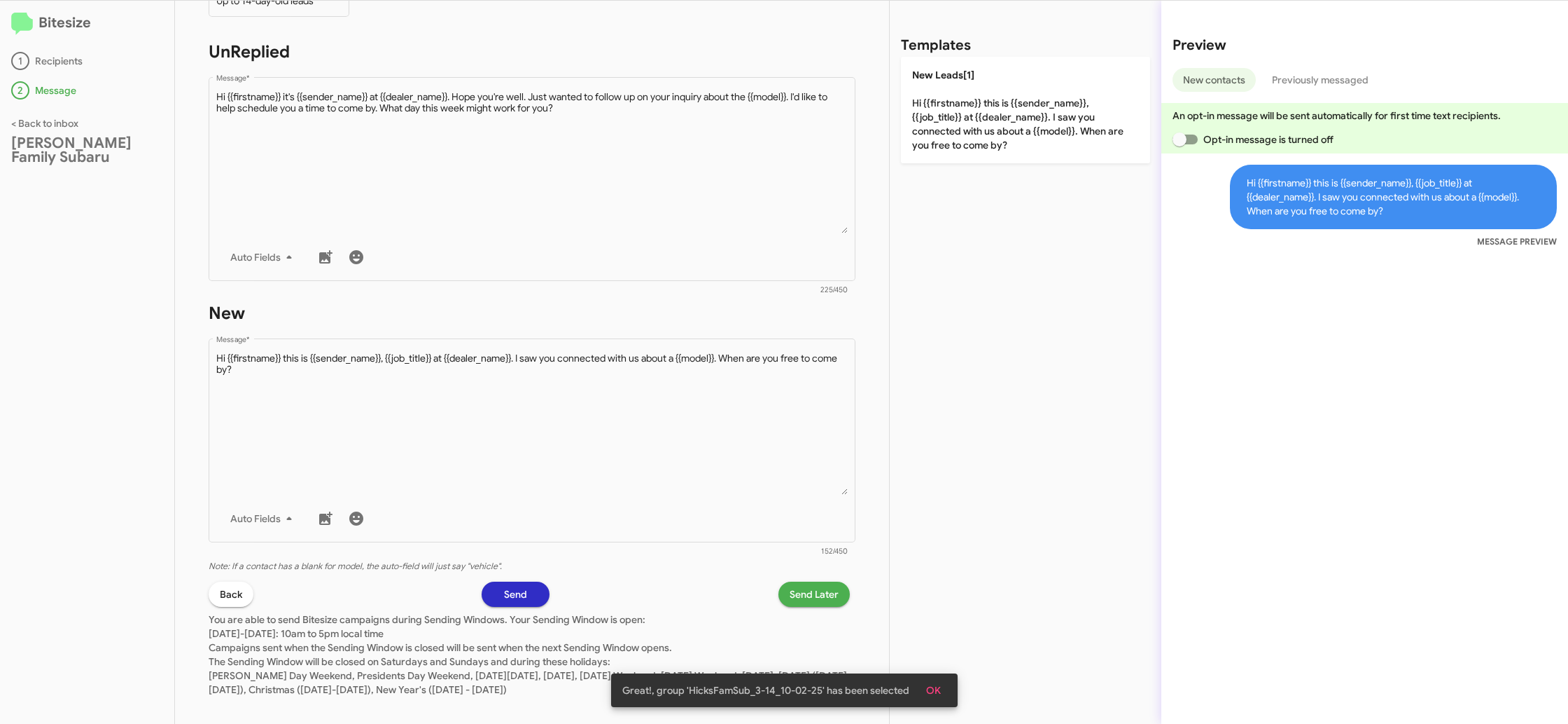
scroll to position [214, 0]
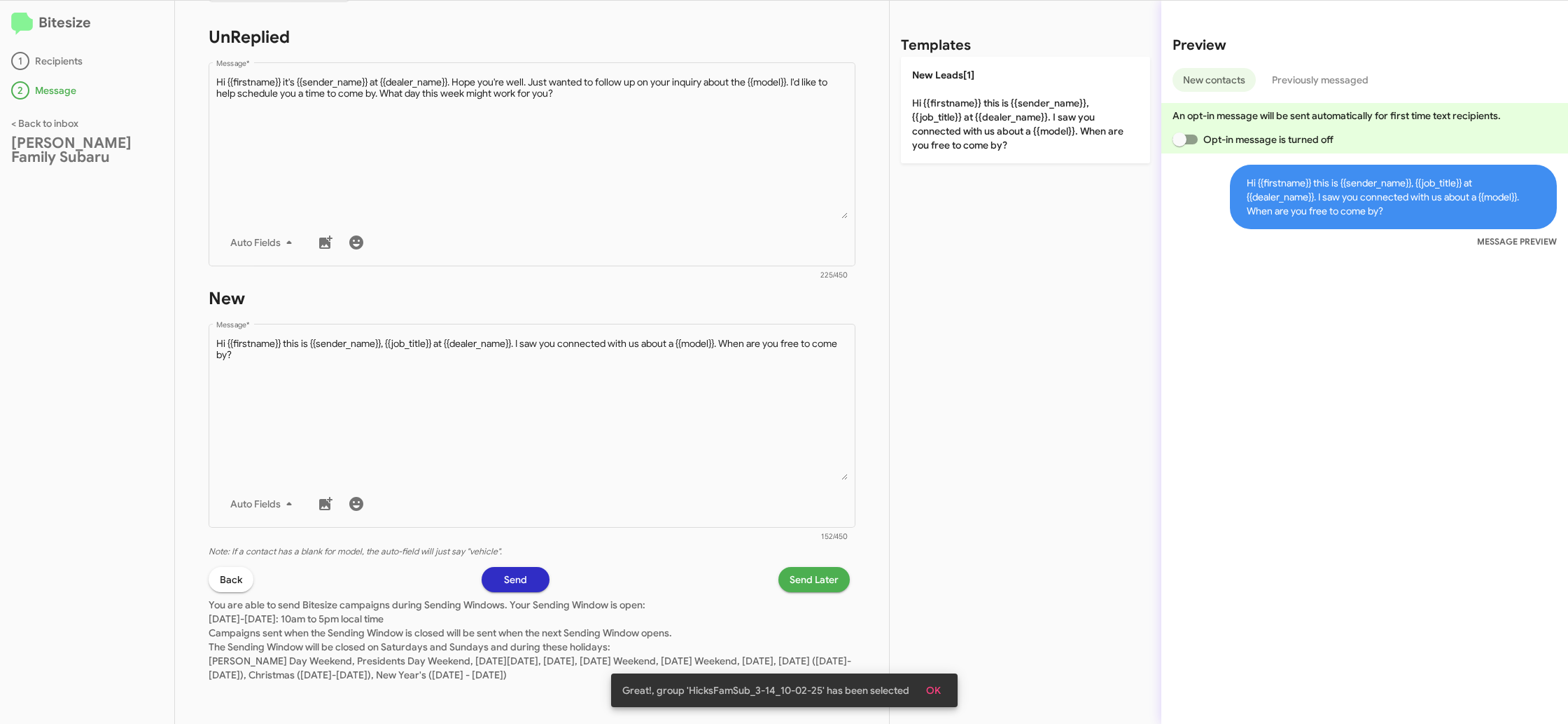
click at [821, 582] on span "Send Later" at bounding box center [814, 579] width 49 height 25
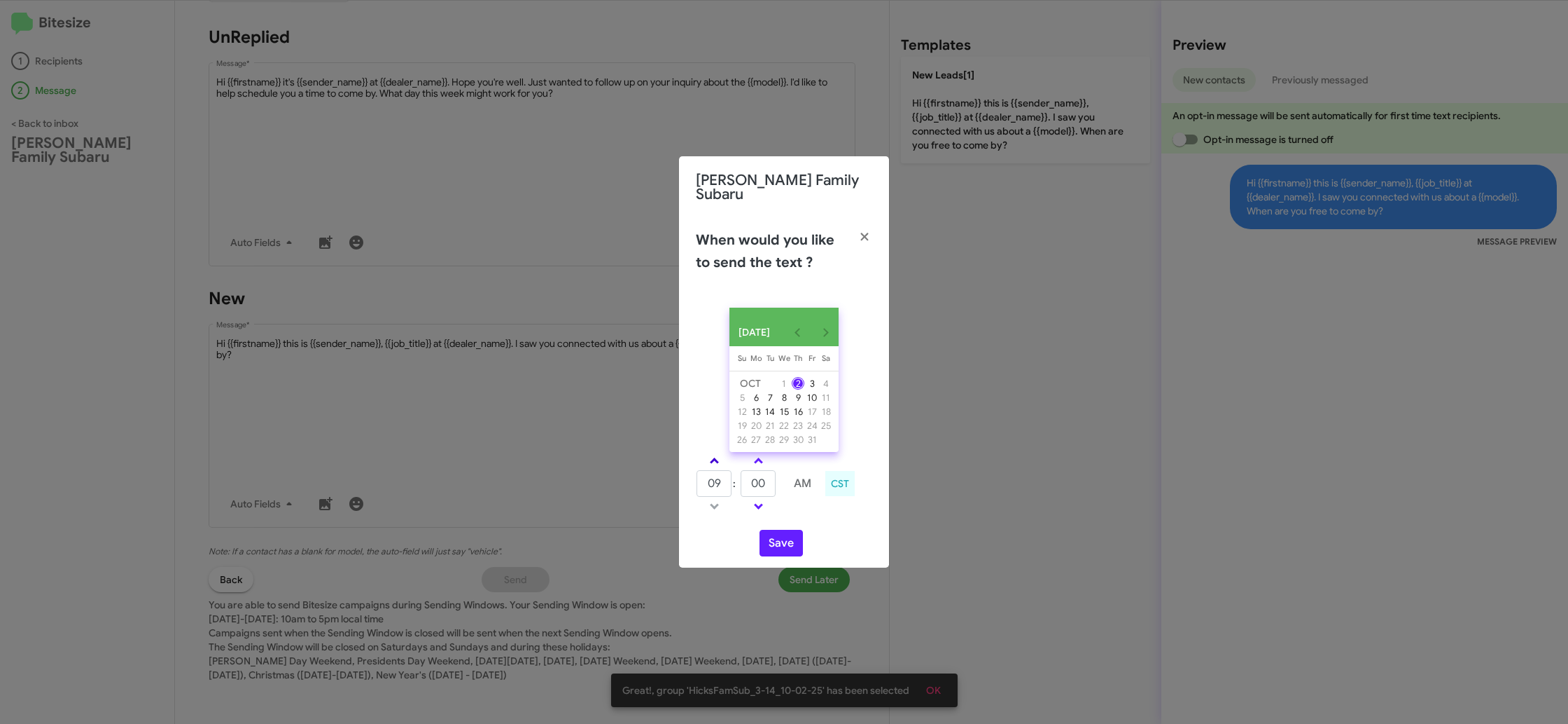
click at [715, 453] on link at bounding box center [715, 460] width 25 height 16
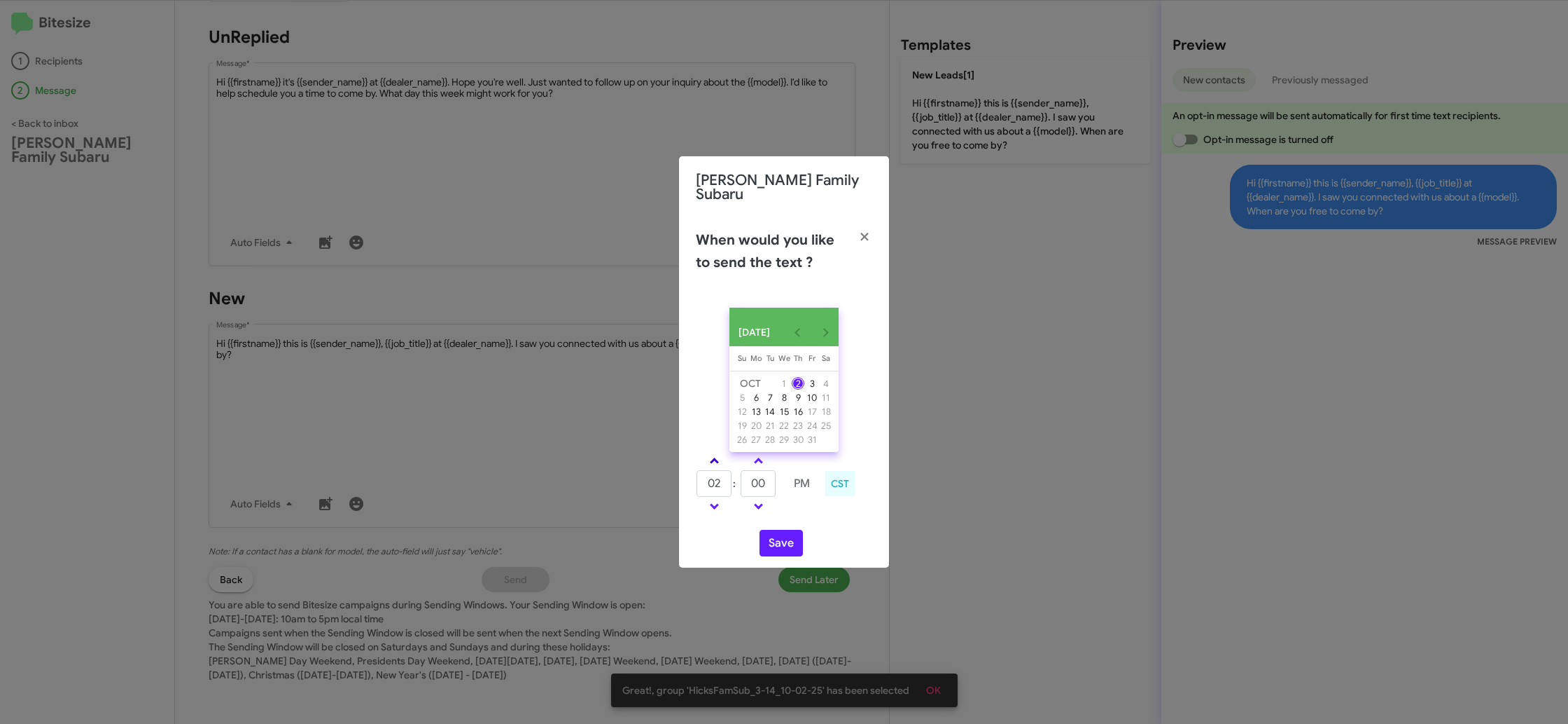
click at [715, 453] on link at bounding box center [715, 460] width 25 height 16
type input "05"
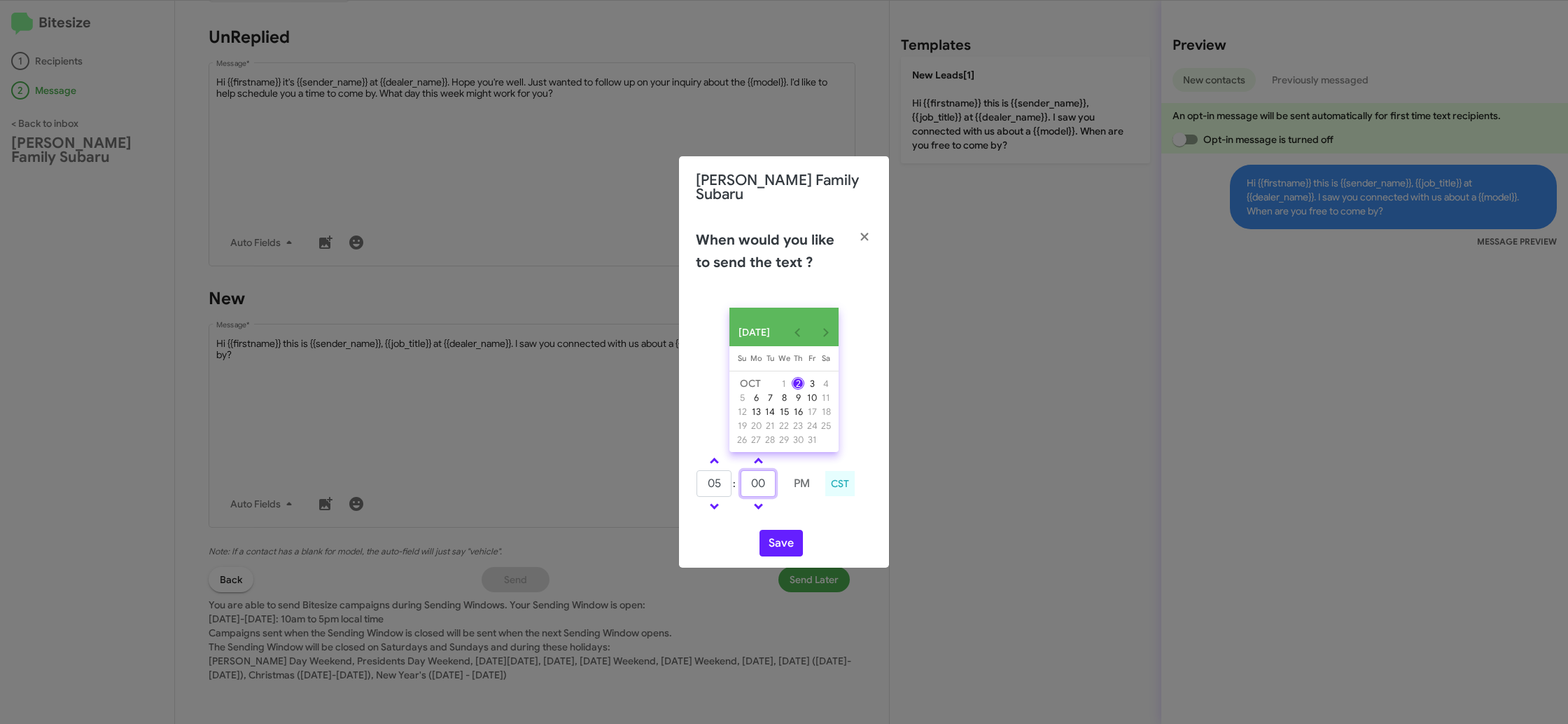
click at [764, 481] on input "00" at bounding box center [758, 483] width 35 height 27
type input "12"
click at [789, 503] on td at bounding box center [802, 506] width 35 height 17
click at [779, 542] on button "Save" at bounding box center [781, 543] width 43 height 27
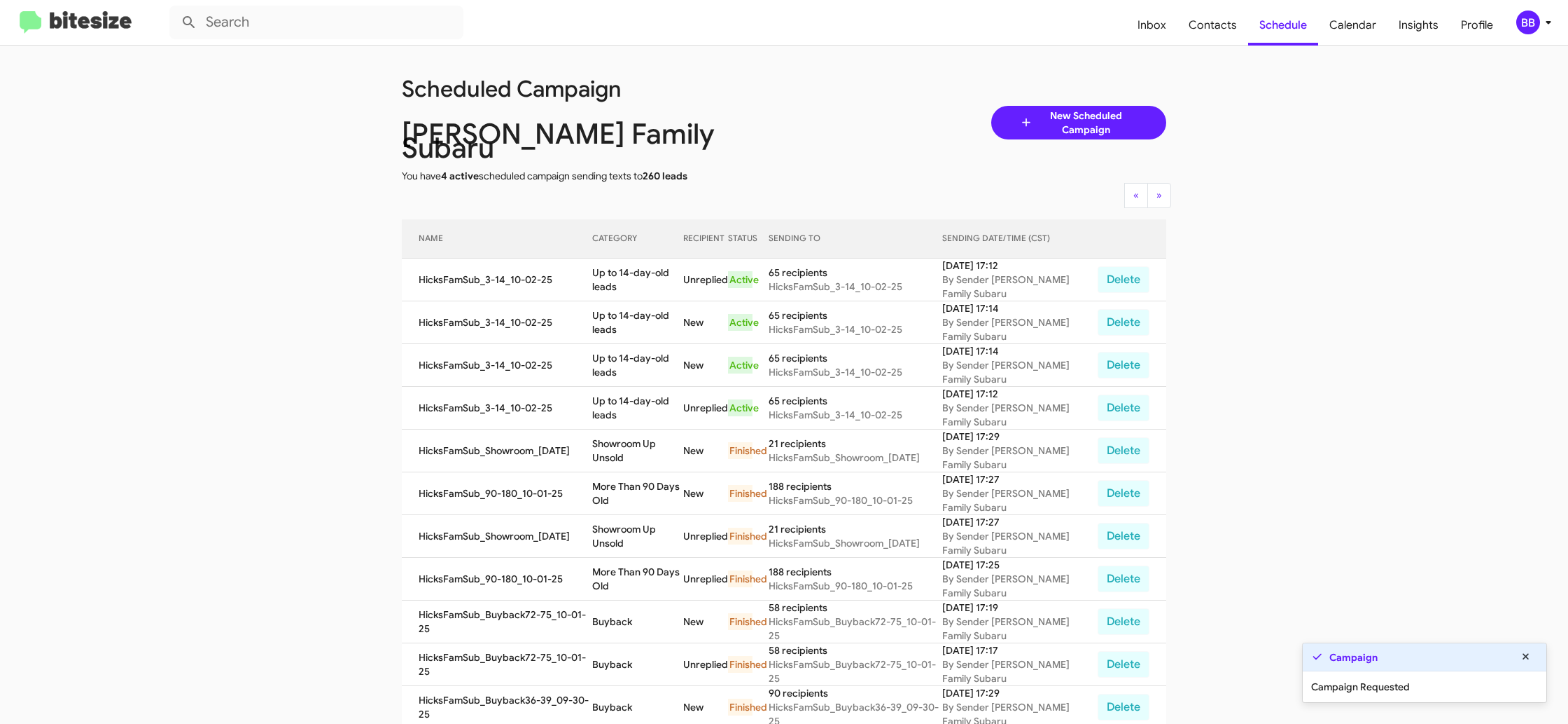
scroll to position [4, 0]
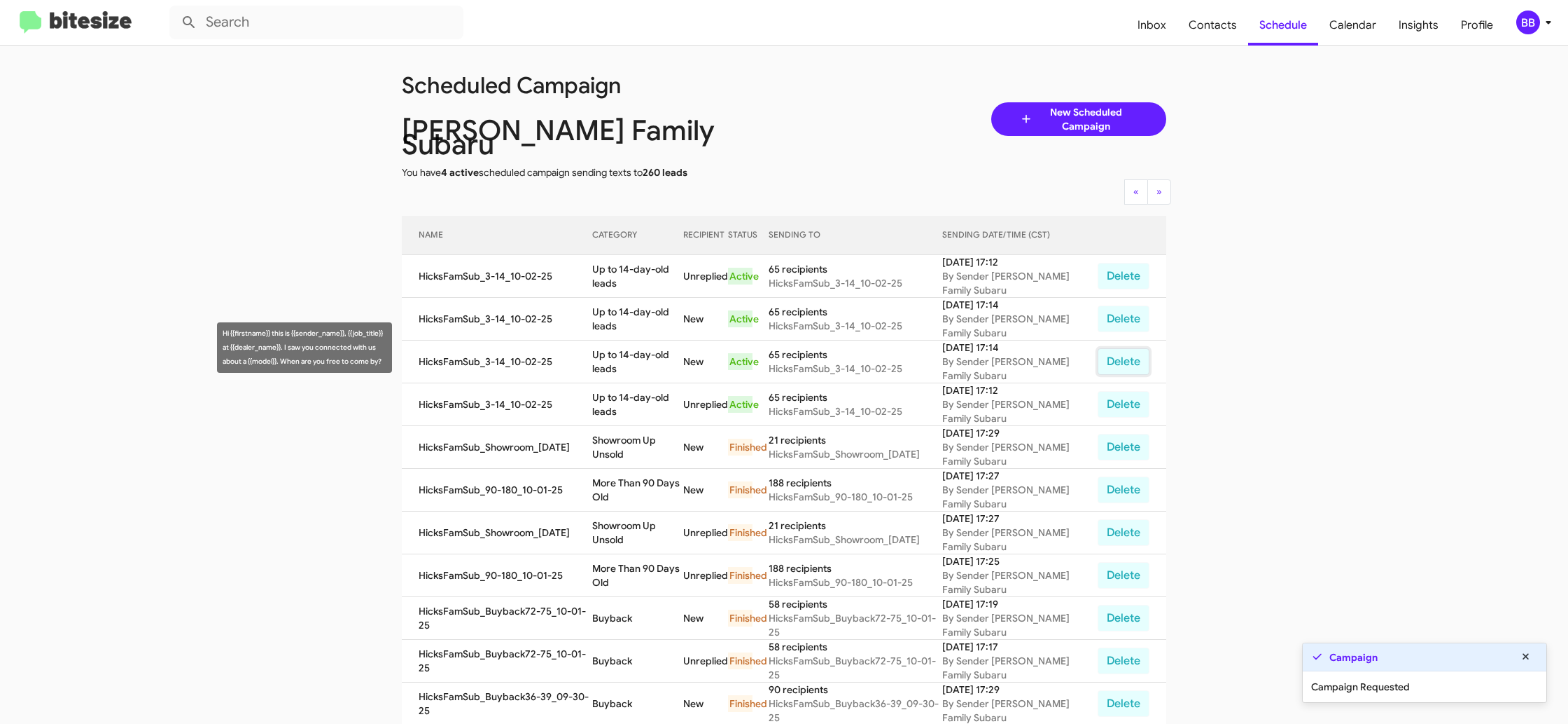
click at [1117, 348] on button "Delete" at bounding box center [1124, 361] width 52 height 27
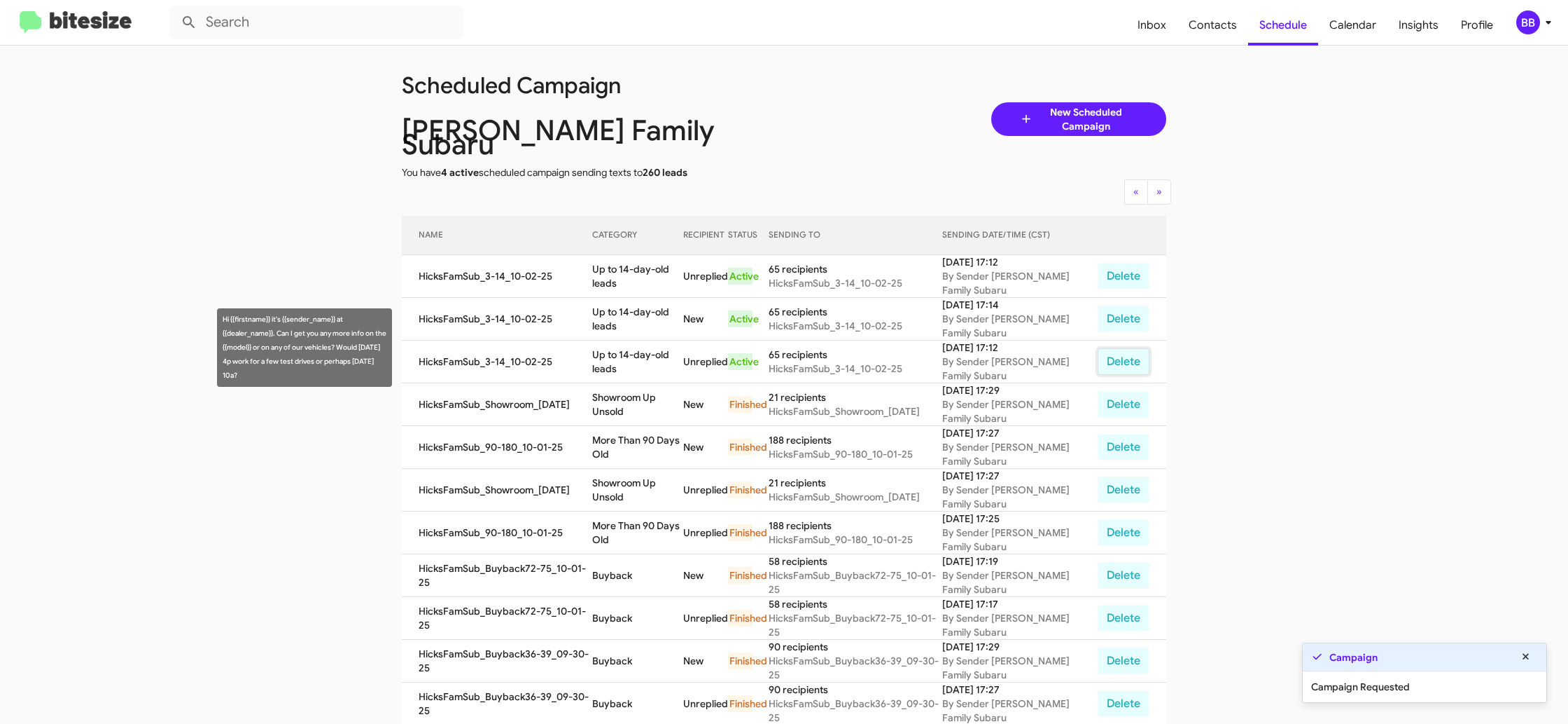
click at [1114, 348] on button "Delete" at bounding box center [1124, 361] width 52 height 27
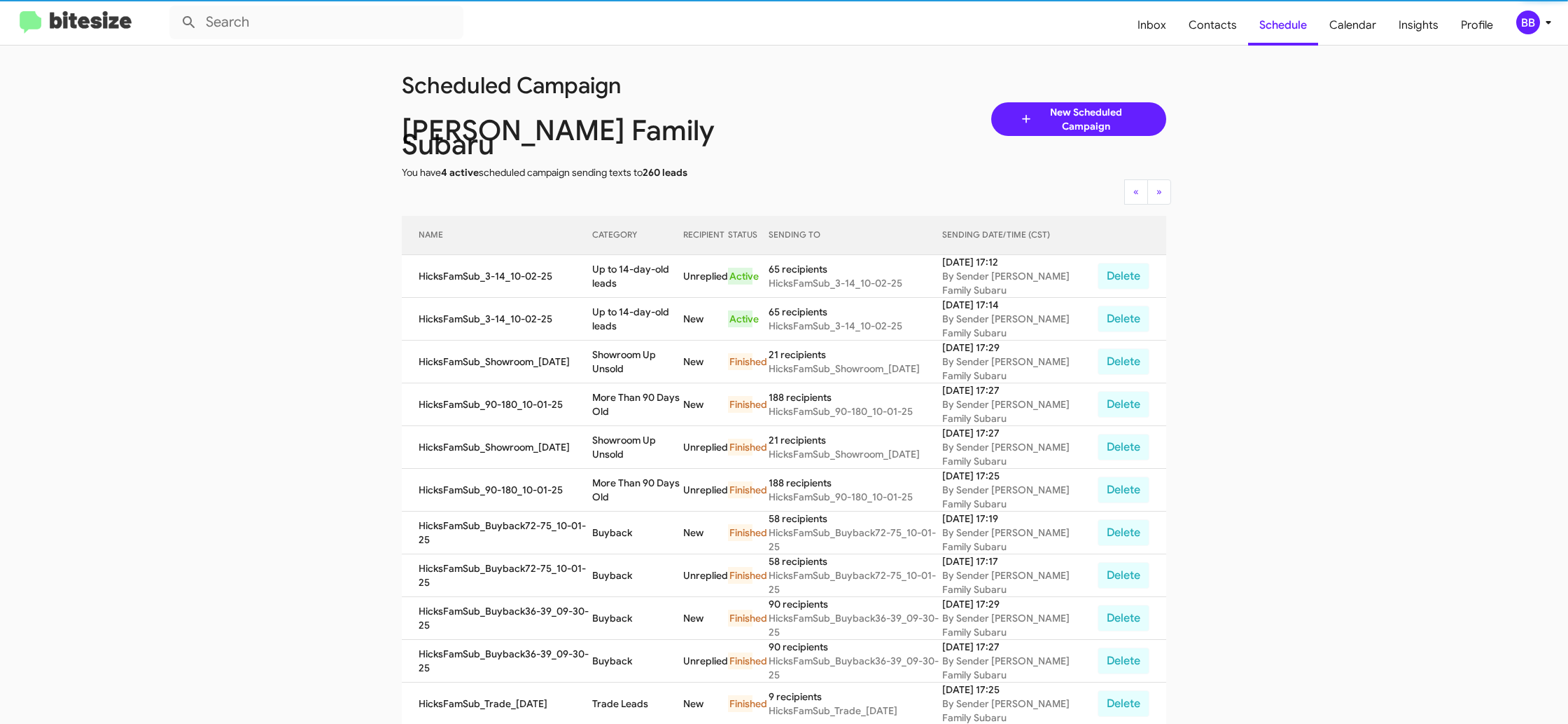
click at [1322, 339] on app-scheduler "Scheduled Campaign Hicks Family Subaru You have 4 active scheduled campaign sen…" at bounding box center [784, 584] width 1568 height 1085
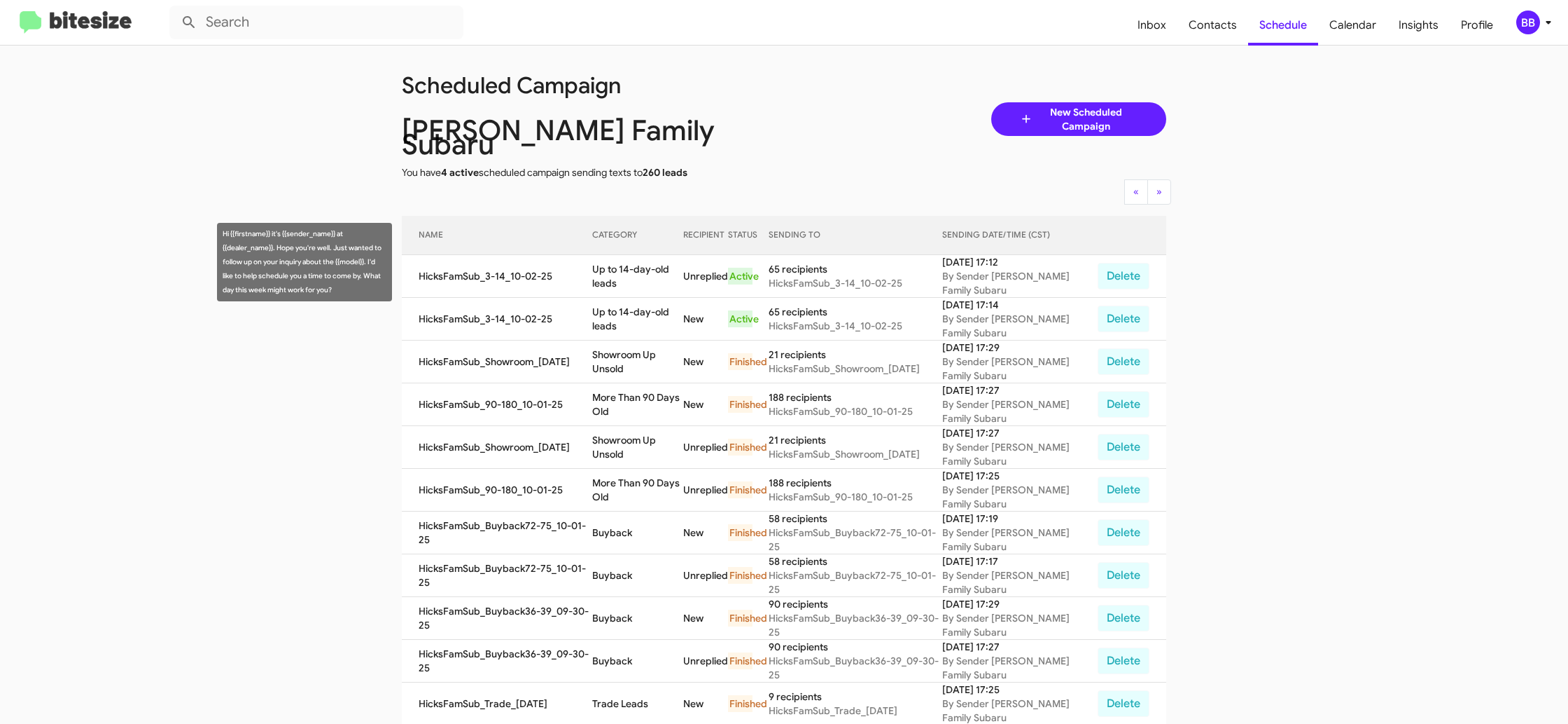
click at [653, 271] on td "Up to 14-day-old leads" at bounding box center [638, 276] width 91 height 43
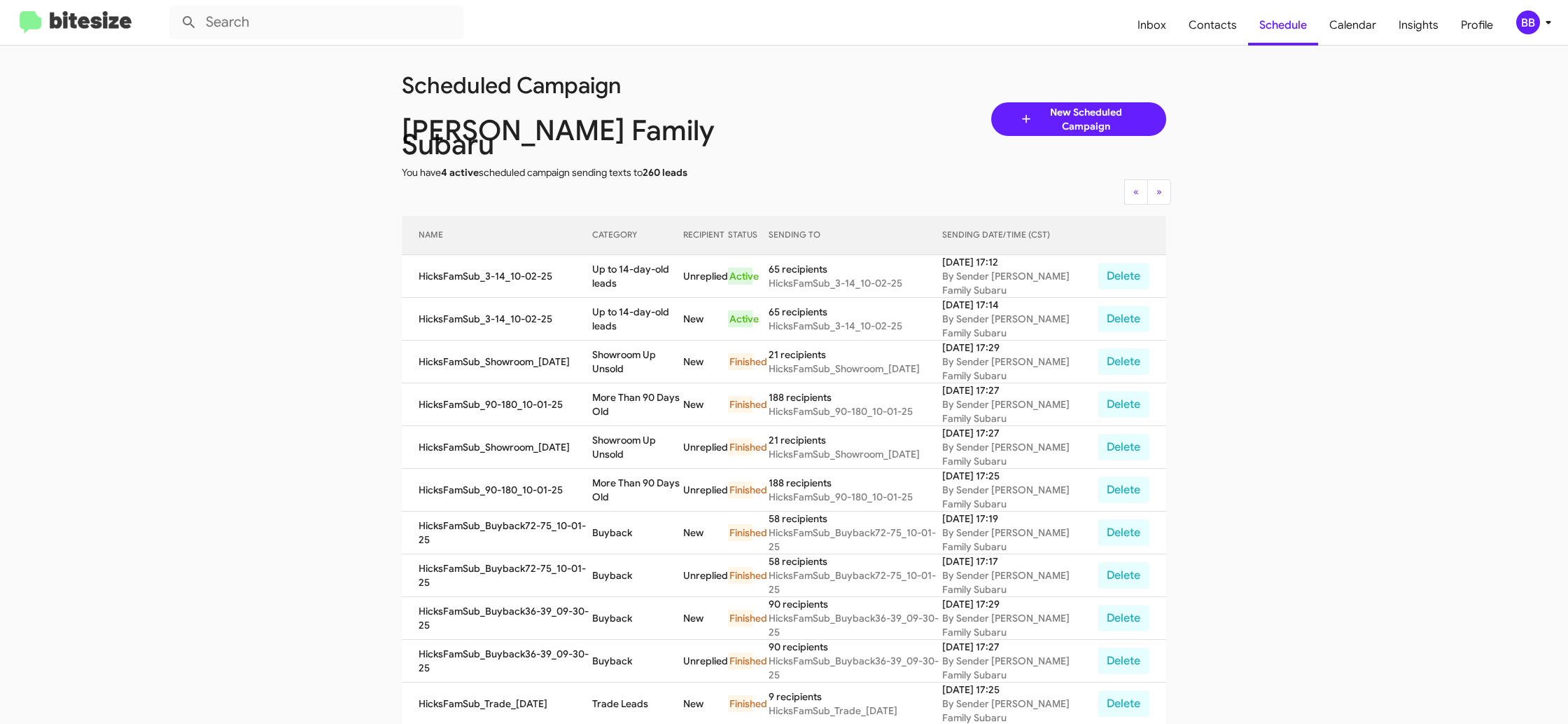
click at [653, 271] on td "Up to 14-day-old leads" at bounding box center [638, 276] width 91 height 43
drag, startPoint x: 653, startPoint y: 271, endPoint x: 658, endPoint y: 286, distance: 15.8
click at [651, 271] on td "Up to 14-day-old leads" at bounding box center [638, 276] width 91 height 43
copy td "Up to 14-day-old leads"
click at [1549, 24] on icon at bounding box center [1548, 22] width 17 height 17
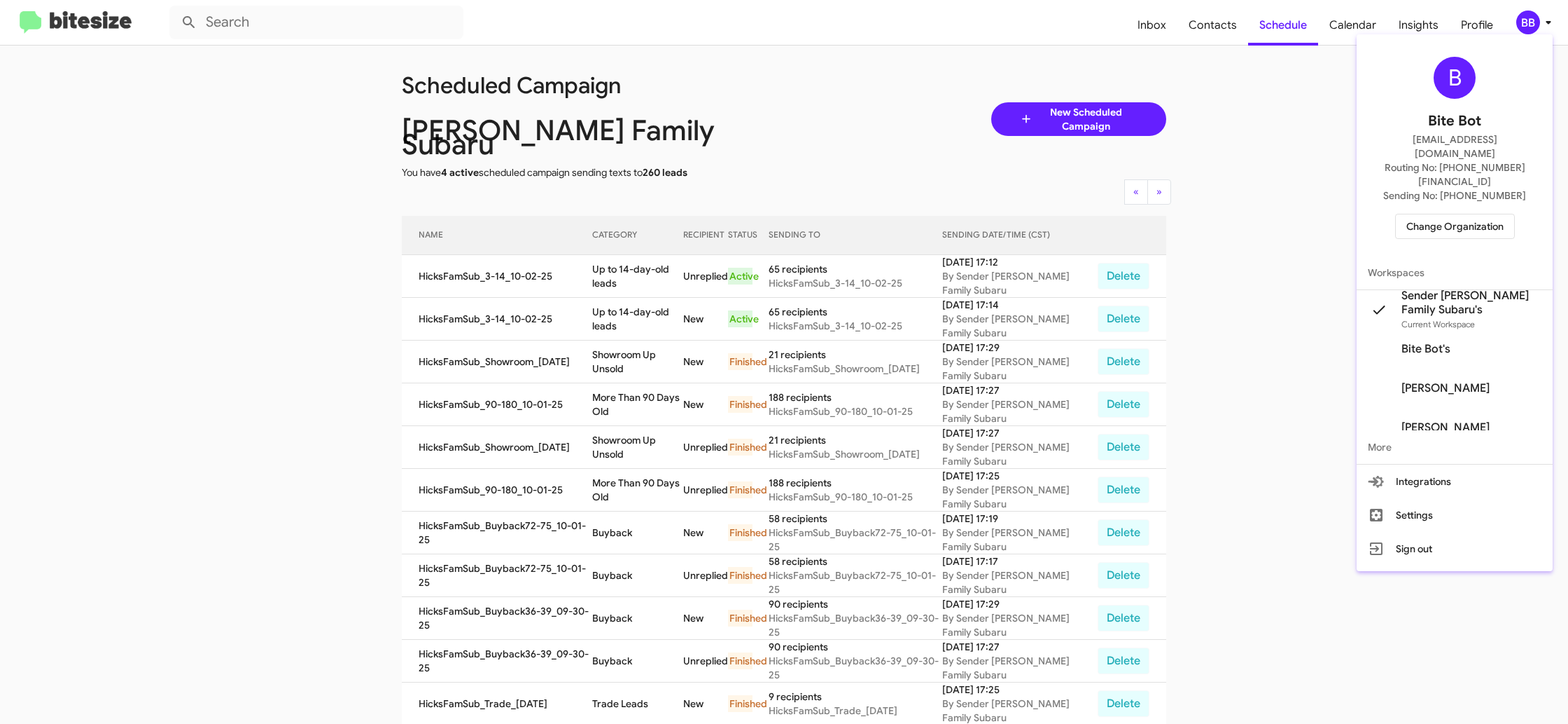
click at [1407, 201] on div "B Bite Bot madoka+2@bitesize.co Routing No: +1 (361) 854-8145 Sending No: +1 (3…" at bounding box center [1454, 148] width 196 height 216
click at [1425, 214] on span "Change Organization" at bounding box center [1455, 226] width 98 height 24
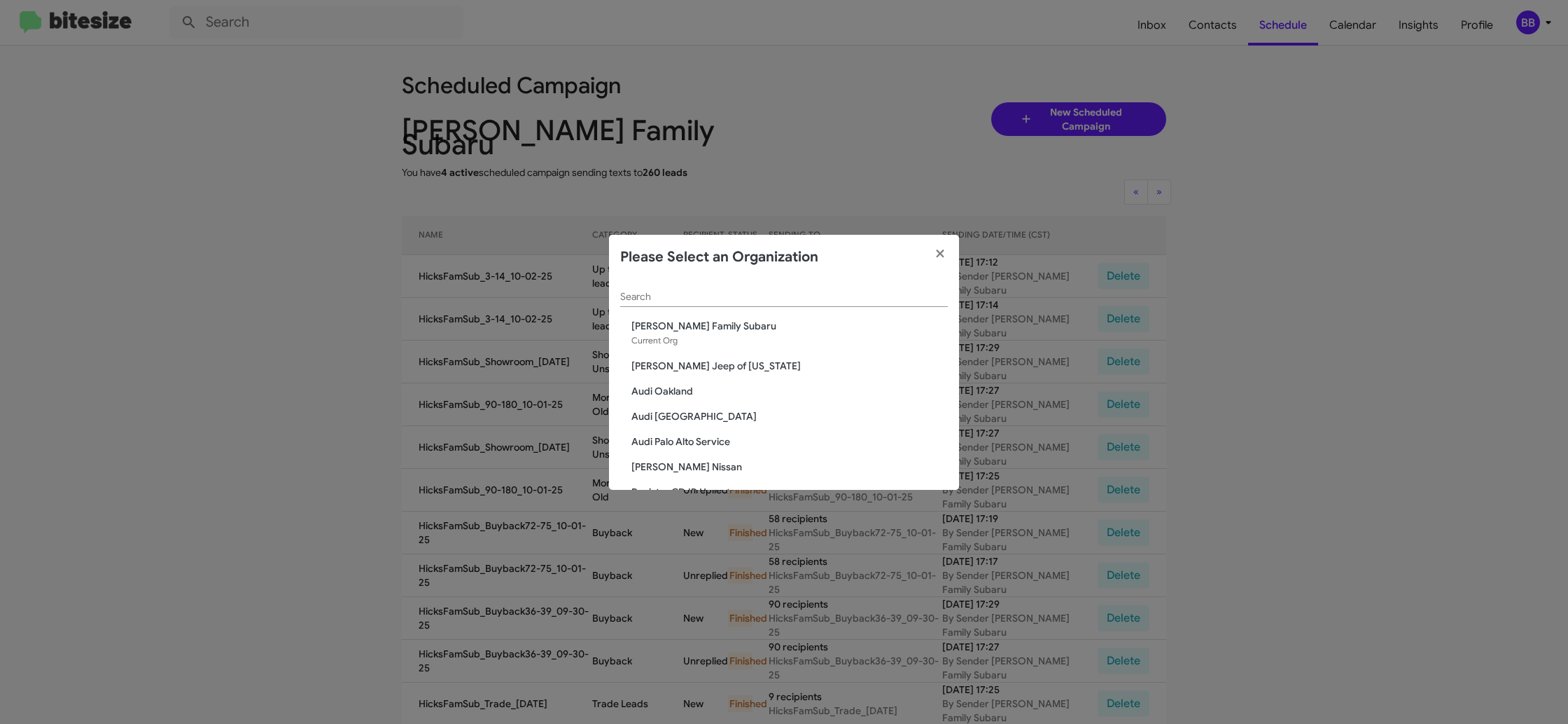
click at [727, 285] on div "Search" at bounding box center [784, 293] width 328 height 28
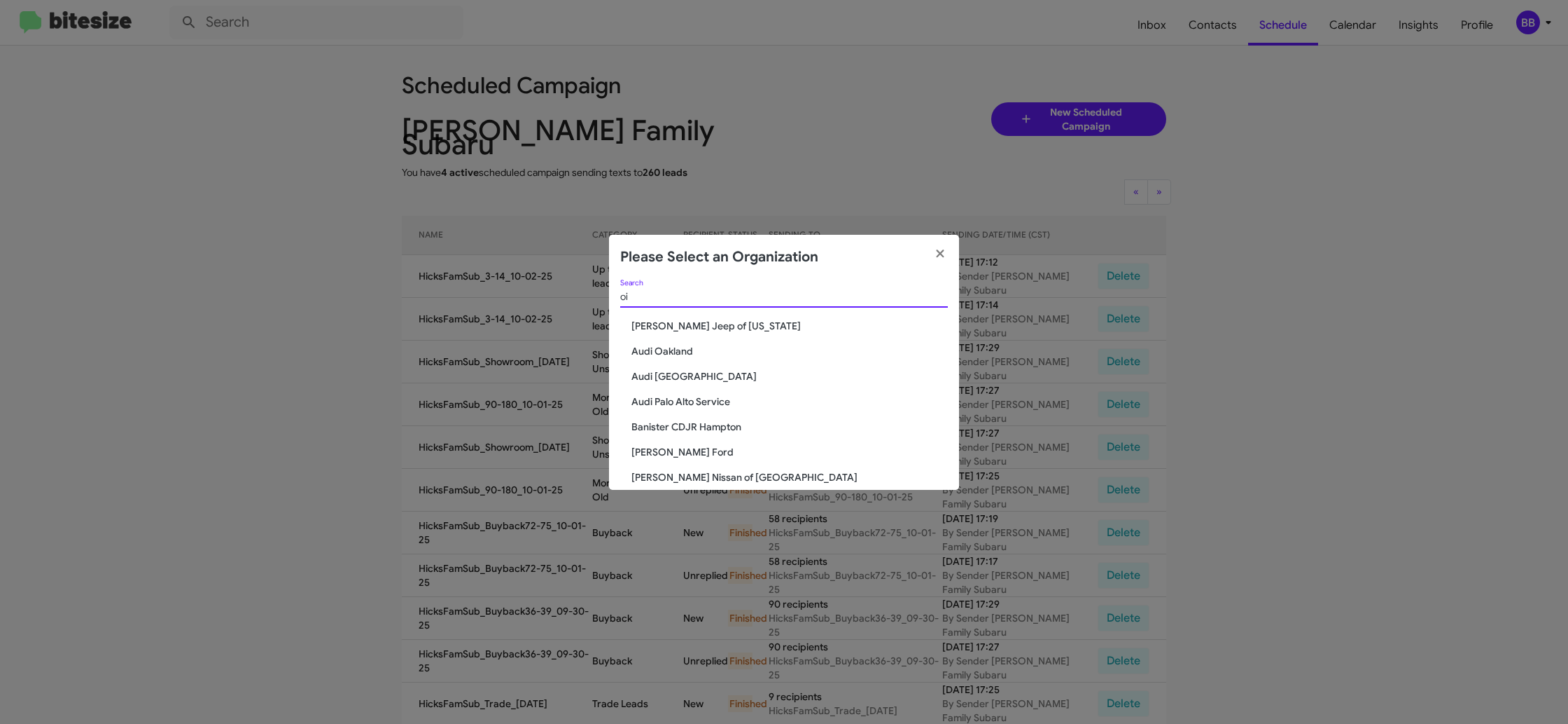
type input "o"
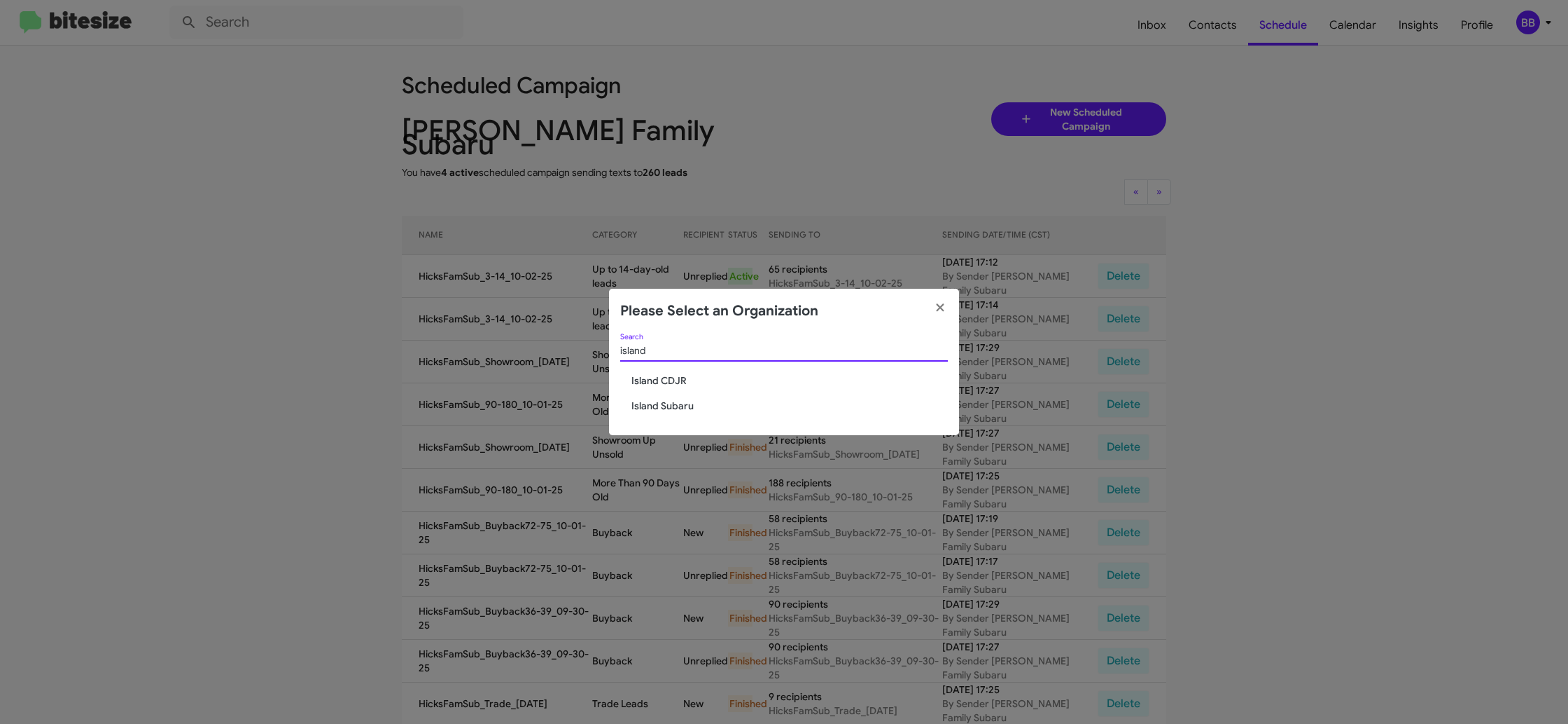
type input "island"
click at [665, 393] on div "island Search Island CDJR Island Subaru" at bounding box center [784, 384] width 350 height 101
click at [670, 376] on span "Island CDJR" at bounding box center [789, 380] width 316 height 14
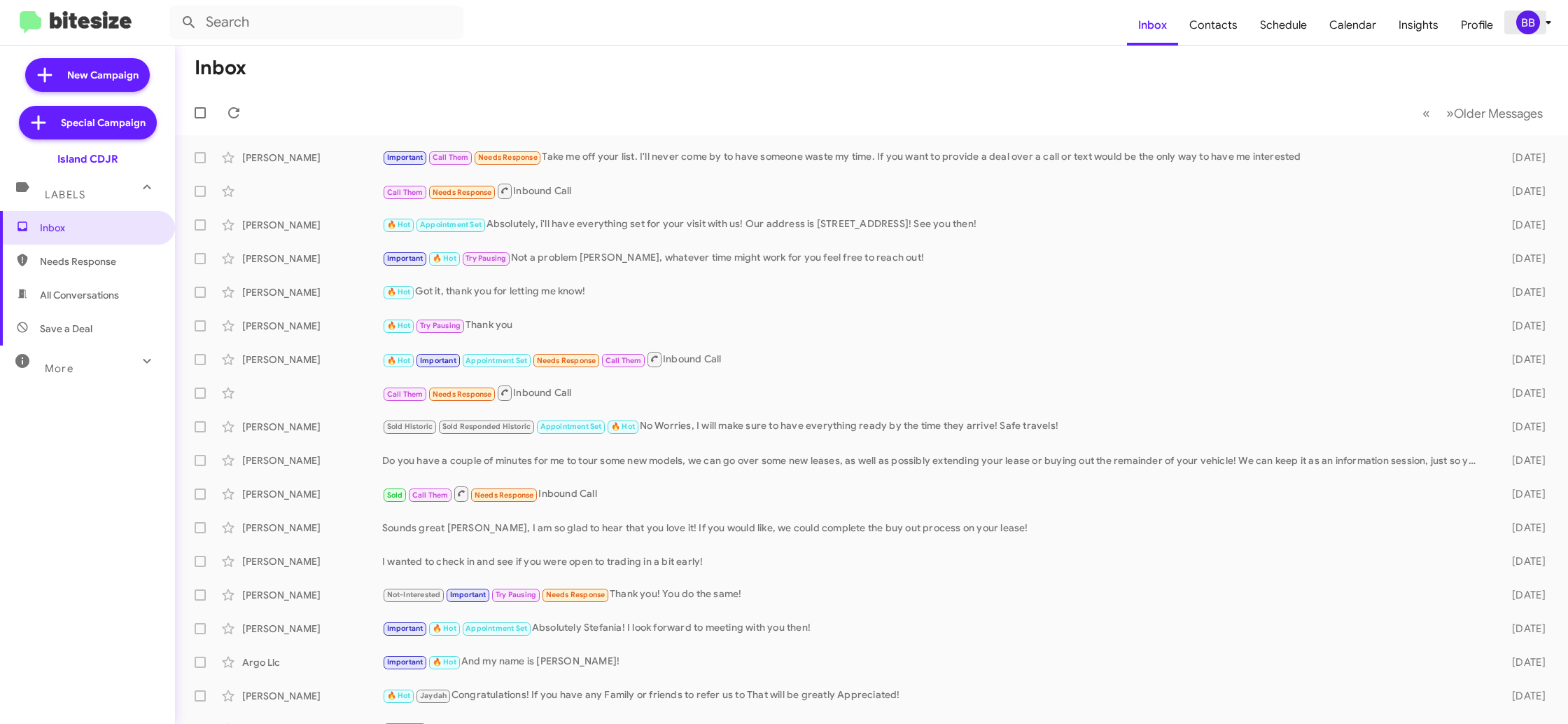
click at [1535, 27] on div "BB" at bounding box center [1528, 22] width 24 height 24
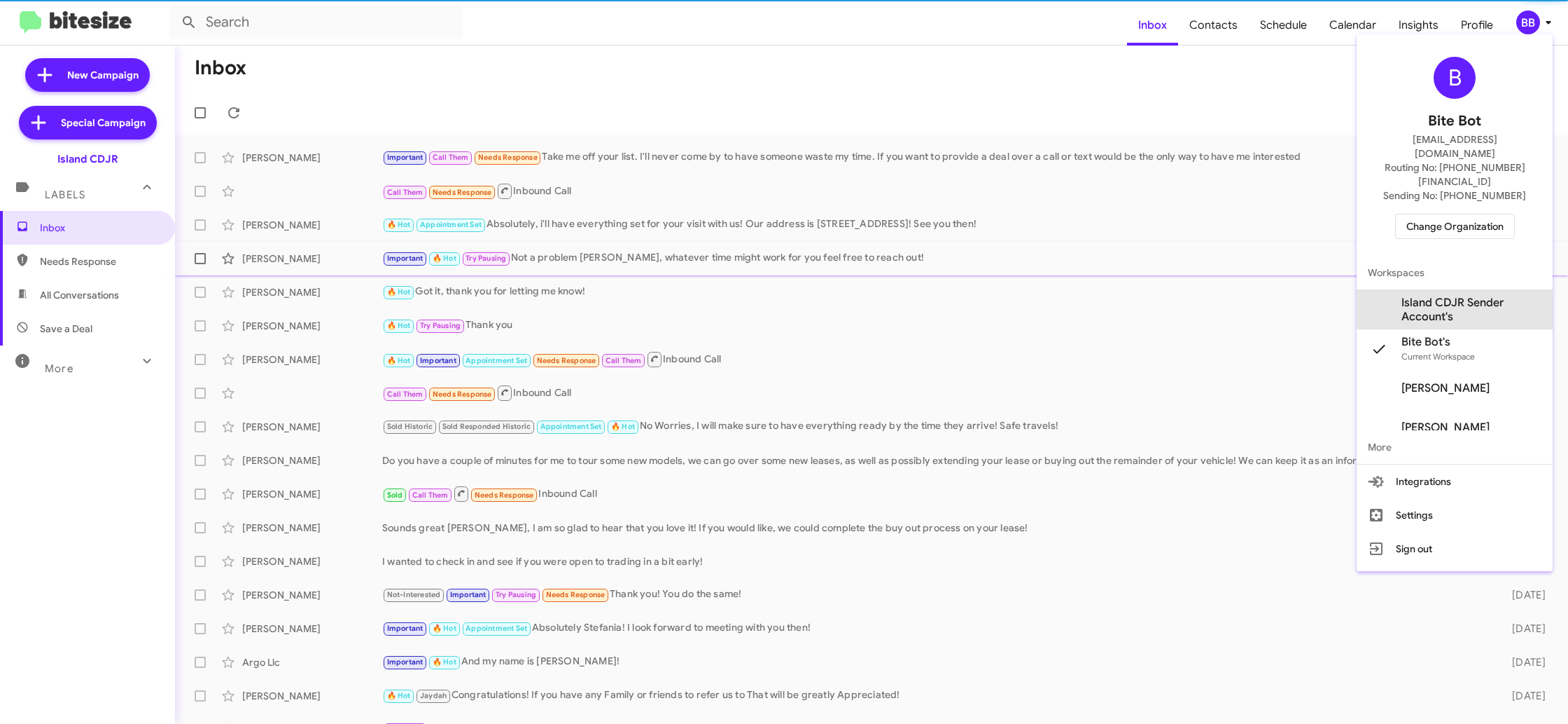
click at [1447, 290] on span "Island CDJR Sender Account's" at bounding box center [1454, 310] width 196 height 39
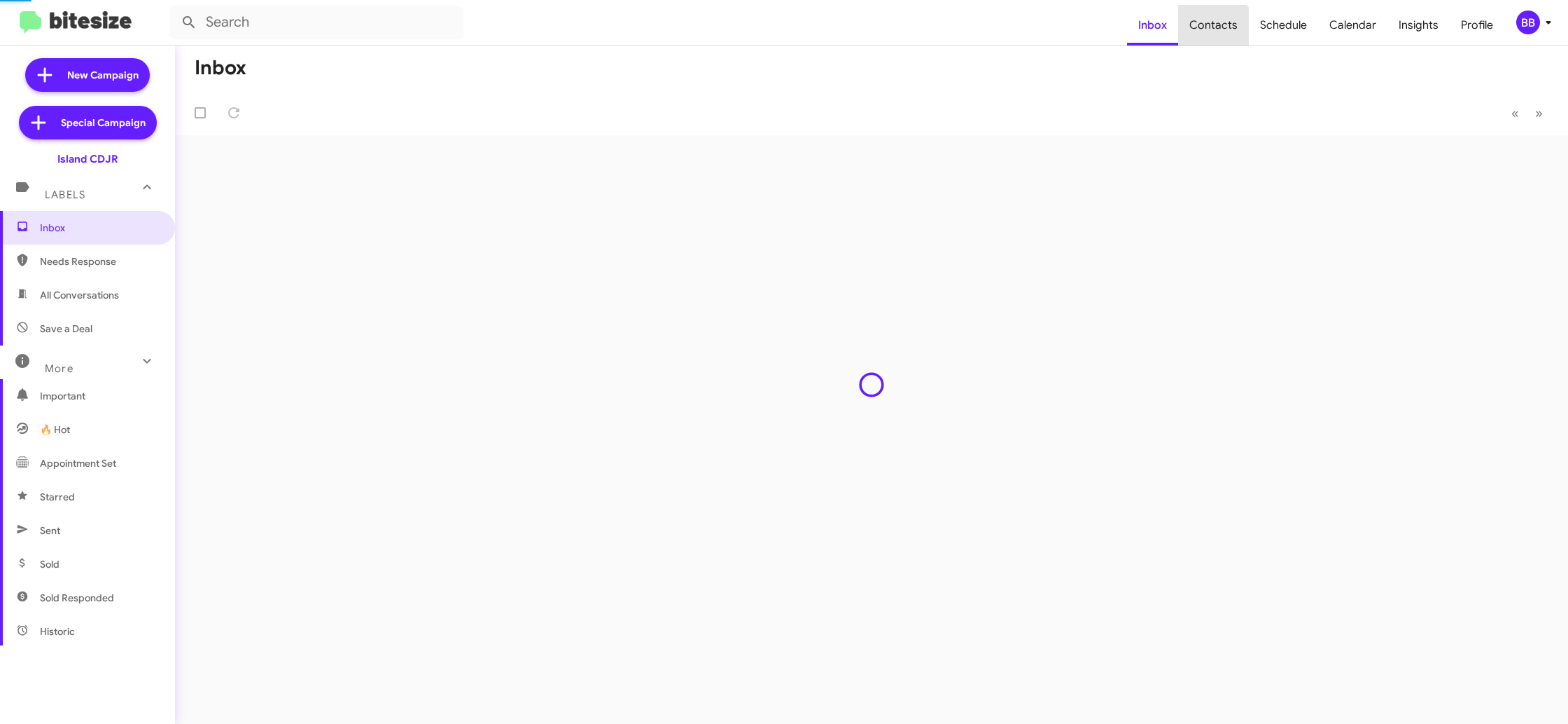
click at [1211, 37] on span "Contacts" at bounding box center [1214, 25] width 71 height 41
type input "in:groups"
click at [1211, 37] on span "Contacts" at bounding box center [1214, 25] width 71 height 41
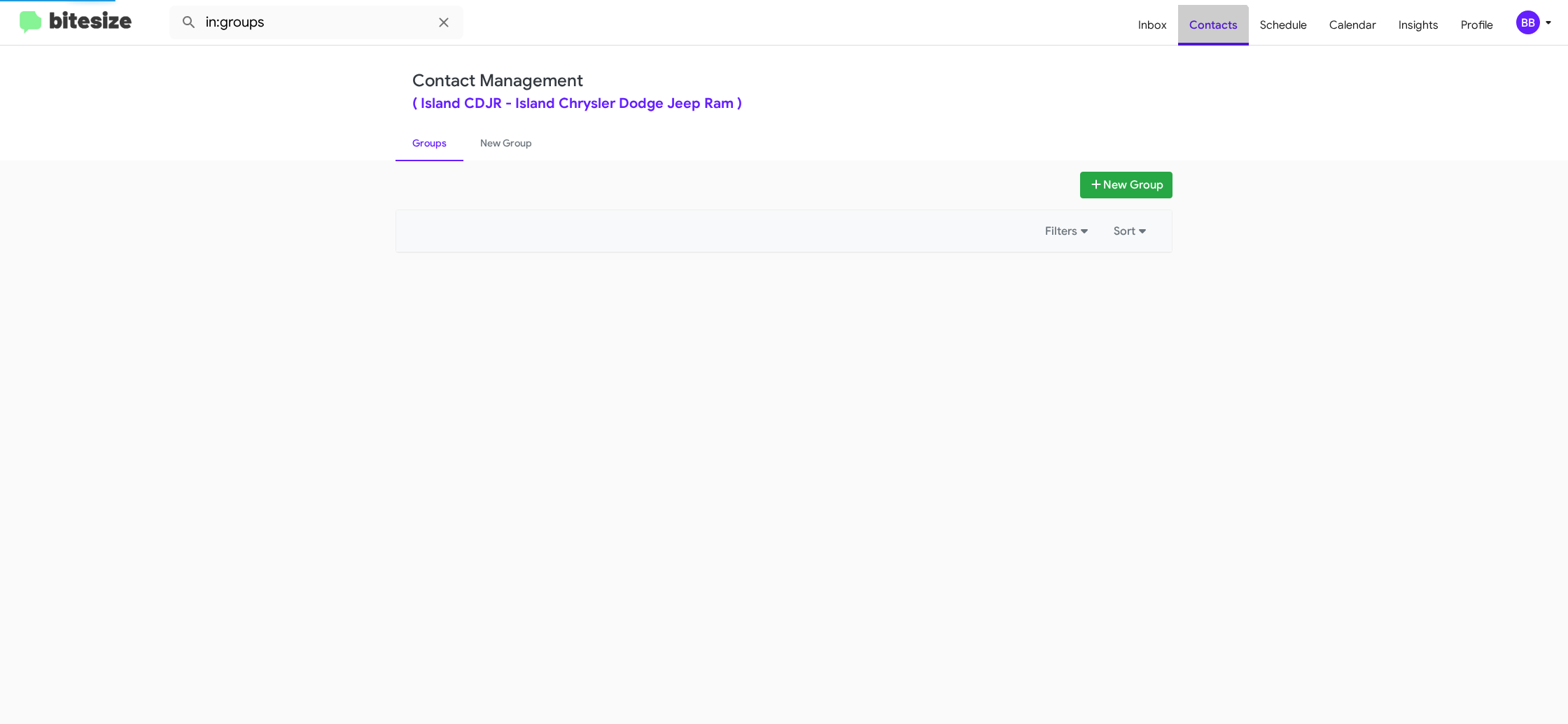
click at [1211, 37] on span "Contacts" at bounding box center [1214, 25] width 71 height 41
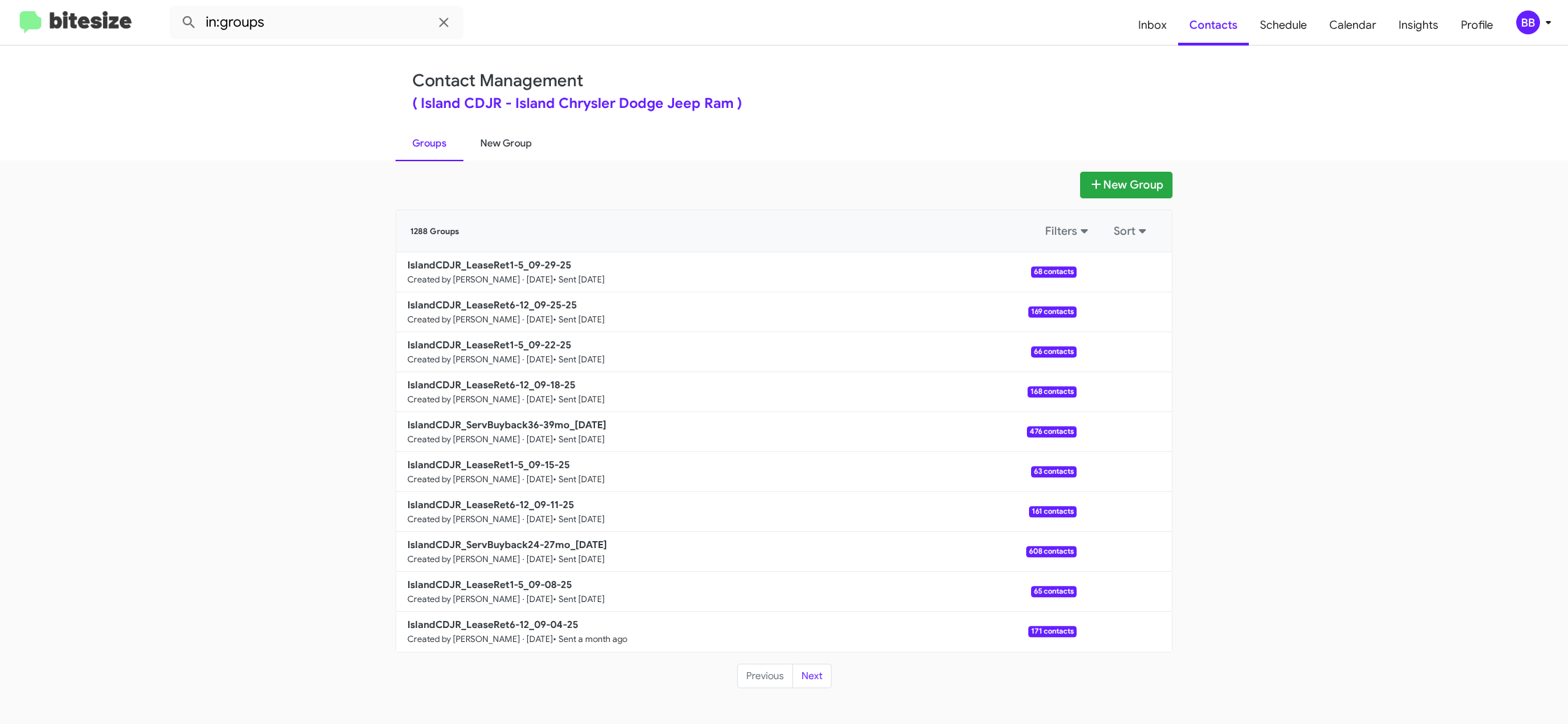
click at [470, 137] on link "New Group" at bounding box center [507, 143] width 85 height 36
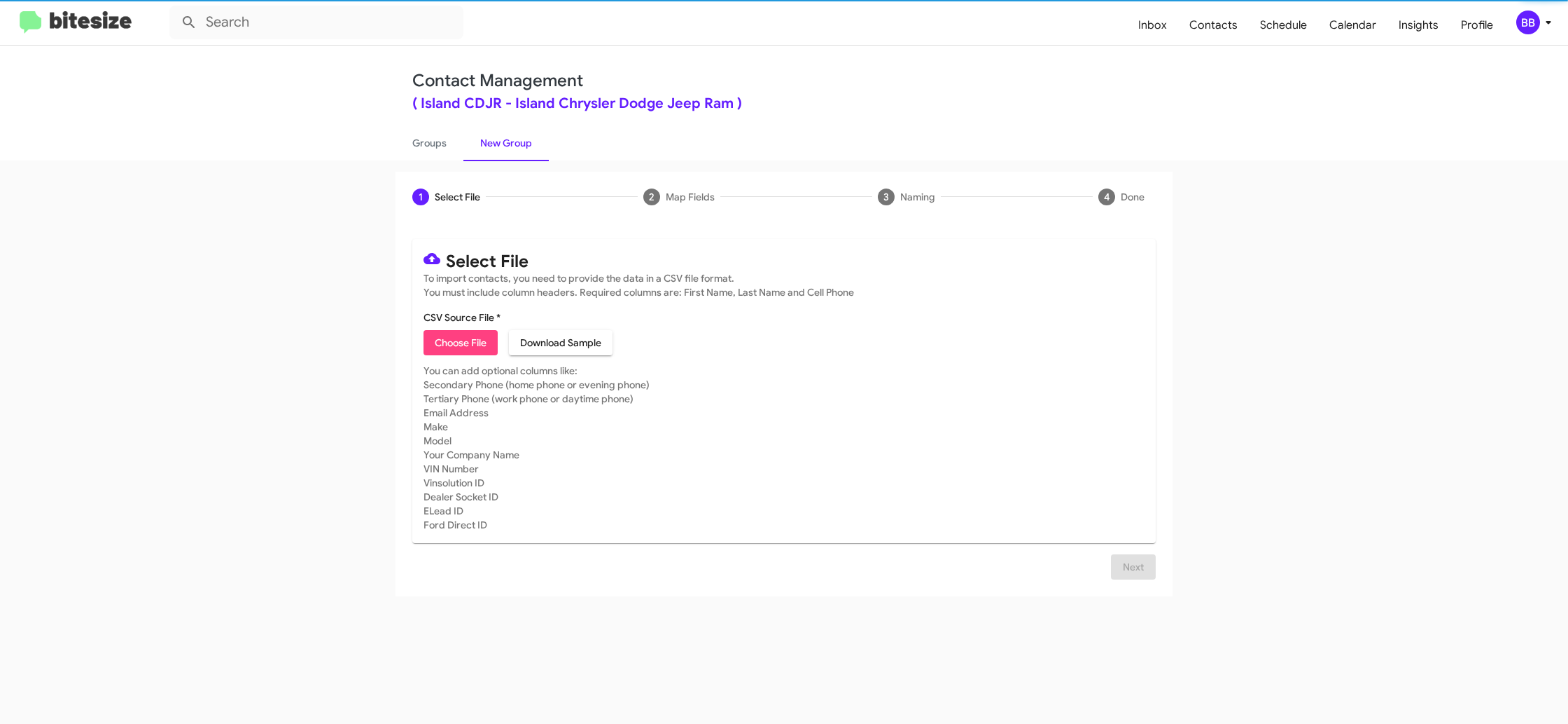
click at [530, 136] on link "New Group" at bounding box center [507, 143] width 85 height 36
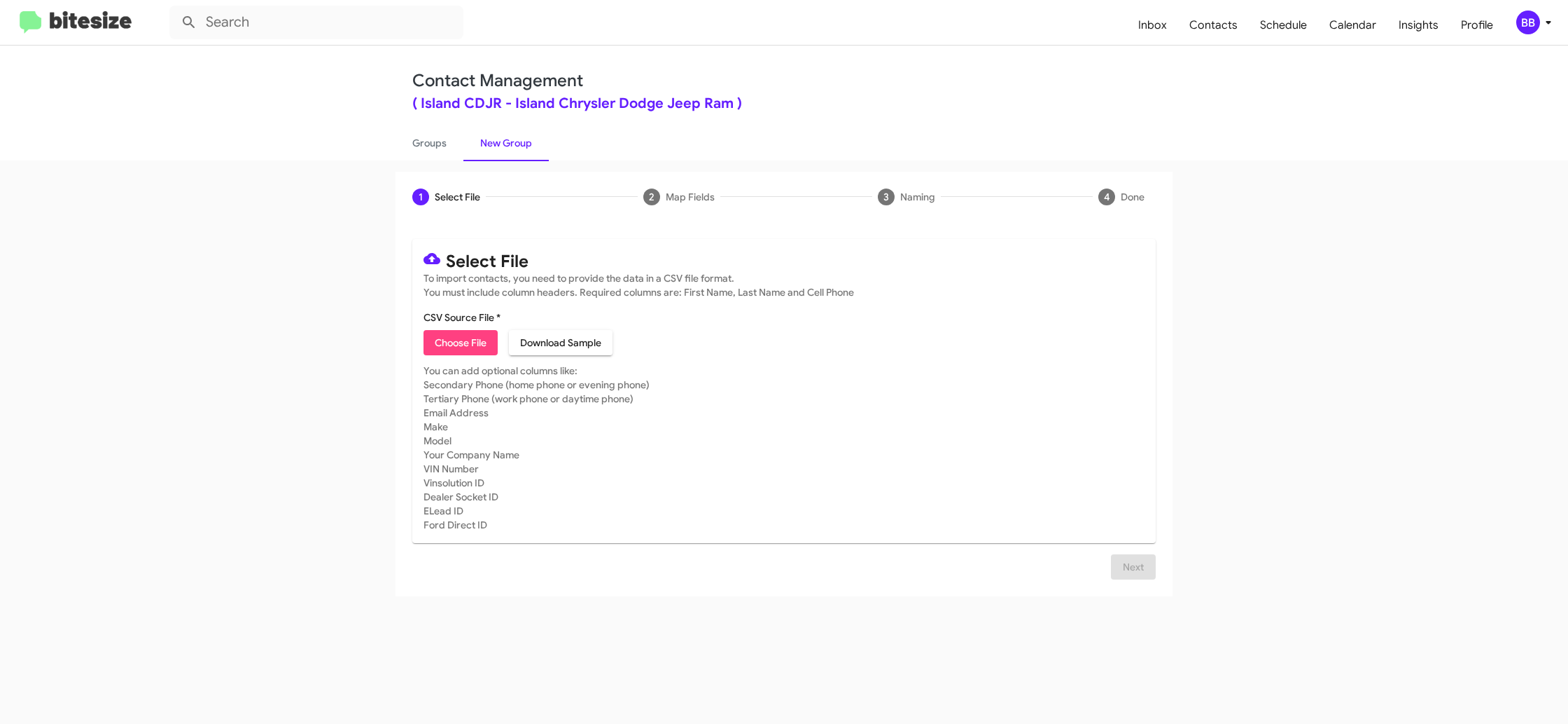
click at [465, 141] on link "New Group" at bounding box center [507, 143] width 85 height 36
click at [465, 142] on link "New Group" at bounding box center [507, 143] width 85 height 36
click at [454, 142] on ul "Groups New Group" at bounding box center [784, 142] width 777 height 35
click at [451, 143] on link "Groups" at bounding box center [430, 143] width 68 height 36
type input "in:groups"
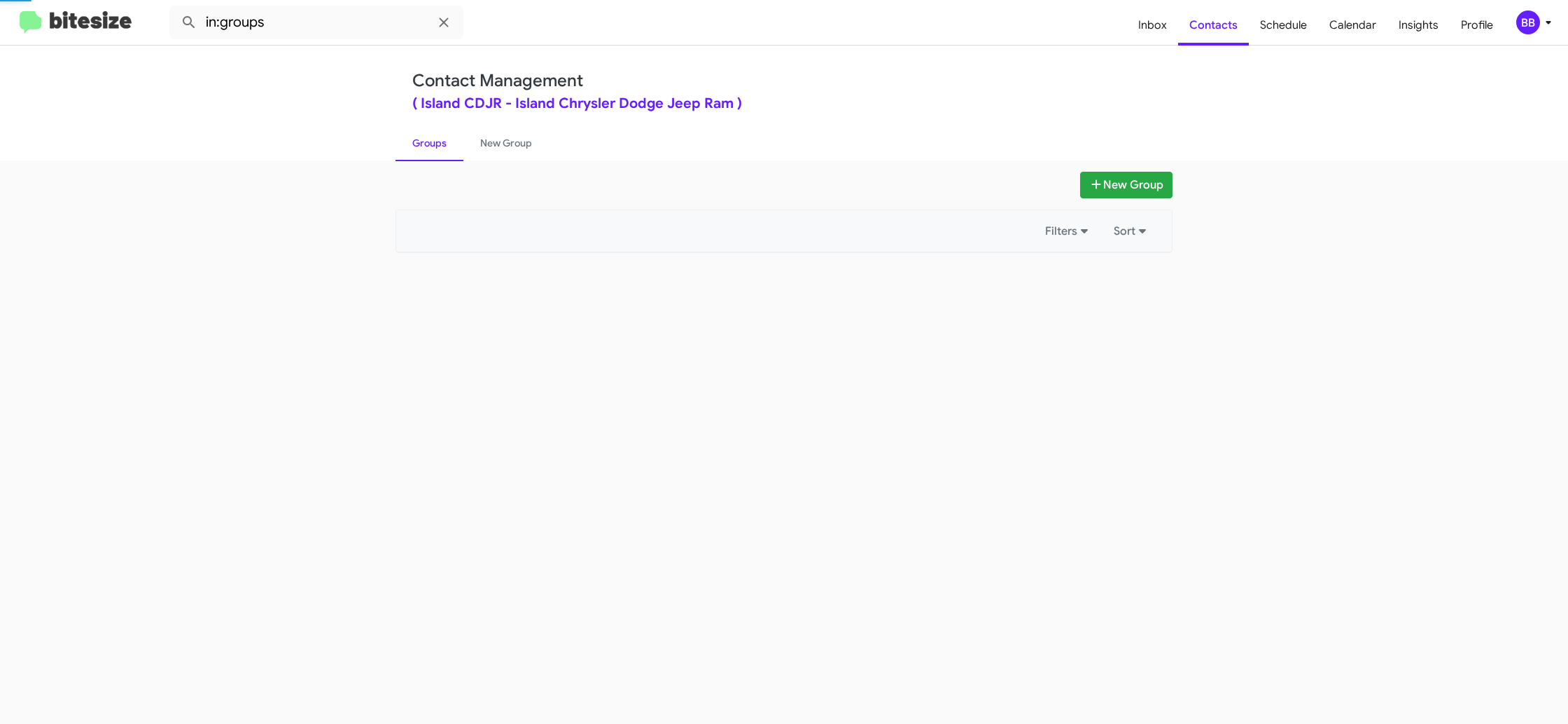
click at [451, 143] on link "Groups" at bounding box center [430, 143] width 68 height 36
click at [491, 138] on link "New Group" at bounding box center [507, 143] width 85 height 36
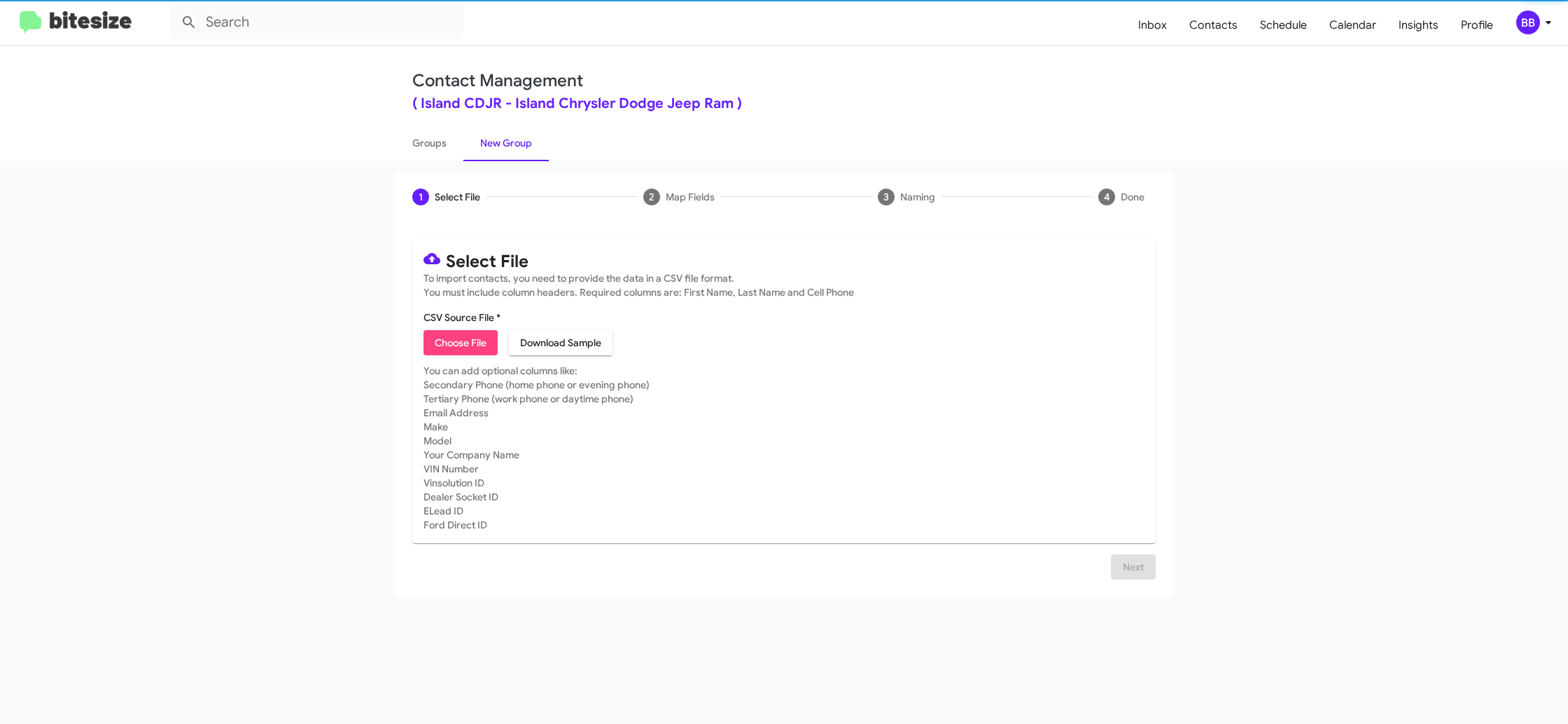
click at [1520, 26] on div "BB" at bounding box center [1528, 22] width 24 height 24
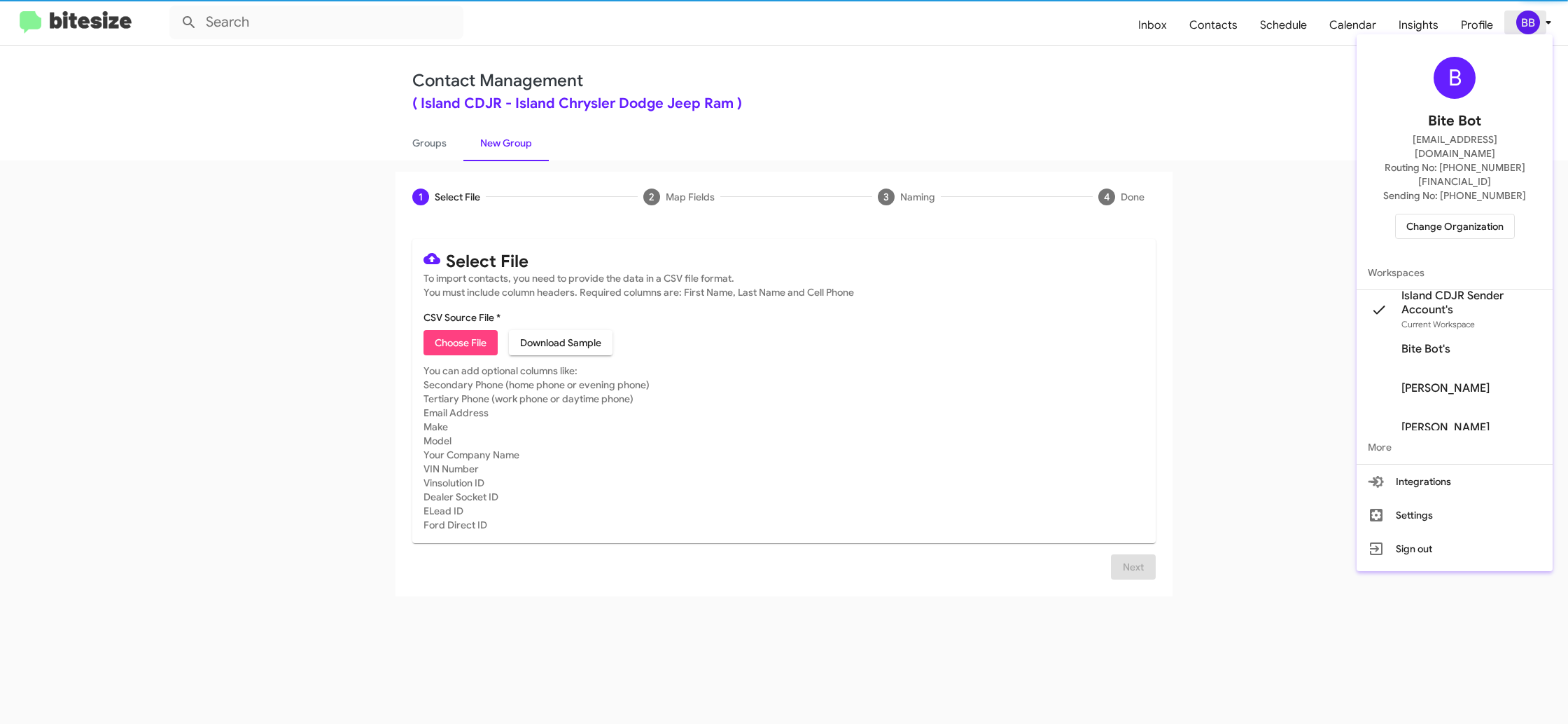
click at [1523, 25] on div at bounding box center [784, 362] width 1568 height 724
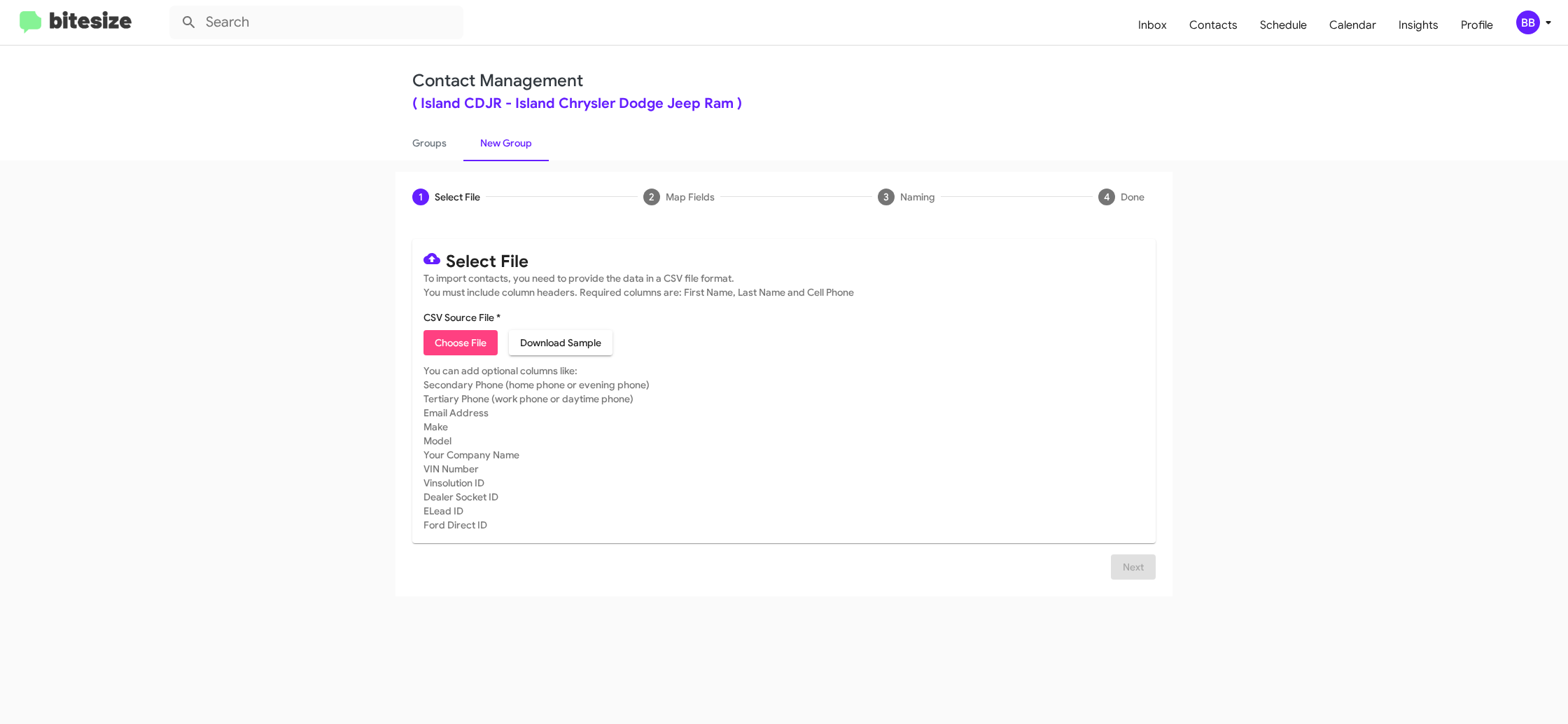
click at [441, 333] on span "Choose File" at bounding box center [461, 342] width 52 height 25
type input "IslandCDJR_LeaseRet6-12_10-02-25"
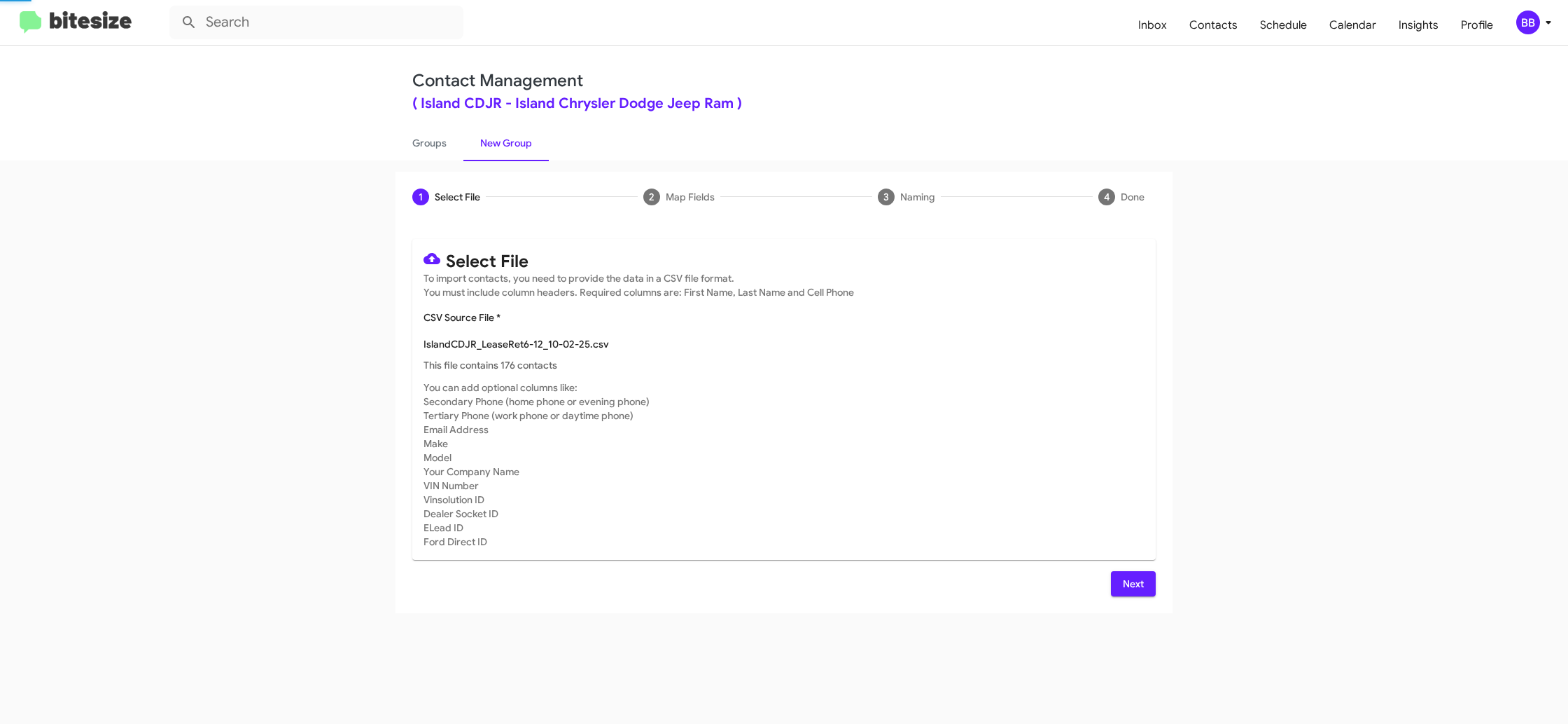
click at [1064, 417] on mat-card-subtitle "You can add optional columns like: Secondary Phone (home phone or evening phone…" at bounding box center [784, 464] width 721 height 168
click at [1539, 27] on div "BB" at bounding box center [1528, 22] width 24 height 24
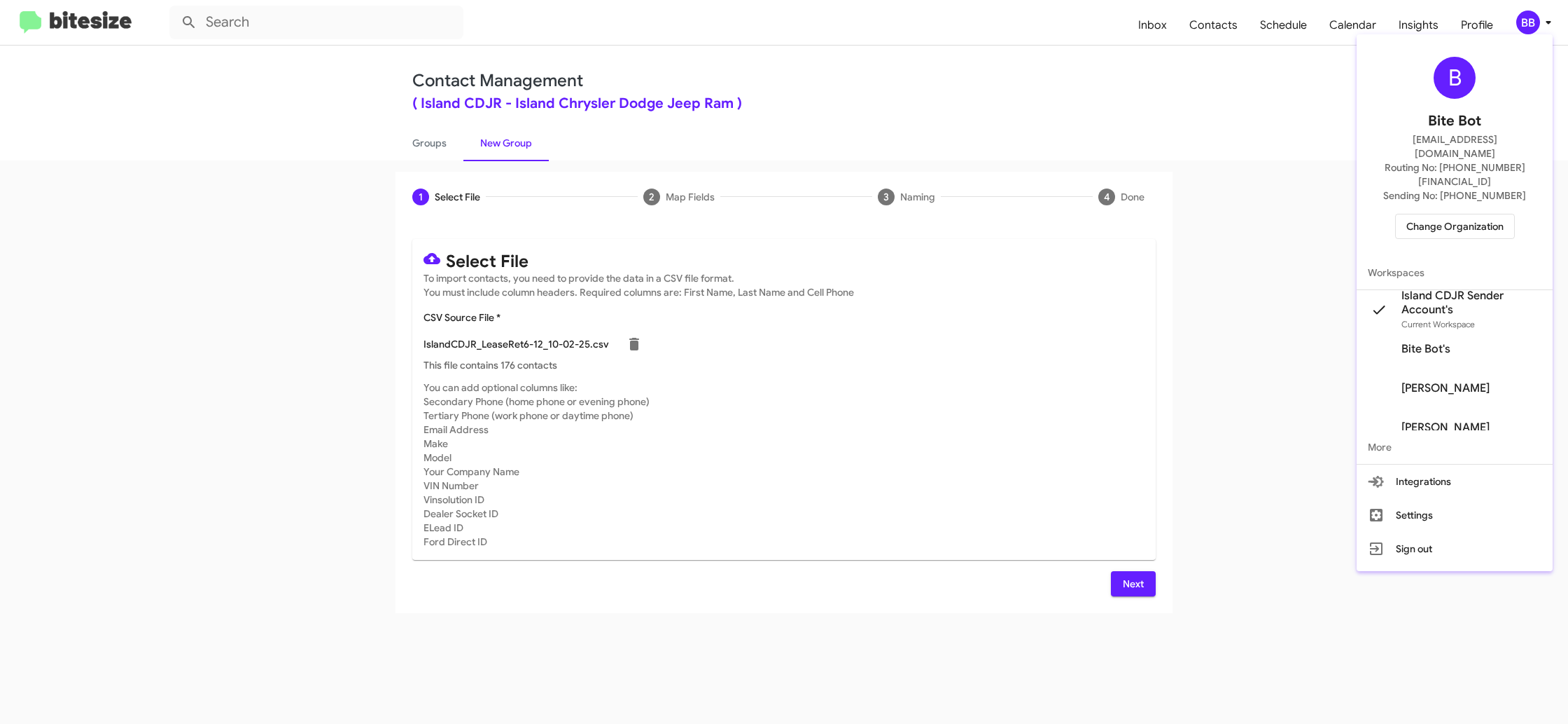
click at [1539, 27] on div at bounding box center [784, 362] width 1568 height 724
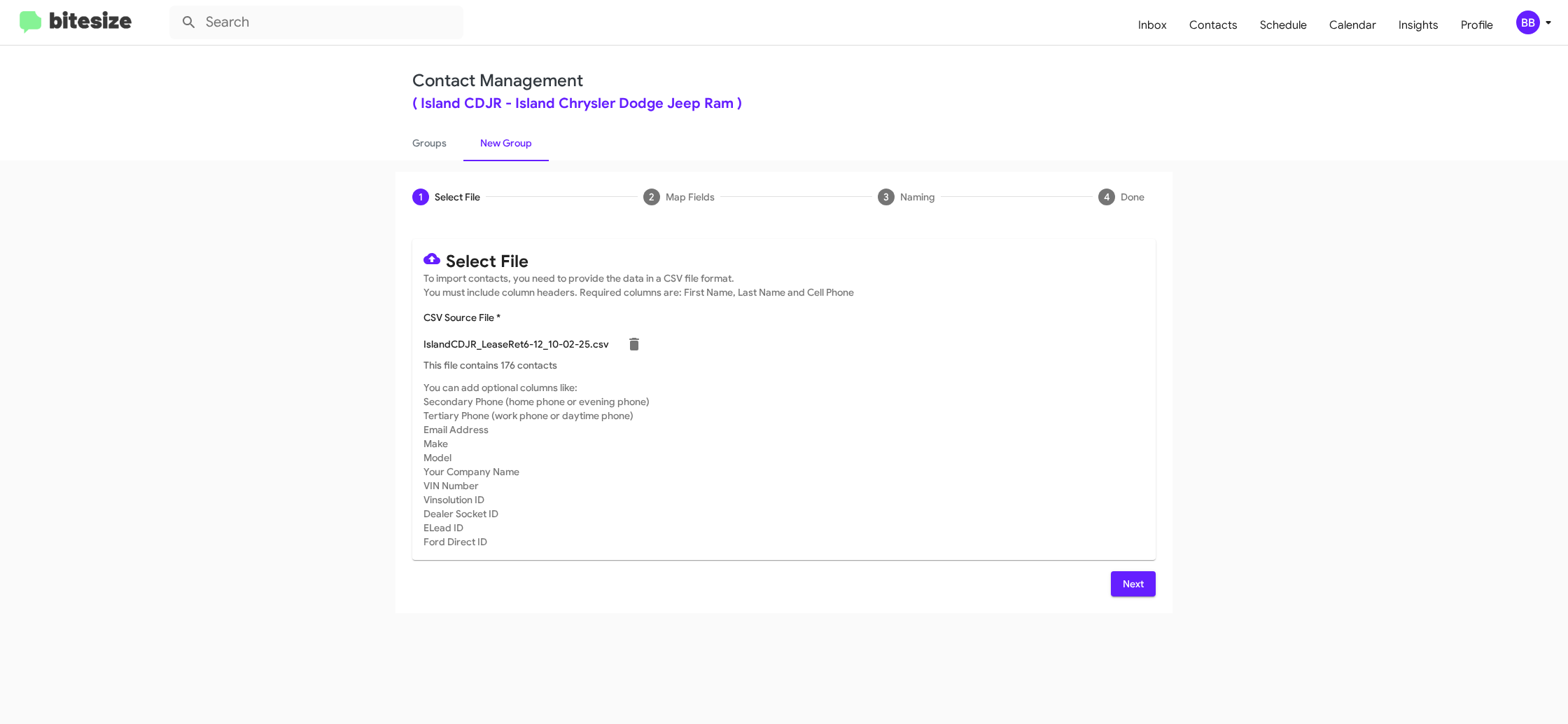
click at [1131, 575] on span "Next" at bounding box center [1133, 584] width 22 height 25
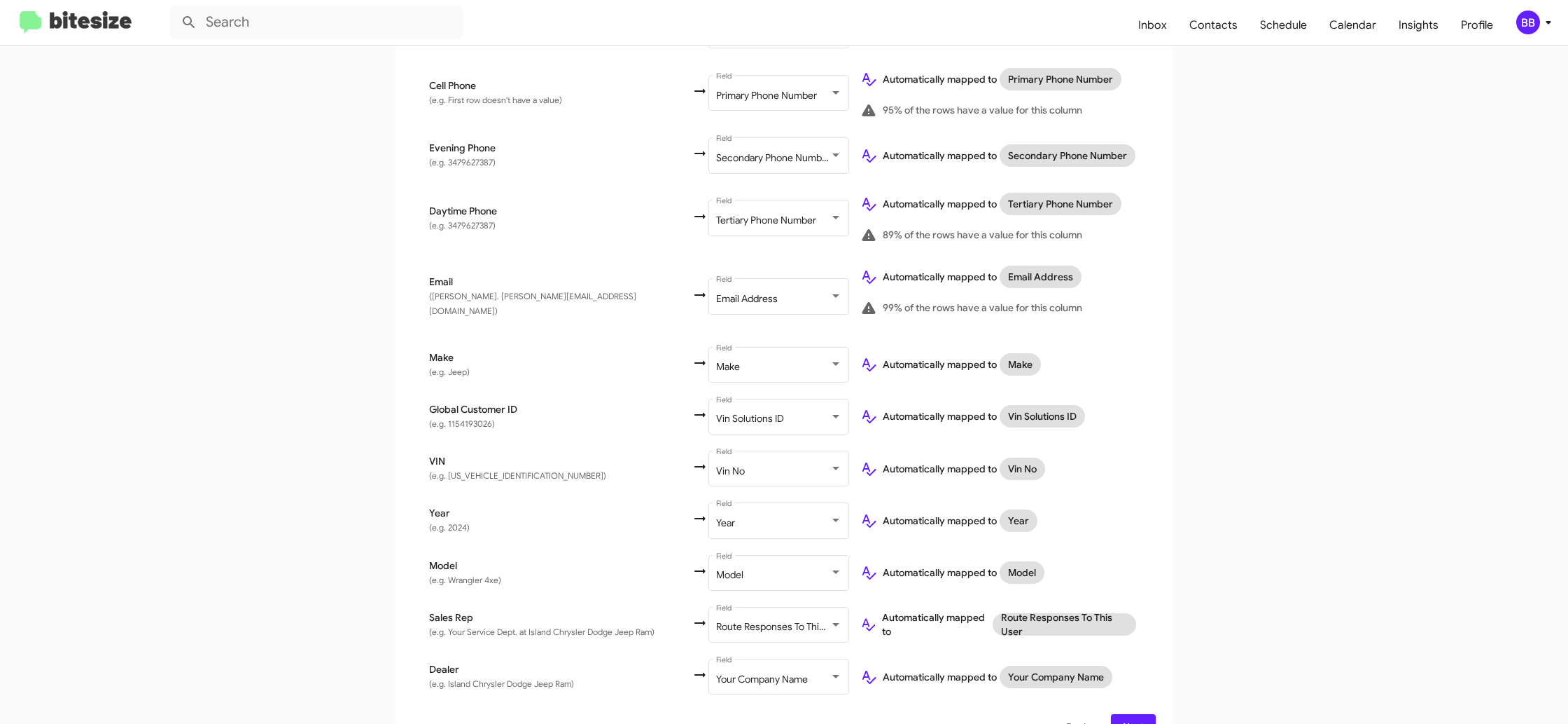
scroll to position [418, 0]
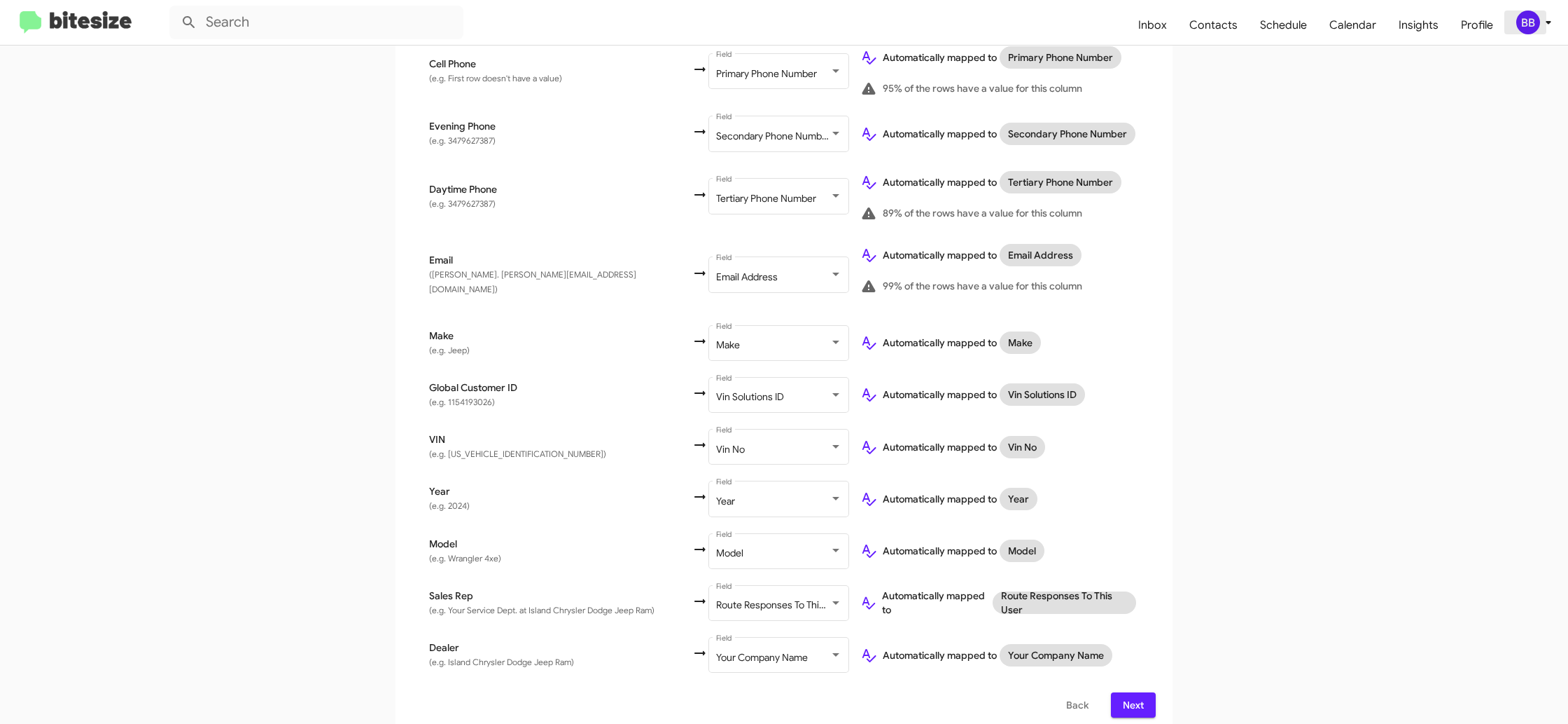
click at [1536, 22] on div "BB" at bounding box center [1528, 22] width 24 height 24
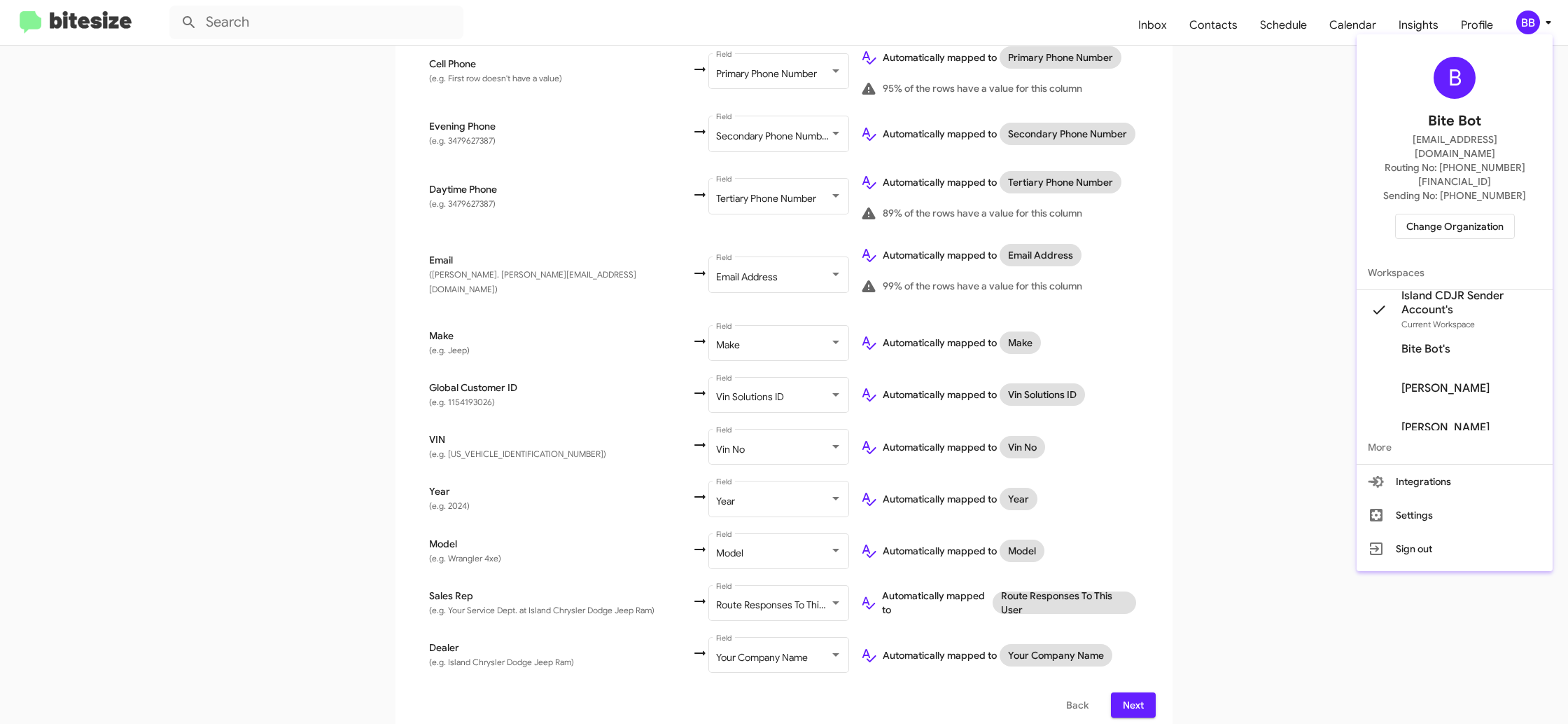
click at [1536, 22] on div at bounding box center [784, 362] width 1568 height 724
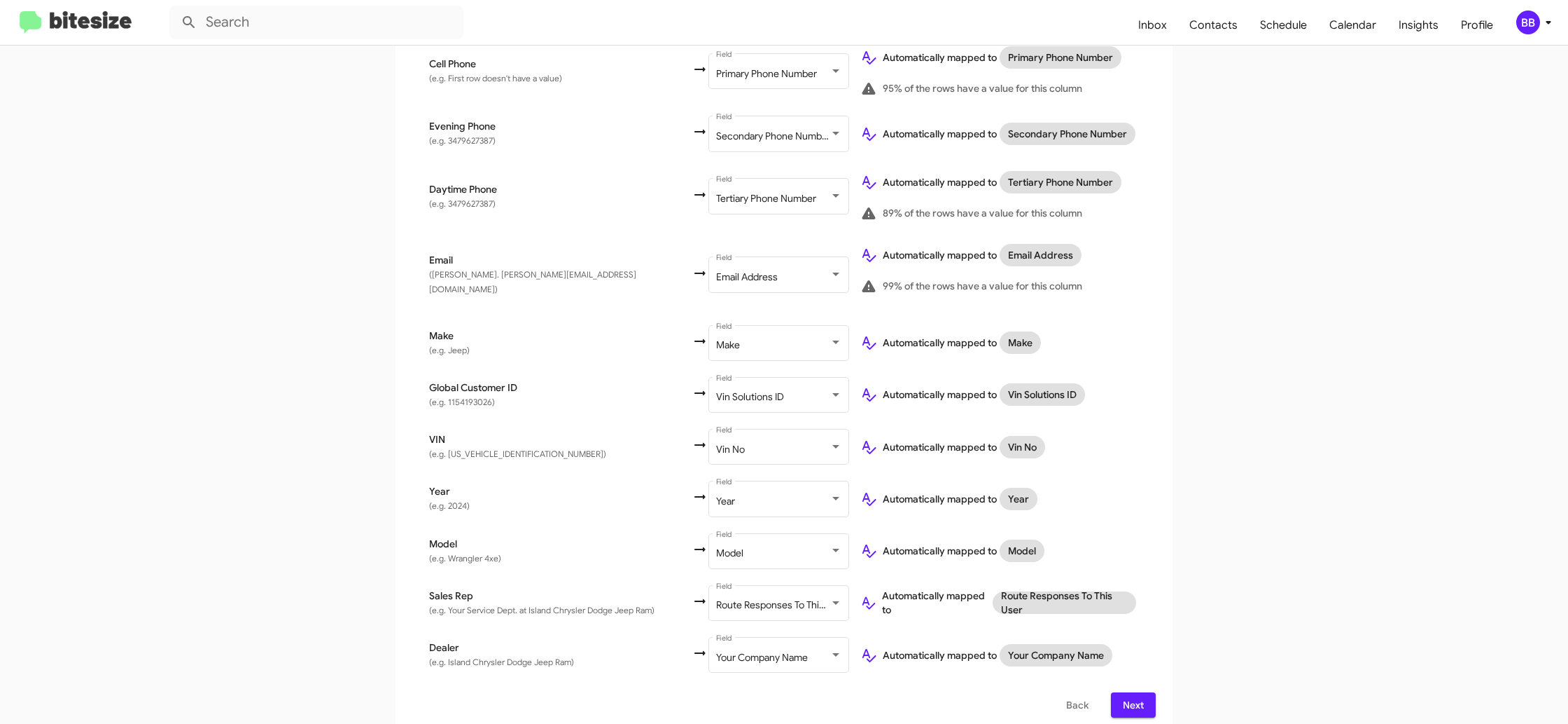
click at [1126, 692] on span "Next" at bounding box center [1133, 704] width 22 height 25
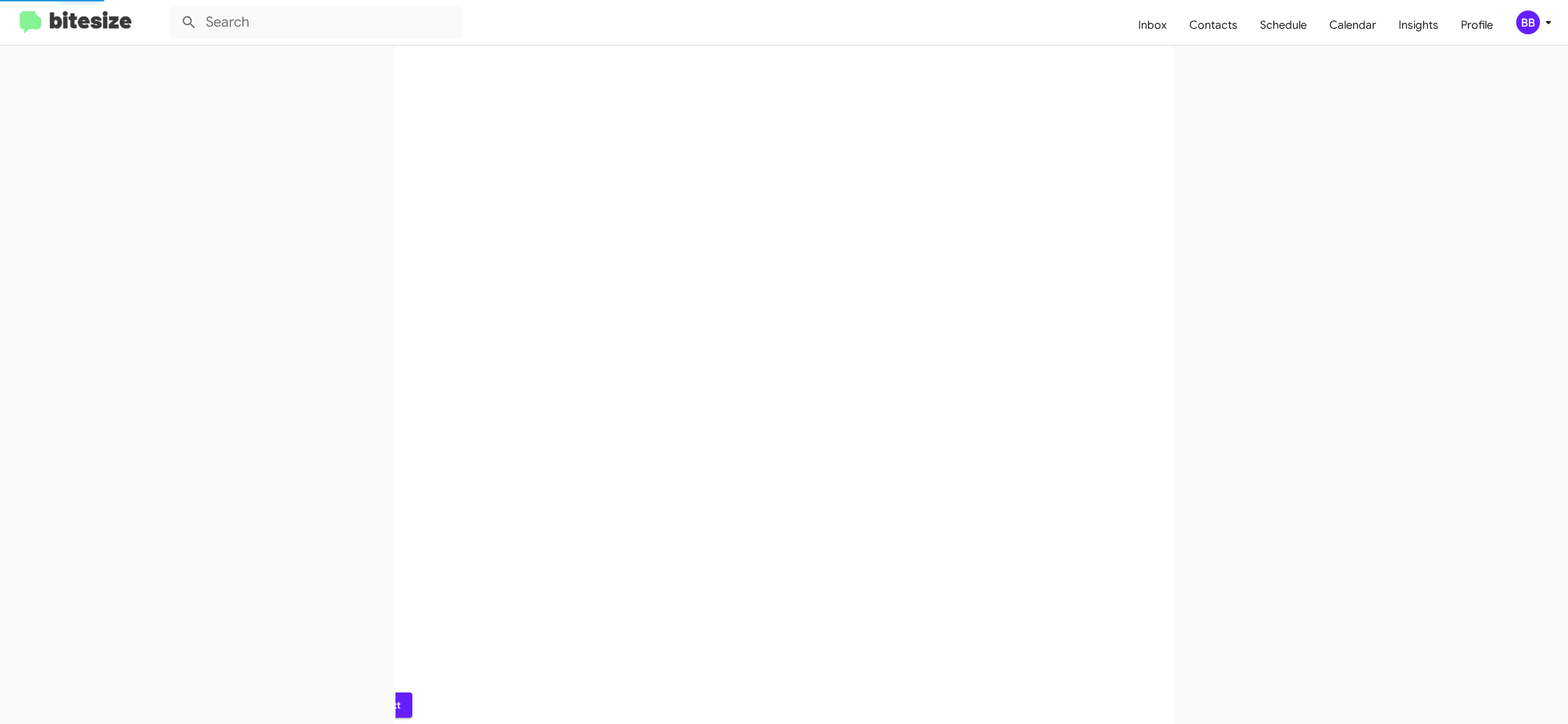
scroll to position [0, 0]
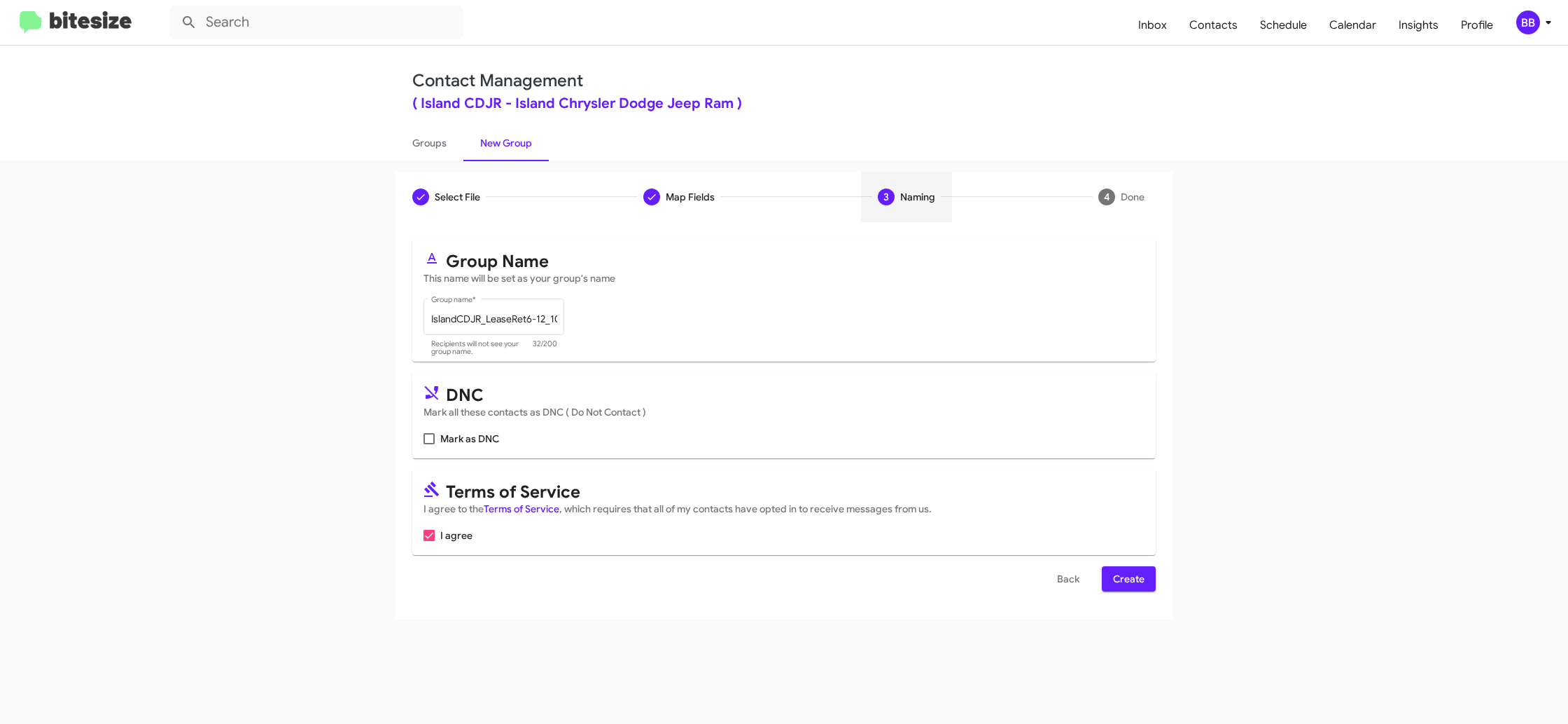
drag, startPoint x: 1147, startPoint y: 587, endPoint x: 881, endPoint y: 368, distance: 344.6
click at [1144, 587] on button "Create" at bounding box center [1129, 578] width 54 height 25
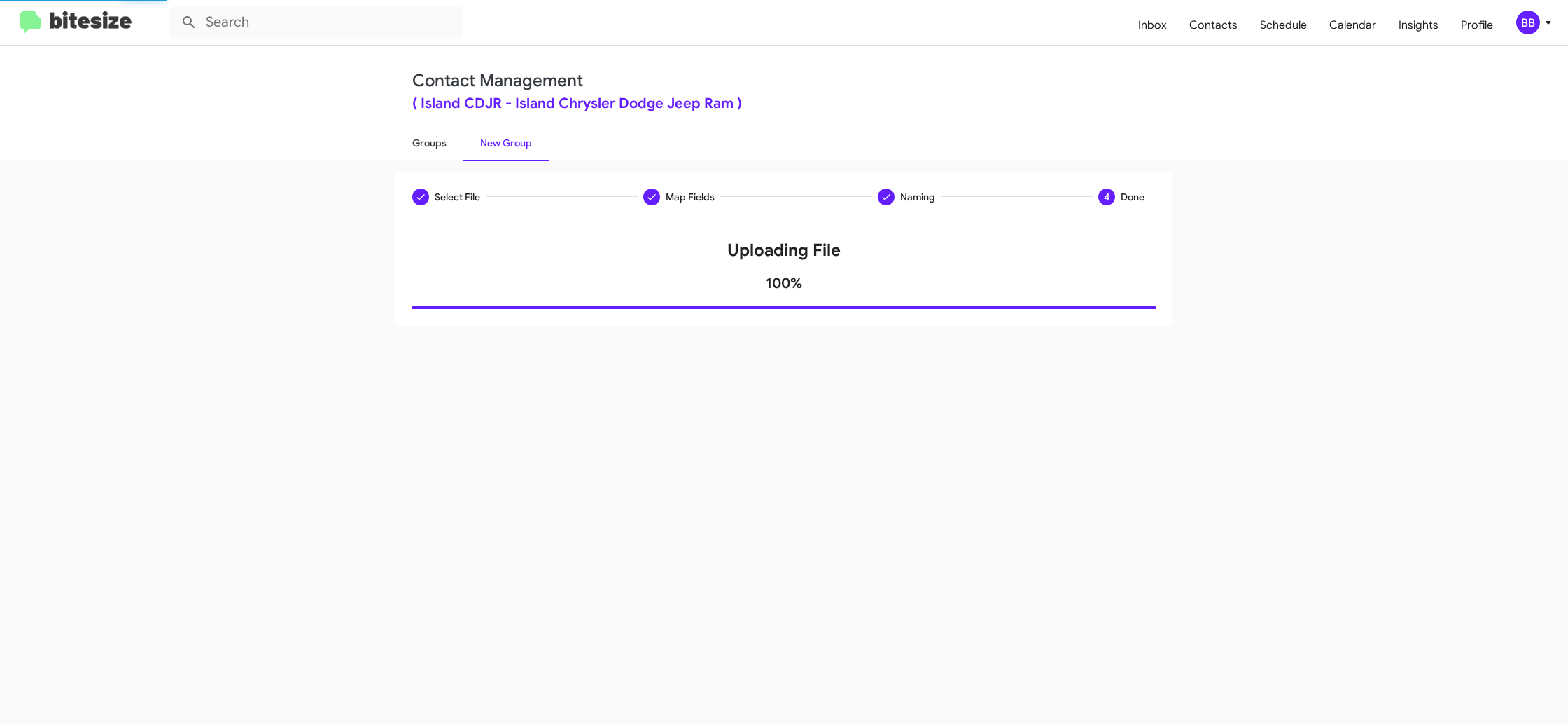
click at [446, 146] on link "Groups" at bounding box center [430, 143] width 68 height 36
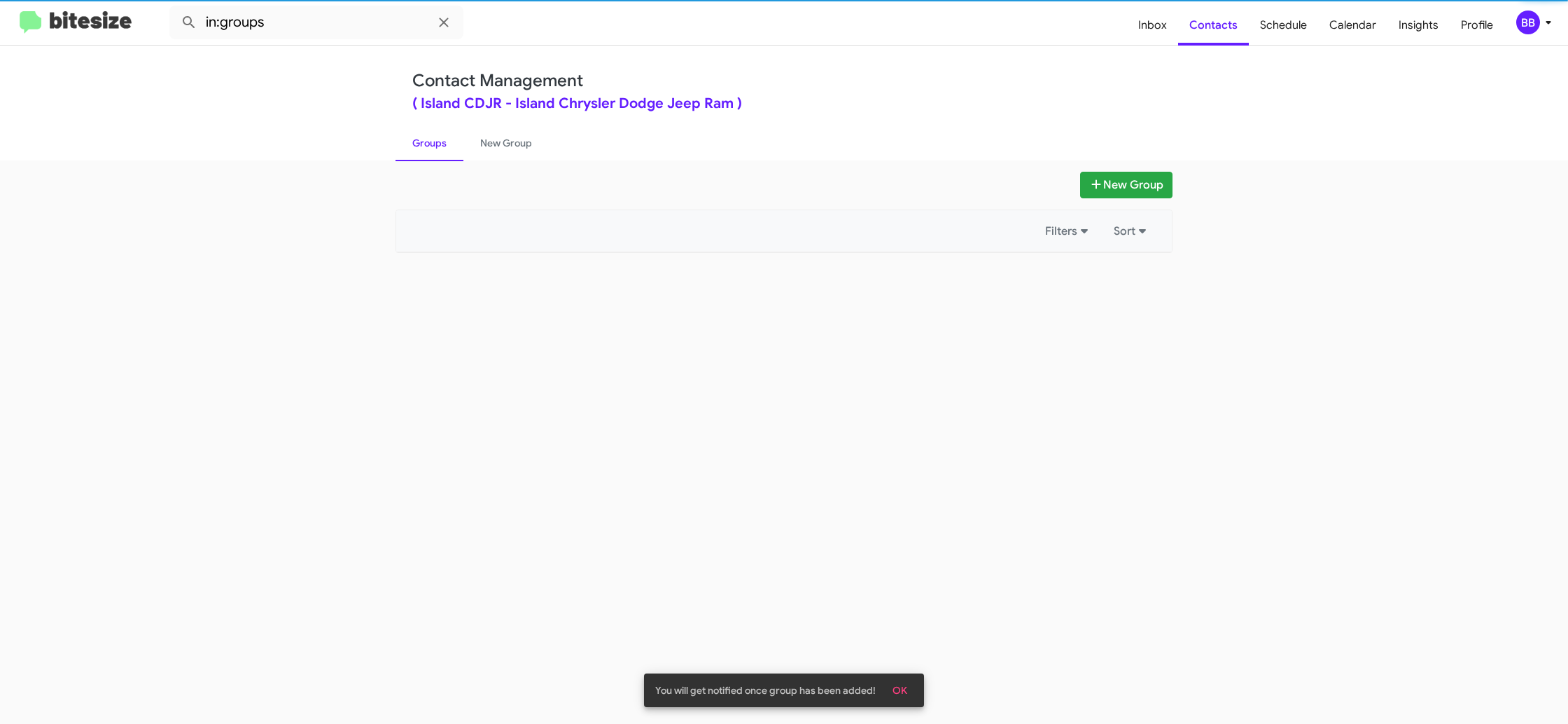
drag, startPoint x: 446, startPoint y: 146, endPoint x: 330, endPoint y: 47, distance: 152.5
click at [446, 146] on link "Groups" at bounding box center [430, 143] width 68 height 36
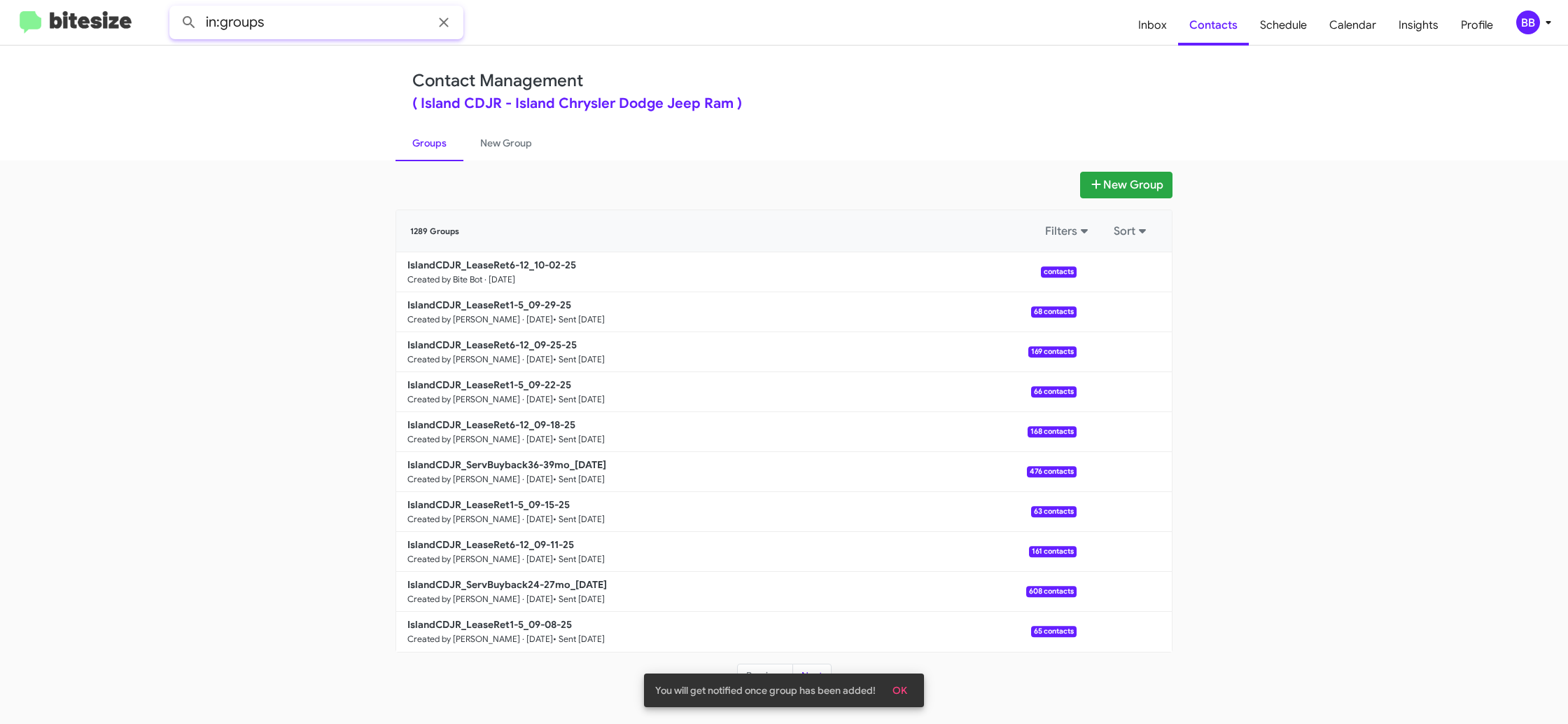
click at [329, 30] on input "in:groups" at bounding box center [316, 22] width 294 height 33
type input "in:groups 6-12"
click at [175, 9] on button at bounding box center [189, 22] width 28 height 28
click at [475, 141] on link "New Group" at bounding box center [507, 143] width 85 height 36
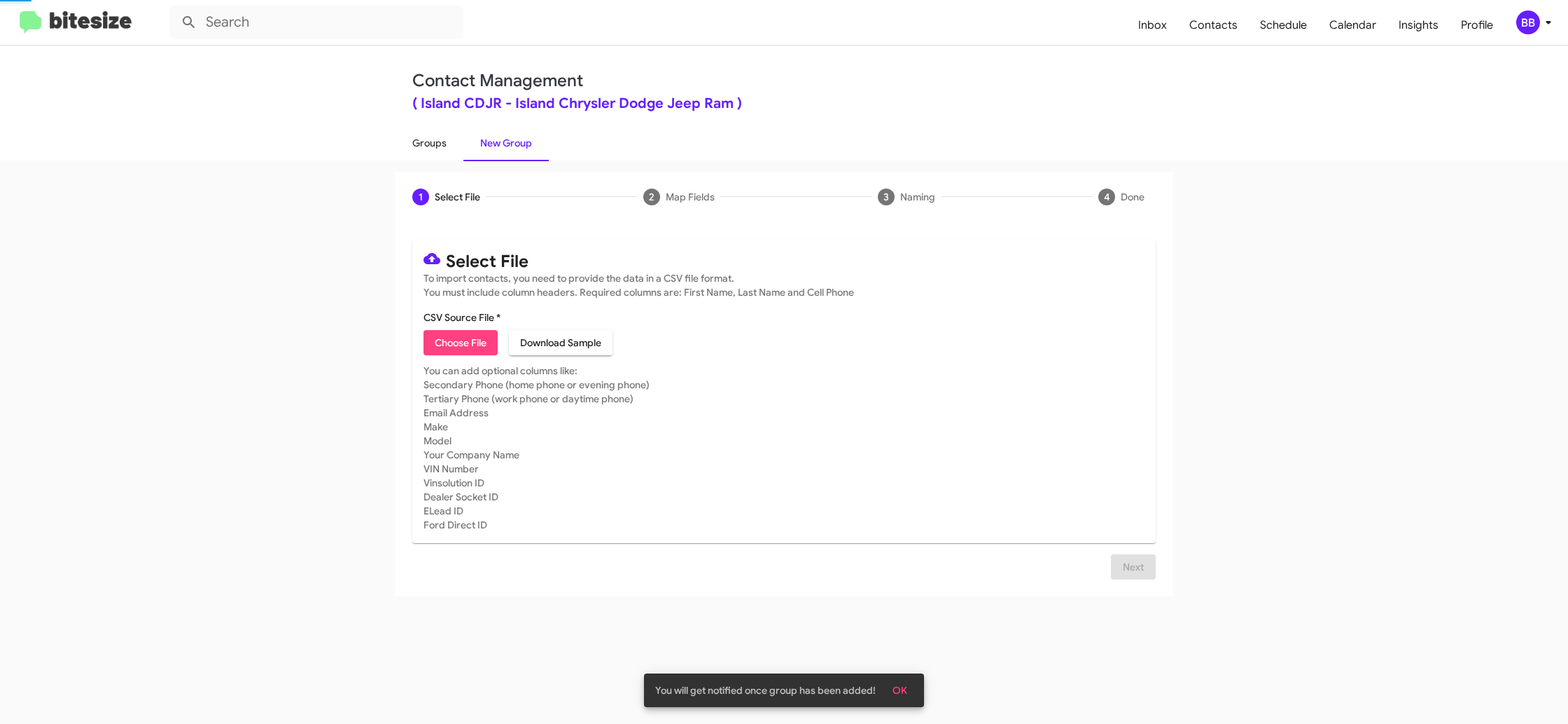
click at [441, 144] on link "Groups" at bounding box center [430, 143] width 68 height 36
type input "in:groups"
click at [441, 144] on link "Groups" at bounding box center [430, 143] width 68 height 36
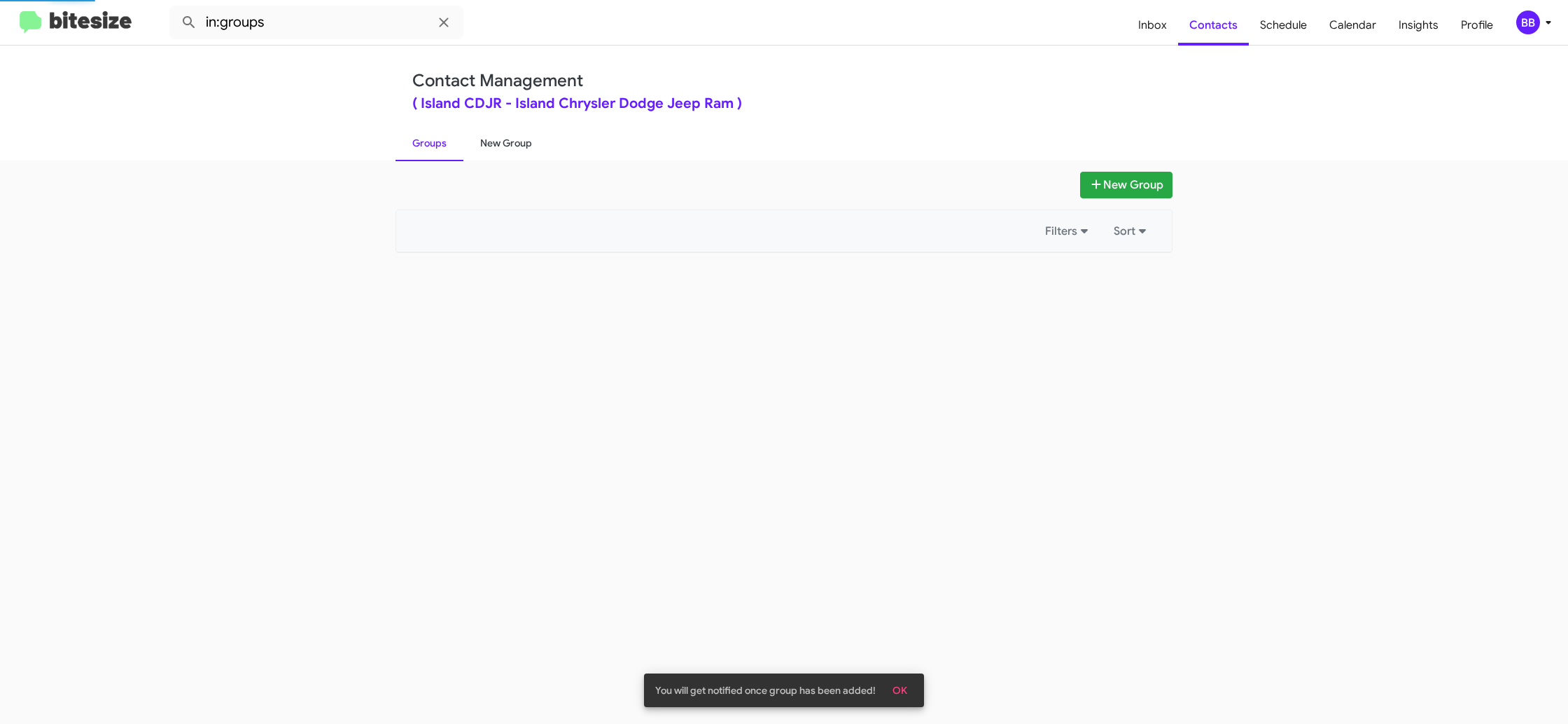
drag, startPoint x: 441, startPoint y: 144, endPoint x: 501, endPoint y: 143, distance: 60.0
click at [444, 142] on link "Groups" at bounding box center [430, 143] width 68 height 36
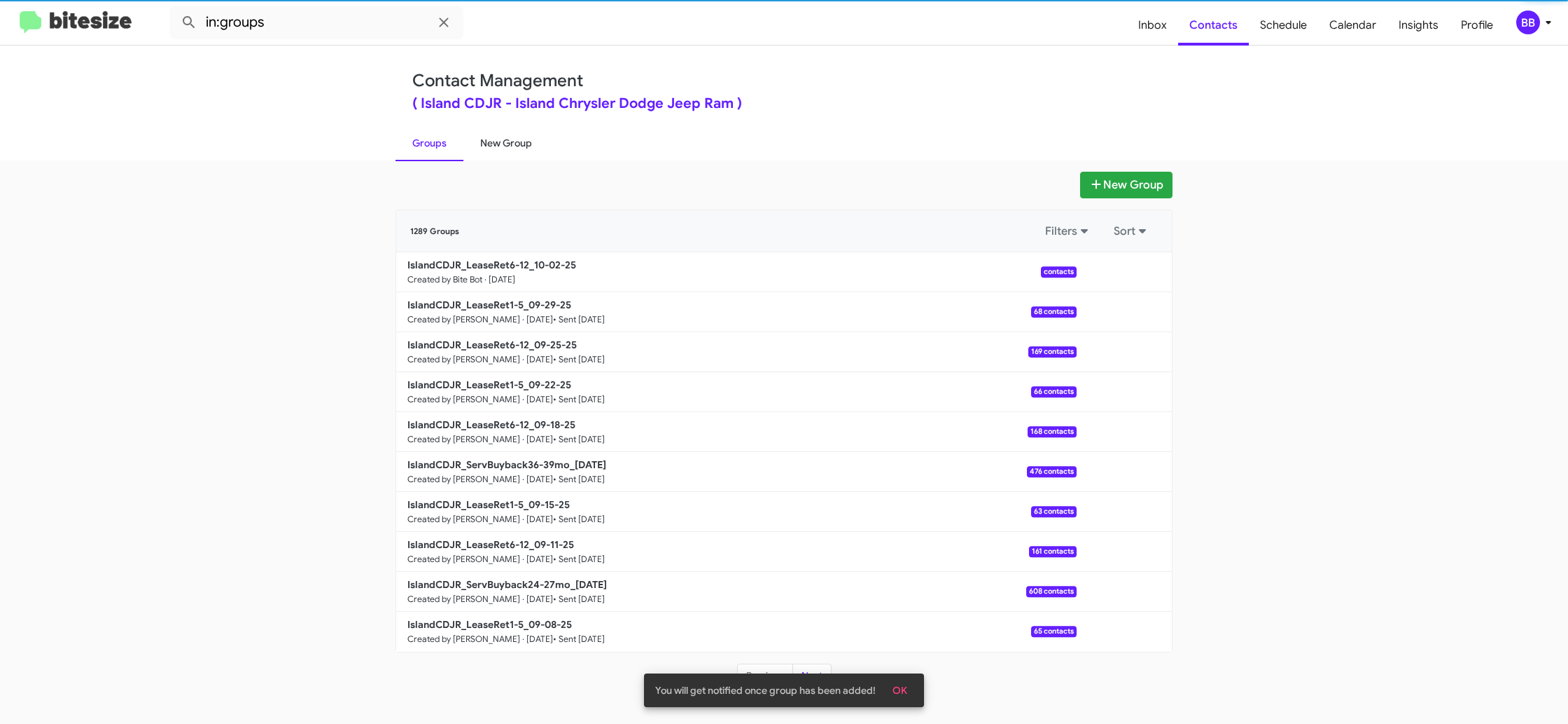
click at [501, 143] on link "New Group" at bounding box center [507, 143] width 85 height 36
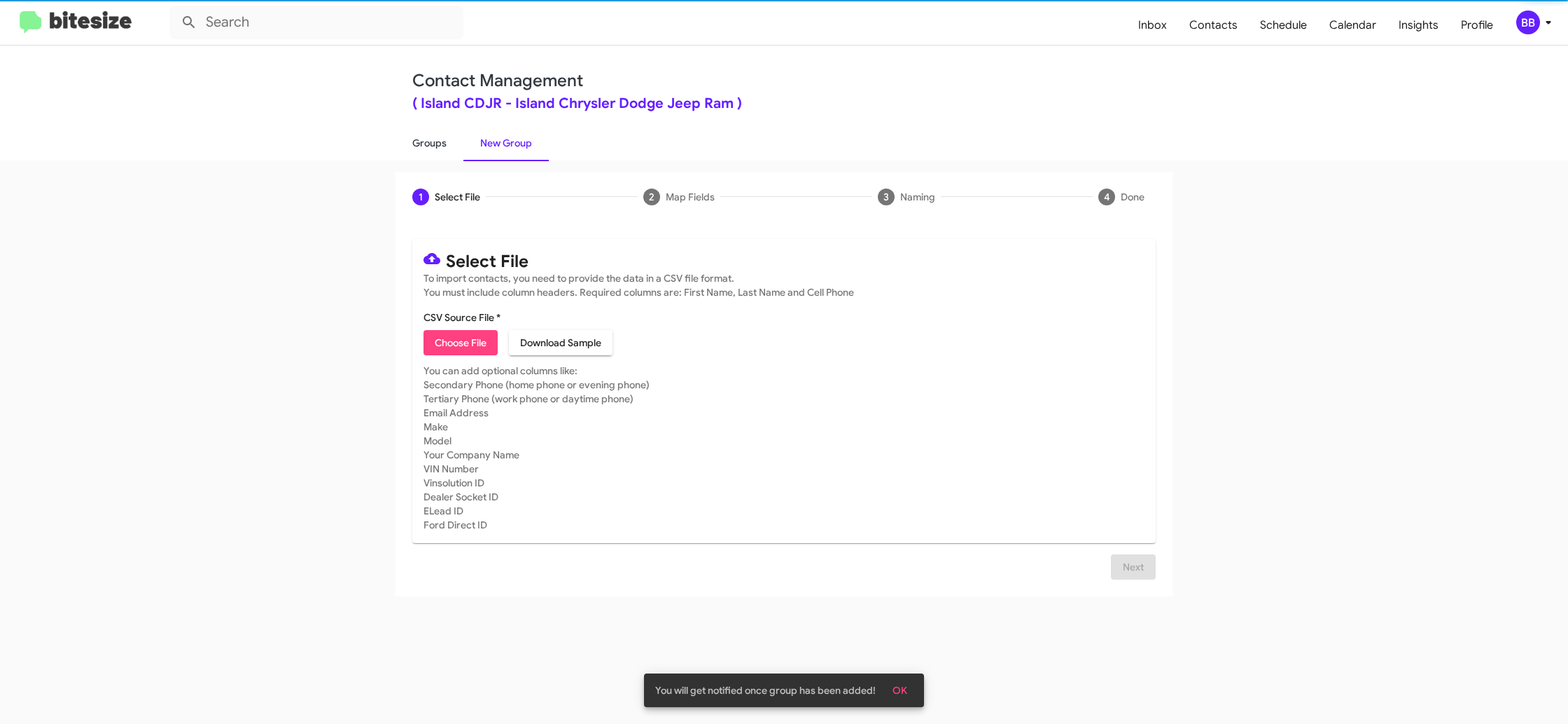
click at [441, 146] on link "Groups" at bounding box center [430, 143] width 68 height 36
type input "in:groups"
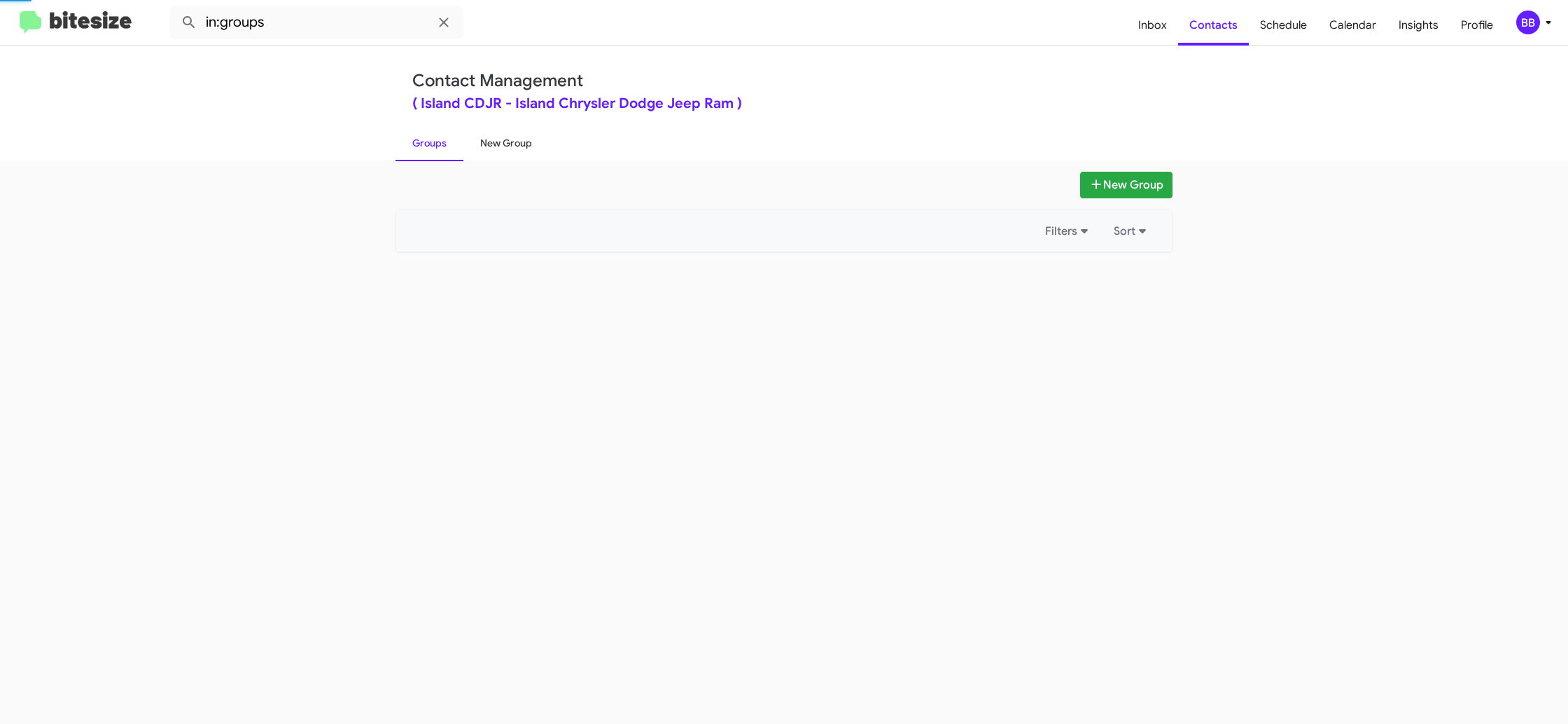
click at [504, 141] on link "New Group" at bounding box center [507, 143] width 85 height 36
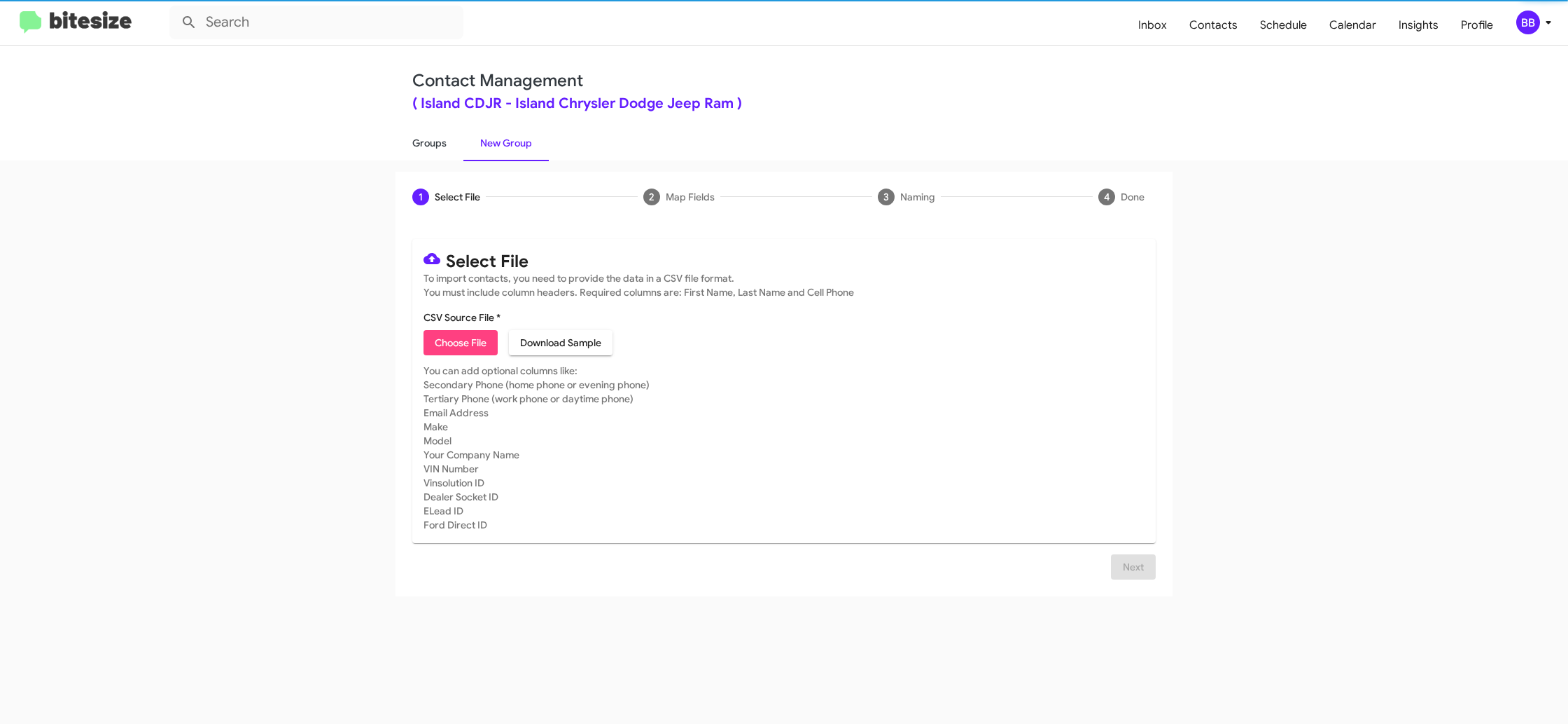
click at [451, 146] on link "Groups" at bounding box center [430, 143] width 68 height 36
type input "in:groups"
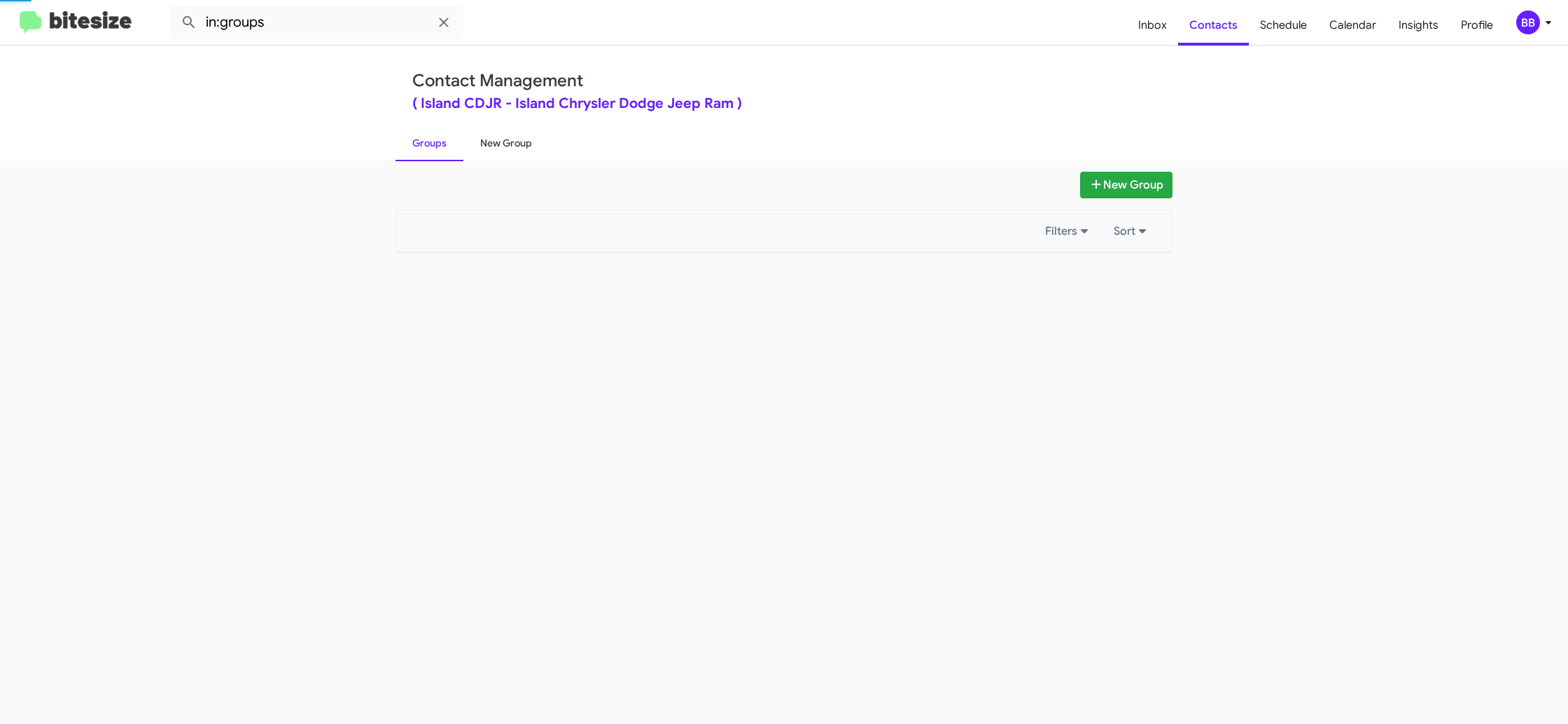
click at [524, 143] on link "New Group" at bounding box center [507, 143] width 85 height 36
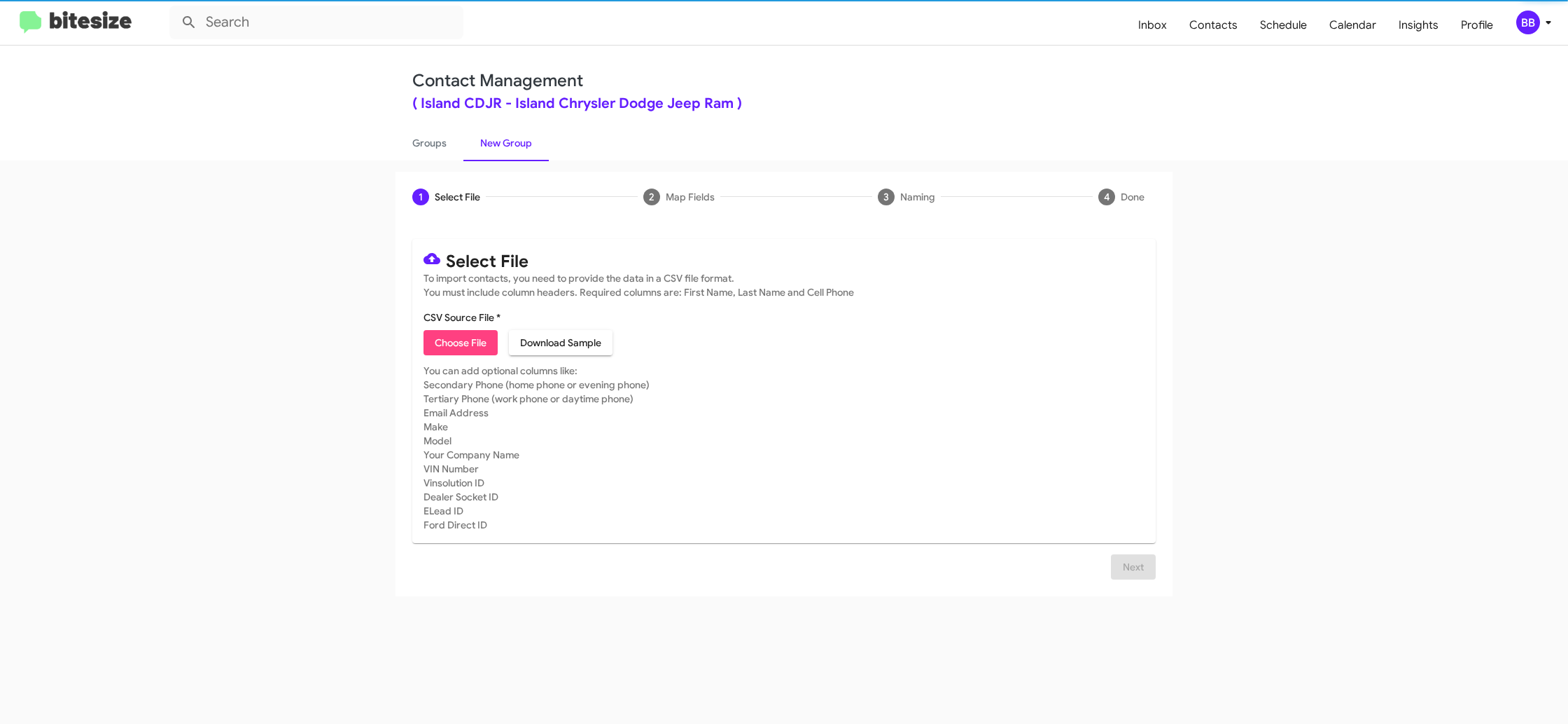
click at [480, 147] on link "New Group" at bounding box center [507, 143] width 85 height 36
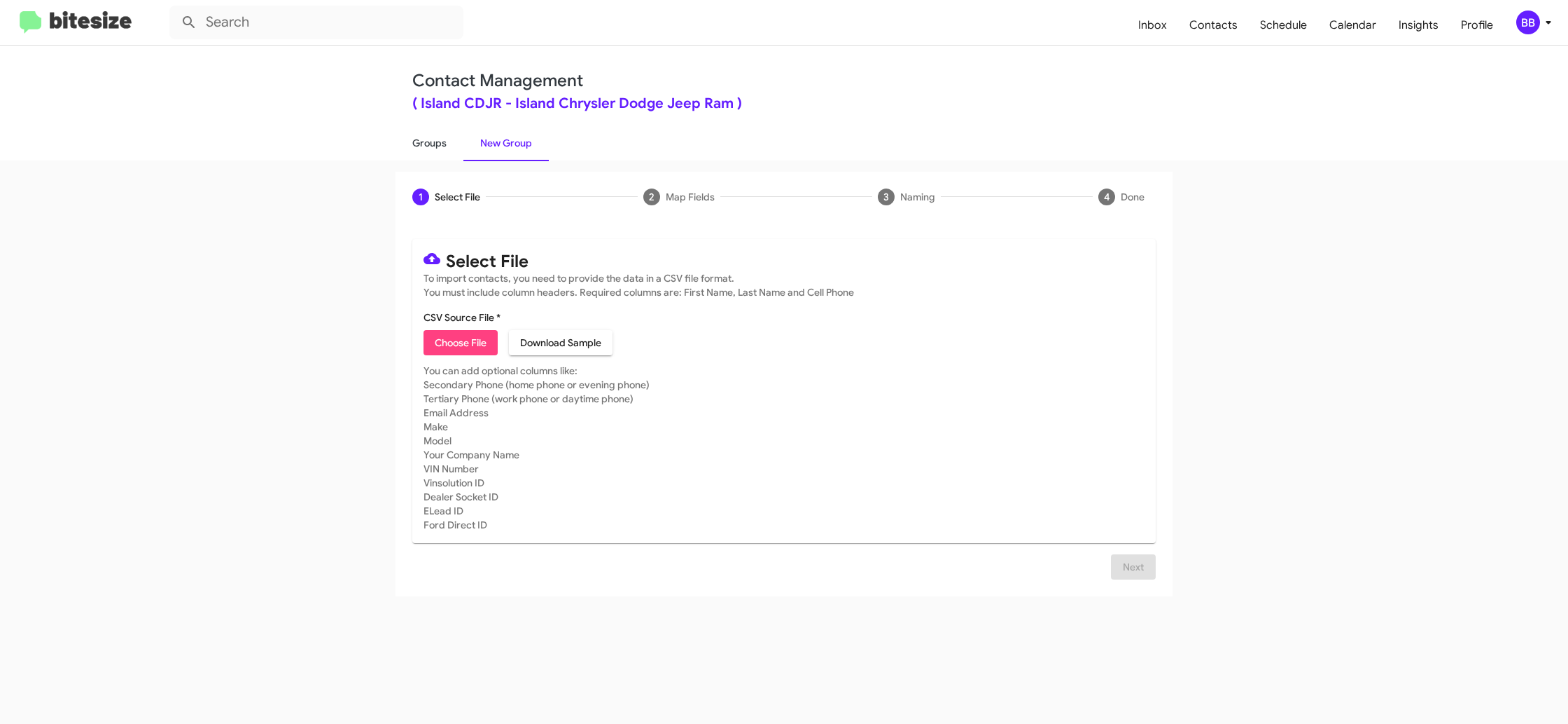
click at [412, 141] on link "Groups" at bounding box center [430, 143] width 68 height 36
type input "in:groups"
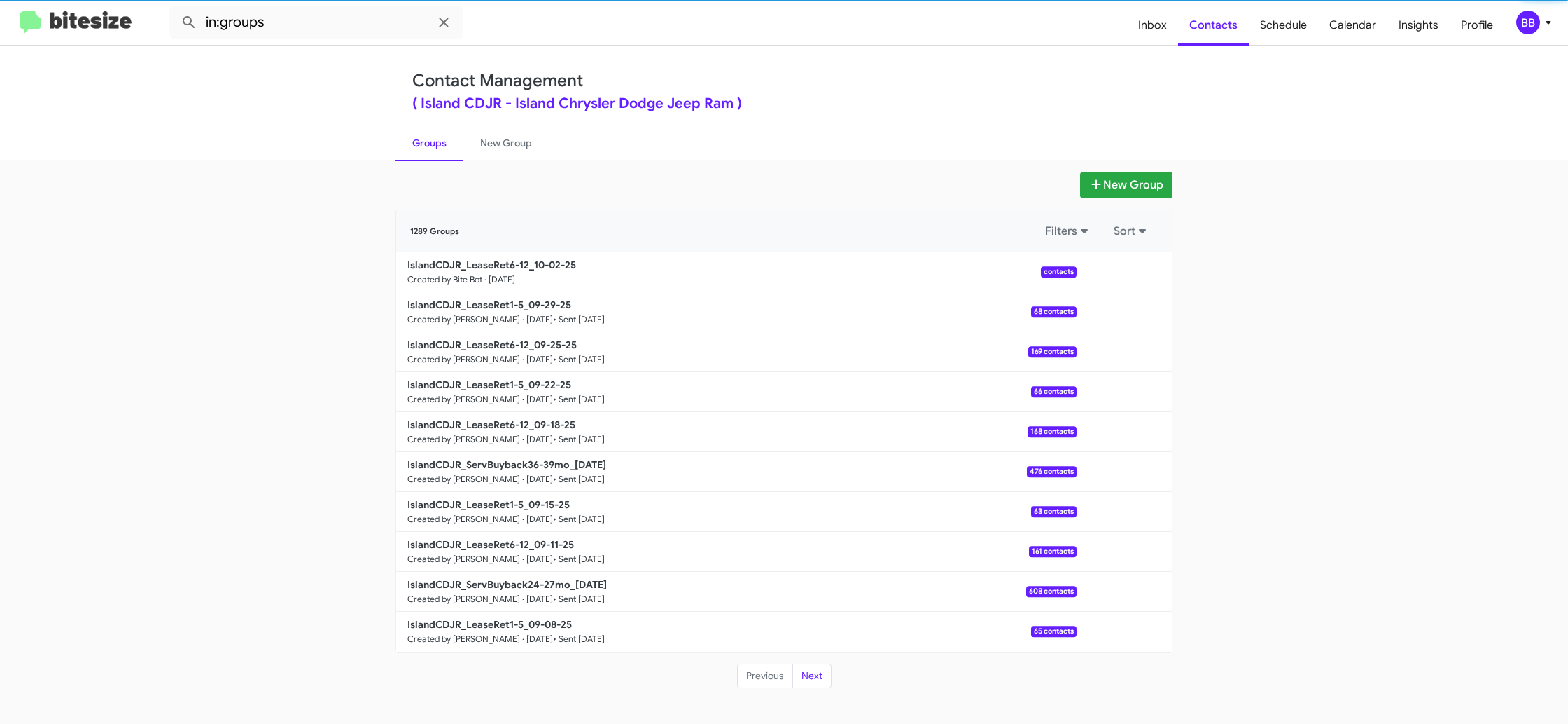
click at [412, 141] on link "Groups" at bounding box center [430, 143] width 68 height 36
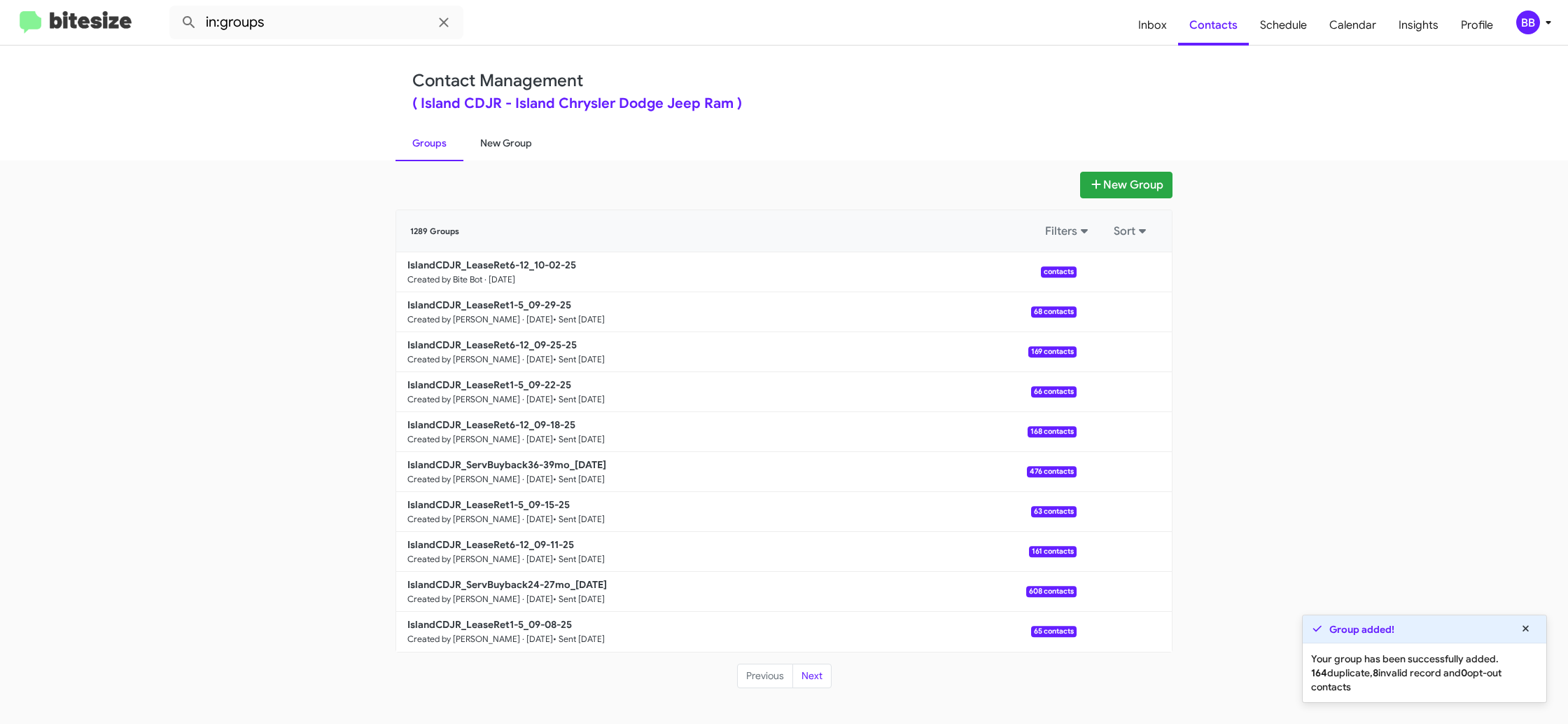
click at [494, 140] on link "New Group" at bounding box center [507, 143] width 85 height 36
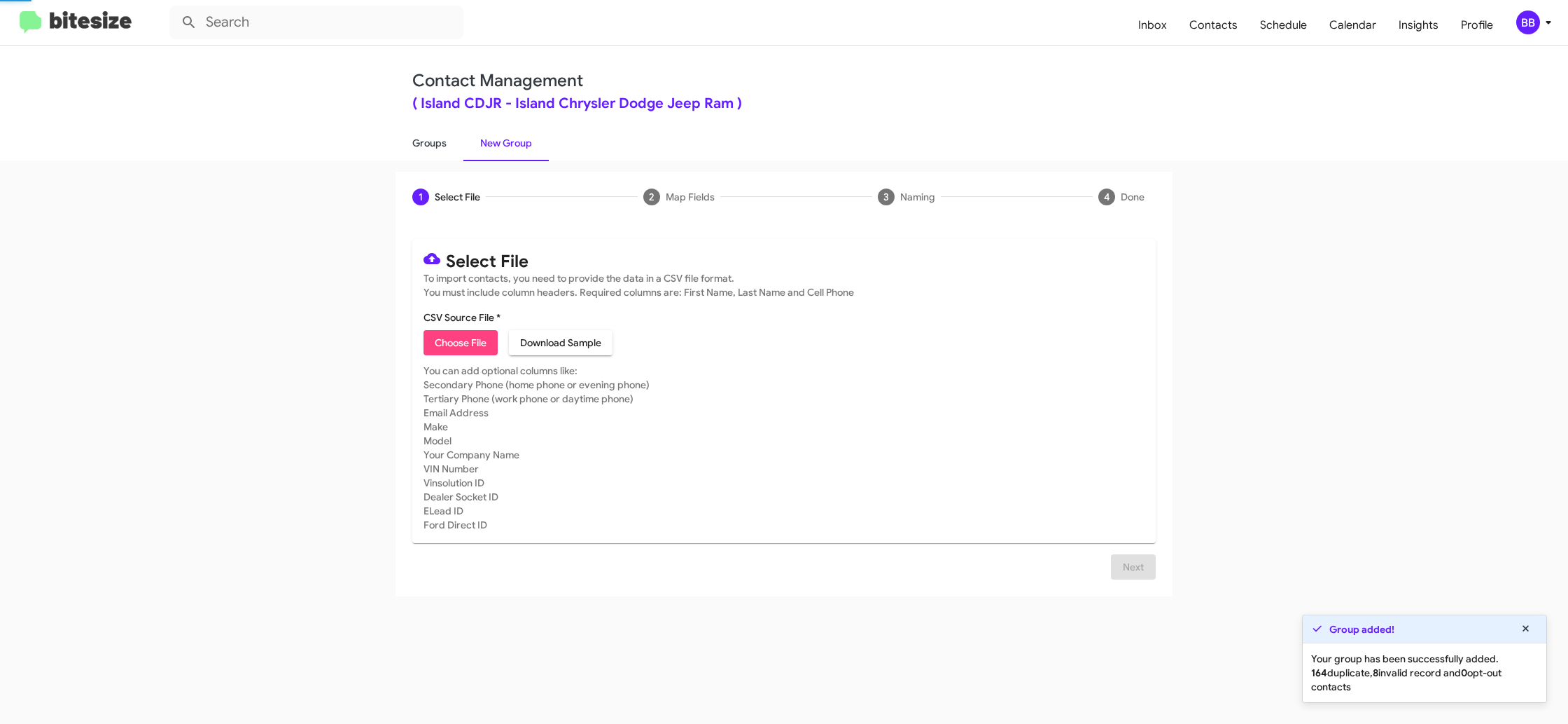
click at [441, 139] on link "Groups" at bounding box center [430, 143] width 68 height 36
type input "in:groups"
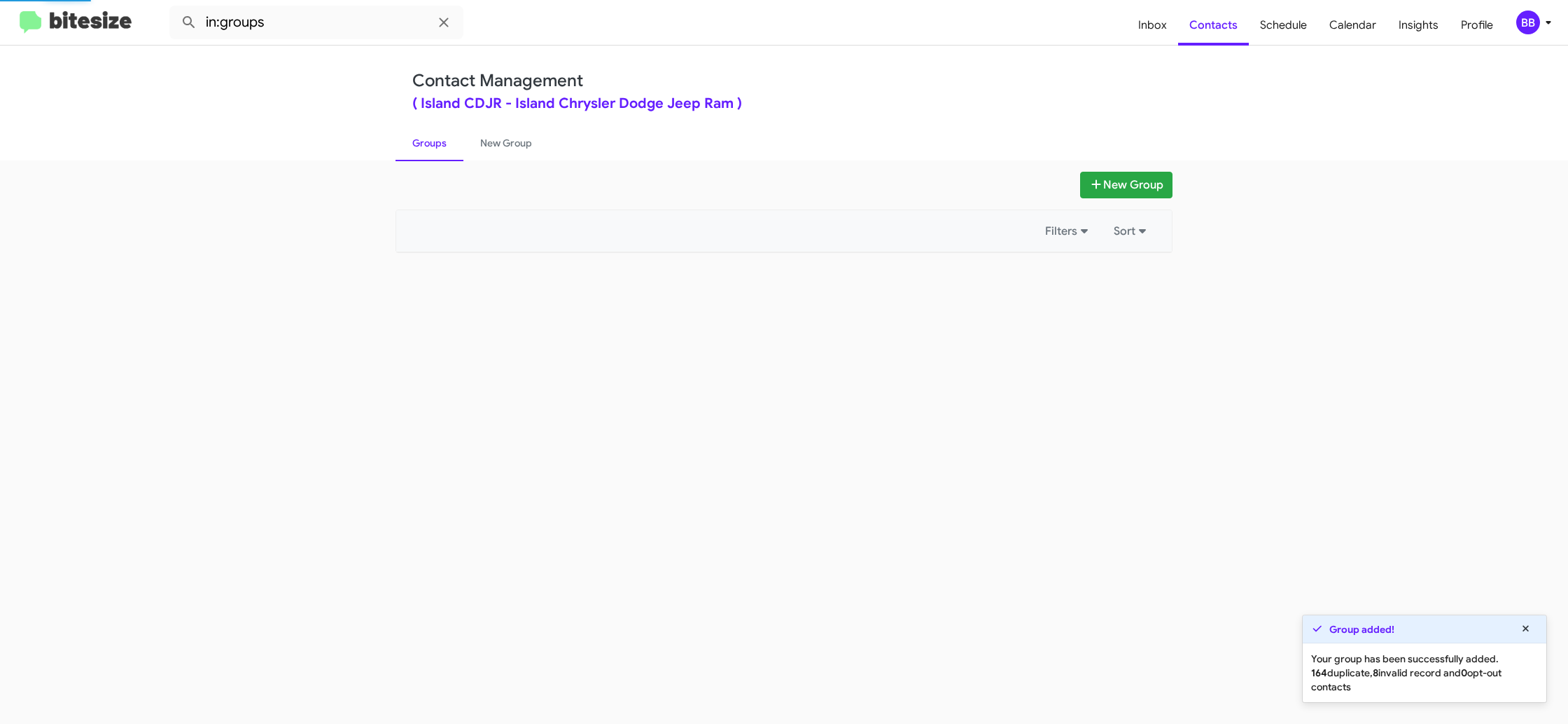
click at [441, 139] on link "Groups" at bounding box center [430, 143] width 68 height 36
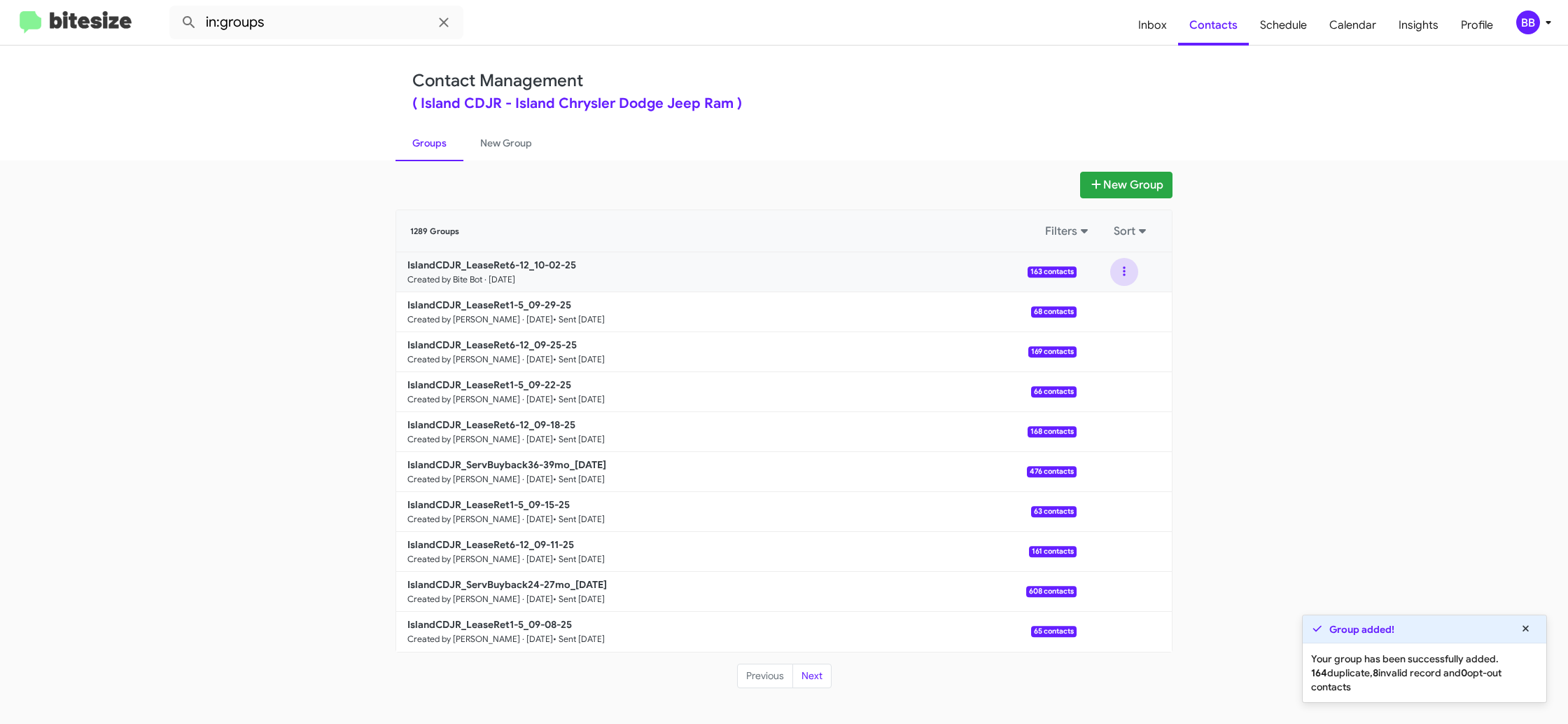
drag, startPoint x: 1121, startPoint y: 273, endPoint x: 1119, endPoint y: 281, distance: 8.2
click at [1121, 273] on button at bounding box center [1124, 272] width 28 height 28
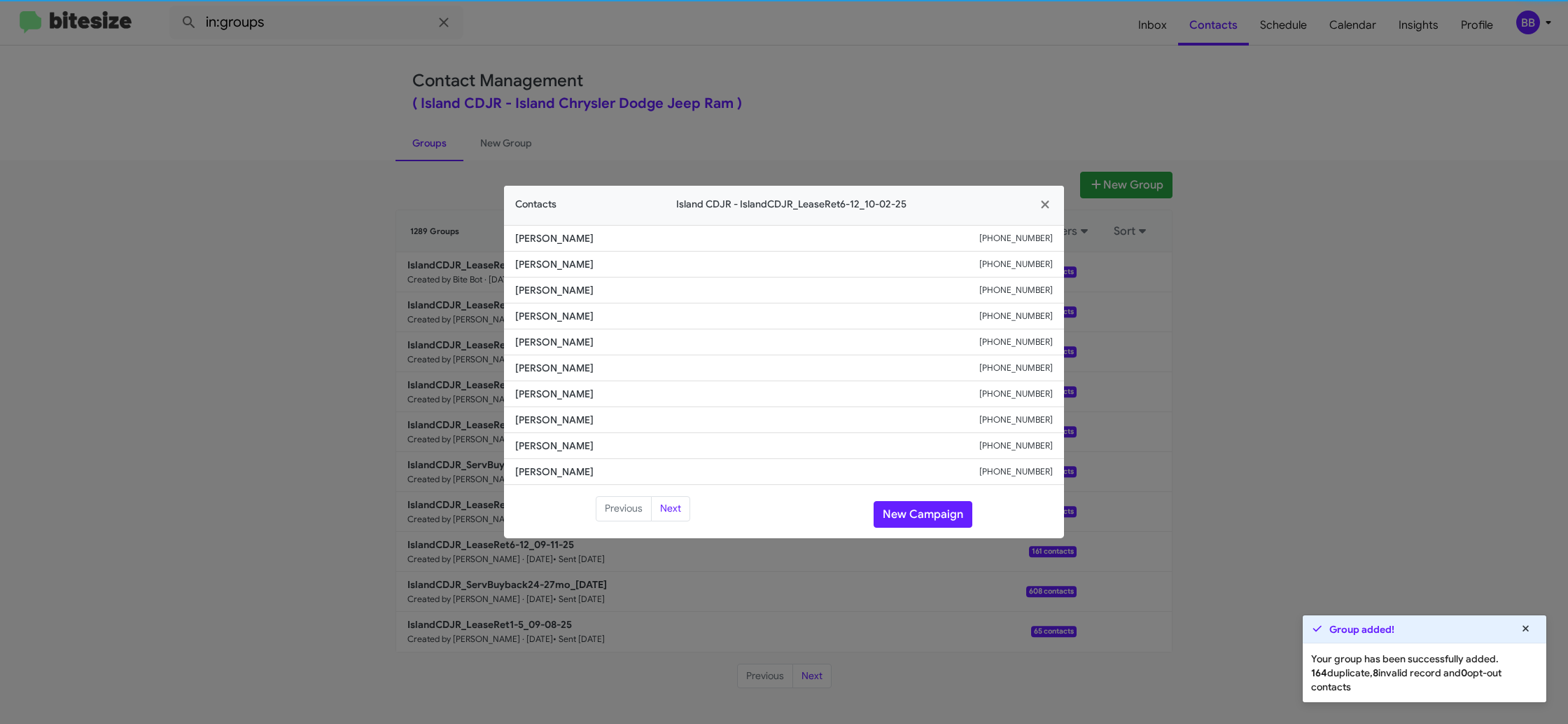
click at [553, 345] on span "[PERSON_NAME]" at bounding box center [747, 342] width 465 height 14
copy span "[PERSON_NAME]"
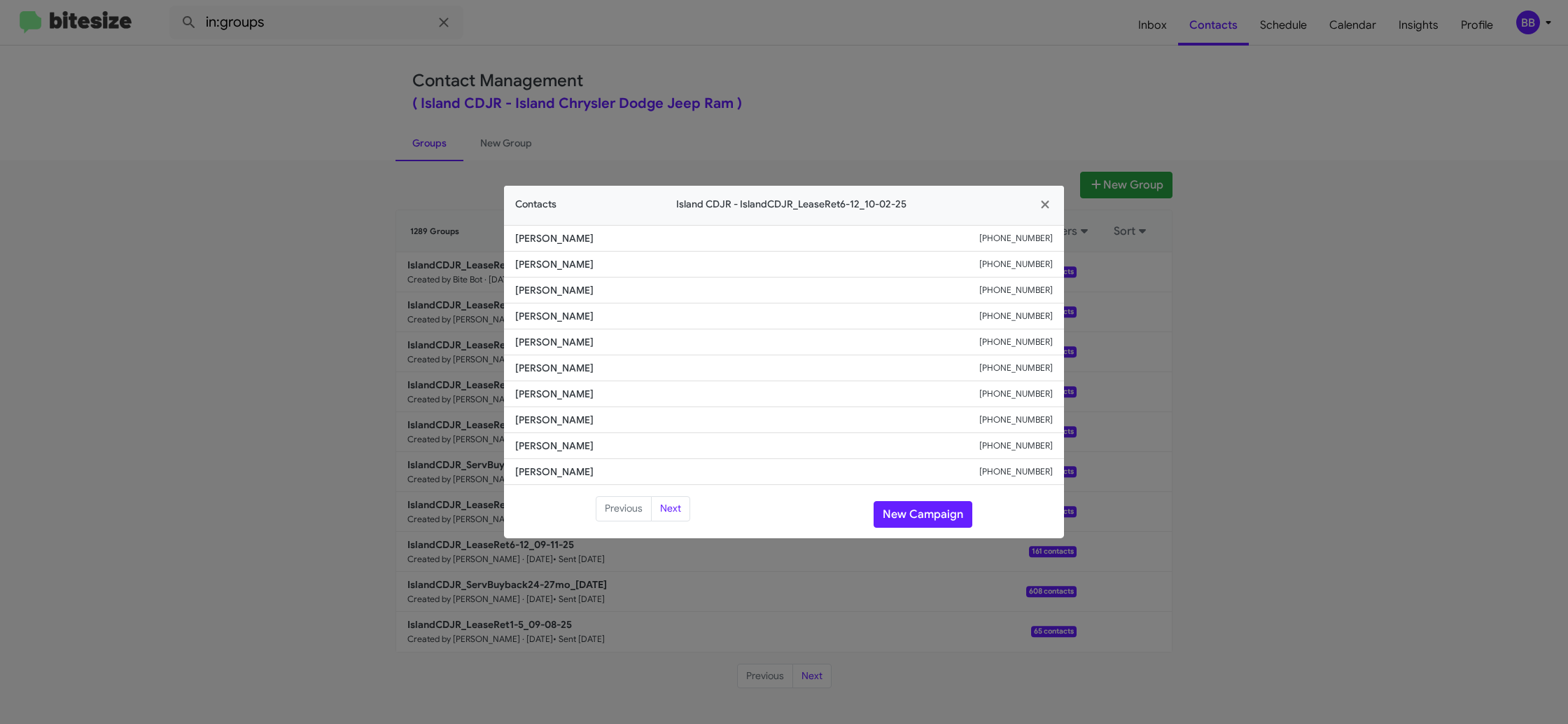
click at [900, 531] on div "Previous Next New Campaign" at bounding box center [784, 514] width 560 height 36
click at [898, 518] on button "New Campaign" at bounding box center [923, 514] width 98 height 27
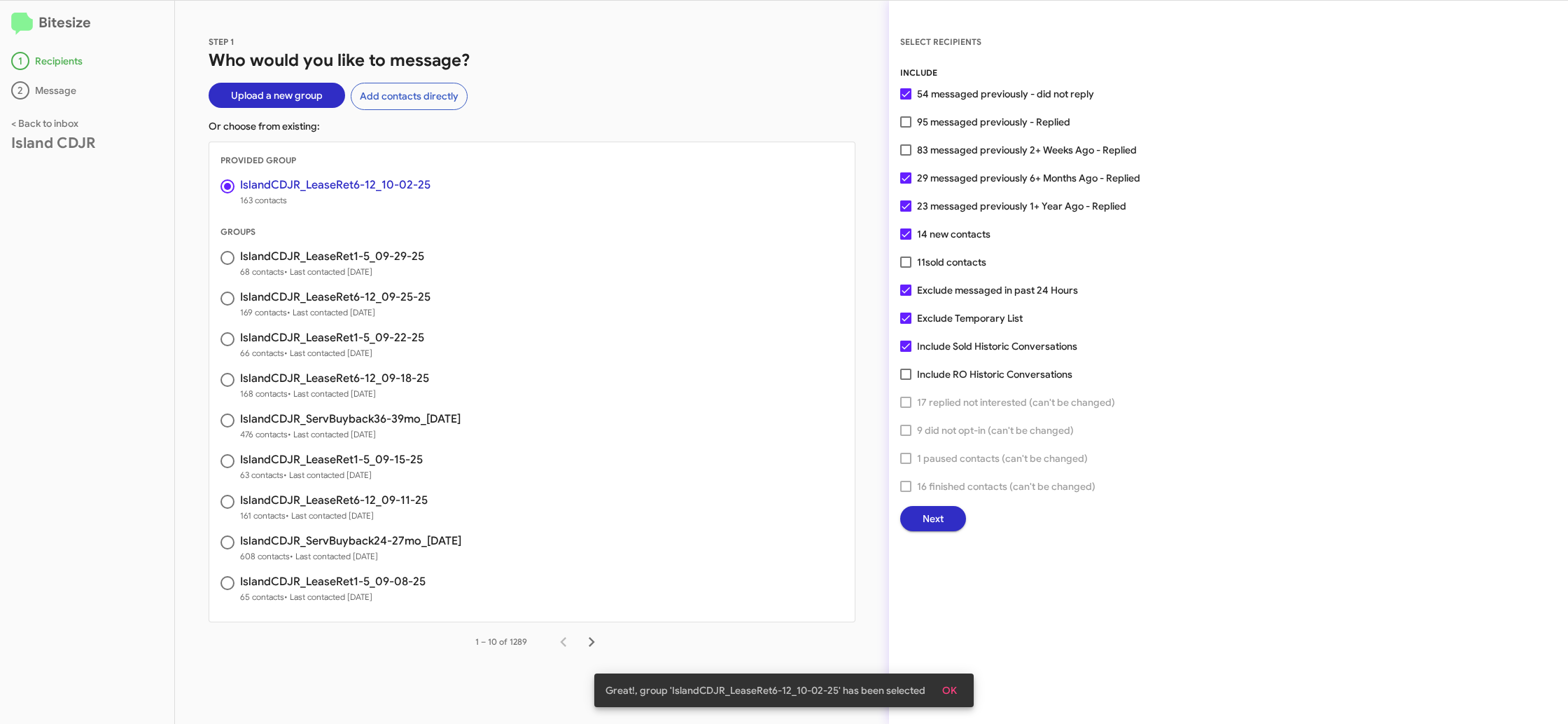
click at [948, 512] on button "Next" at bounding box center [933, 518] width 66 height 25
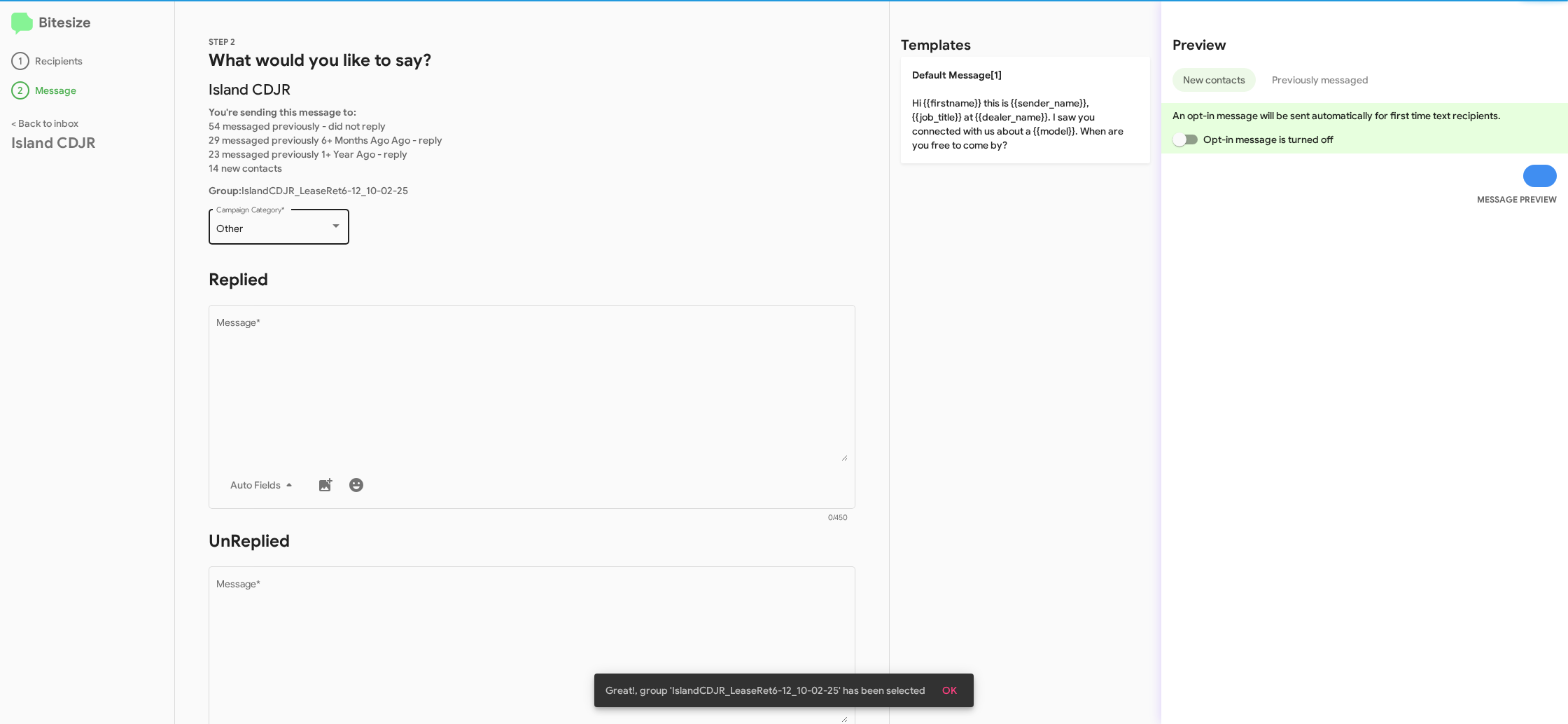
click at [310, 241] on div "Other Campaign Category *" at bounding box center [279, 224] width 126 height 38
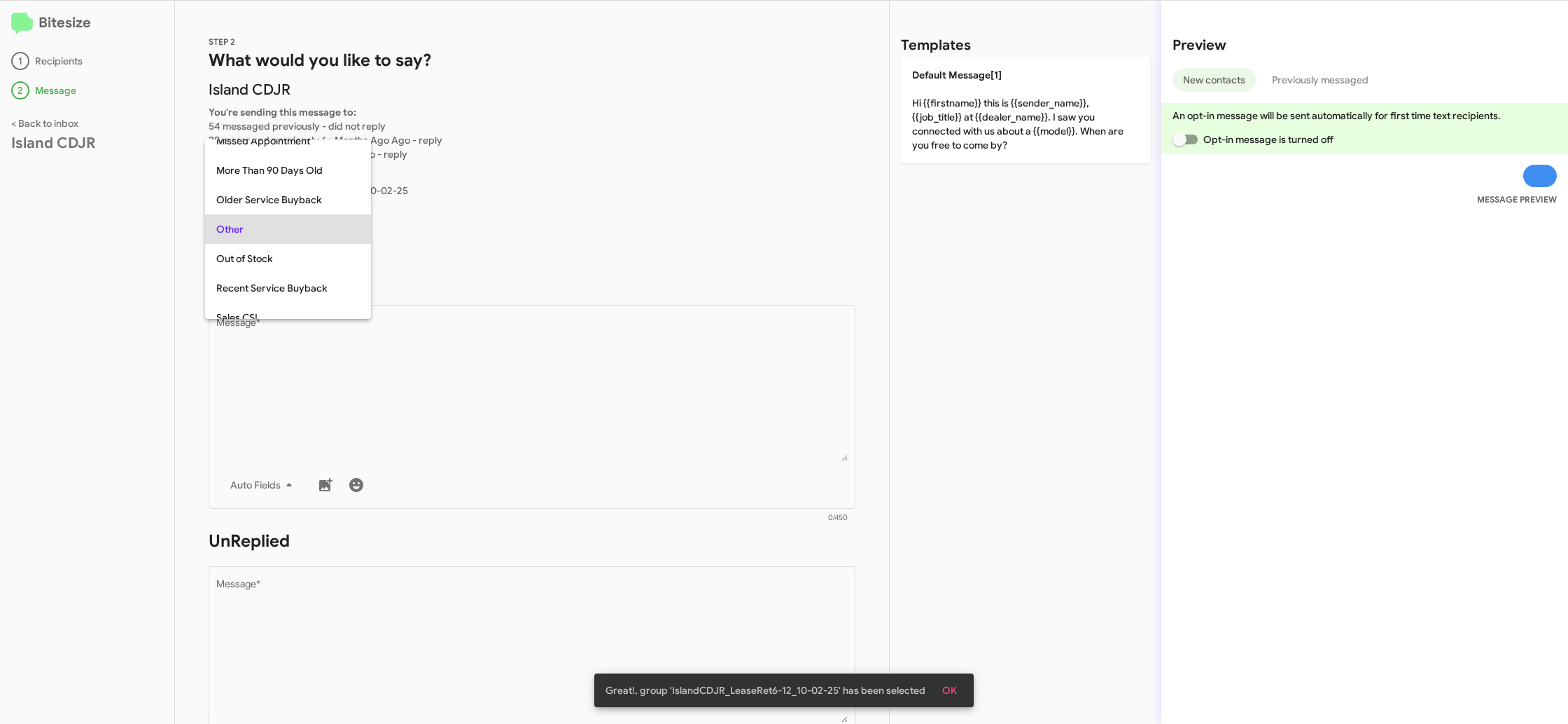
scroll to position [235, 0]
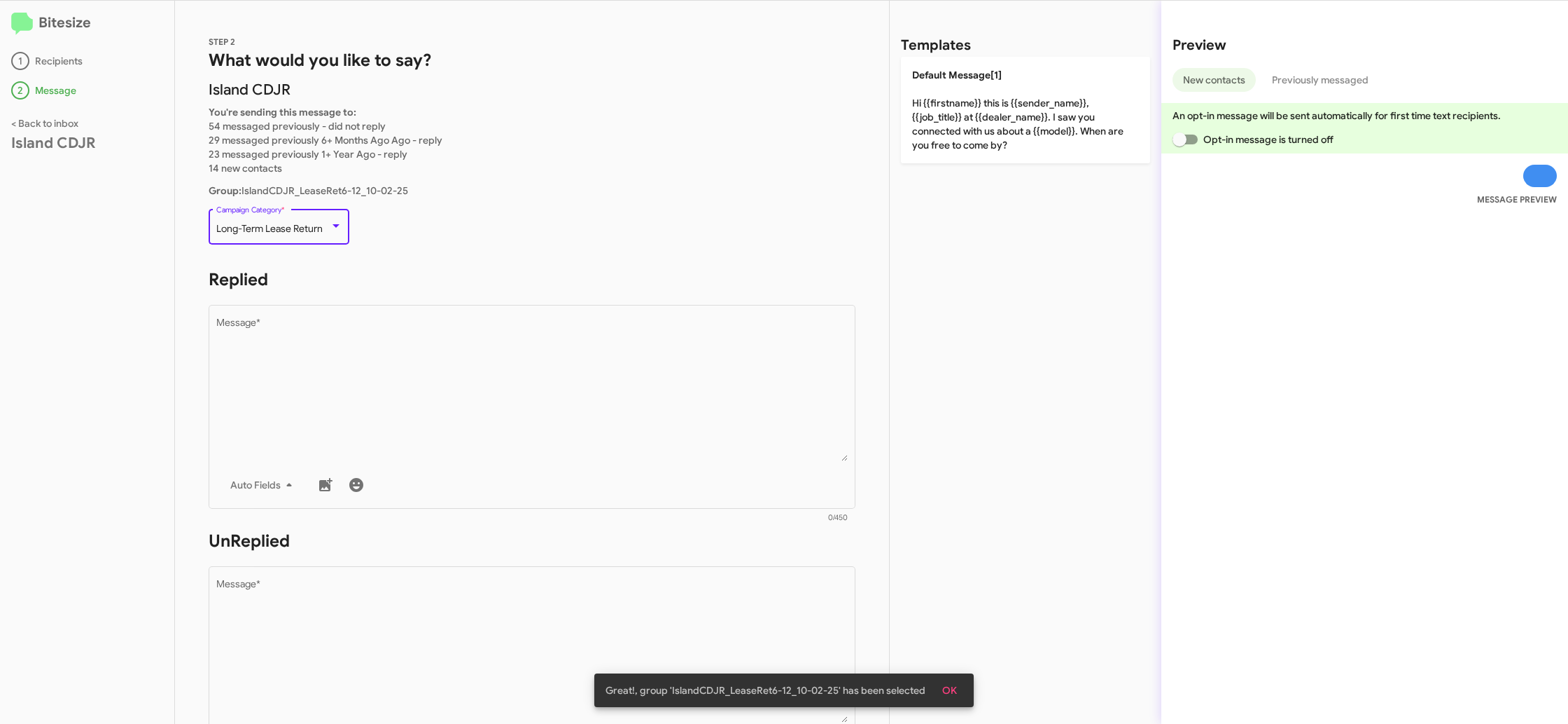
drag, startPoint x: 354, startPoint y: 340, endPoint x: 752, endPoint y: 254, distance: 407.2
click at [376, 335] on textarea "Message *" at bounding box center [533, 389] width 632 height 143
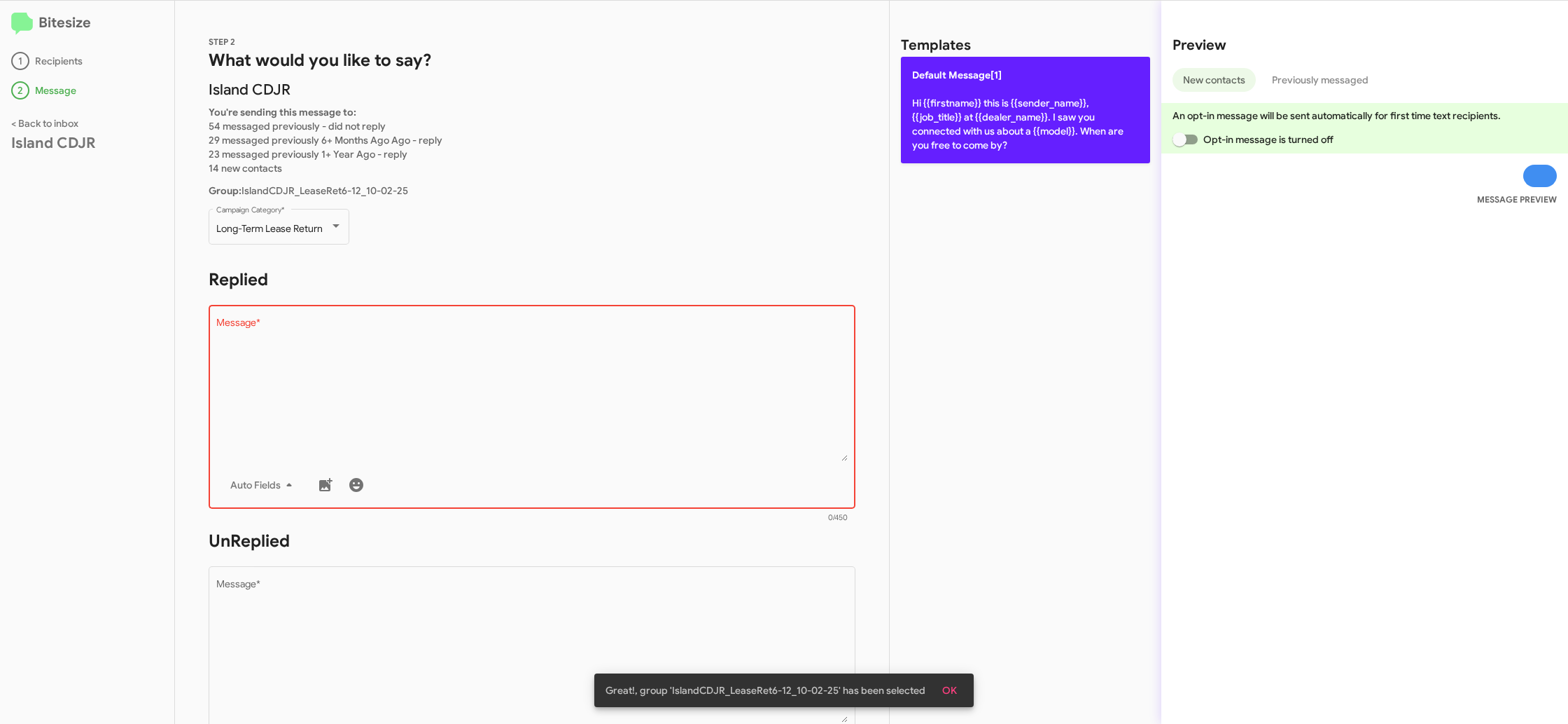
drag, startPoint x: 1007, startPoint y: 96, endPoint x: 998, endPoint y: 100, distance: 9.8
click at [1007, 96] on p "Default Message[1] Hi {{firstname}} this is {{sender_name}}, {{job_title}} at {…" at bounding box center [1025, 109] width 249 height 106
type textarea "Hi {{firstname}} this is {{sender_name}}, {{job_title}} at {{dealer_name}}. I s…"
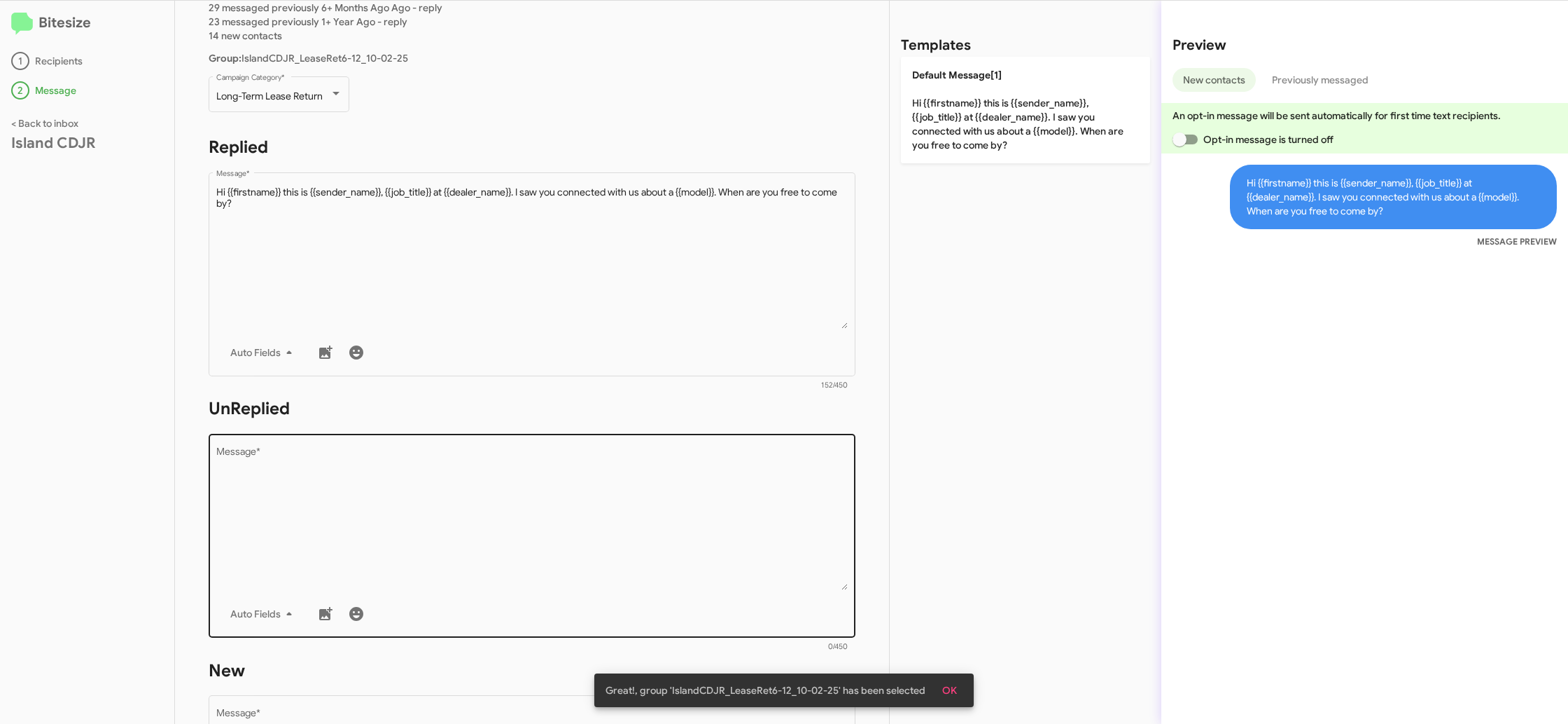
scroll to position [140, 0]
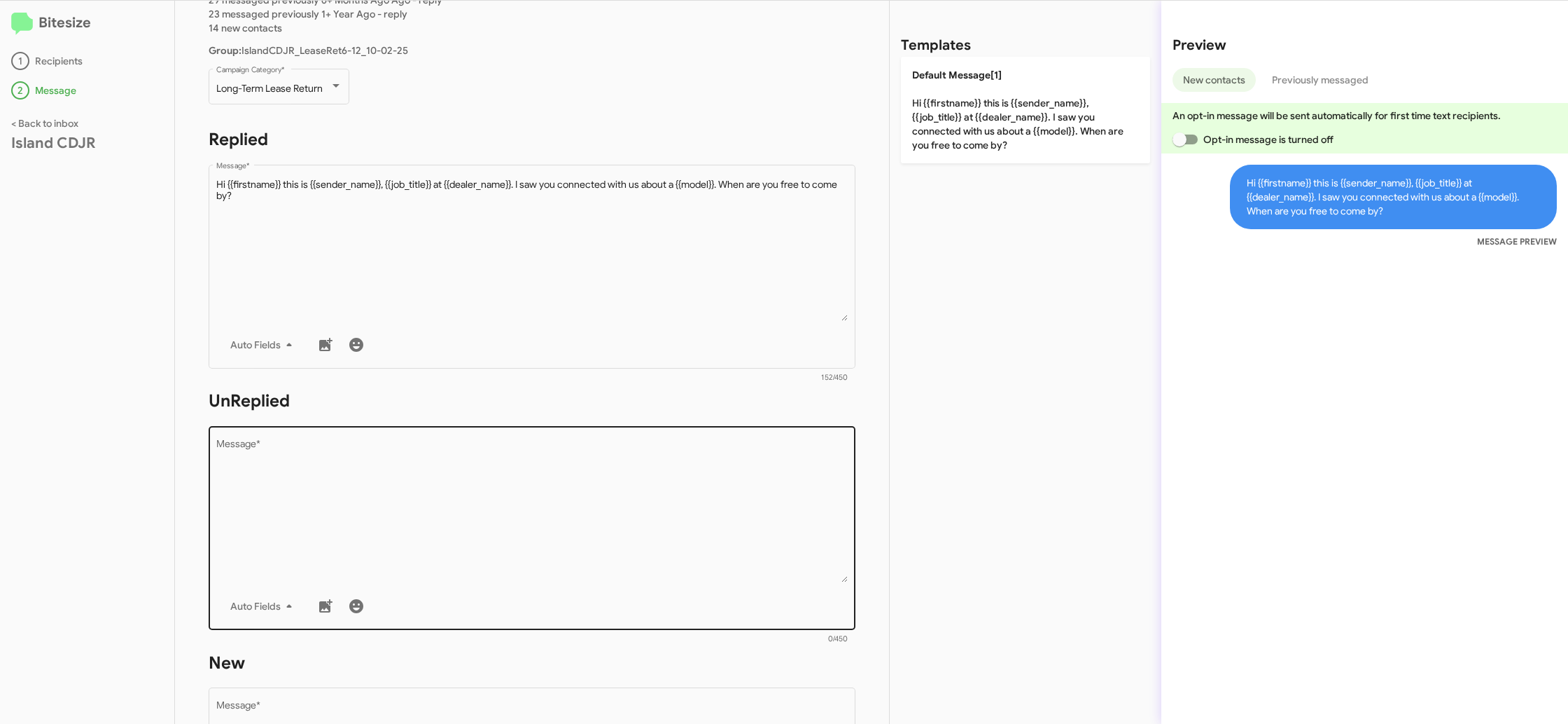
click at [717, 439] on div "Drop image here to insert Auto Fields Message *" at bounding box center [533, 526] width 632 height 206
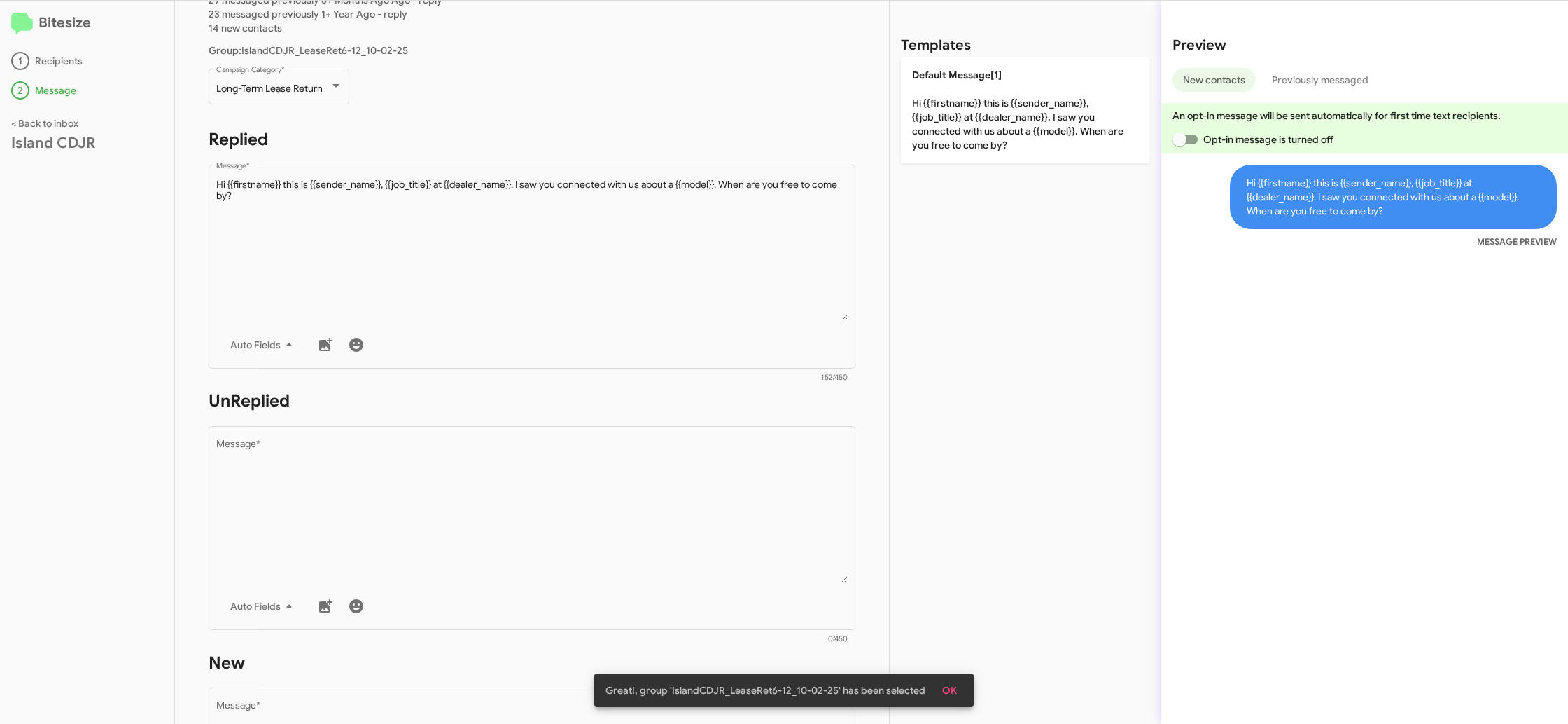
drag, startPoint x: 716, startPoint y: 439, endPoint x: 897, endPoint y: 340, distance: 206.3
click at [725, 429] on div "Drop image here to insert Auto Fields Message *" at bounding box center [533, 526] width 632 height 206
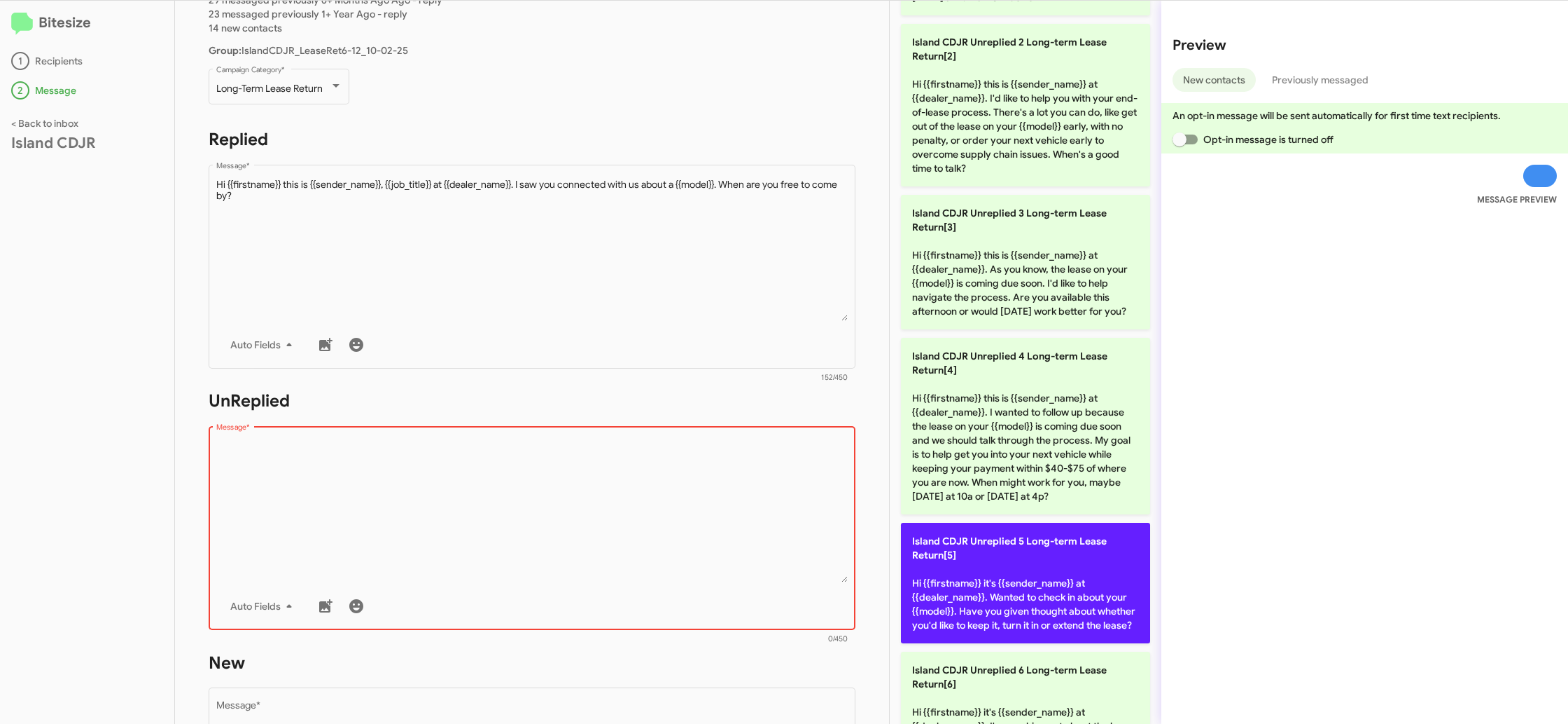
scroll to position [0, 0]
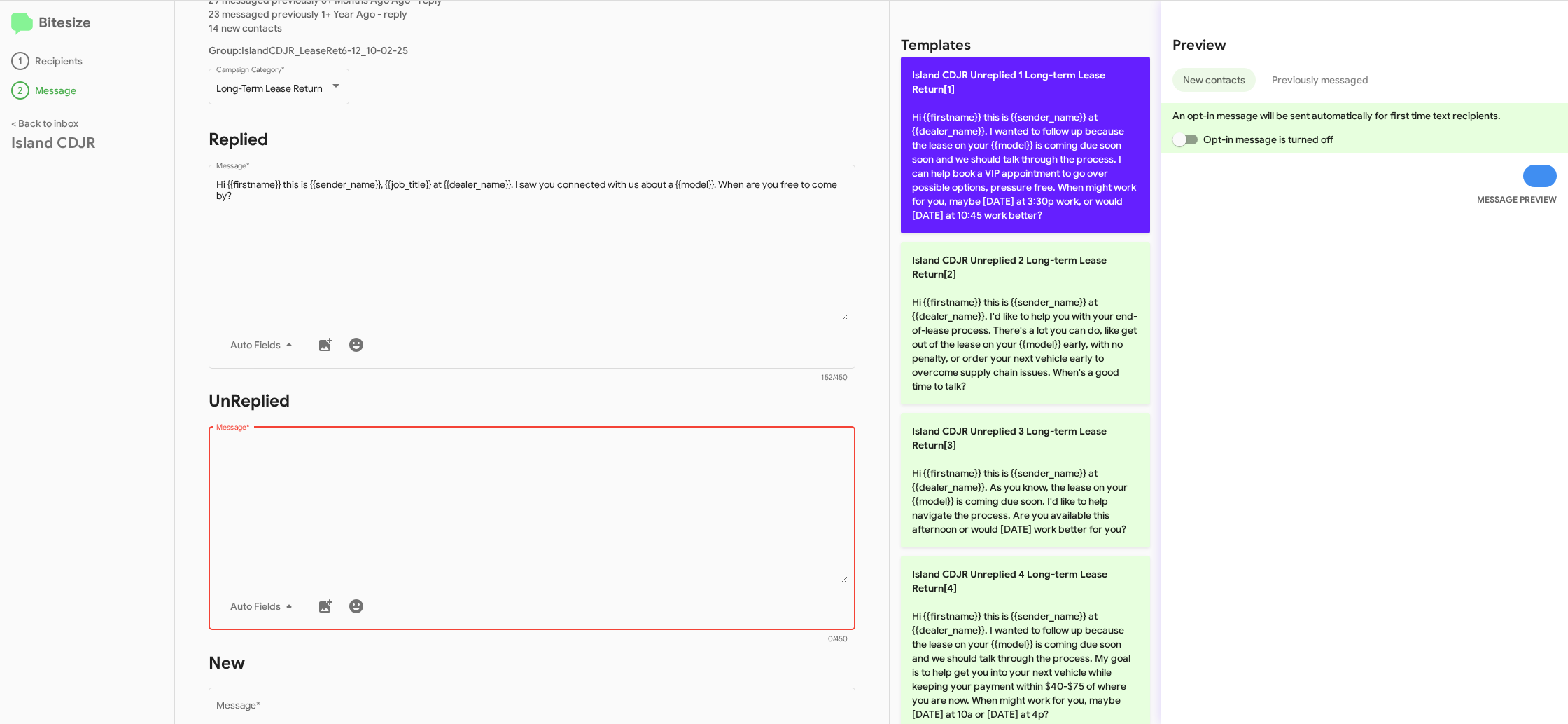
click at [992, 125] on p "Island CDJR Unreplied 1 Long-term Lease Return[1] Hi {{firstname}} this is {{se…" at bounding box center [1025, 145] width 249 height 177
type textarea "Hi {{firstname}} this is {{sender_name}} at {{dealer_name}}. I wanted to follow…"
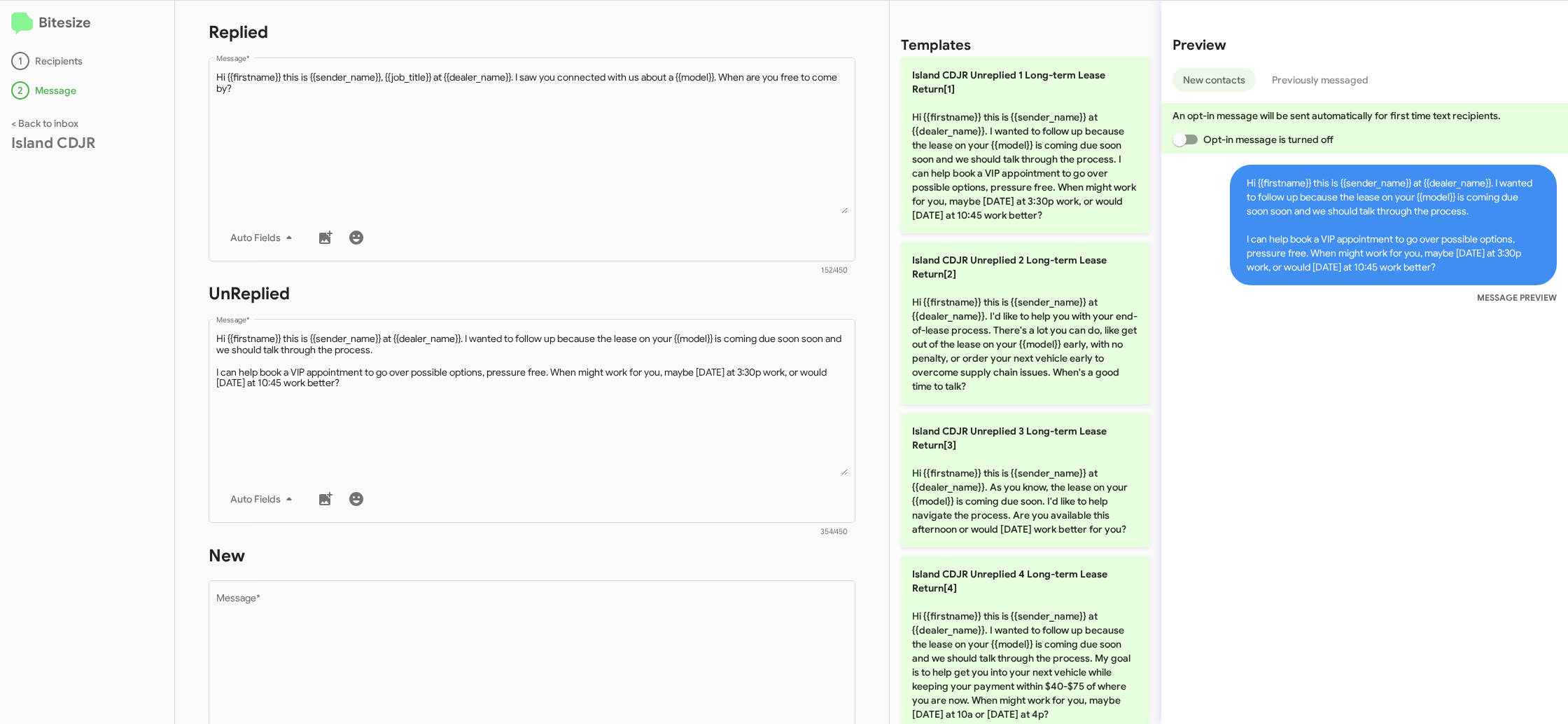
scroll to position [251, 0]
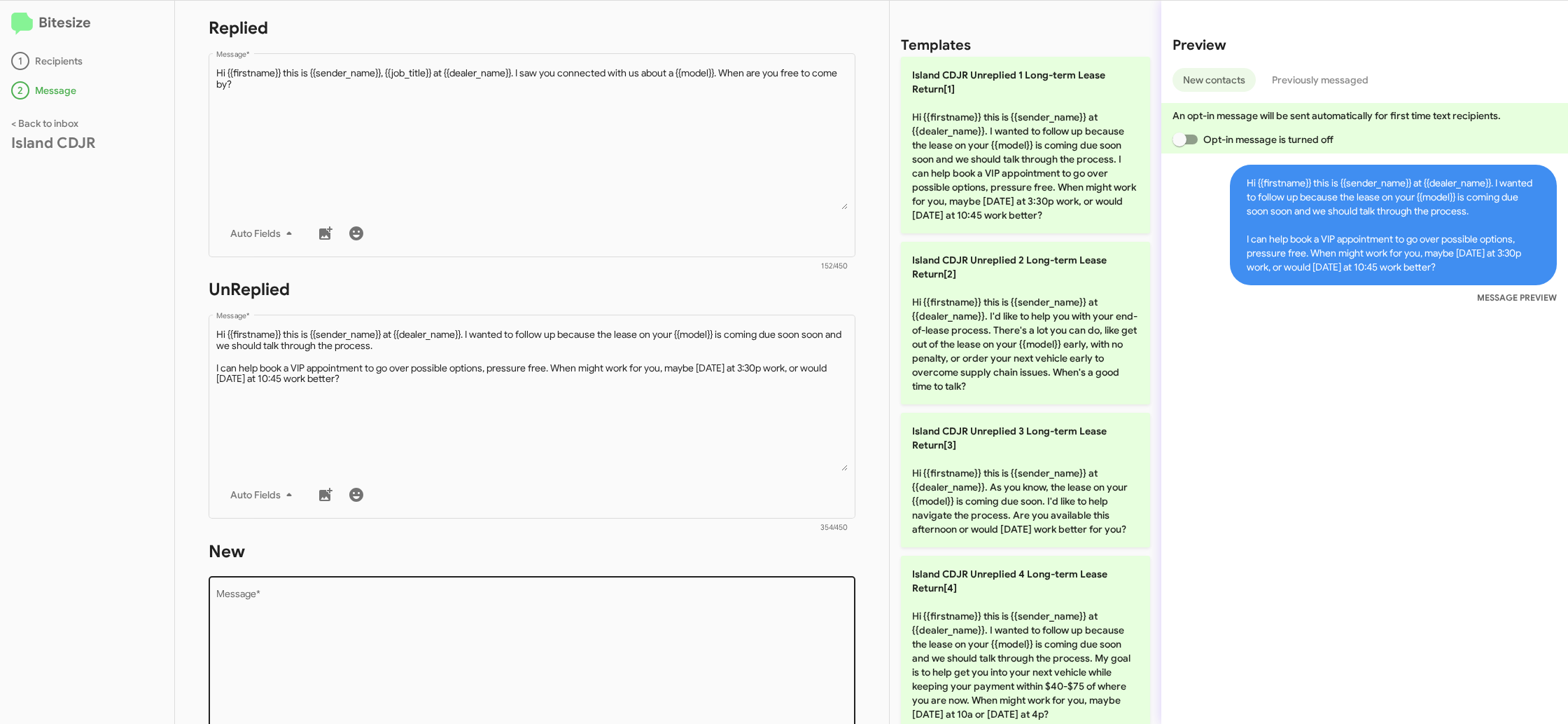
click at [652, 607] on textarea "Message *" at bounding box center [533, 661] width 632 height 143
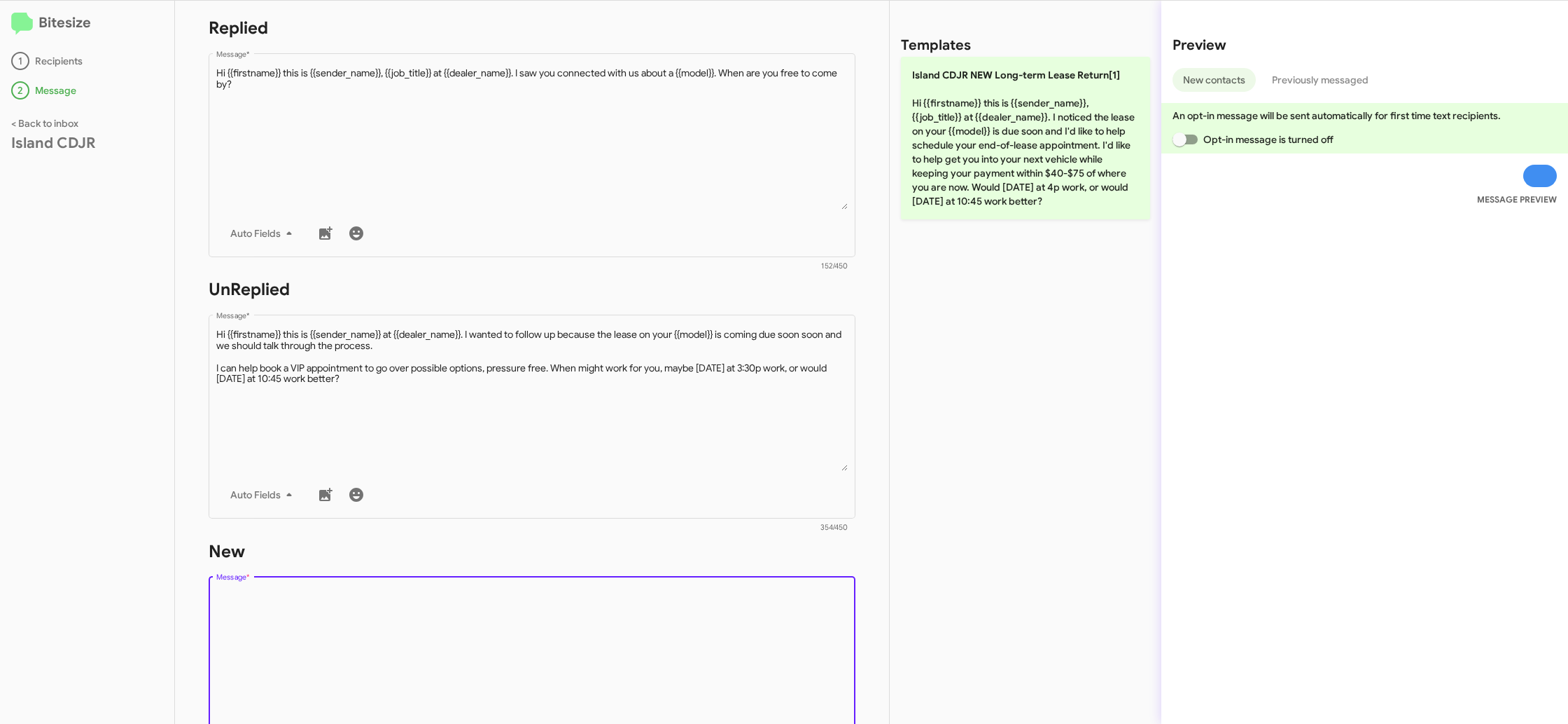
click at [652, 607] on textarea "Message *" at bounding box center [533, 661] width 632 height 143
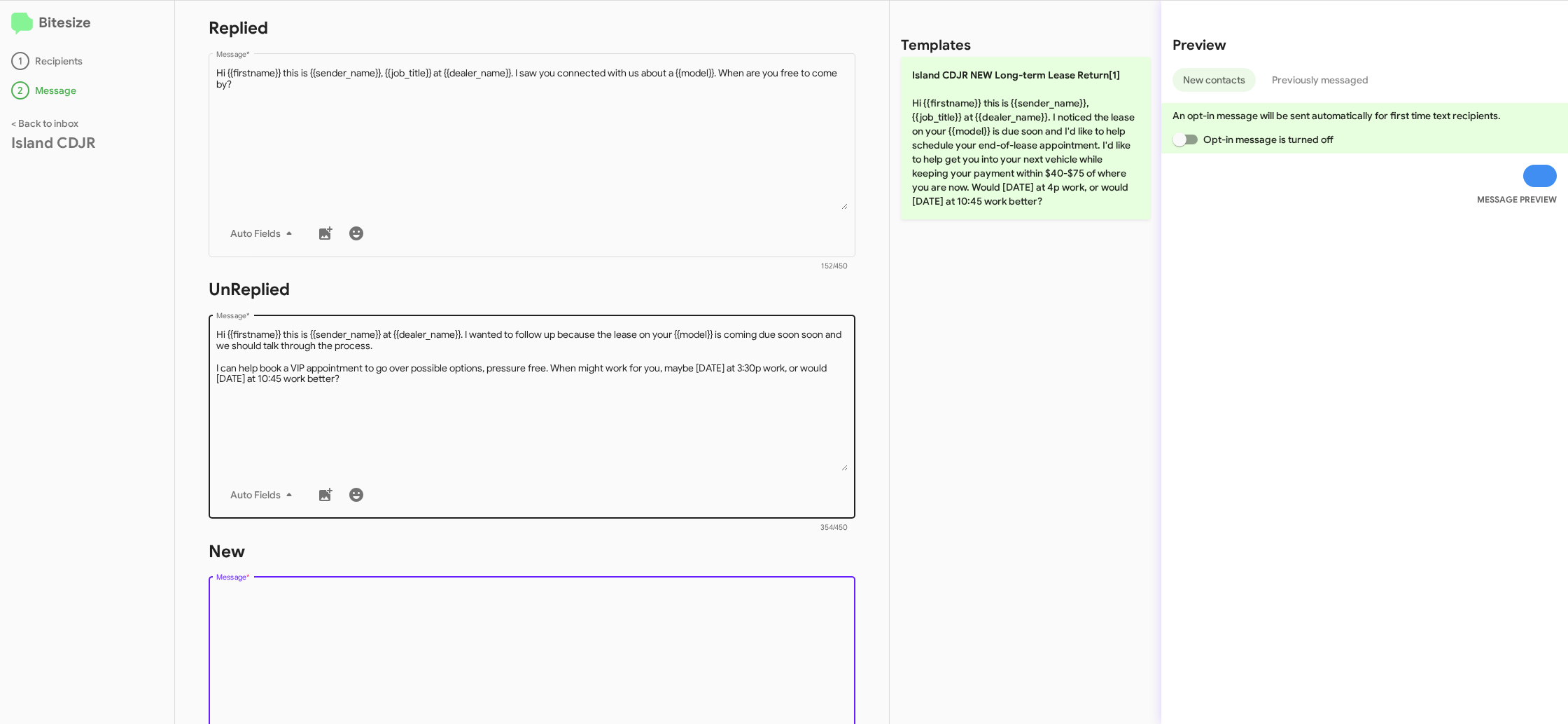
drag, startPoint x: 652, startPoint y: 607, endPoint x: 753, endPoint y: 462, distance: 176.7
click at [690, 546] on form "New Drop image here to insert Auto Fields Message * 0/450" at bounding box center [532, 668] width 647 height 256
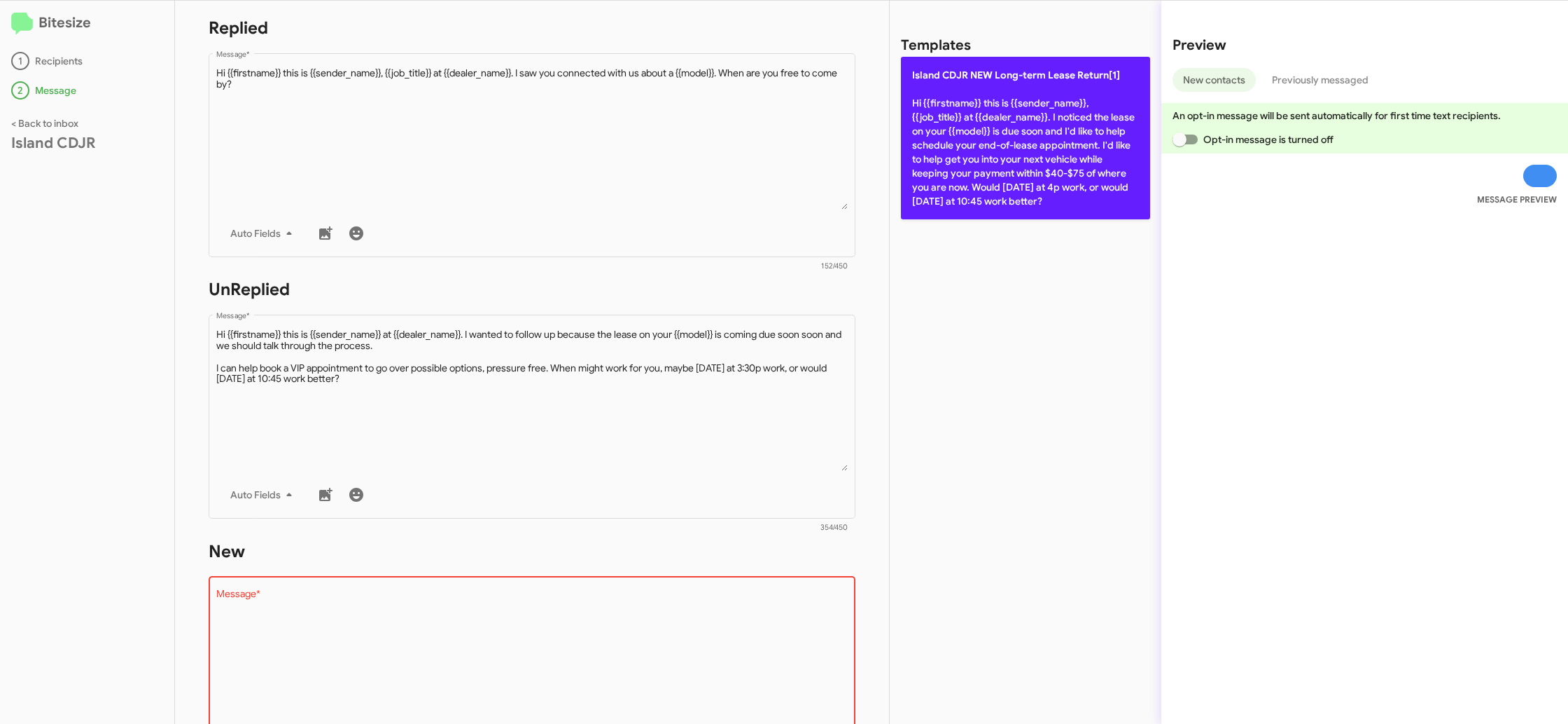
click at [971, 204] on p "Island CDJR NEW Long-term Lease Return[1] Hi {{firstname}} this is {{sender_nam…" at bounding box center [1025, 138] width 249 height 162
type textarea "Hi {{firstname}} this is {{sender_name}}, {{job_title}} at {{dealer_name}}. I n…"
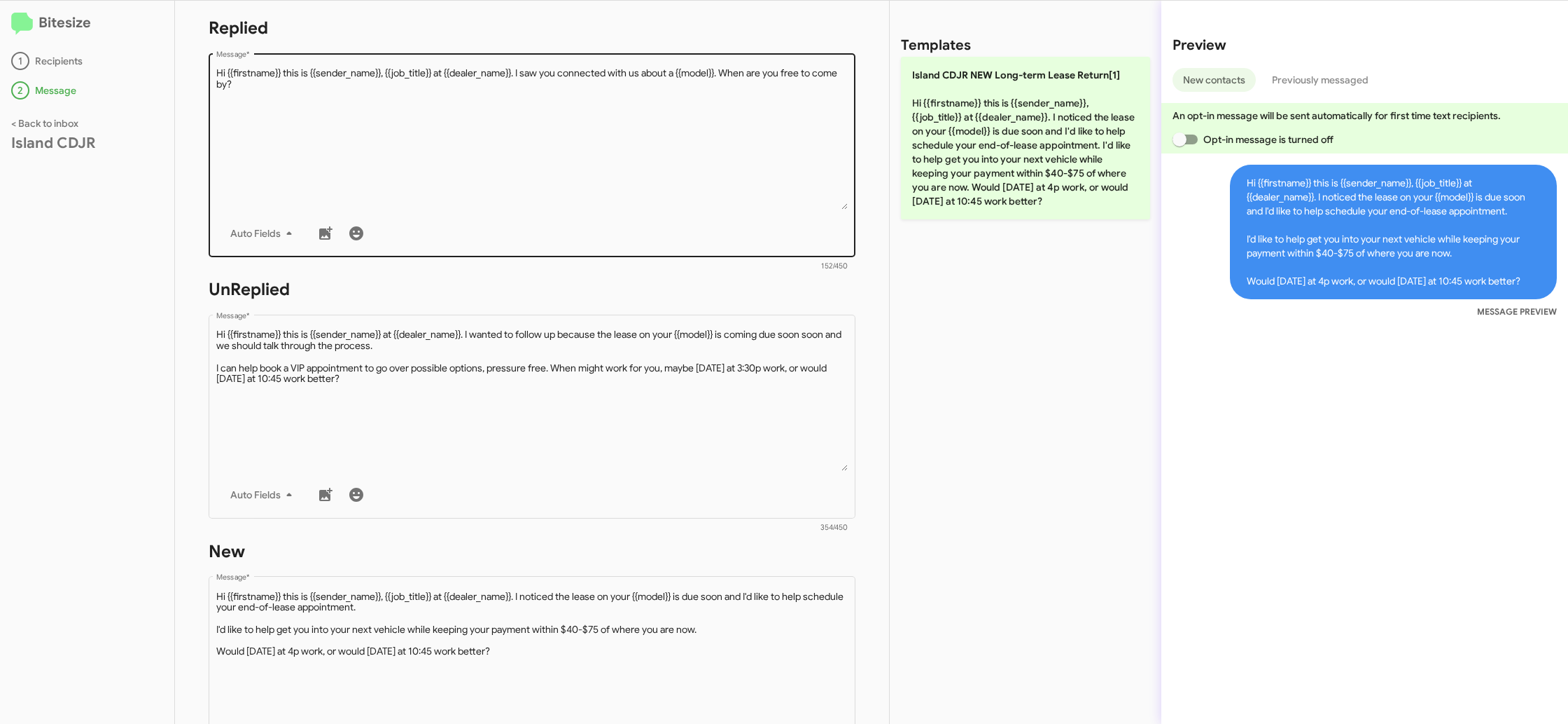
scroll to position [505, 0]
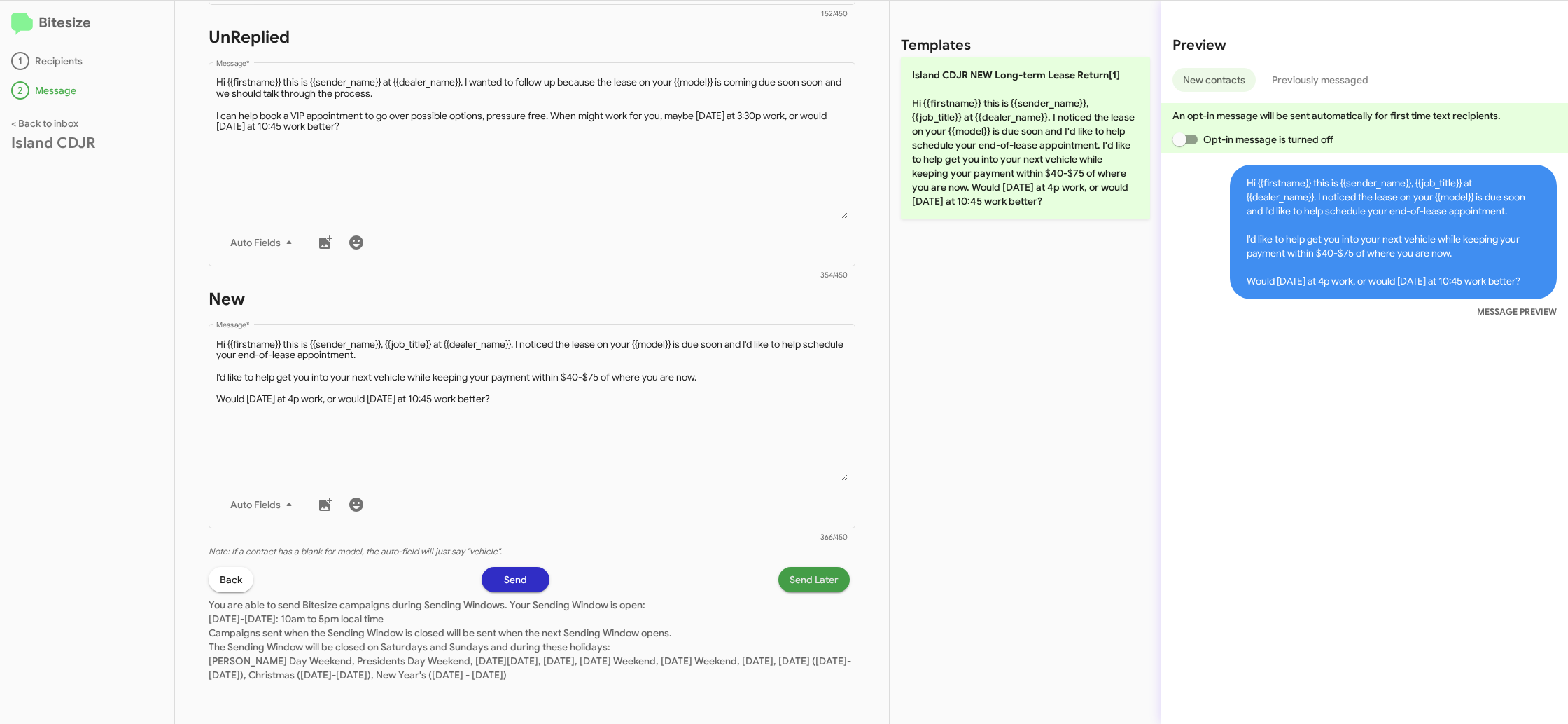
click at [816, 576] on span "Send Later" at bounding box center [814, 579] width 49 height 25
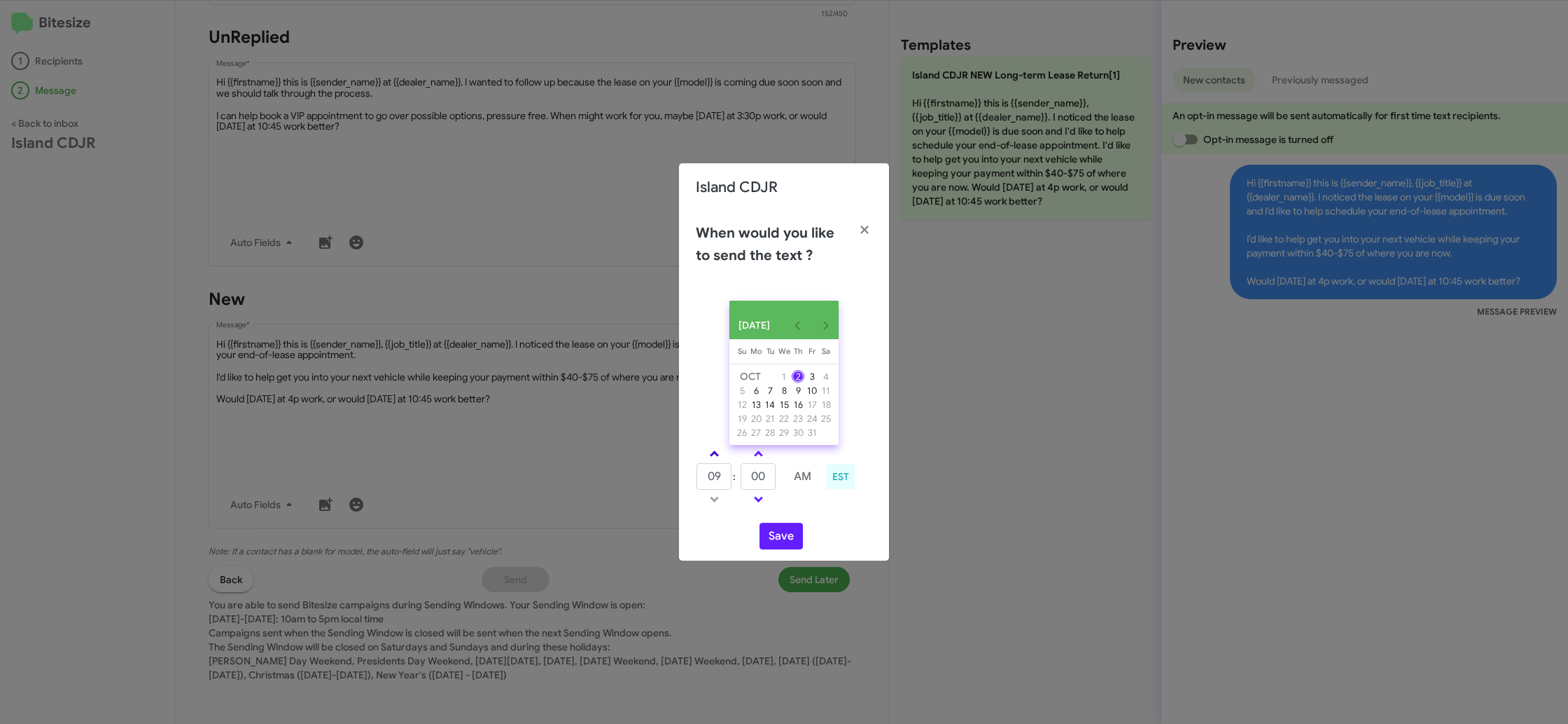
click at [721, 462] on link at bounding box center [715, 453] width 25 height 16
type input "10"
click at [758, 489] on input "00" at bounding box center [758, 476] width 35 height 27
type input "35"
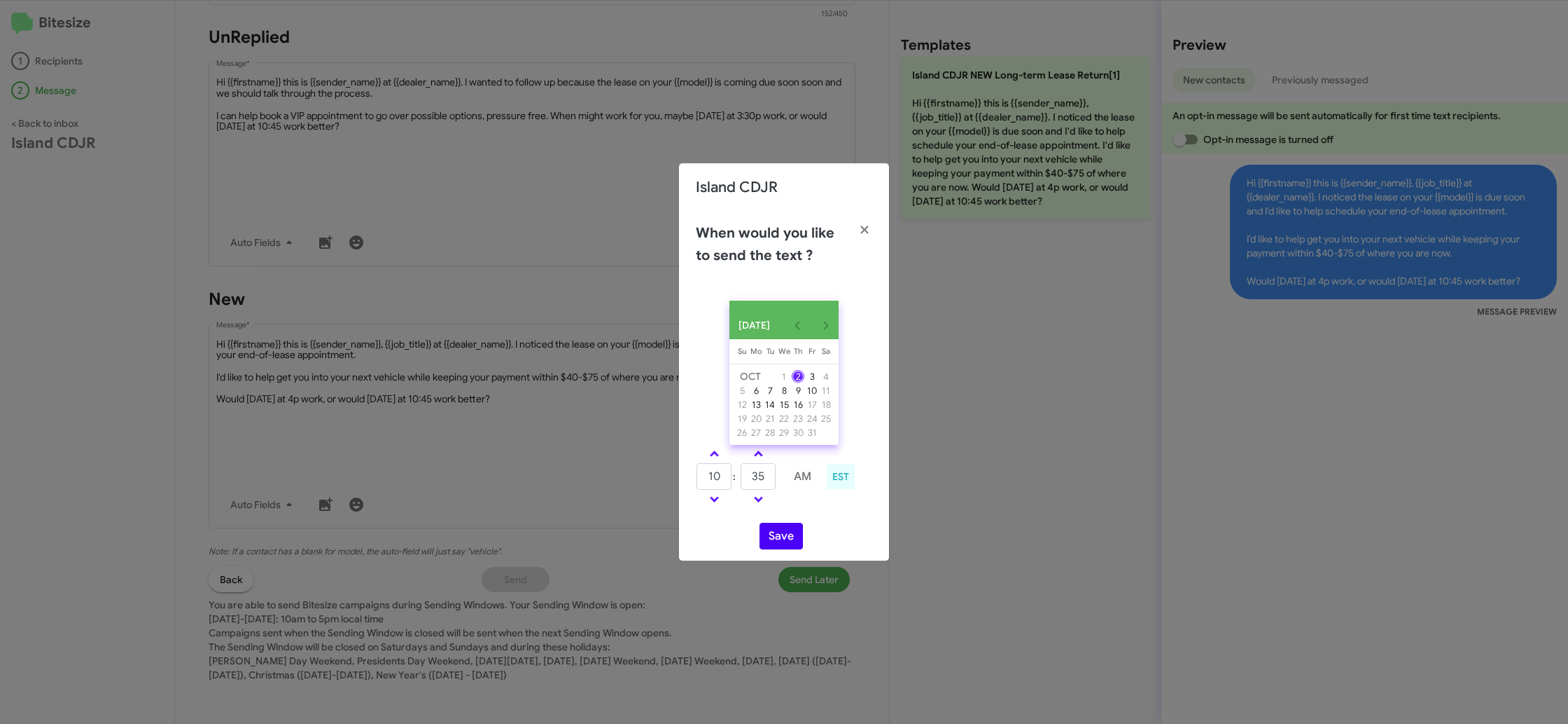
drag, startPoint x: 808, startPoint y: 518, endPoint x: 784, endPoint y: 536, distance: 30.0
click at [799, 518] on div "[DATE] [DATE] Su [DATE] Mo [DATE] Tu [DATE] We [DATE] Th [DATE] Fr [DATE] [DATE…" at bounding box center [784, 425] width 210 height 271
click at [784, 536] on button "Save" at bounding box center [781, 536] width 43 height 27
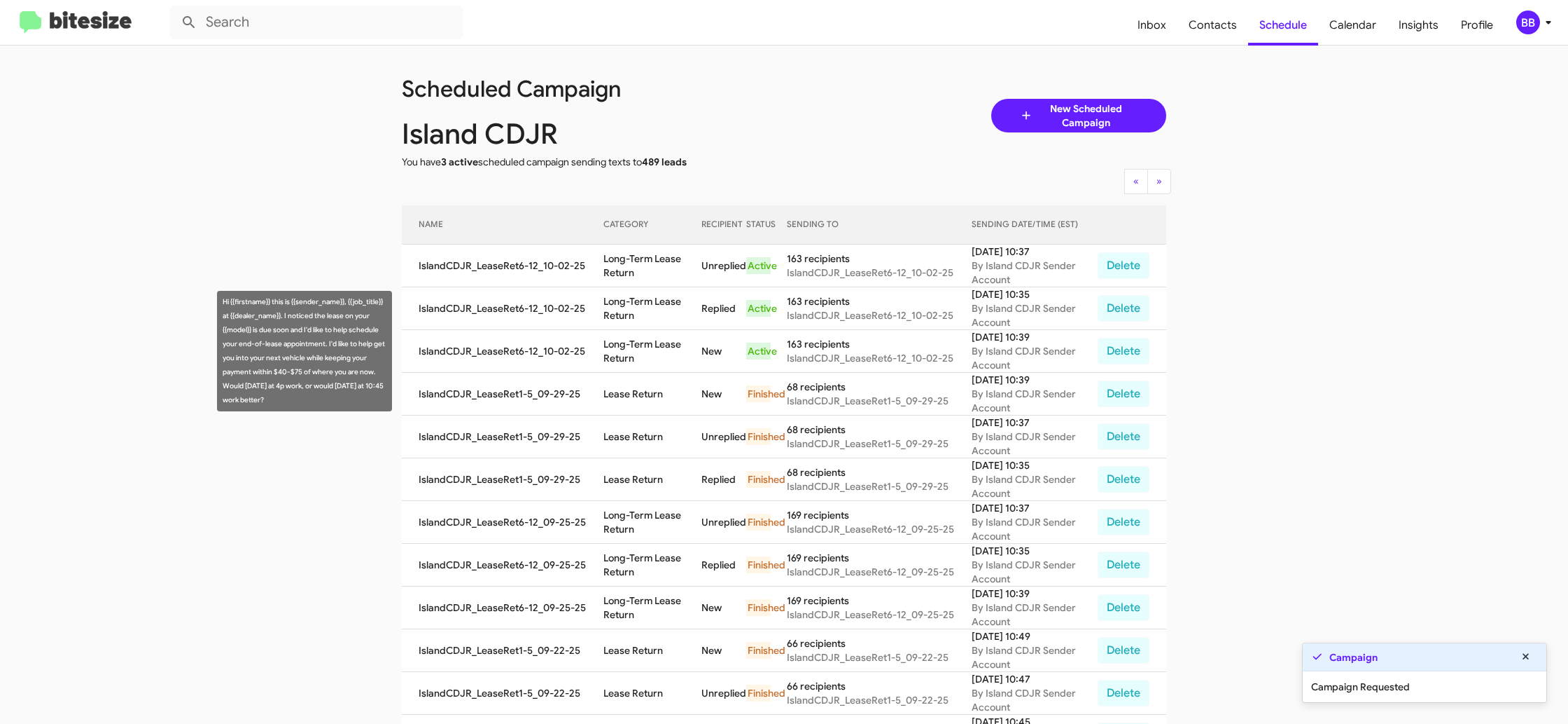
click at [690, 338] on td "Long-Term Lease Return" at bounding box center [653, 351] width 98 height 43
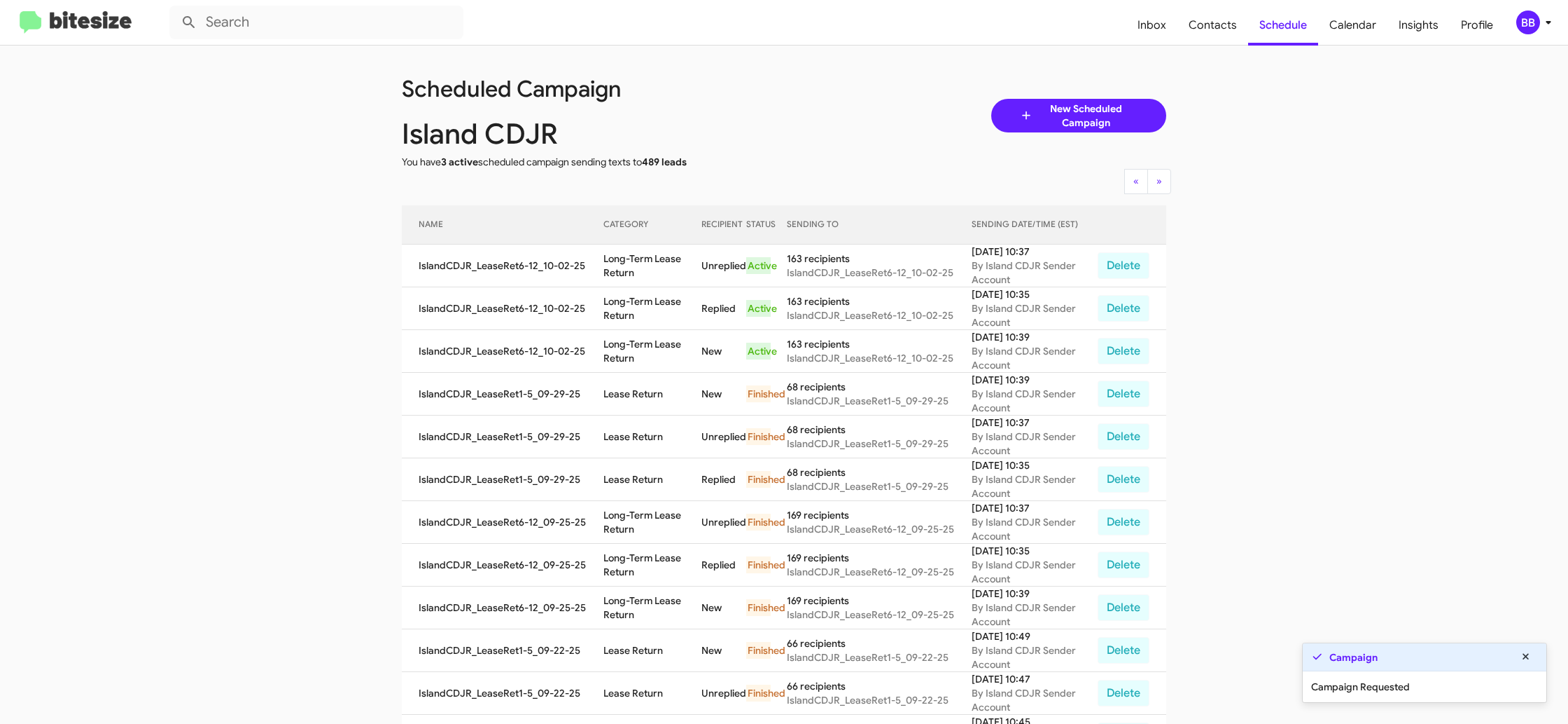
click at [690, 338] on td "Long-Term Lease Return" at bounding box center [653, 351] width 98 height 43
copy td "Long-Term Lease Return"
